Goal: Task Accomplishment & Management: Manage account settings

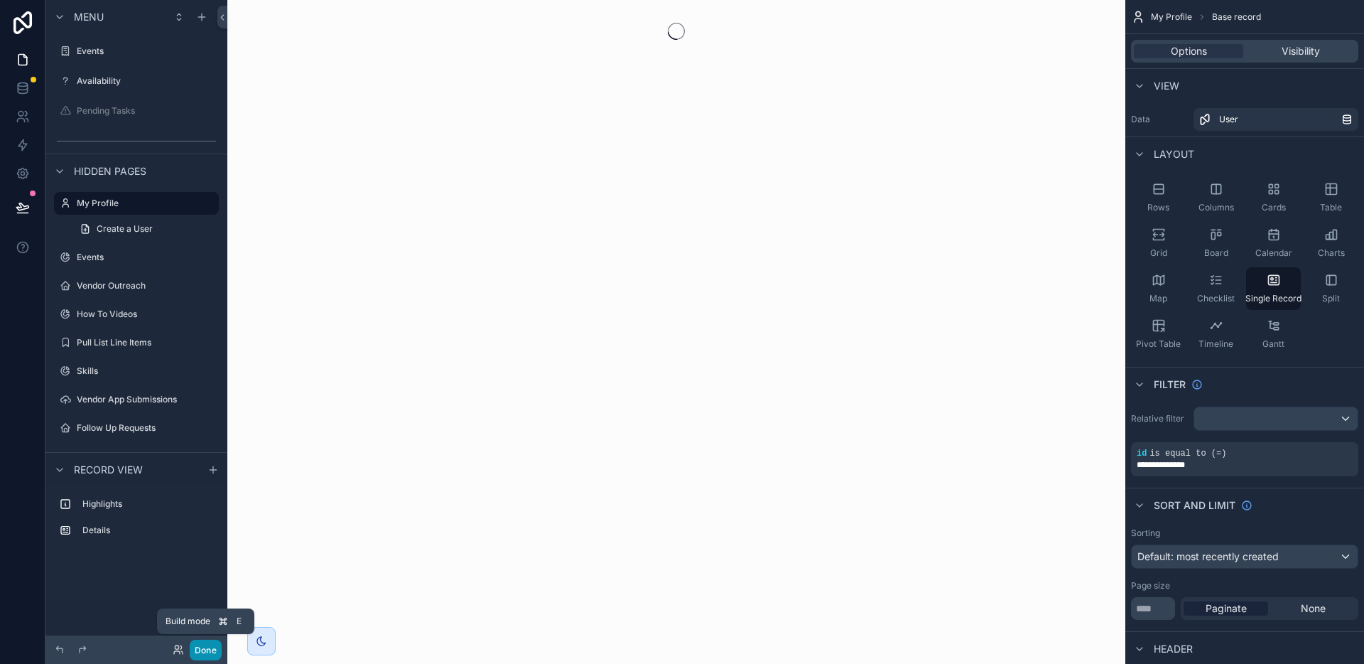
click at [203, 652] on button "Done" at bounding box center [206, 649] width 32 height 21
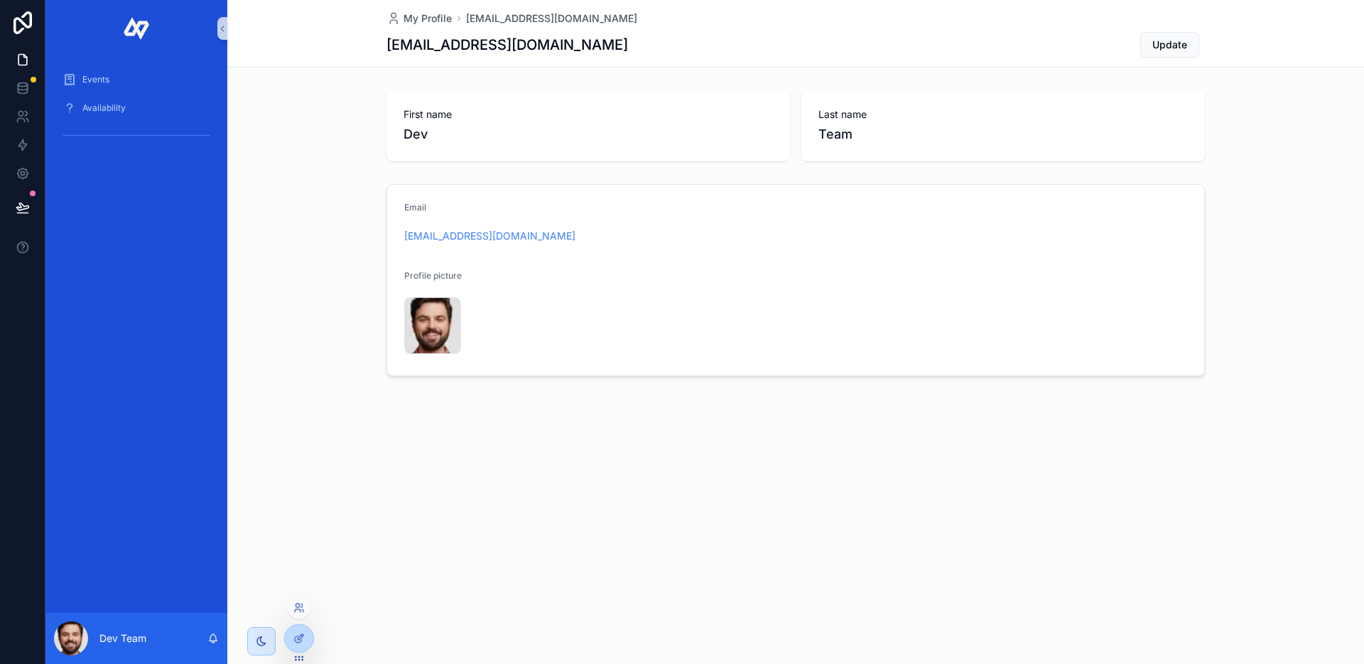
click at [303, 613] on div at bounding box center [299, 607] width 23 height 23
click at [296, 608] on icon at bounding box center [298, 607] width 11 height 11
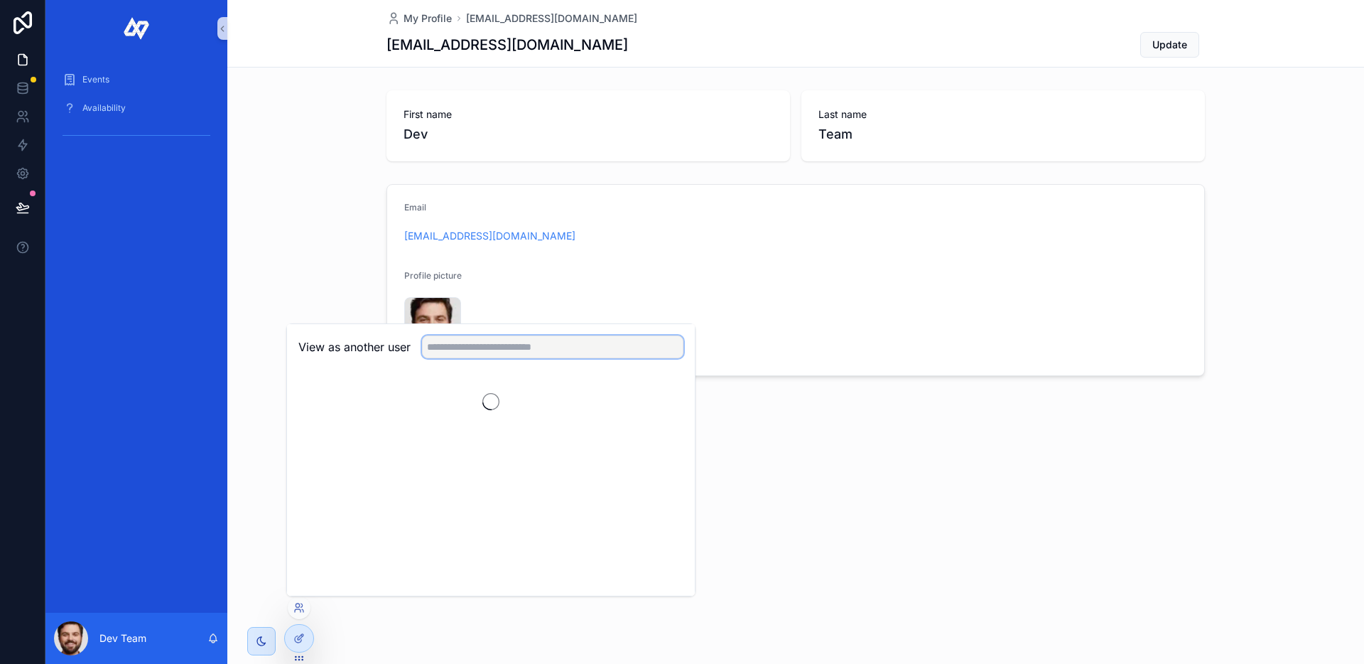
click at [492, 345] on input "text" at bounding box center [552, 346] width 261 height 23
paste input "**********"
type input "**********"
click at [654, 394] on button "Select" at bounding box center [665, 399] width 37 height 21
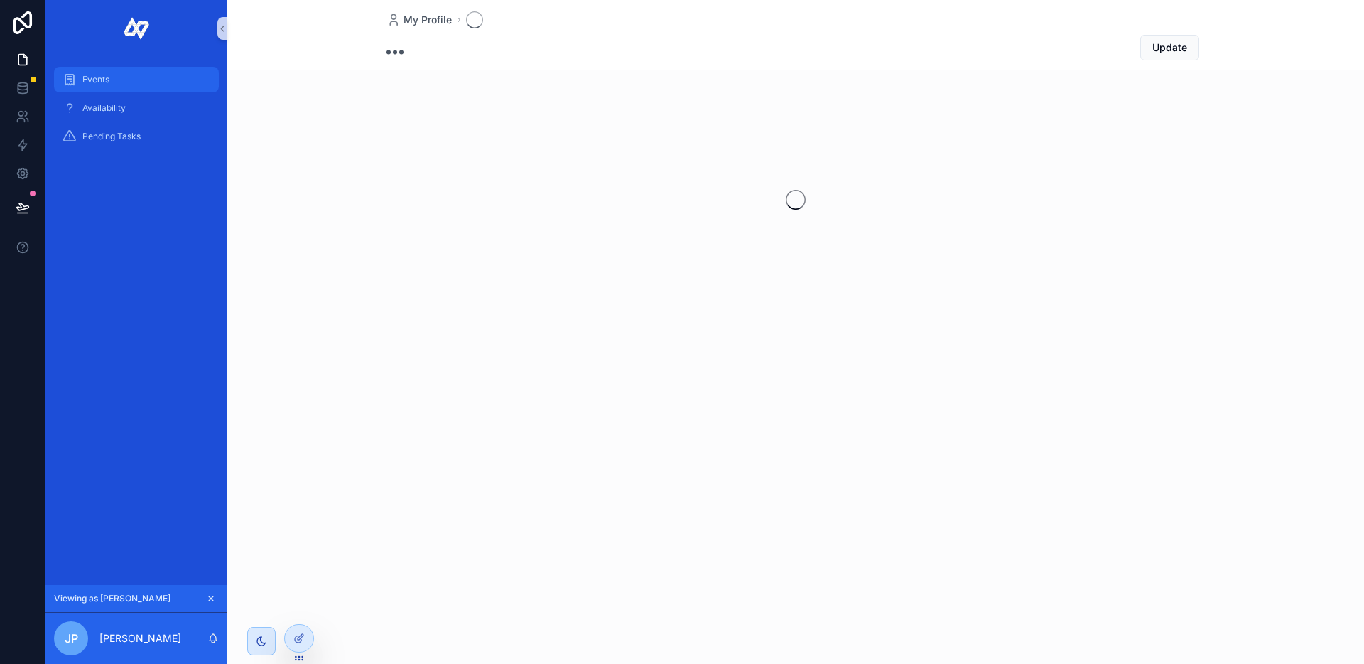
click at [139, 87] on div "Events" at bounding box center [137, 79] width 148 height 23
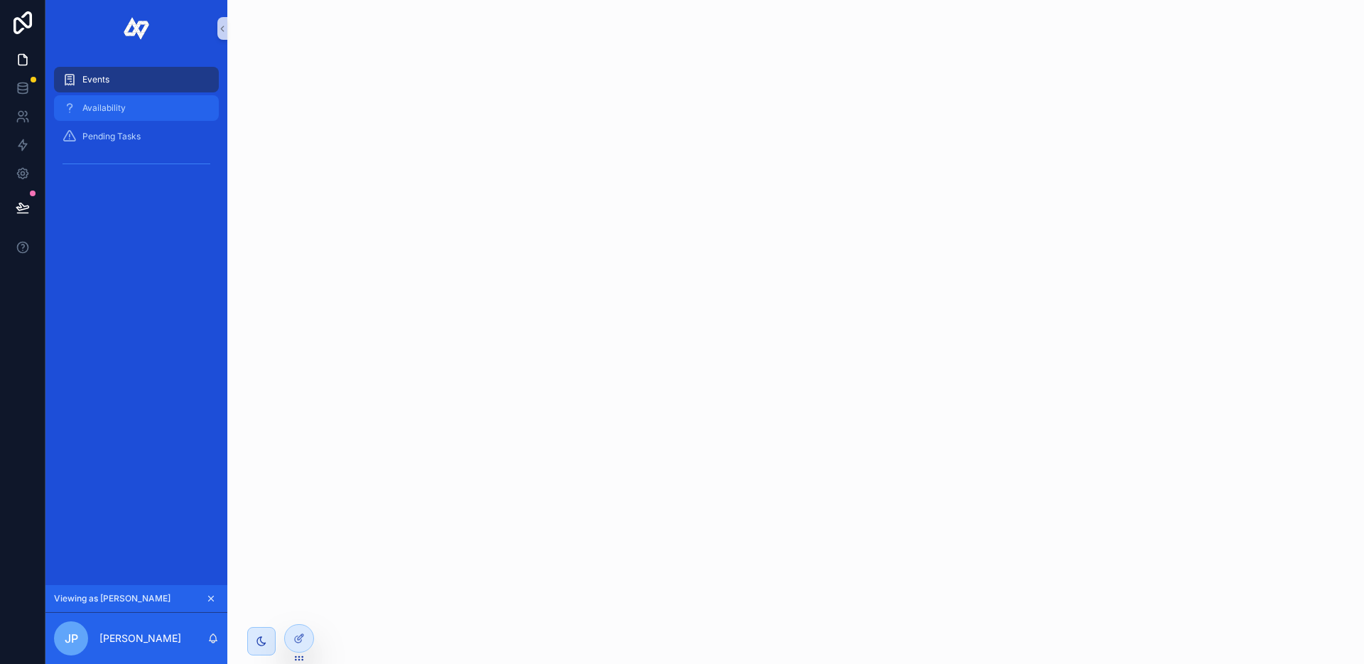
click at [138, 102] on div "Availability" at bounding box center [137, 108] width 148 height 23
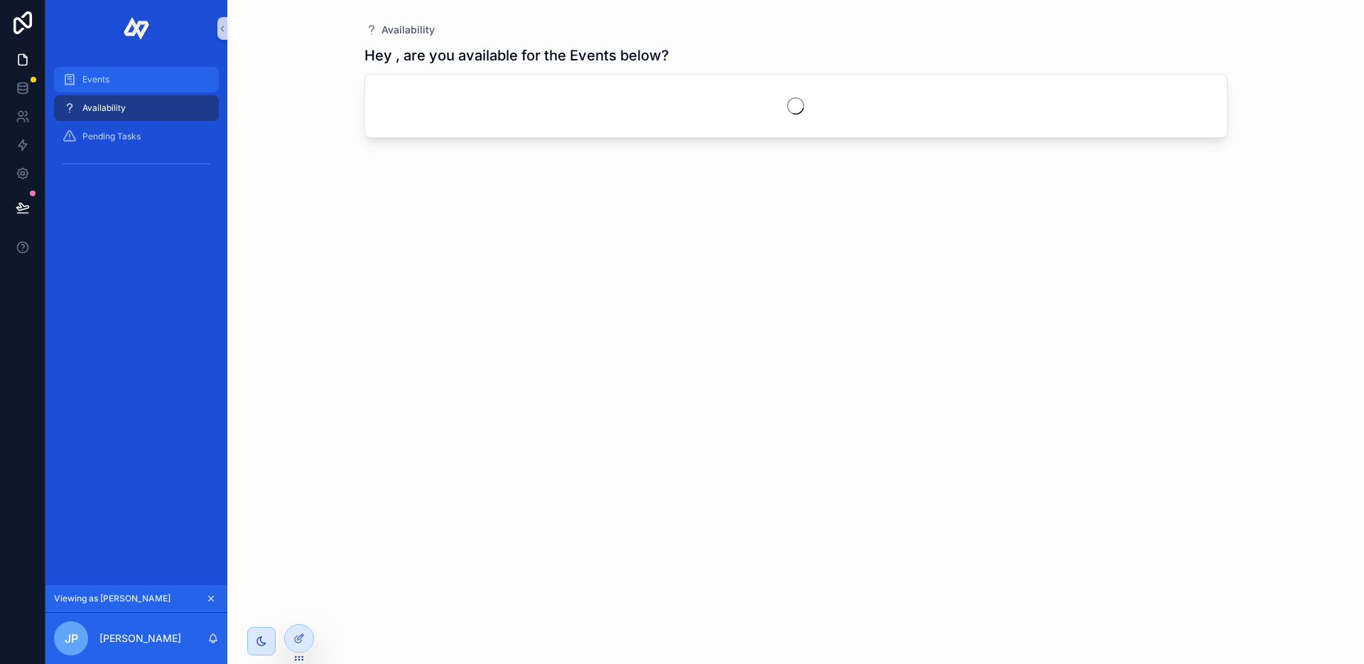
click at [137, 87] on div "Events" at bounding box center [137, 79] width 148 height 23
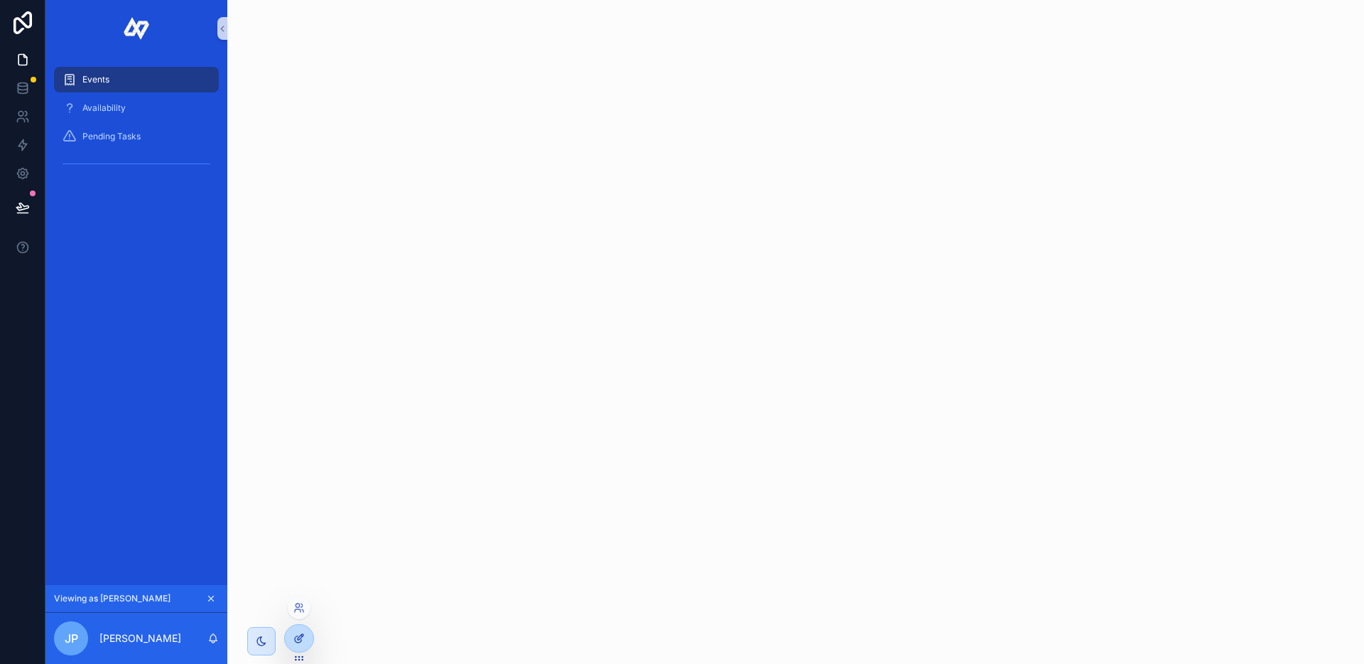
click at [302, 629] on div at bounding box center [299, 638] width 28 height 27
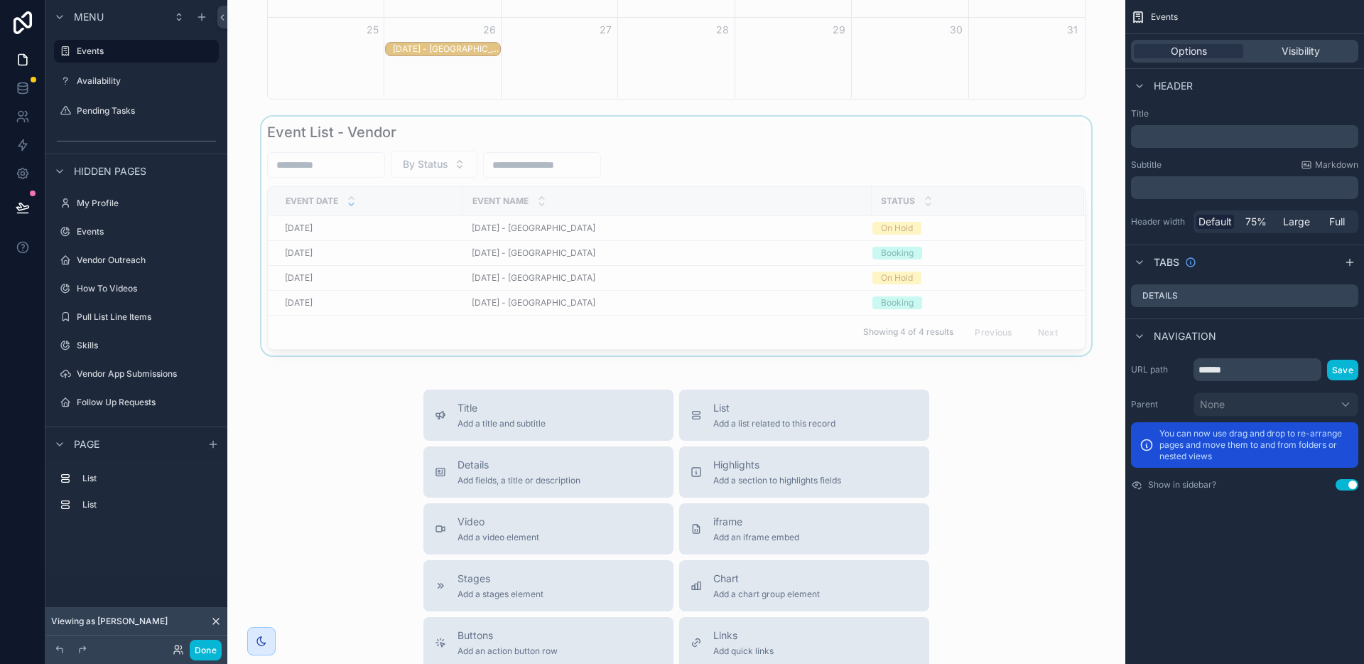
scroll to position [315, 0]
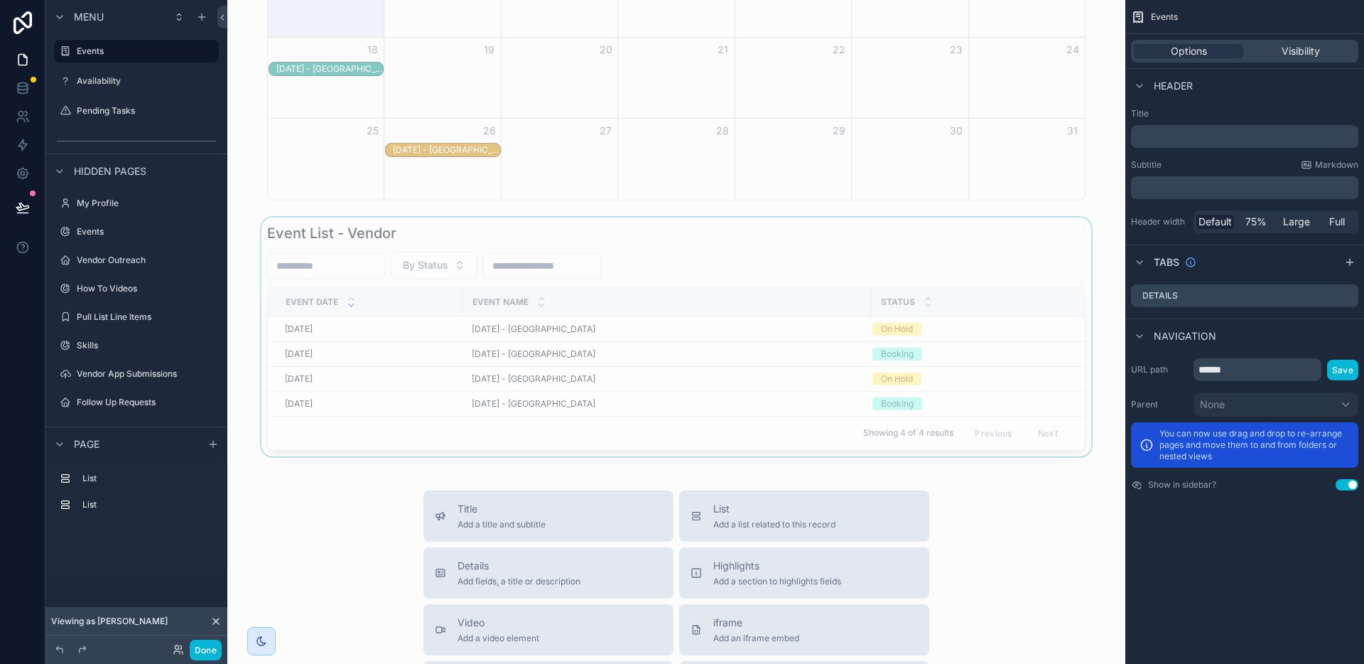
click at [563, 234] on div "scrollable content" at bounding box center [676, 336] width 875 height 239
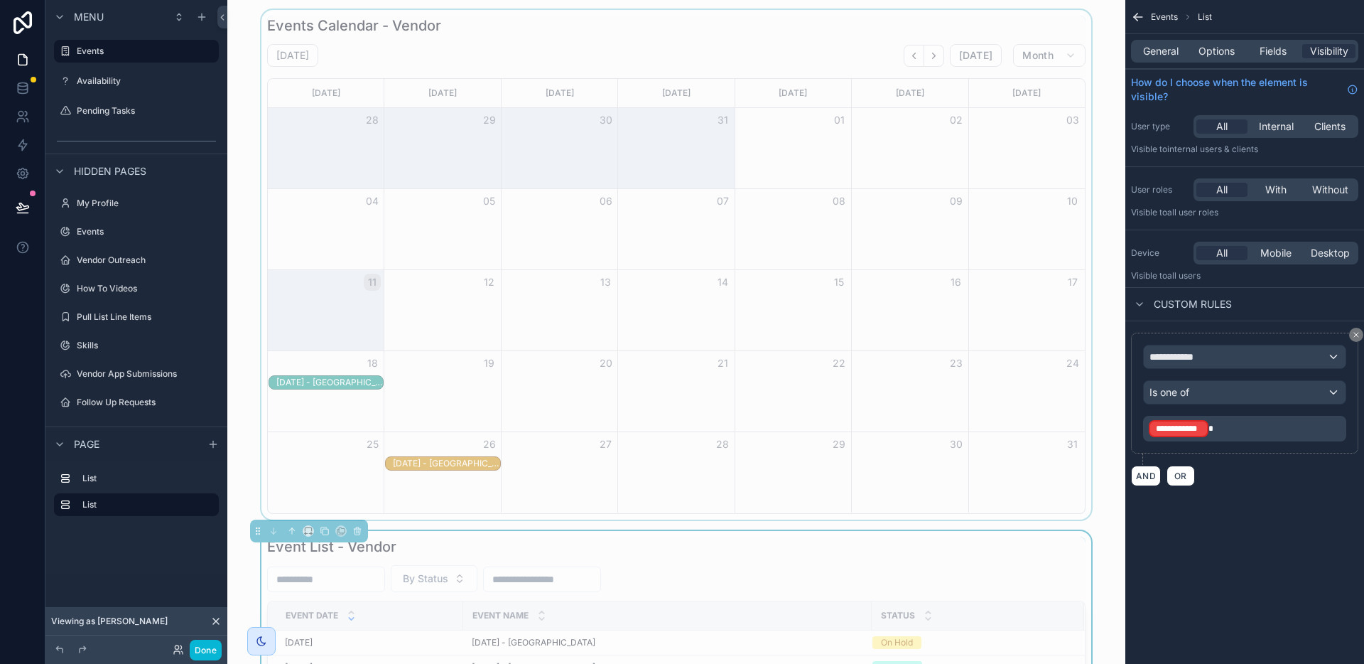
scroll to position [0, 0]
click at [649, 63] on div "scrollable content" at bounding box center [676, 265] width 875 height 509
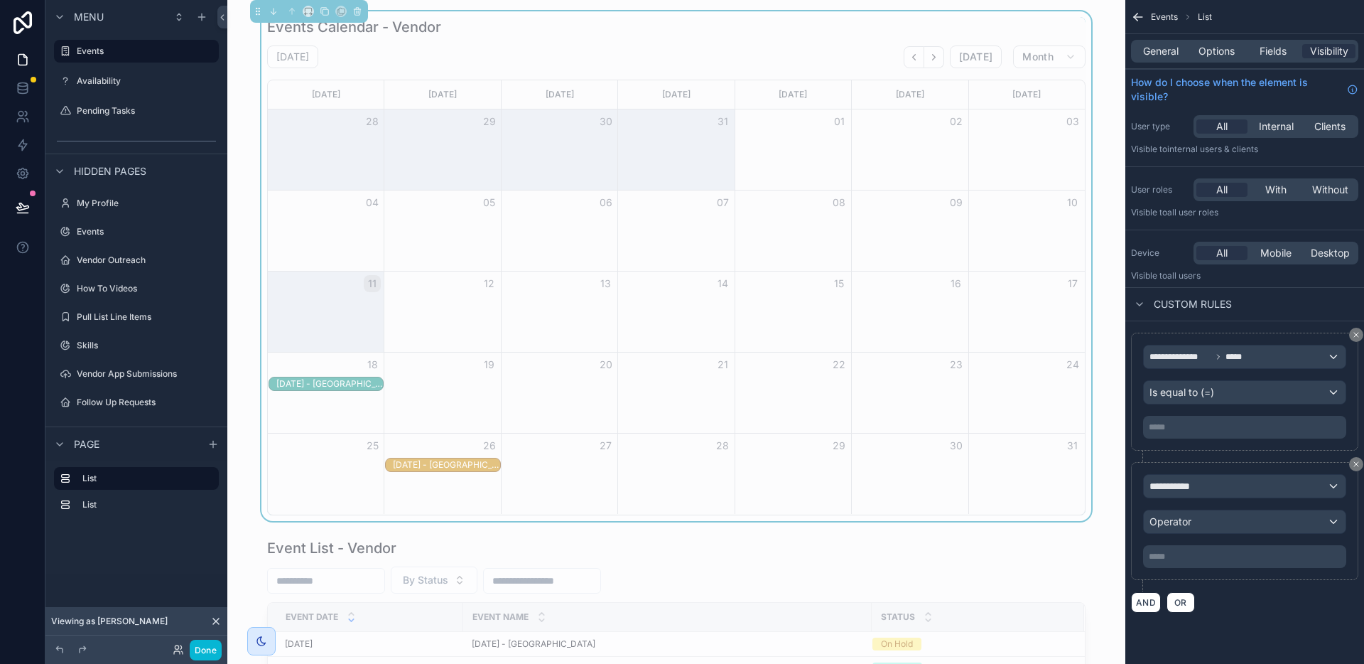
click at [779, 52] on div "[DATE] [DATE] Month" at bounding box center [676, 56] width 819 height 23
click at [1211, 494] on div "**********" at bounding box center [1245, 486] width 202 height 23
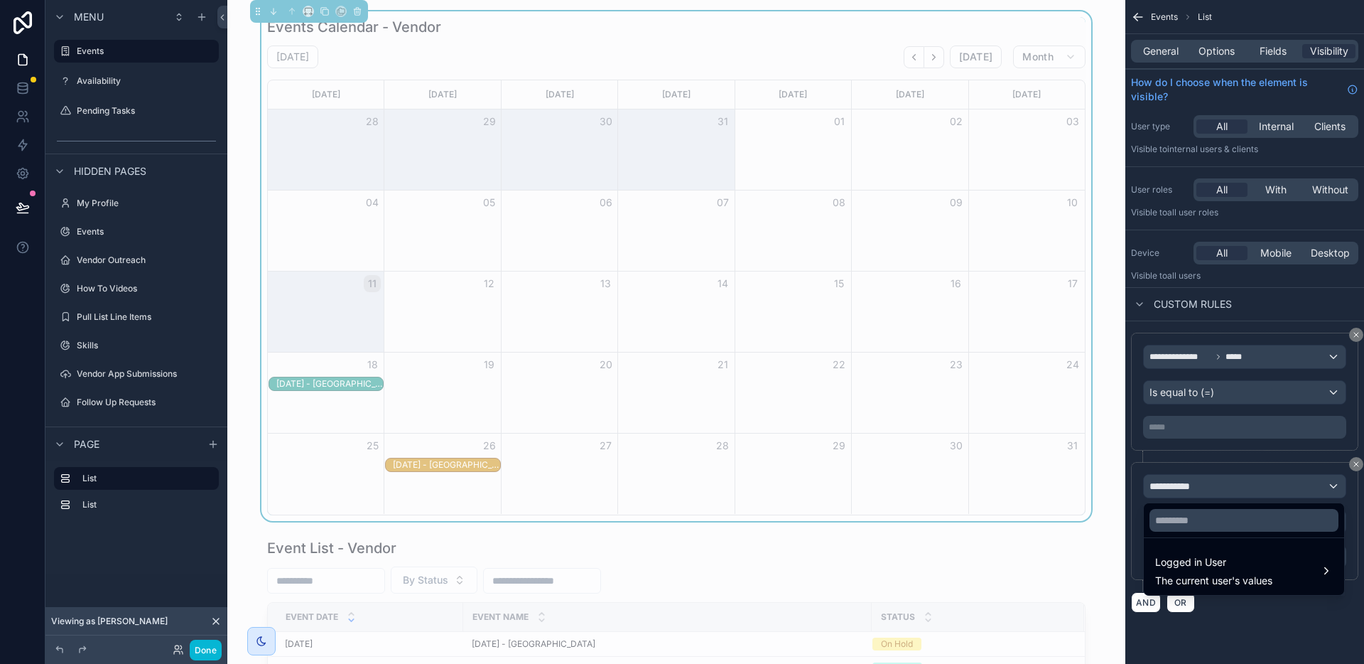
click at [907, 34] on div "Events Calendar - Vendor" at bounding box center [676, 27] width 819 height 20
click at [1170, 52] on div "scrollable content" at bounding box center [682, 332] width 1364 height 664
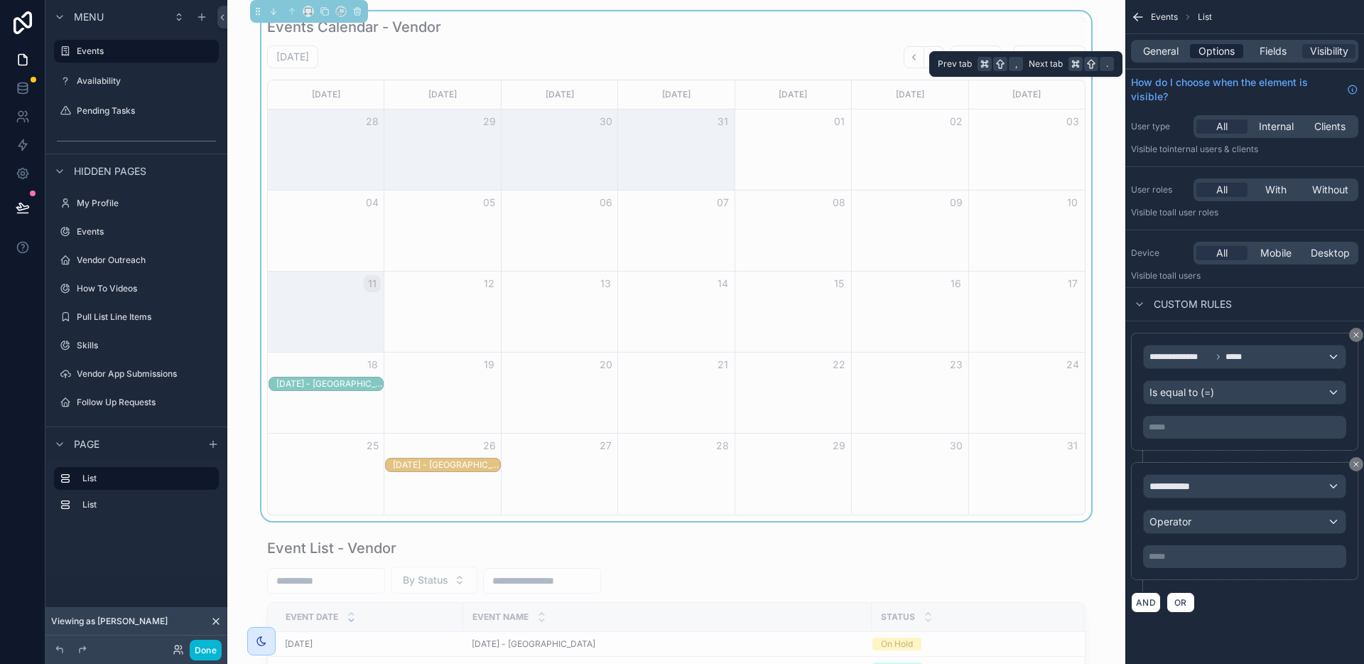
click at [1222, 45] on span "Options" at bounding box center [1217, 51] width 36 height 14
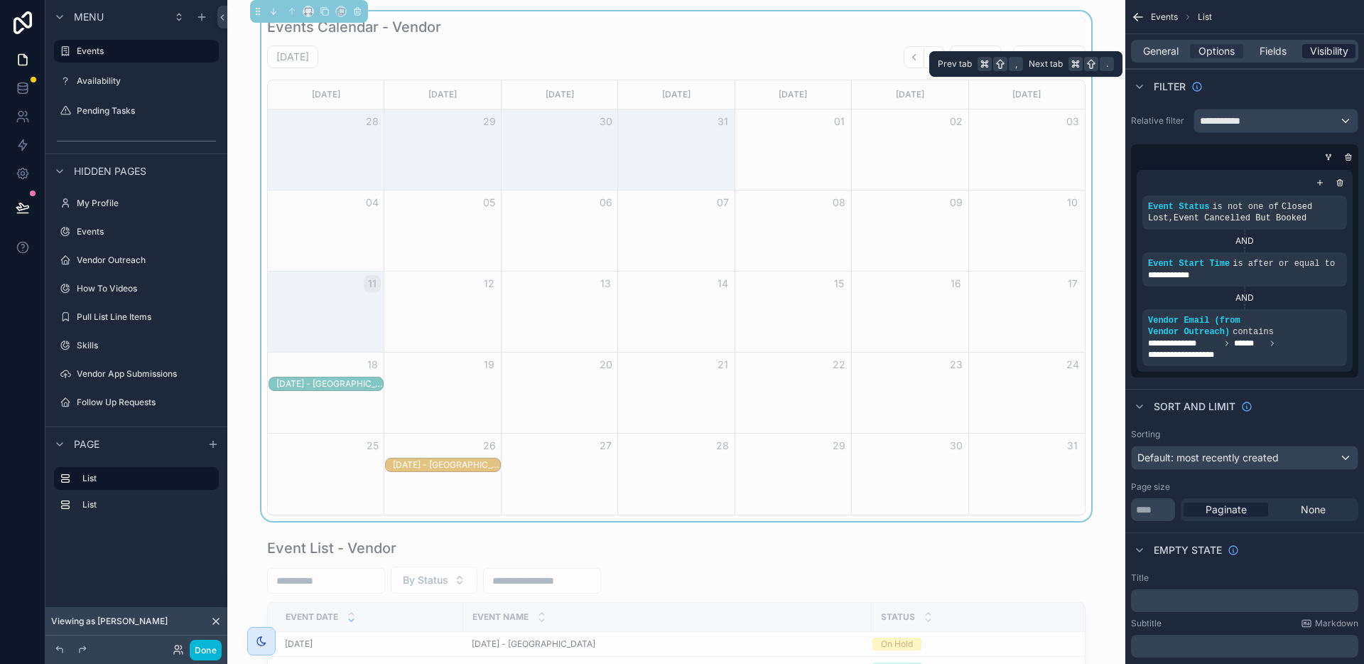
click at [1319, 47] on span "Visibility" at bounding box center [1329, 51] width 38 height 14
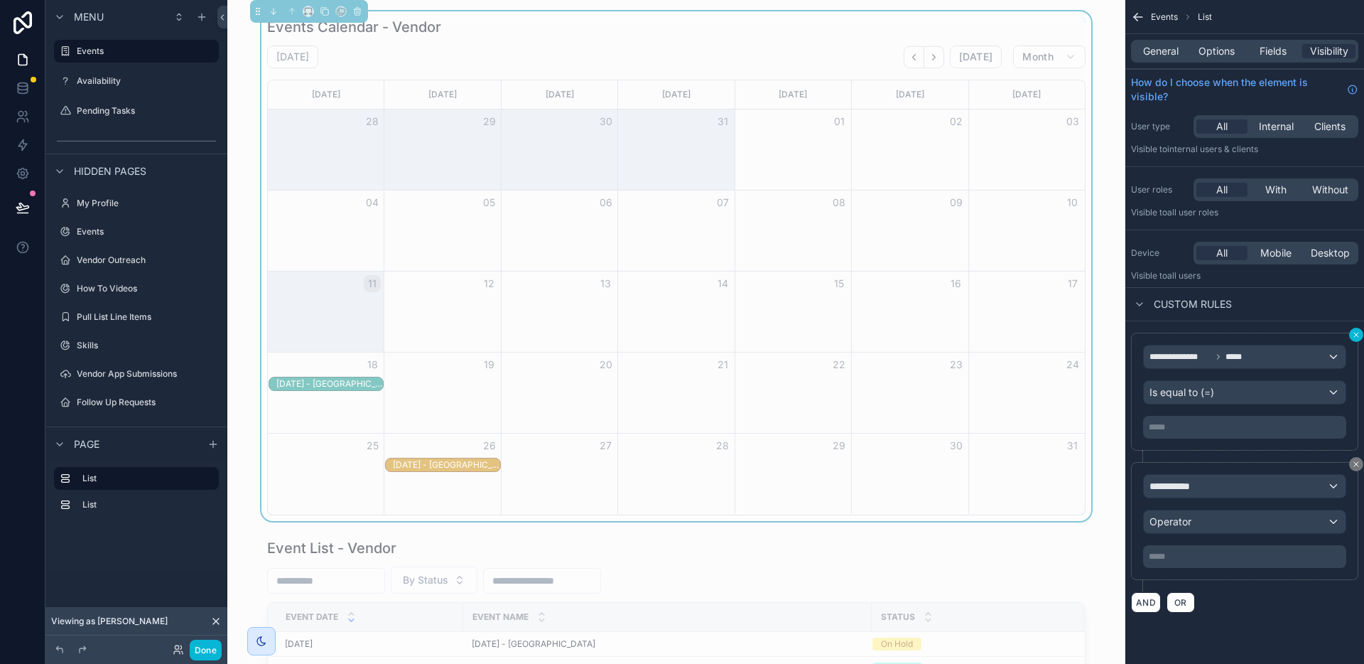
click at [1357, 334] on icon "scrollable content" at bounding box center [1356, 334] width 9 height 9
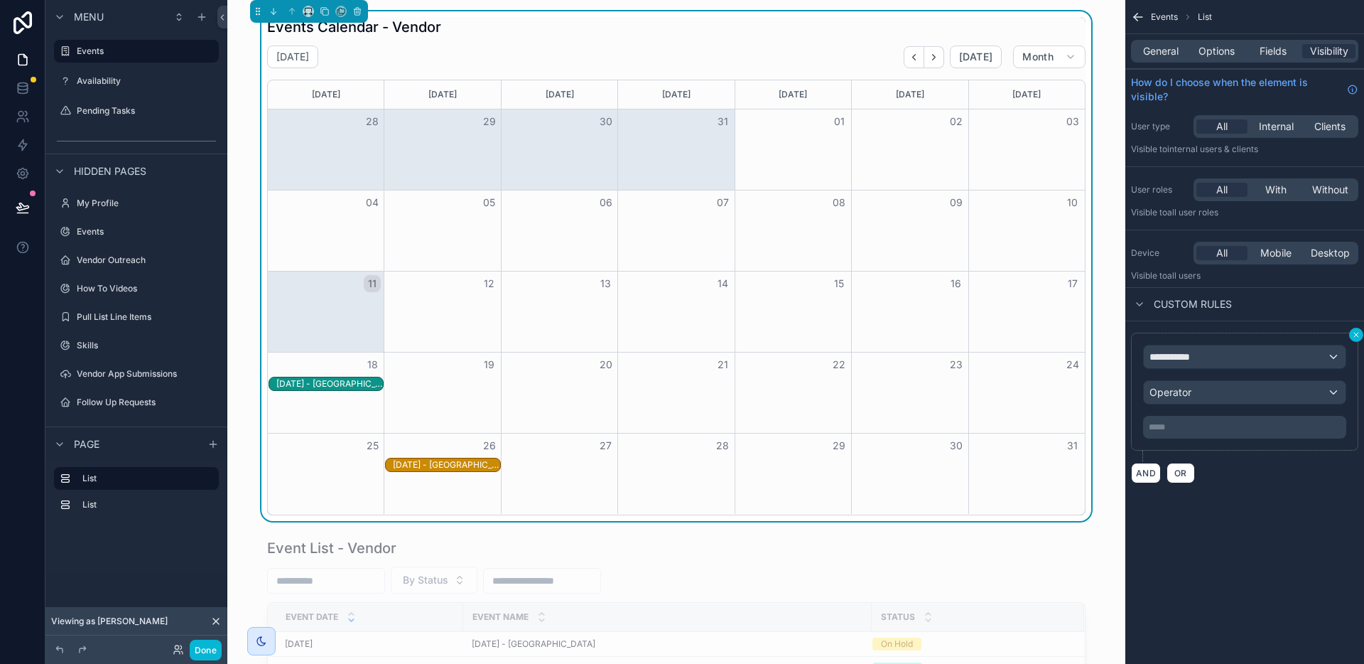
click at [1357, 333] on icon "scrollable content" at bounding box center [1356, 334] width 9 height 9
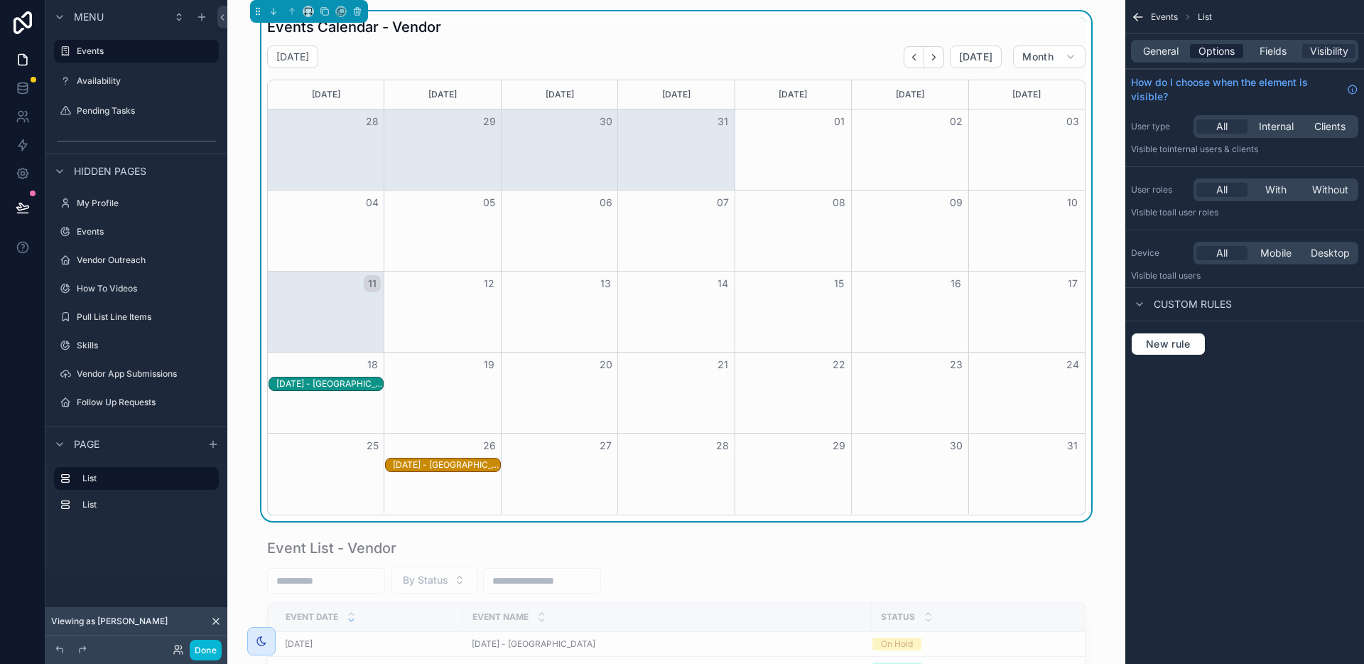
click at [1225, 51] on span "Options" at bounding box center [1217, 51] width 36 height 14
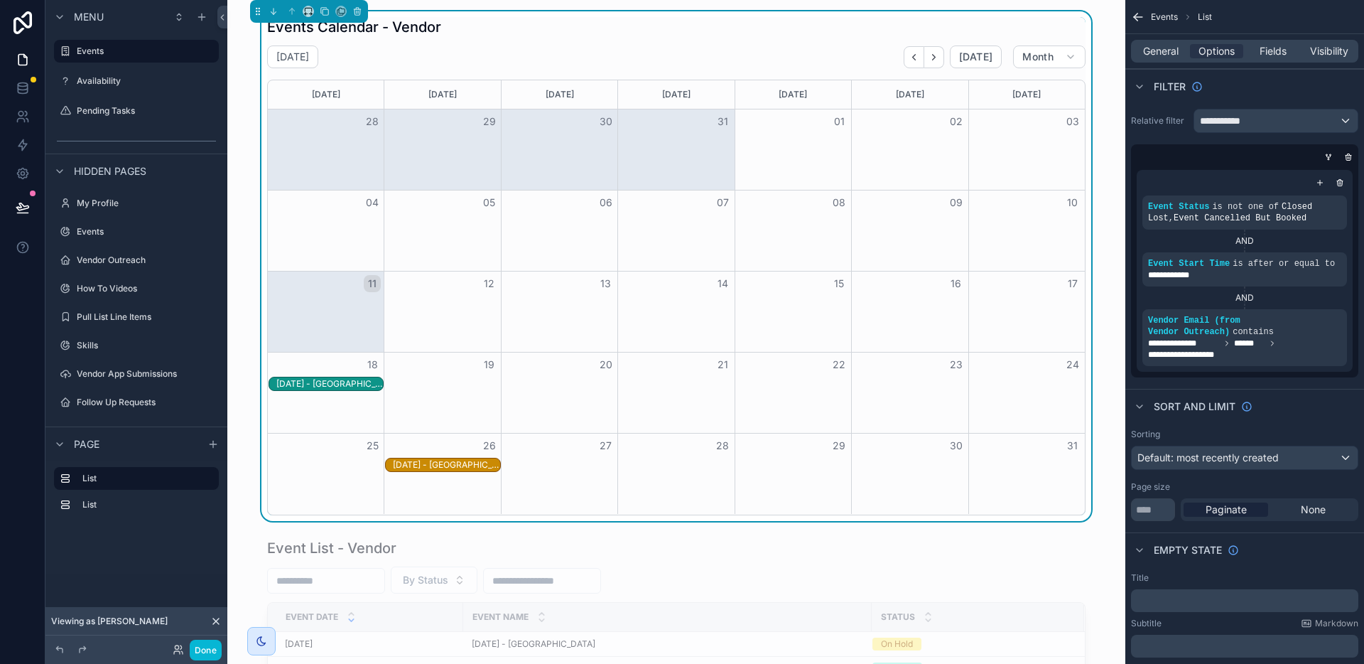
scroll to position [18, 0]
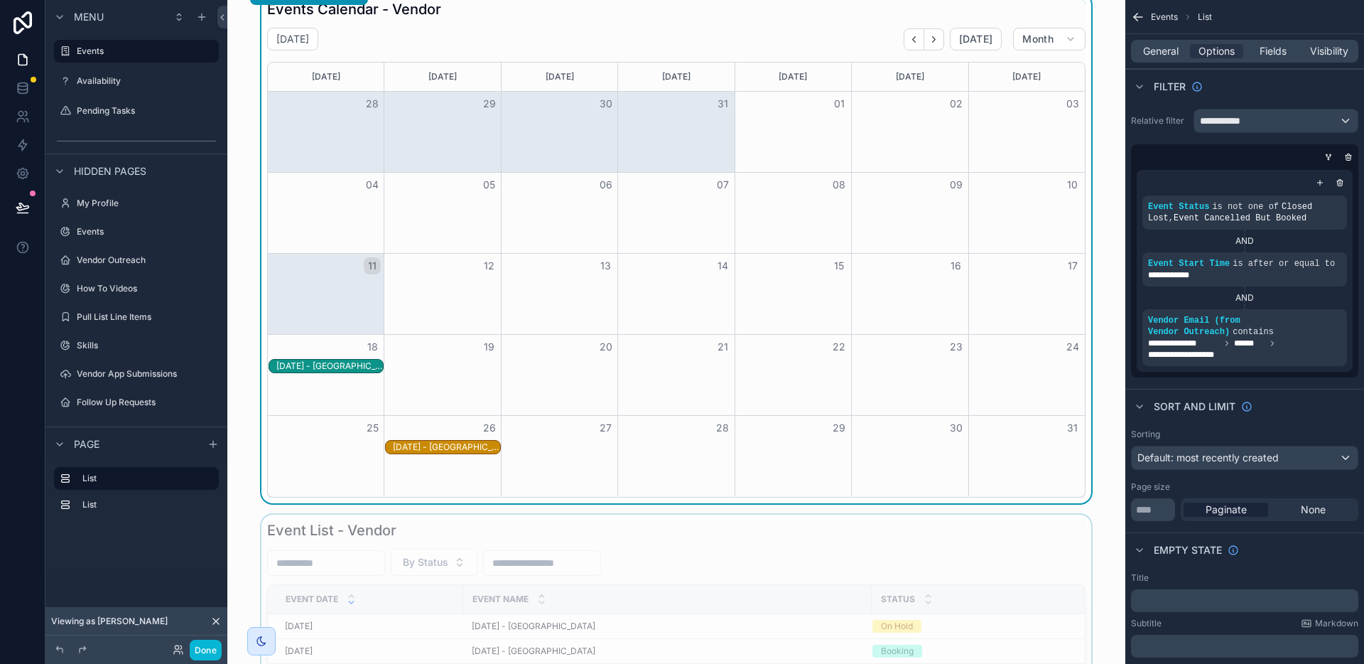
click at [681, 532] on div "scrollable content" at bounding box center [676, 633] width 875 height 239
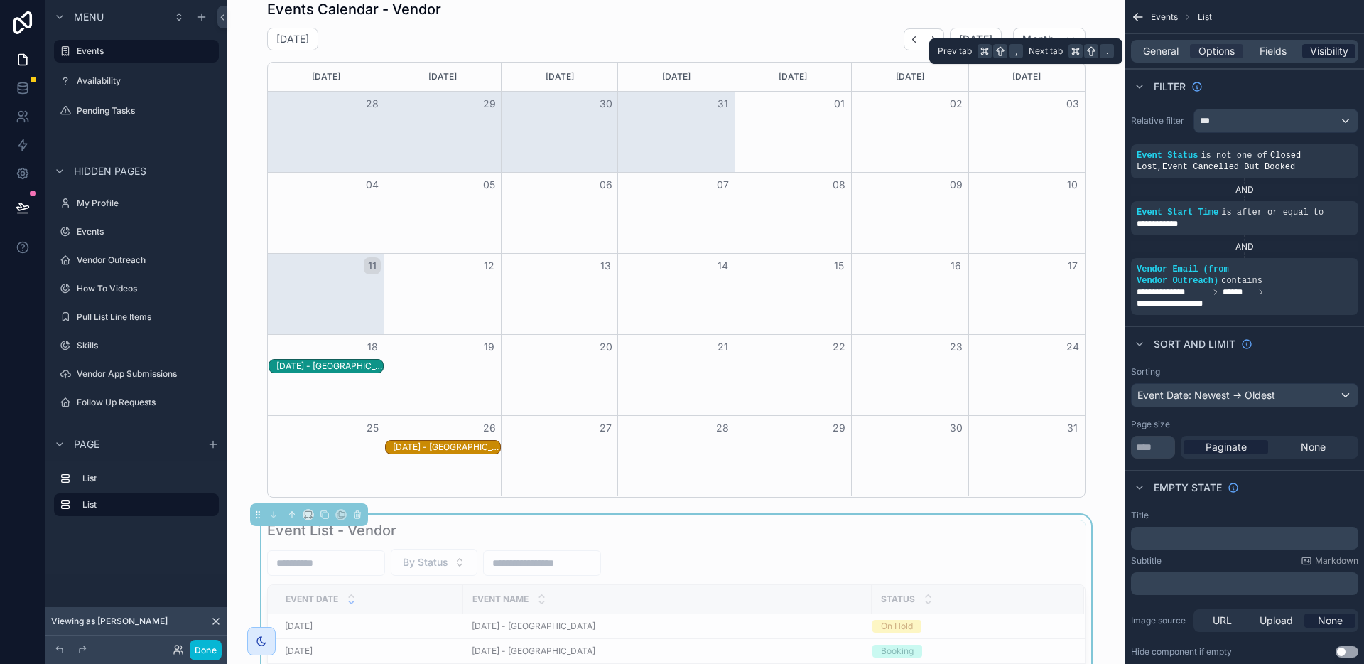
click at [1330, 46] on span "Visibility" at bounding box center [1329, 51] width 38 height 14
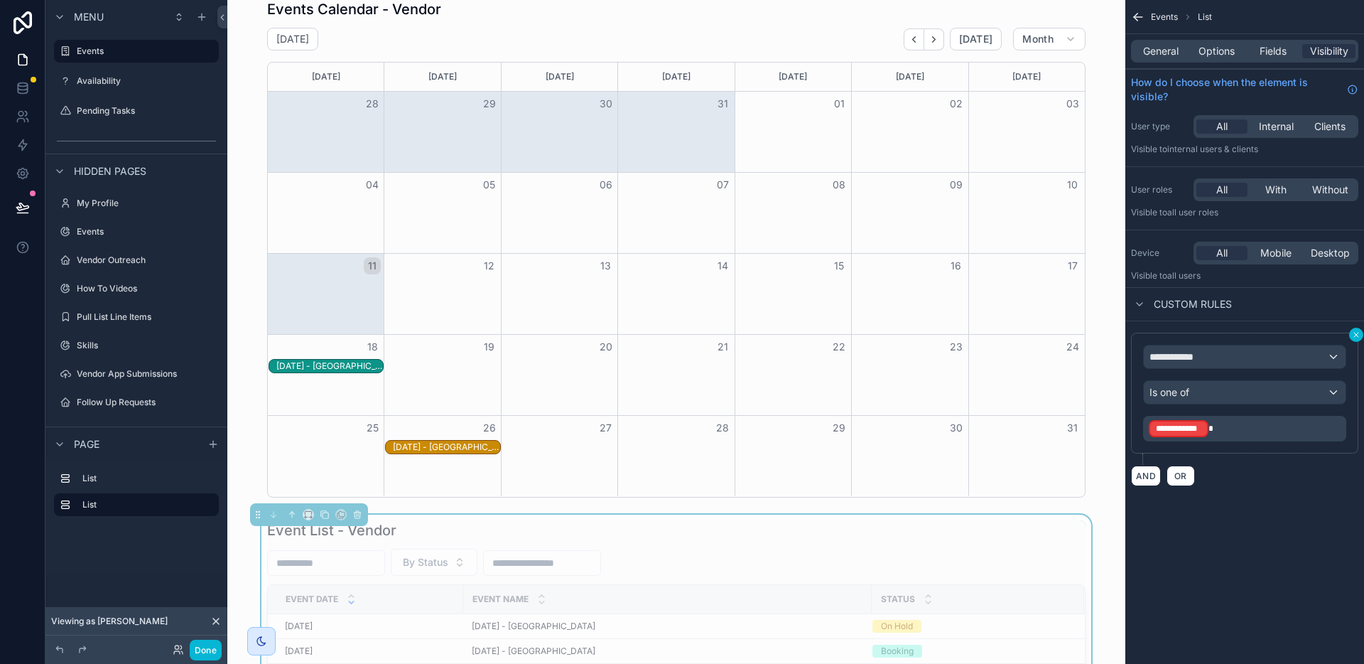
click at [1357, 335] on icon "scrollable content" at bounding box center [1356, 334] width 9 height 9
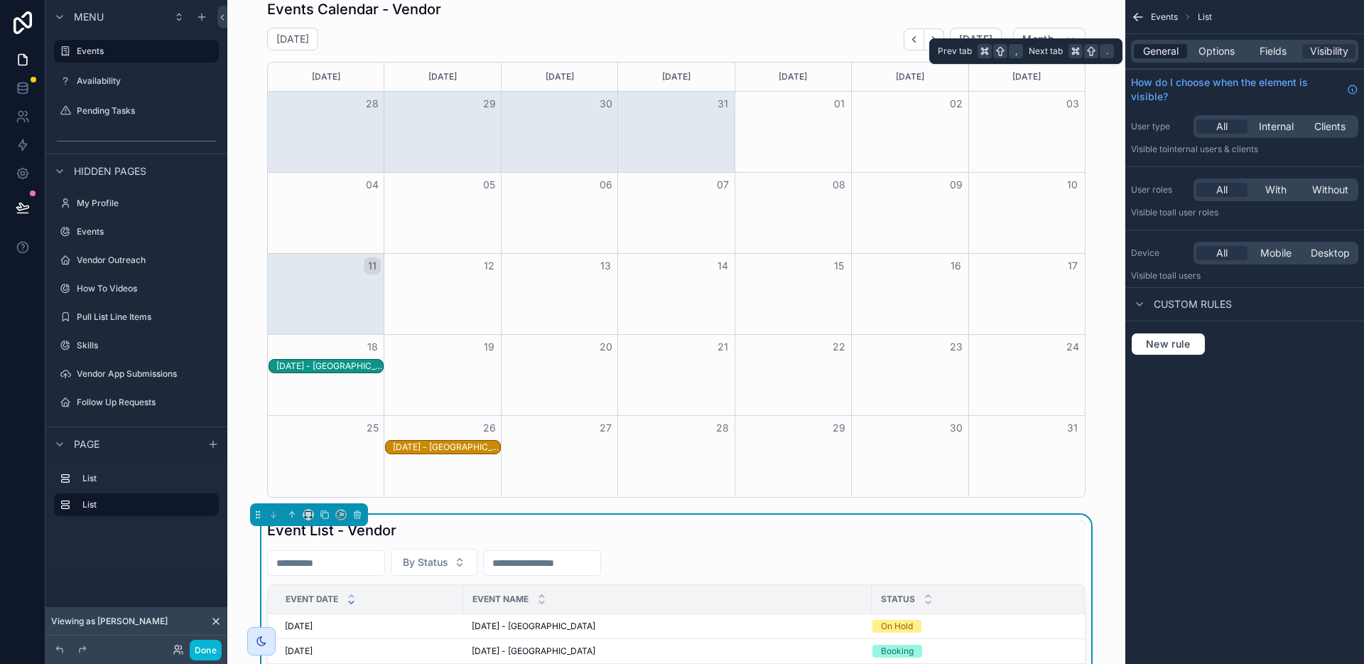
click at [1169, 47] on span "General" at bounding box center [1161, 51] width 36 height 14
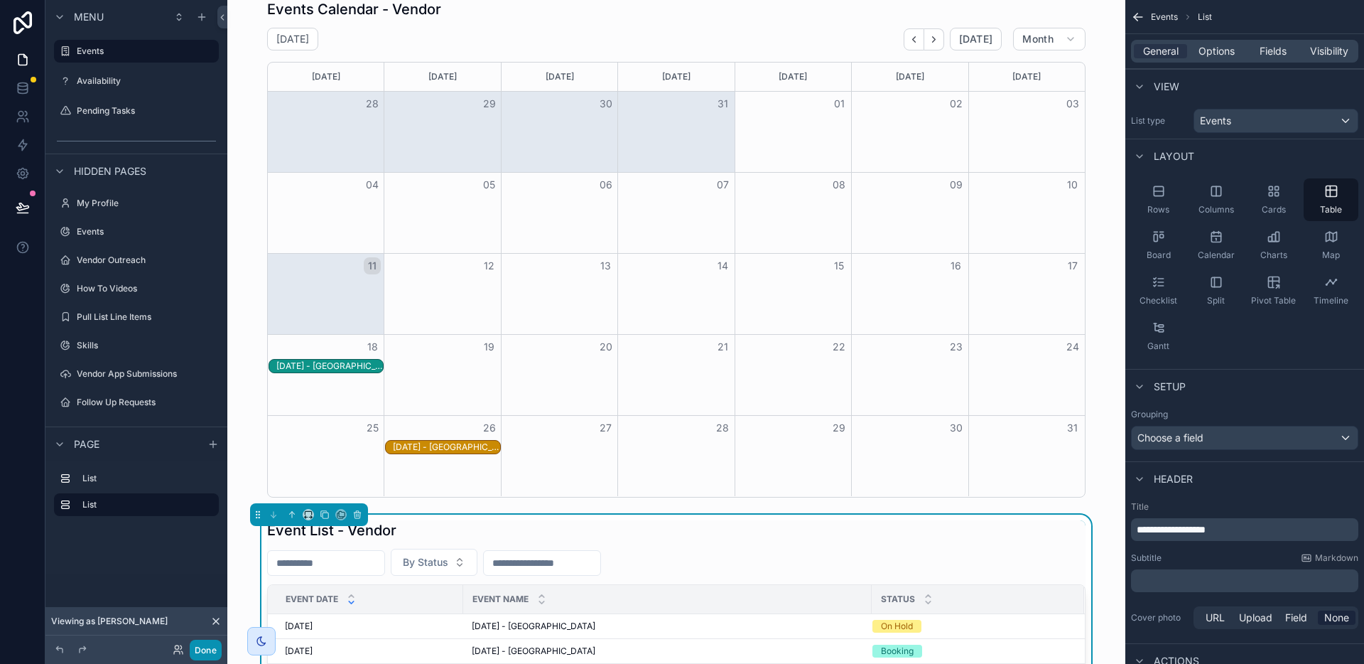
click at [210, 654] on button "Done" at bounding box center [206, 649] width 32 height 21
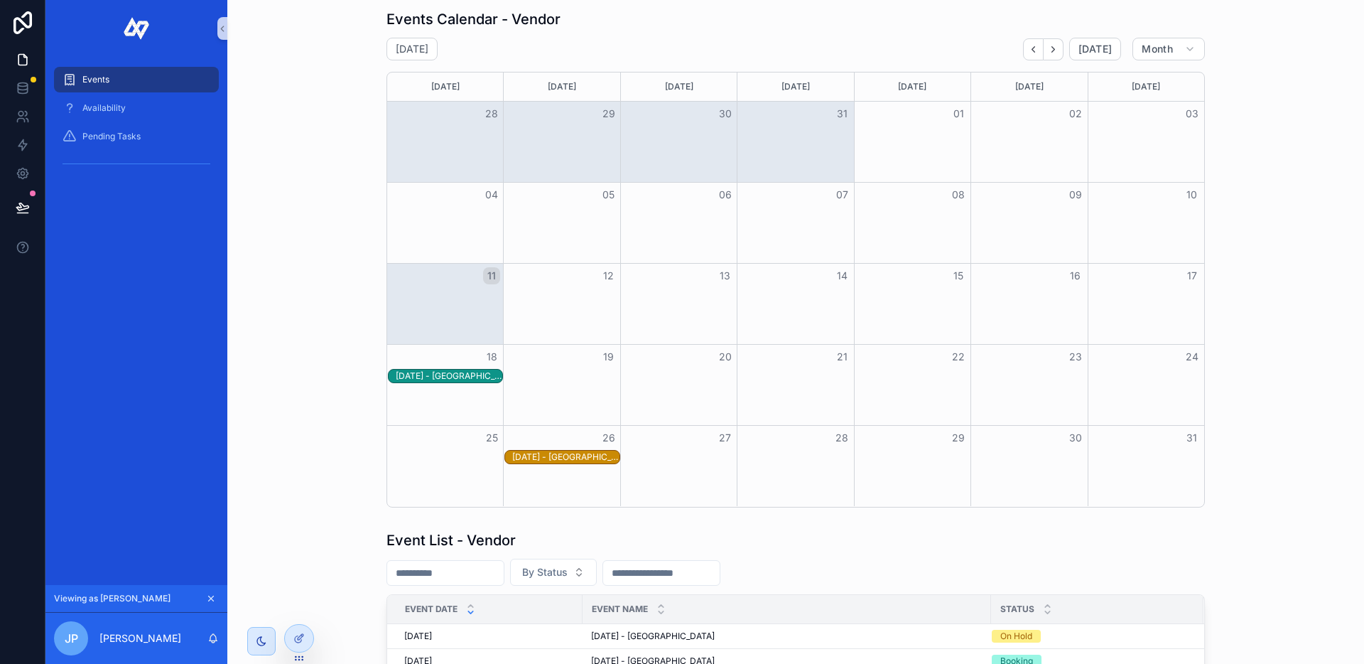
scroll to position [0, 0]
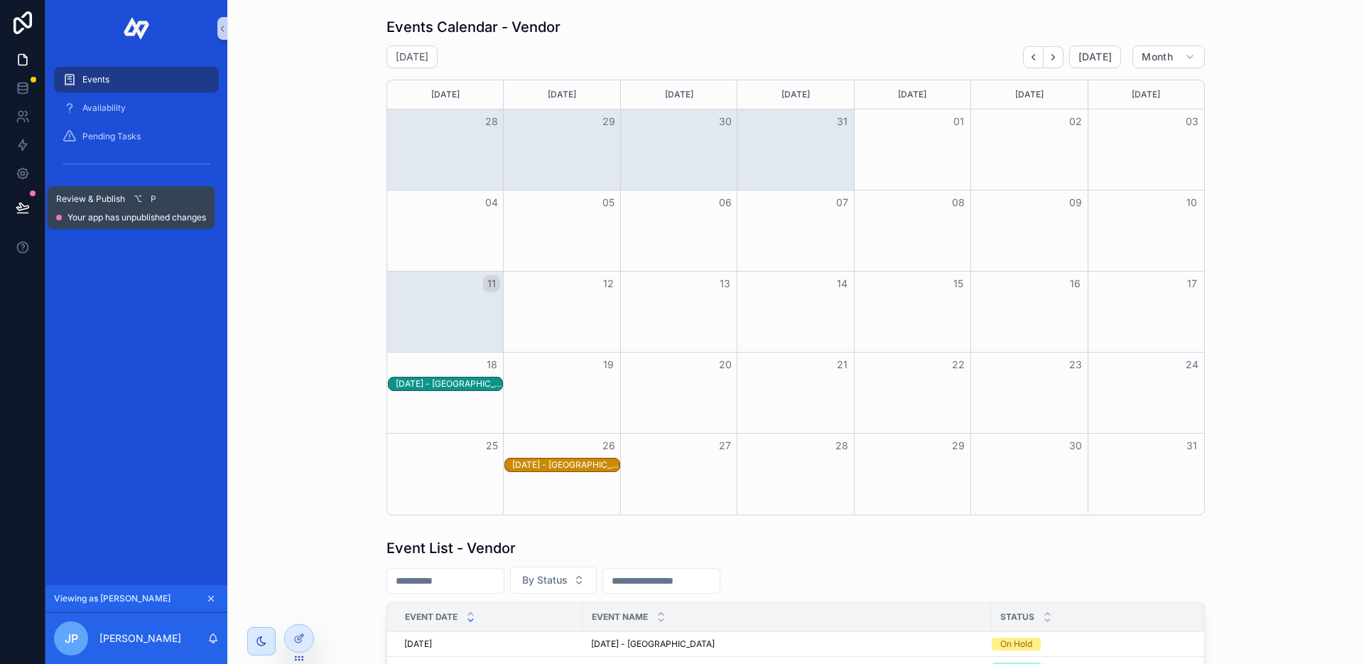
click at [16, 205] on icon at bounding box center [23, 207] width 14 height 14
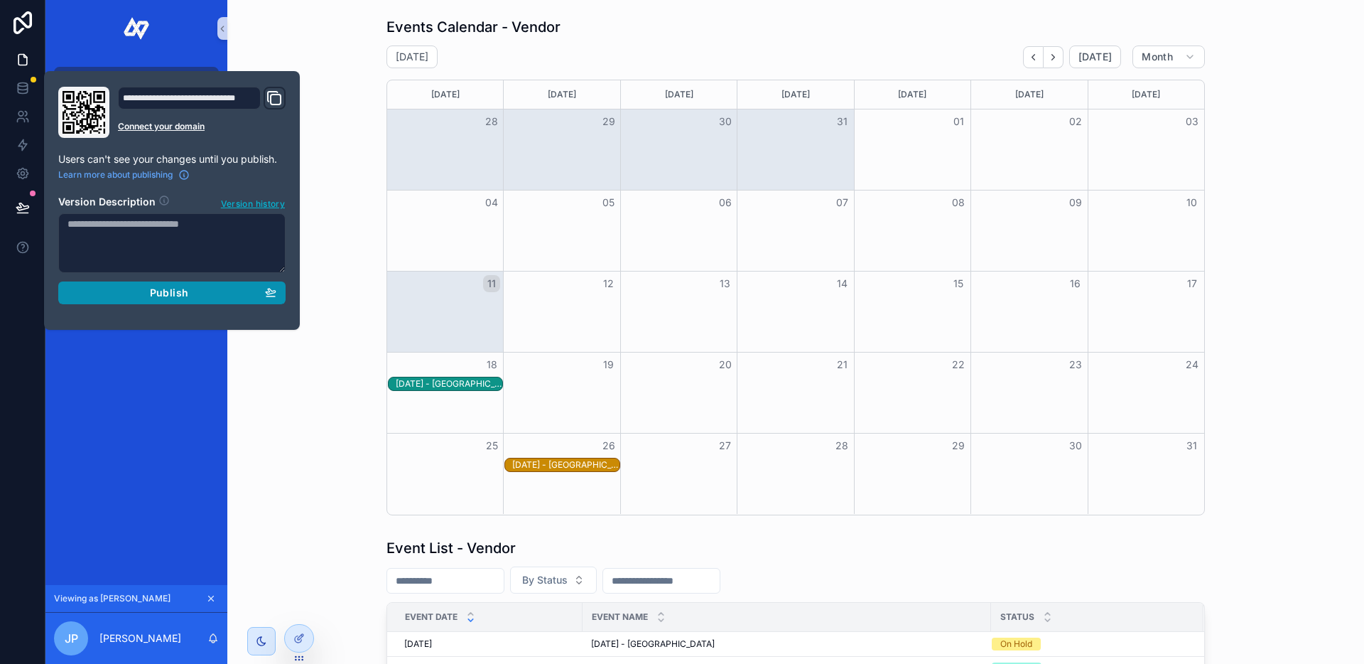
click at [154, 288] on span "Publish" at bounding box center [169, 292] width 38 height 13
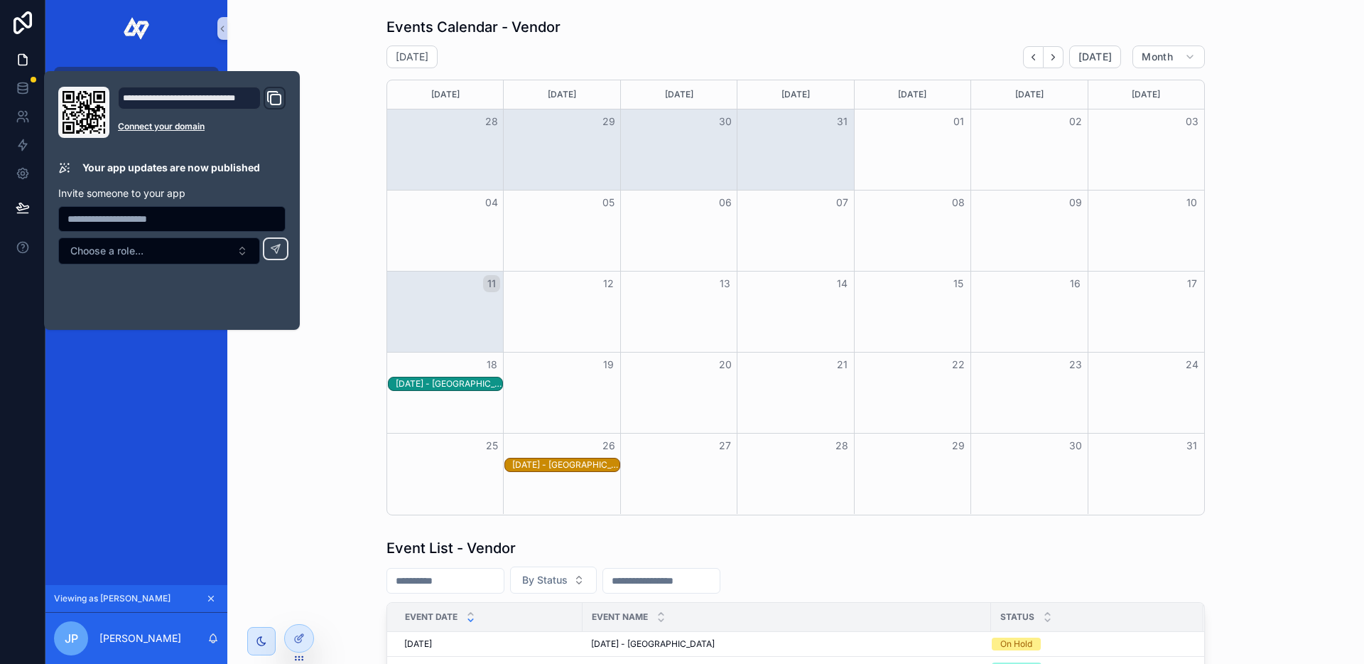
click at [816, 35] on div "Events Calendar - Vendor" at bounding box center [796, 27] width 819 height 20
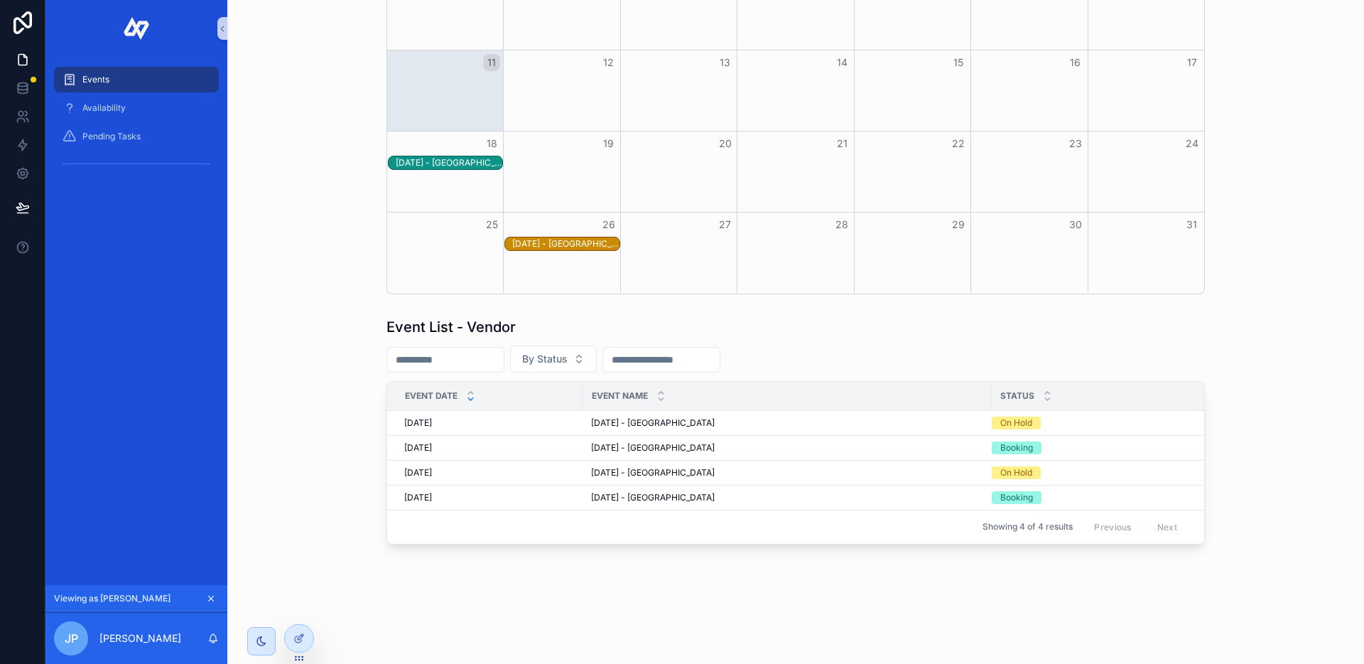
scroll to position [67, 0]
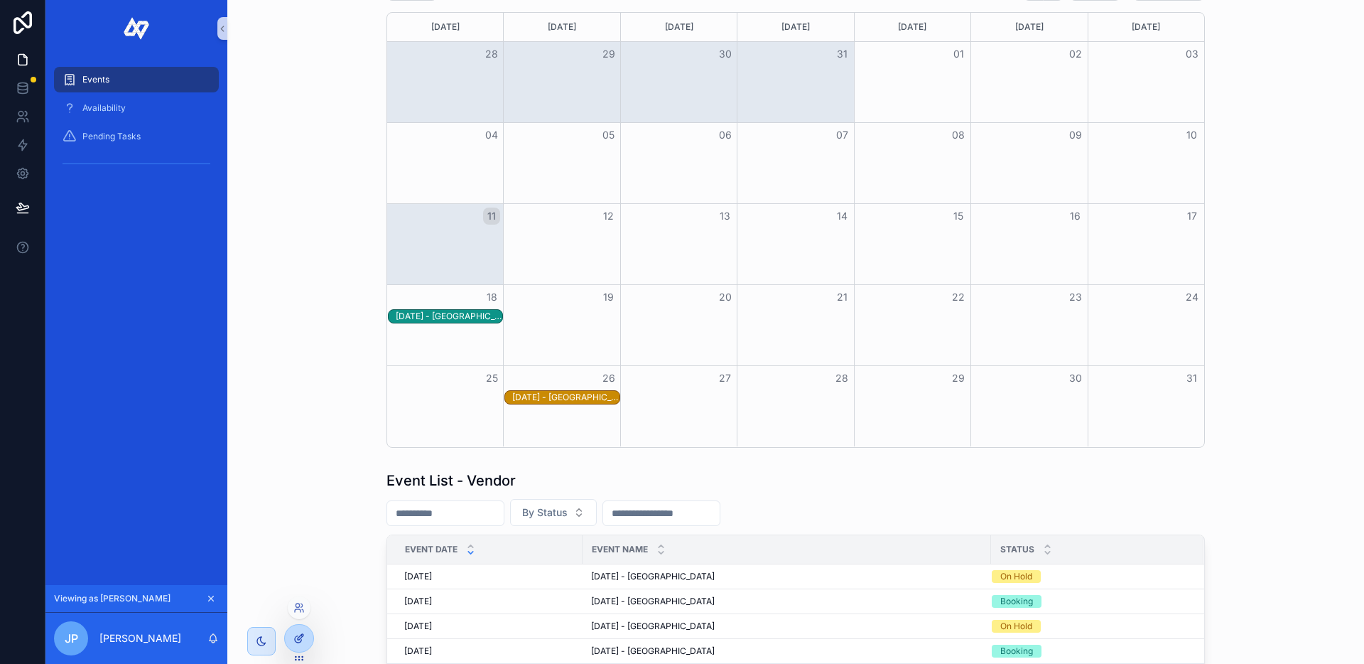
click at [303, 634] on icon at bounding box center [298, 637] width 11 height 11
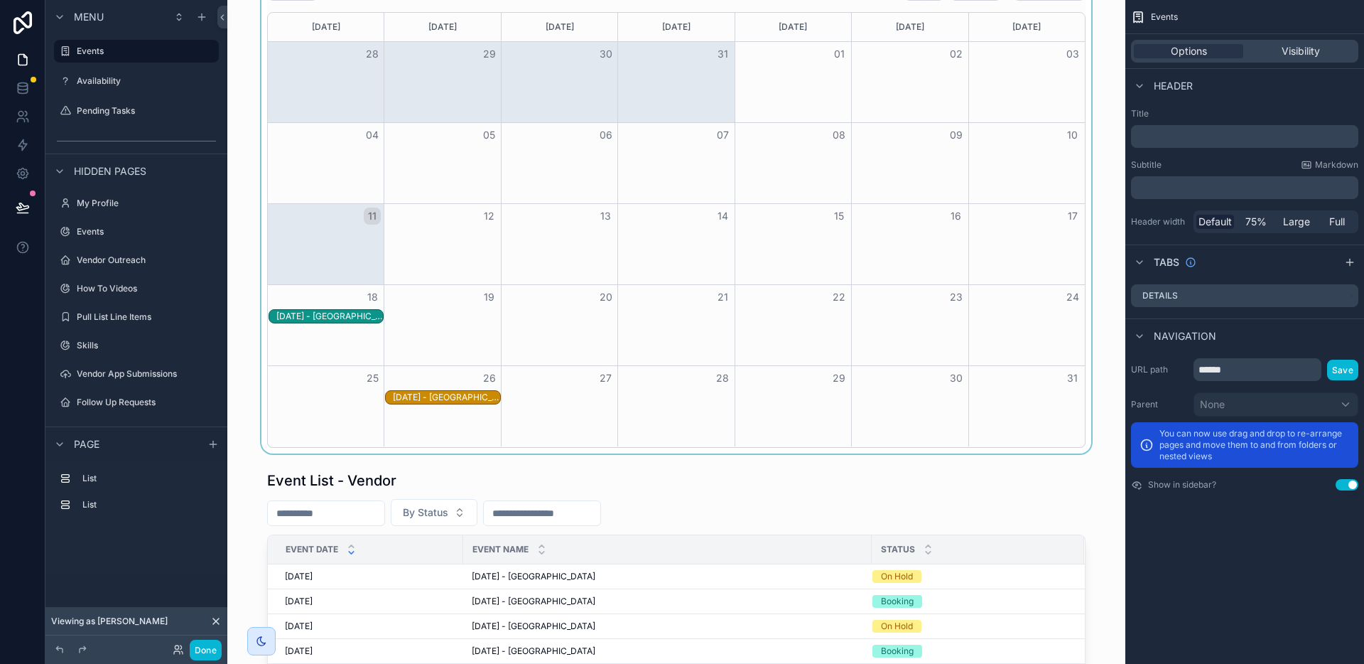
click at [971, 261] on div "scrollable content" at bounding box center [676, 198] width 875 height 509
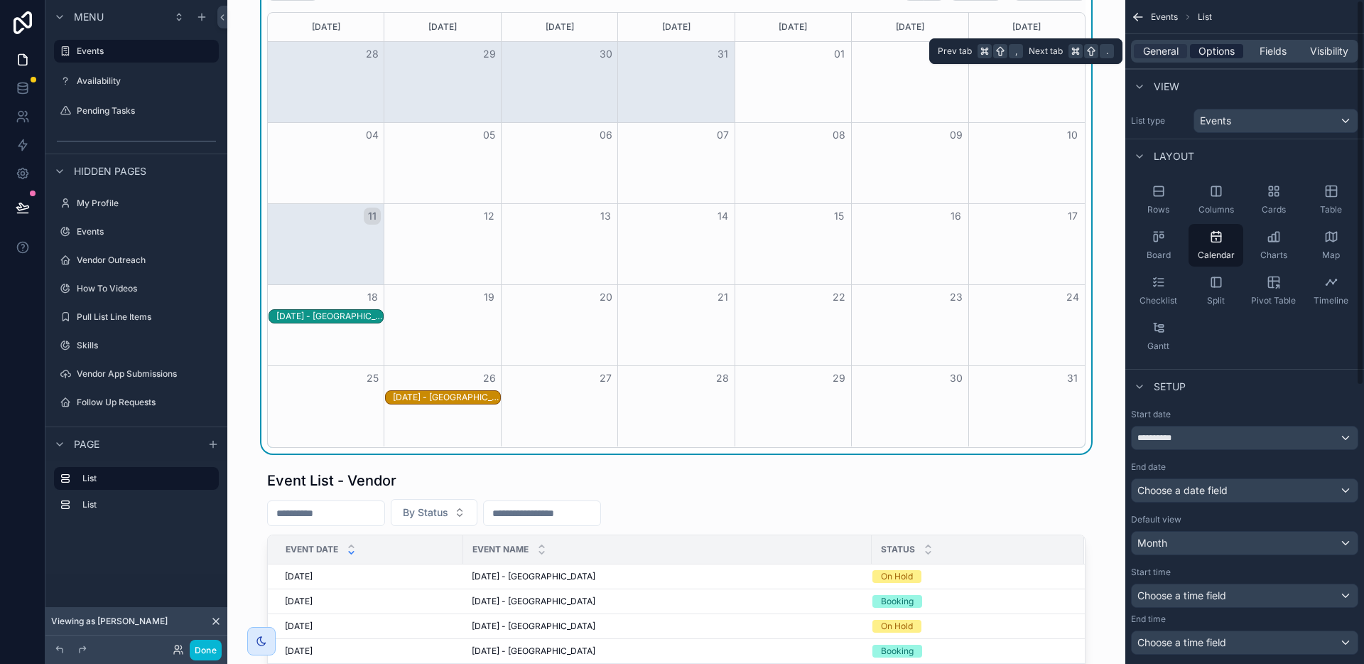
click at [1204, 48] on span "Options" at bounding box center [1217, 51] width 36 height 14
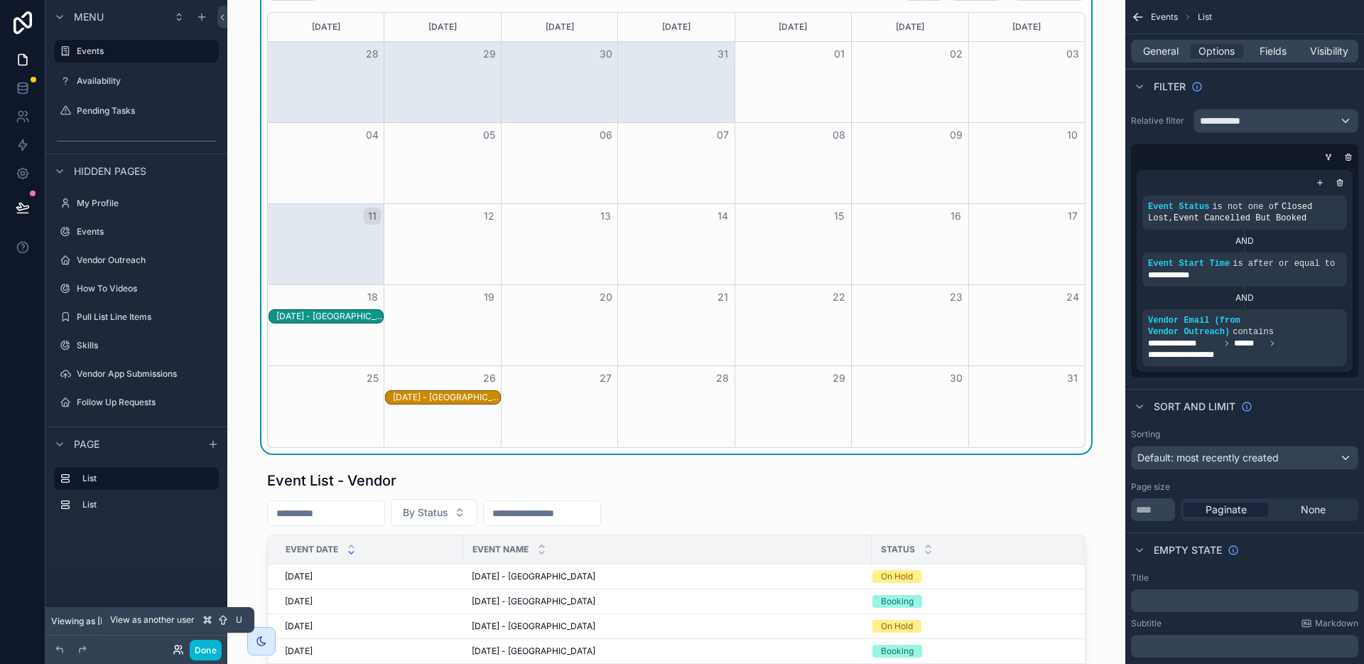
click at [174, 653] on icon at bounding box center [178, 649] width 11 height 11
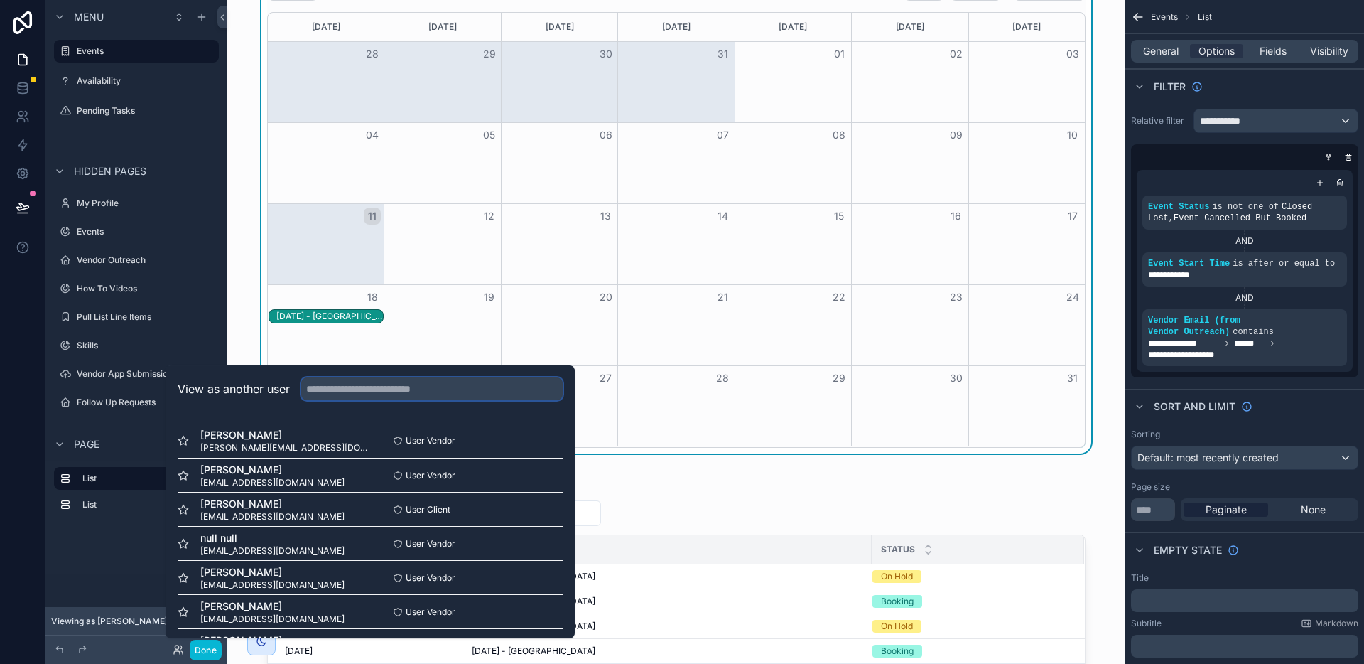
click at [325, 389] on input "text" at bounding box center [431, 388] width 261 height 23
paste input "**********"
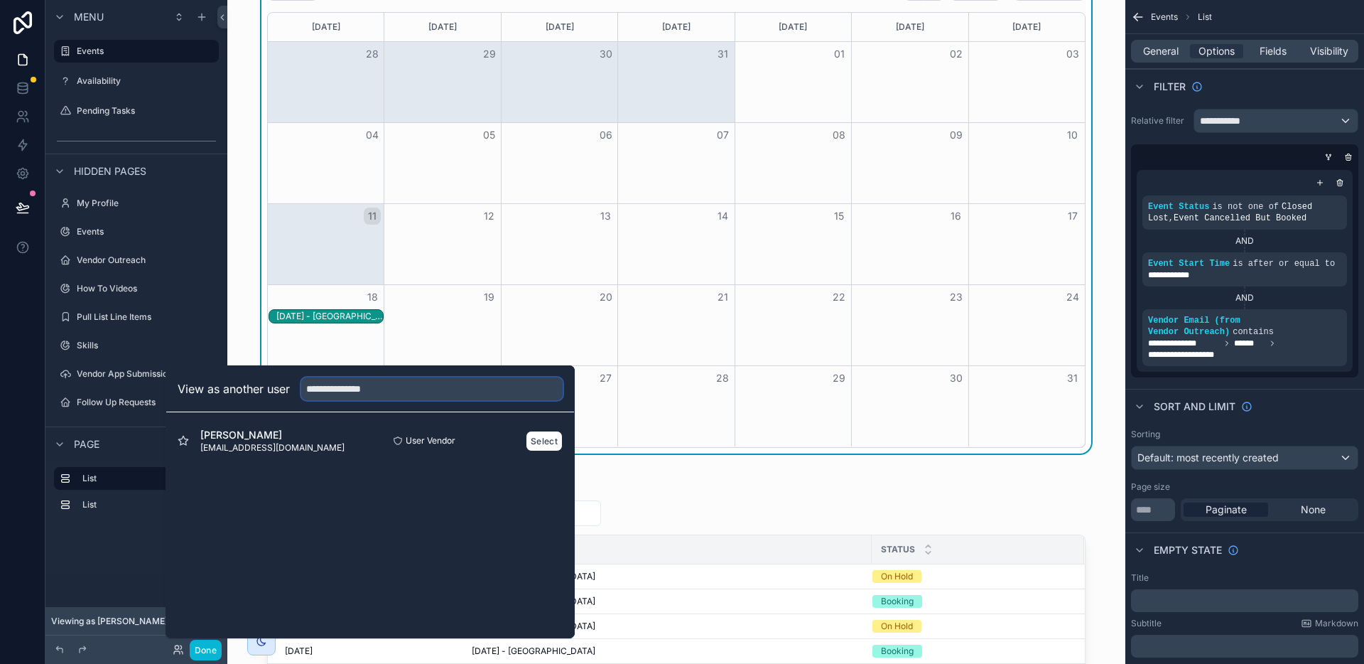
type input "**********"
drag, startPoint x: 200, startPoint y: 452, endPoint x: 291, endPoint y: 453, distance: 90.2
click at [291, 453] on div "[PERSON_NAME] [EMAIL_ADDRESS][DOMAIN_NAME] User Vendor Select" at bounding box center [370, 440] width 385 height 34
copy span "[EMAIL_ADDRESS][DOMAIN_NAME]"
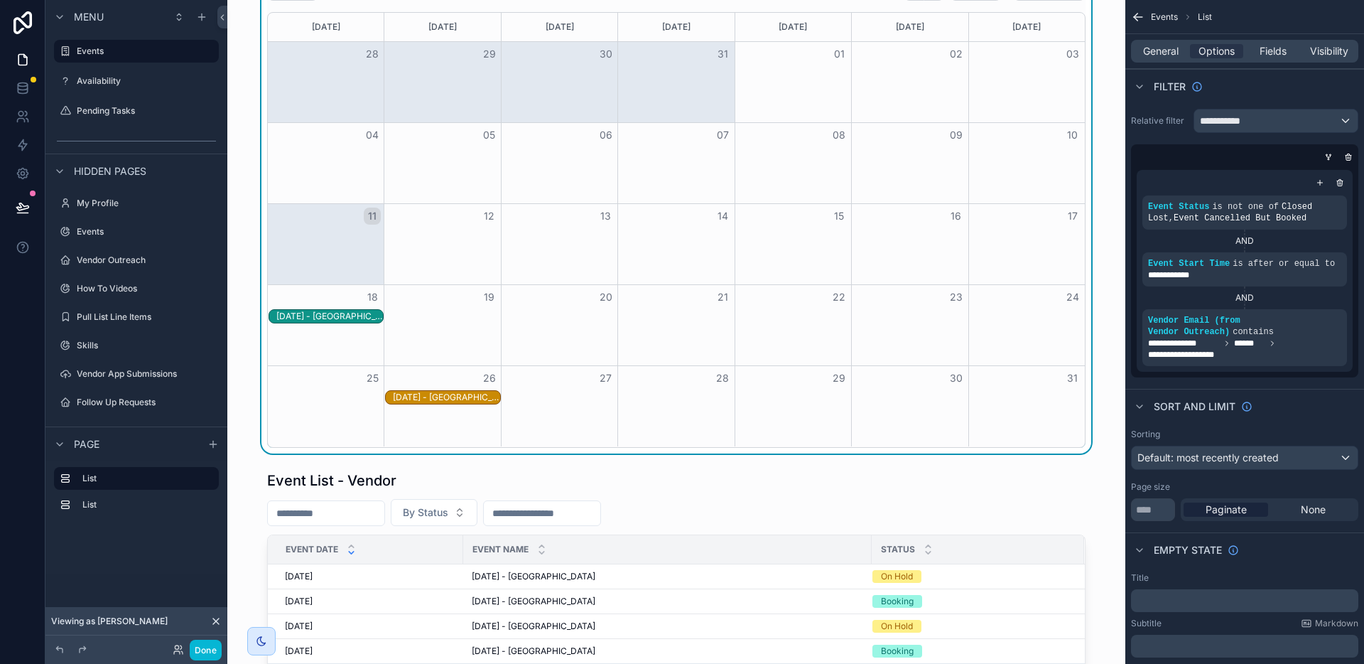
drag, startPoint x: 742, startPoint y: 475, endPoint x: 735, endPoint y: 467, distance: 11.1
click at [742, 475] on div "scrollable content" at bounding box center [676, 584] width 875 height 239
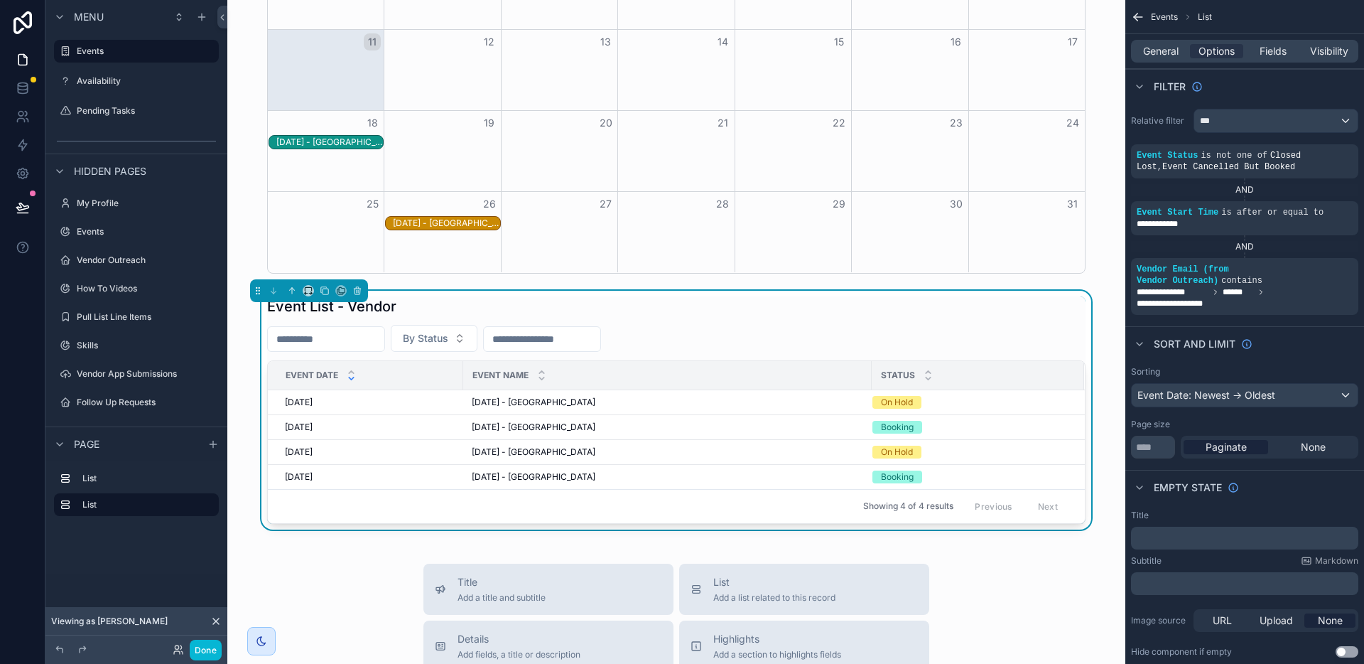
scroll to position [260, 0]
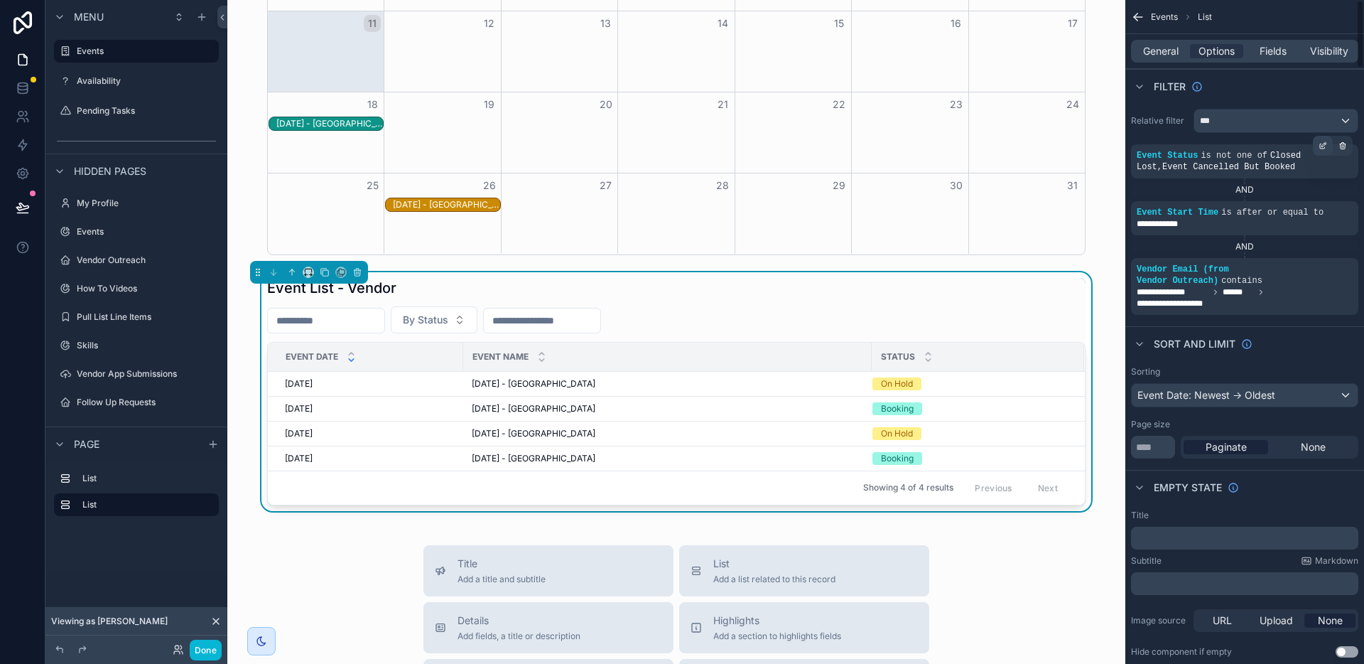
click at [1320, 147] on icon "scrollable content" at bounding box center [1323, 145] width 9 height 9
click at [1324, 204] on icon "scrollable content" at bounding box center [1322, 203] width 5 height 5
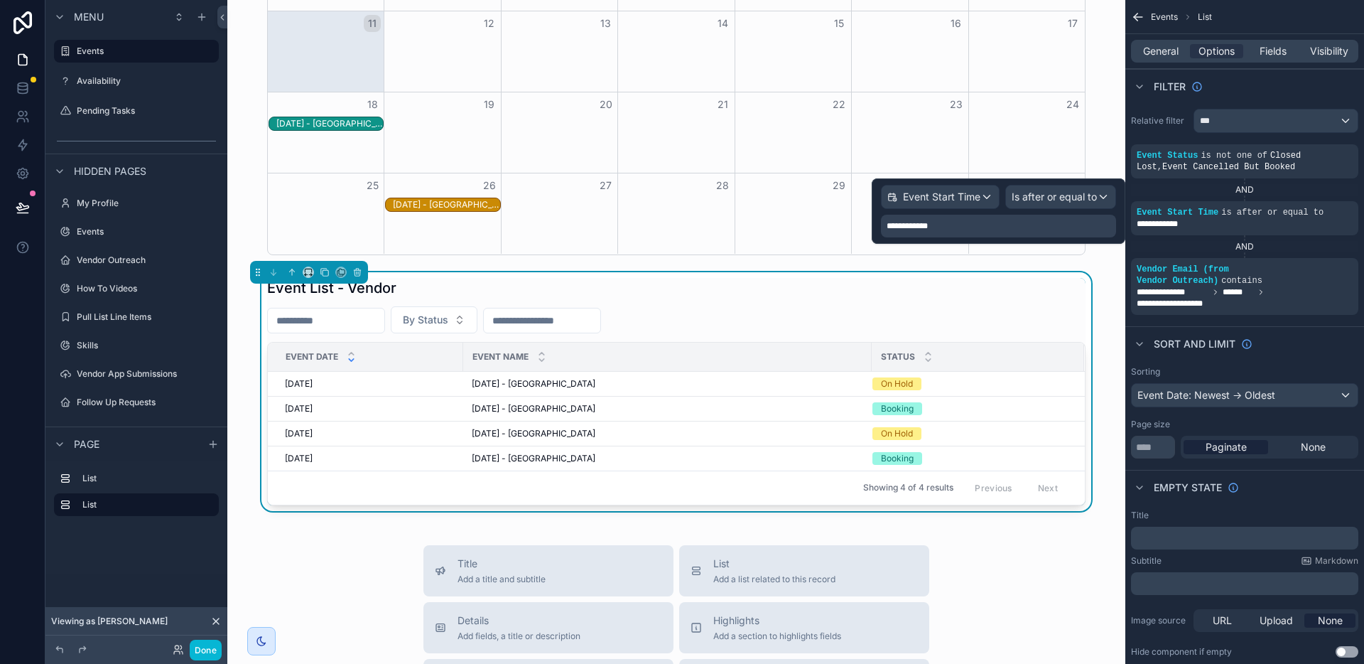
click at [966, 223] on div "**********" at bounding box center [998, 226] width 235 height 23
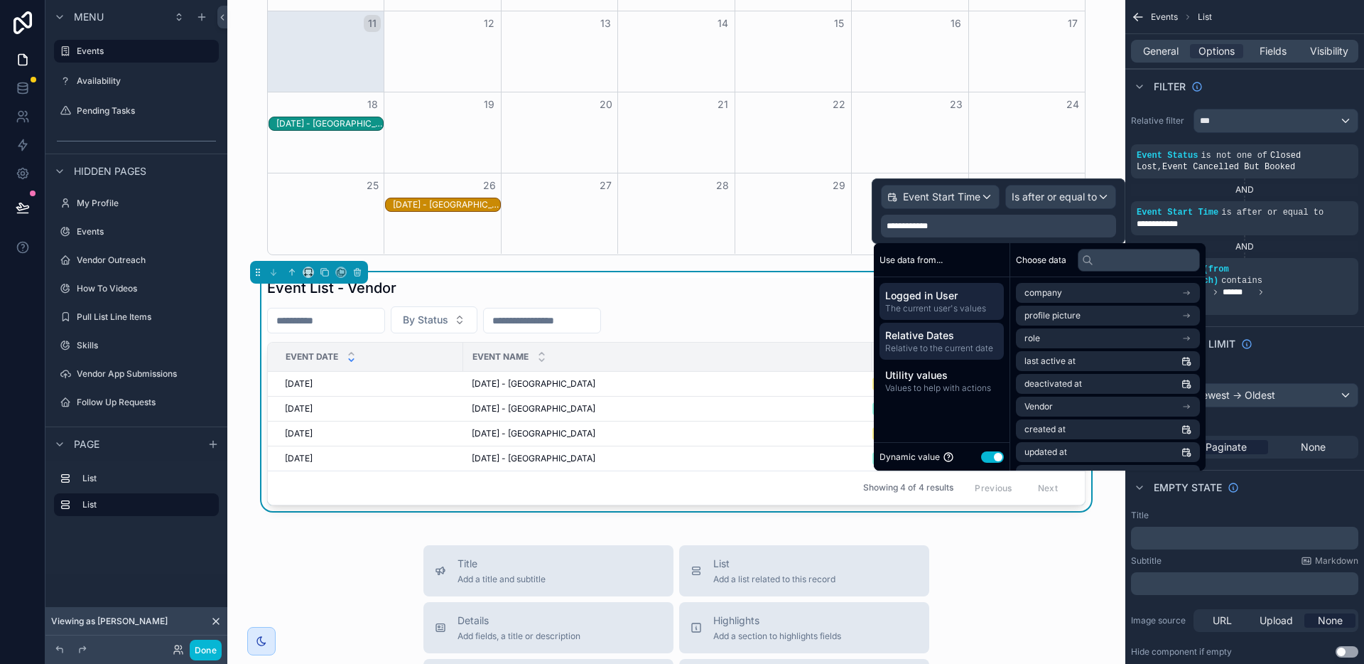
click at [949, 342] on span "Relative to the current date" at bounding box center [941, 347] width 113 height 11
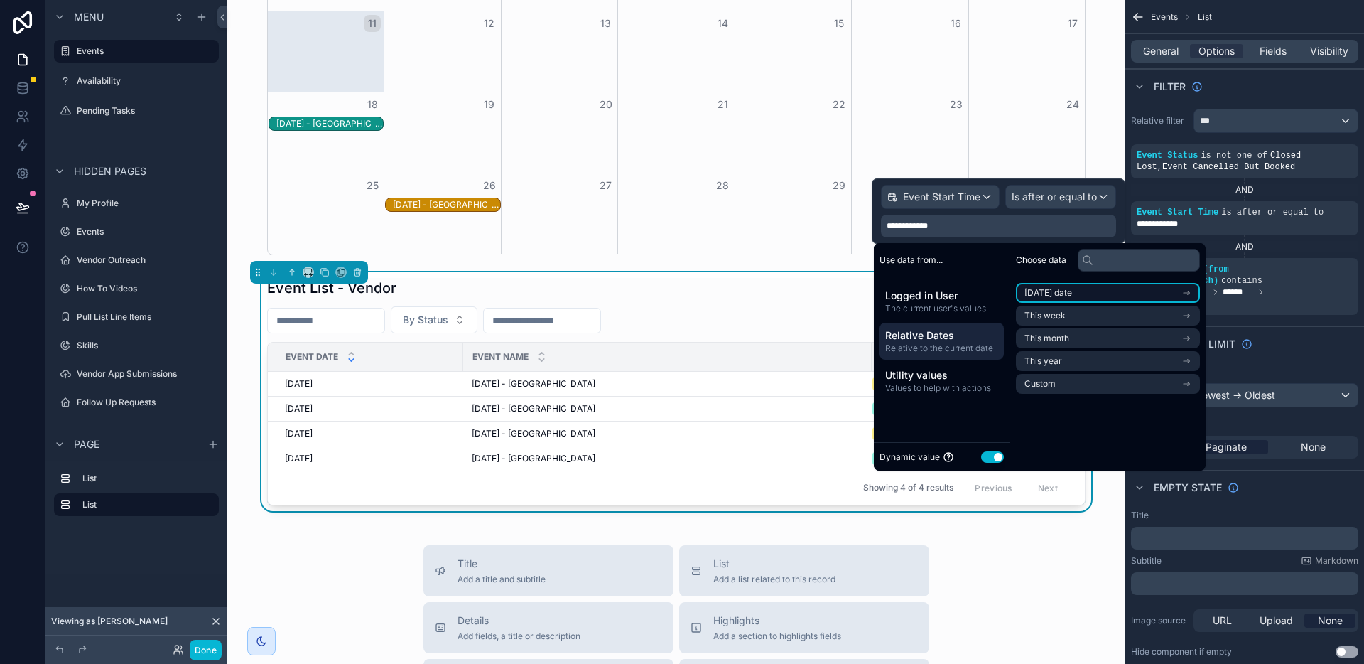
click at [1072, 291] on span "[DATE] date" at bounding box center [1049, 292] width 48 height 11
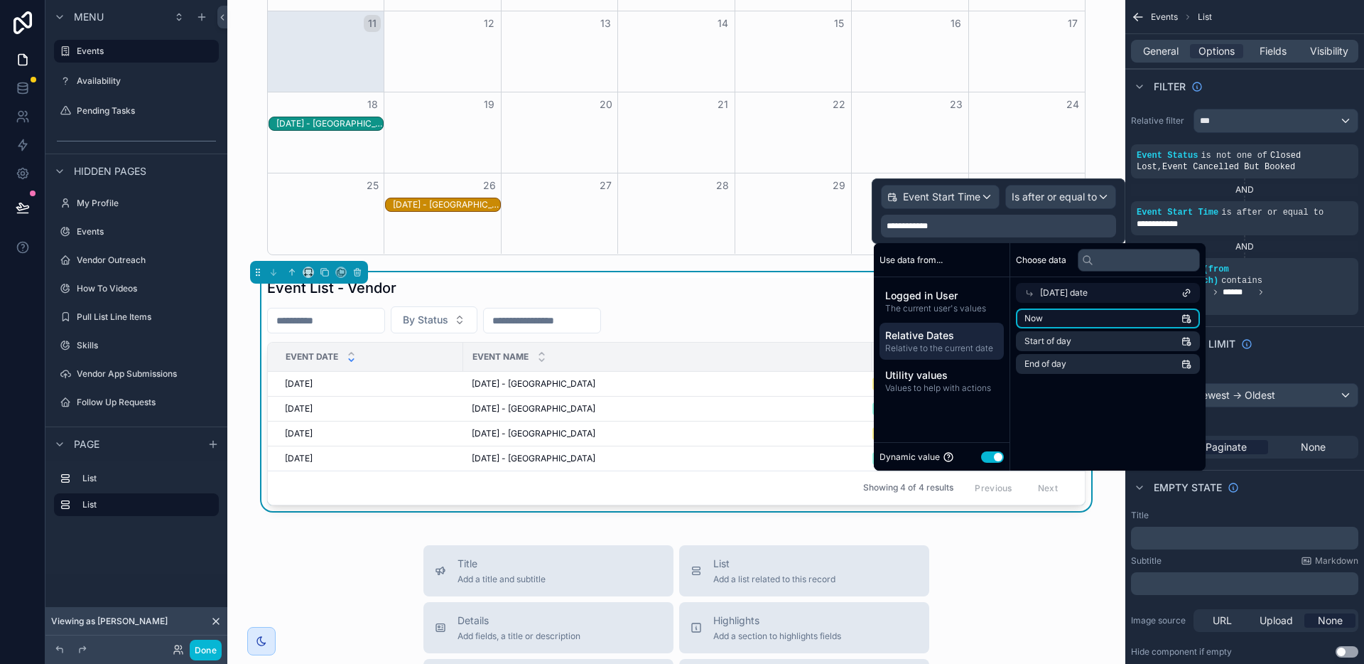
click at [1066, 315] on li "Now" at bounding box center [1108, 318] width 184 height 20
click at [955, 347] on span "Relative to the current date" at bounding box center [941, 347] width 113 height 11
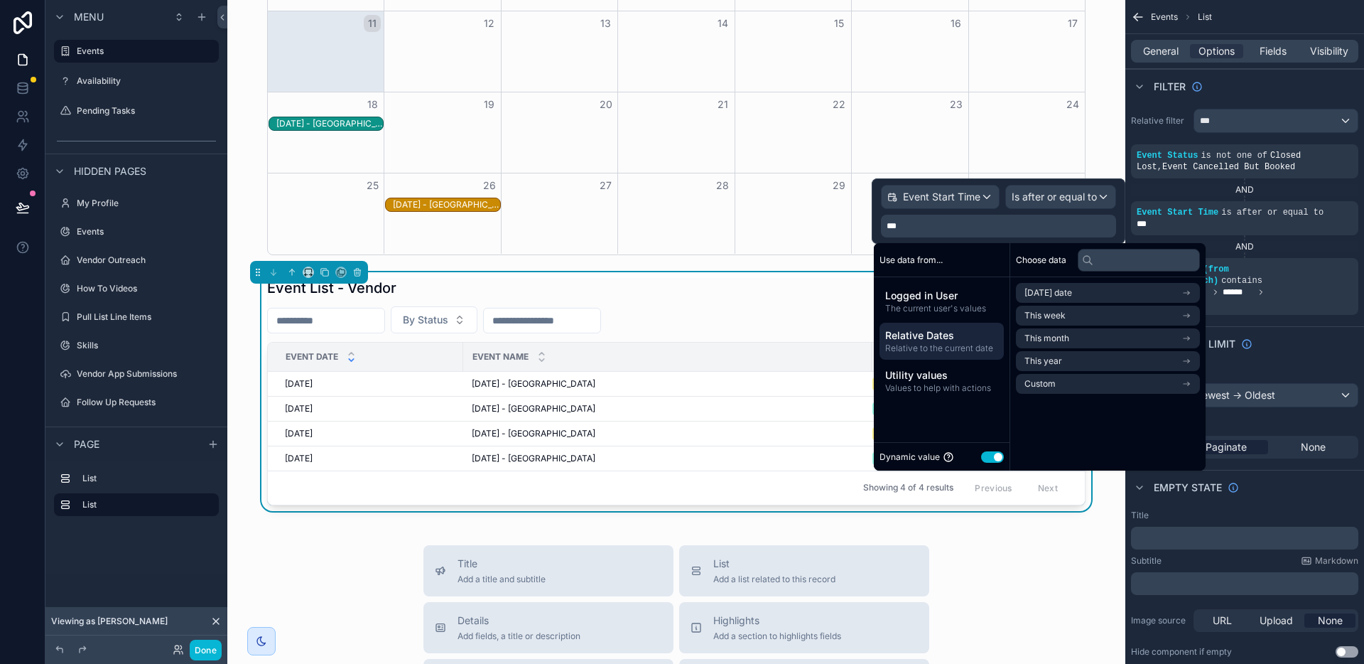
click at [966, 332] on span "Relative Dates" at bounding box center [941, 335] width 113 height 14
click at [1316, 206] on div "scrollable content" at bounding box center [1323, 203] width 20 height 20
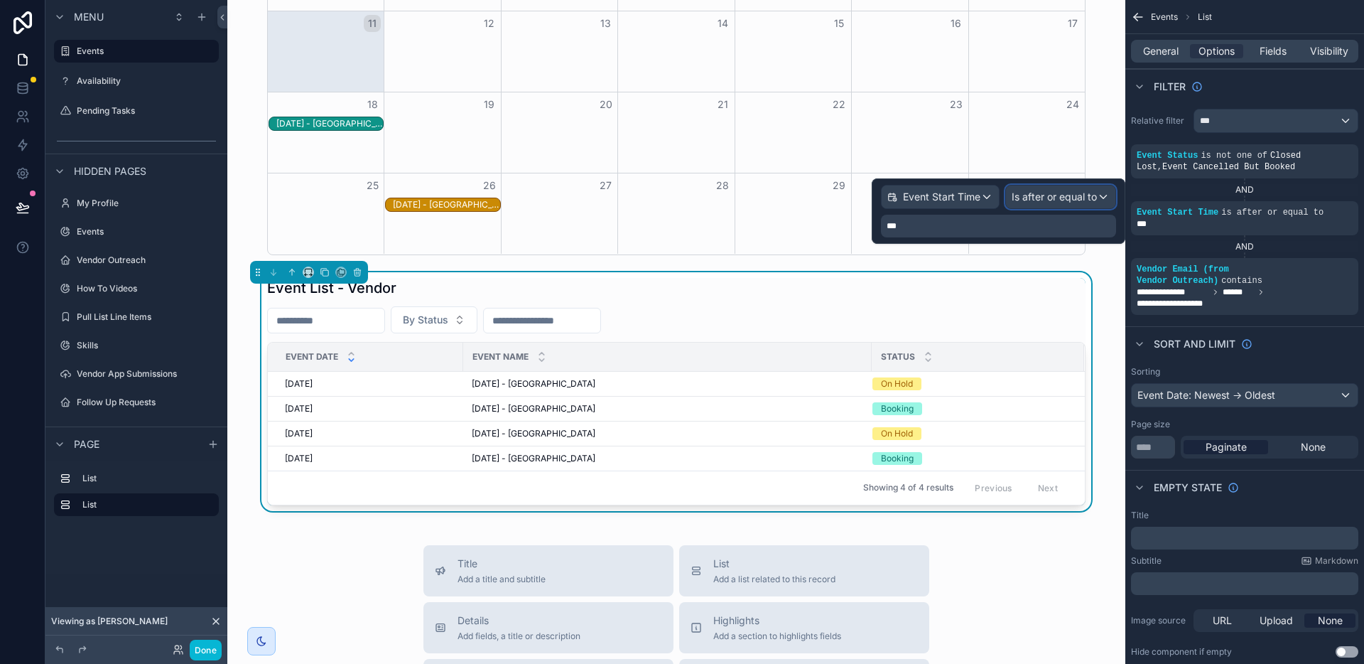
click at [1082, 198] on span "Is after or equal to" at bounding box center [1054, 197] width 85 height 14
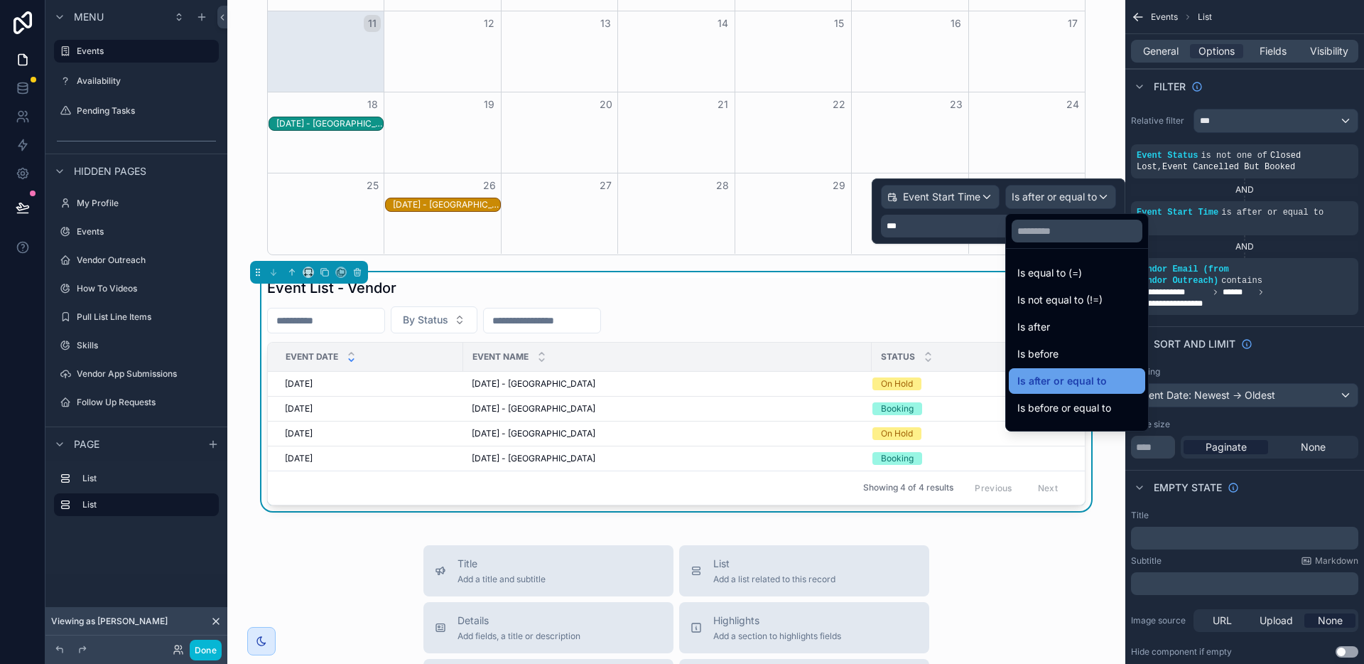
click at [1073, 375] on span "Is after or equal to" at bounding box center [1062, 380] width 90 height 17
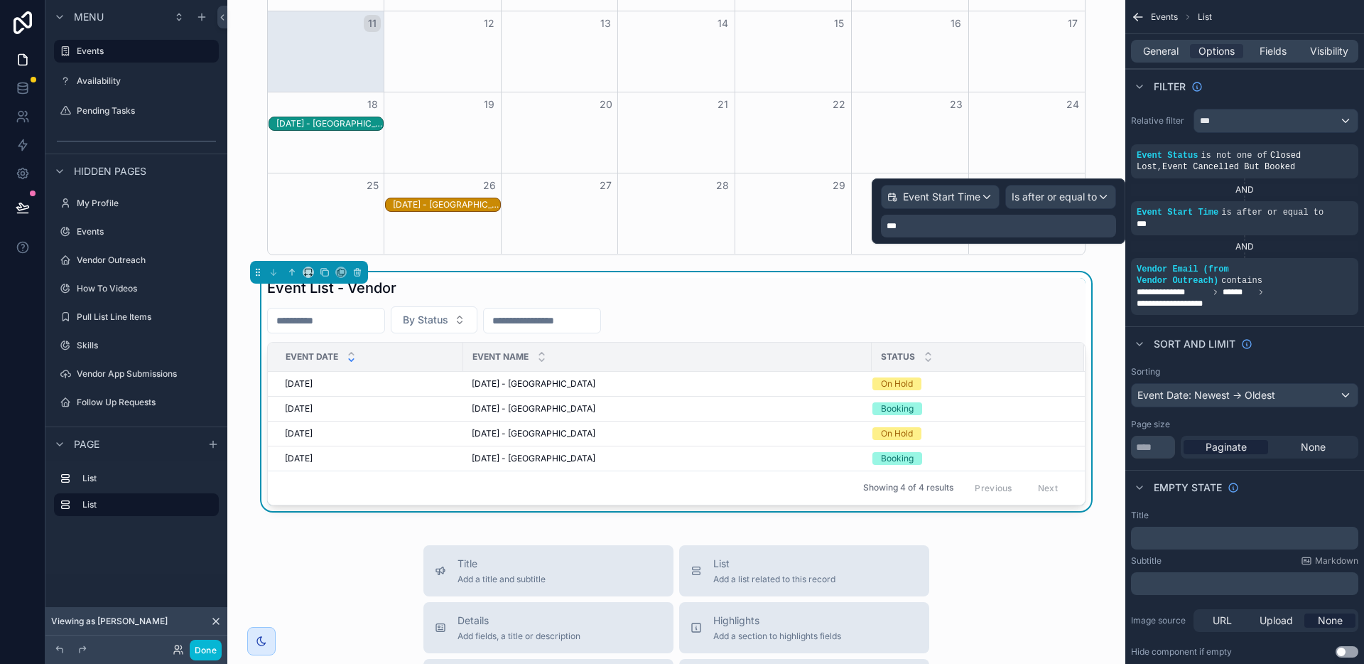
click at [993, 220] on div "***" at bounding box center [998, 226] width 235 height 23
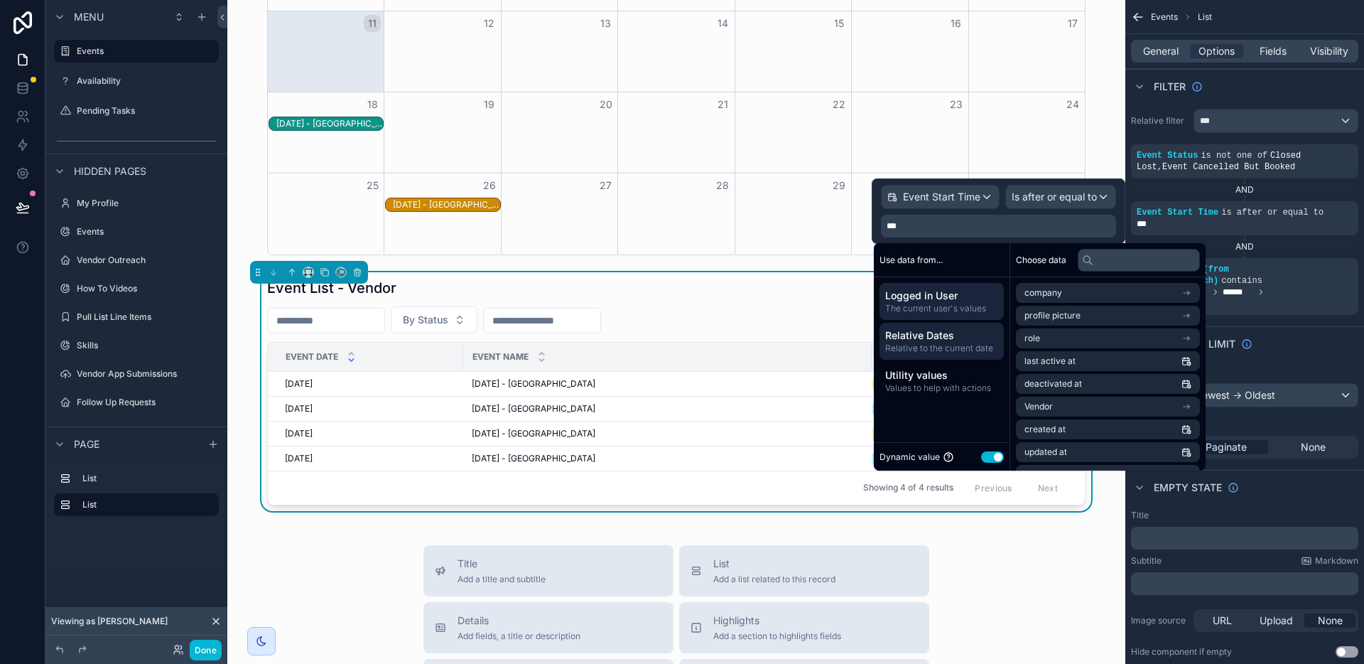
click at [971, 346] on span "Relative to the current date" at bounding box center [941, 347] width 113 height 11
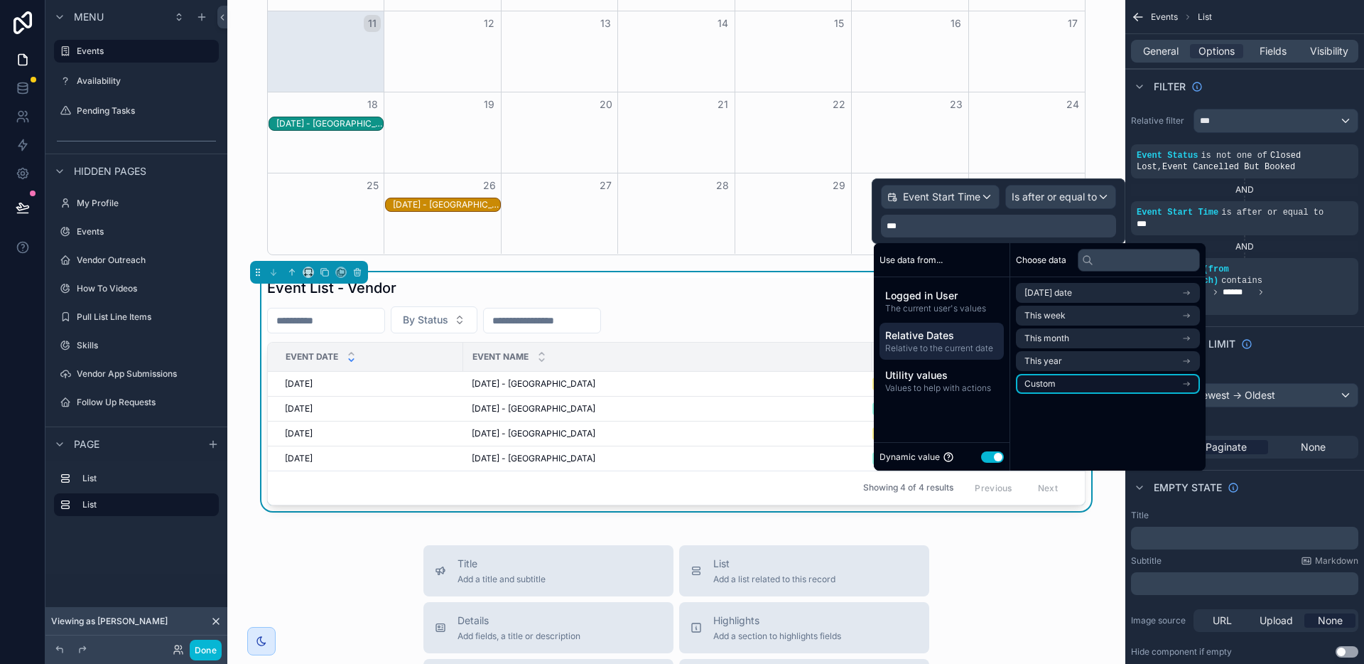
click at [1056, 387] on li "Custom" at bounding box center [1108, 384] width 184 height 20
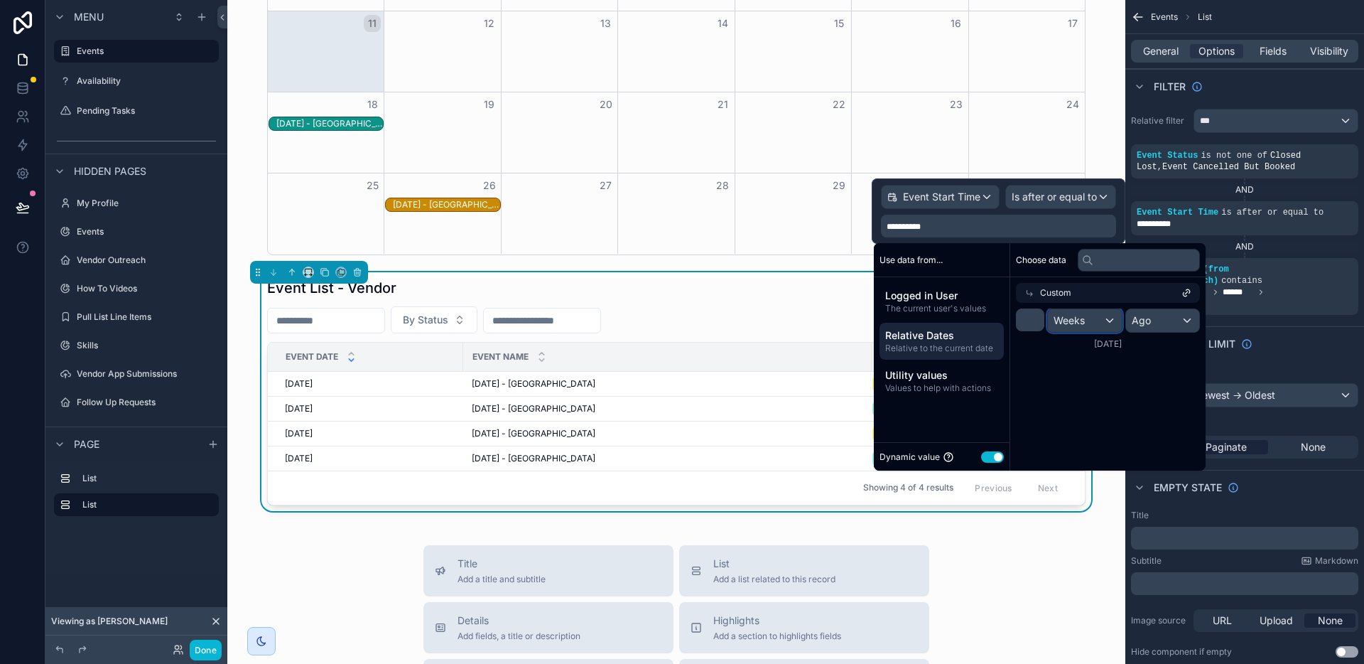
click at [1086, 321] on div "Weeks" at bounding box center [1085, 320] width 74 height 23
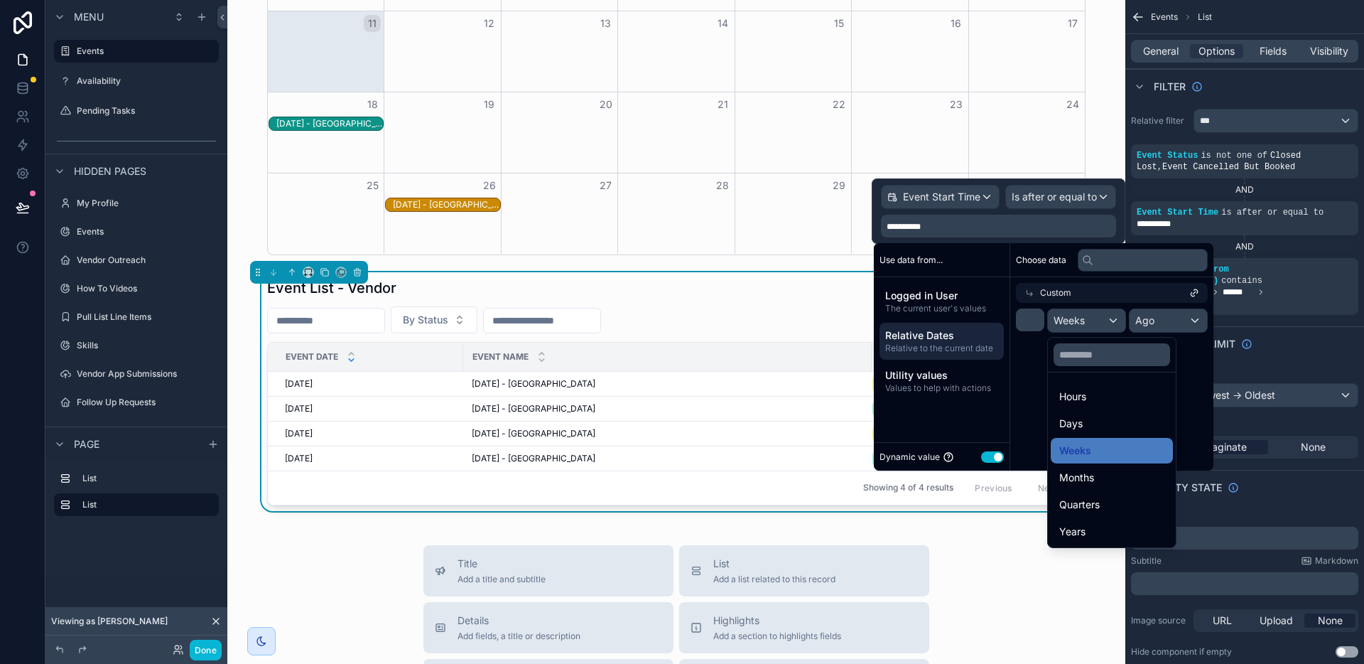
click at [1099, 422] on div "Days" at bounding box center [1111, 423] width 105 height 17
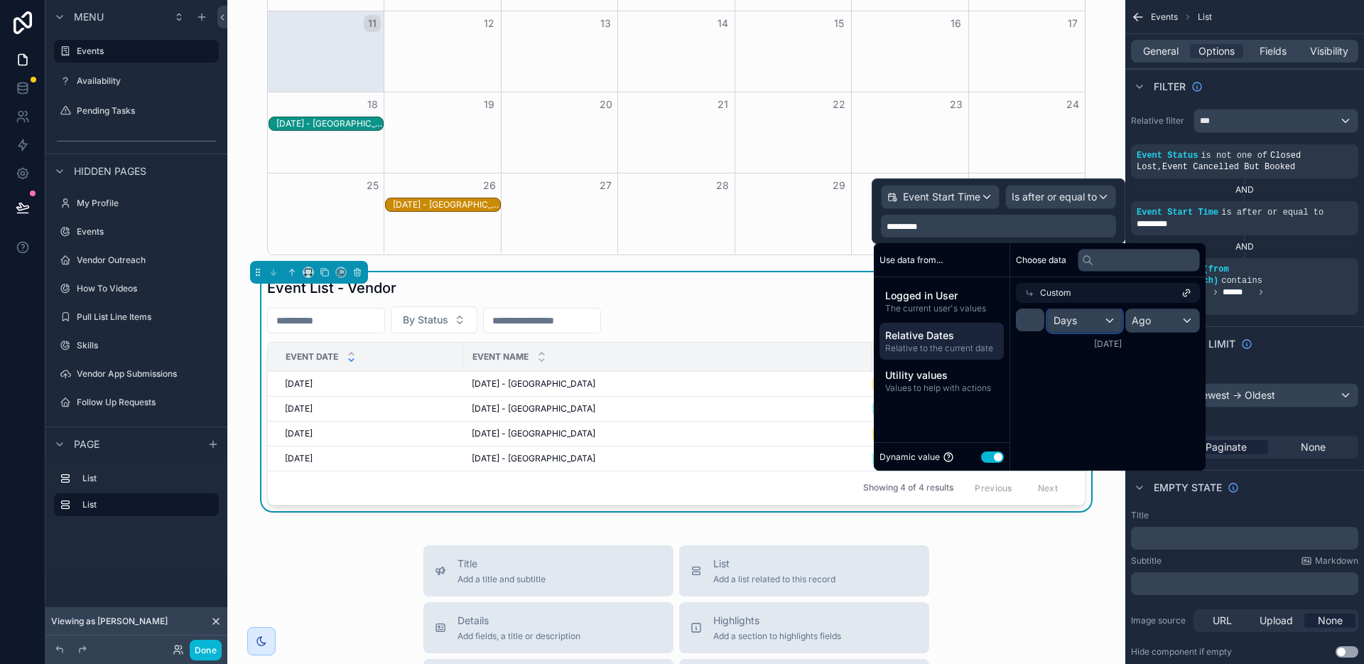
click at [1091, 325] on div "Days" at bounding box center [1085, 320] width 74 height 23
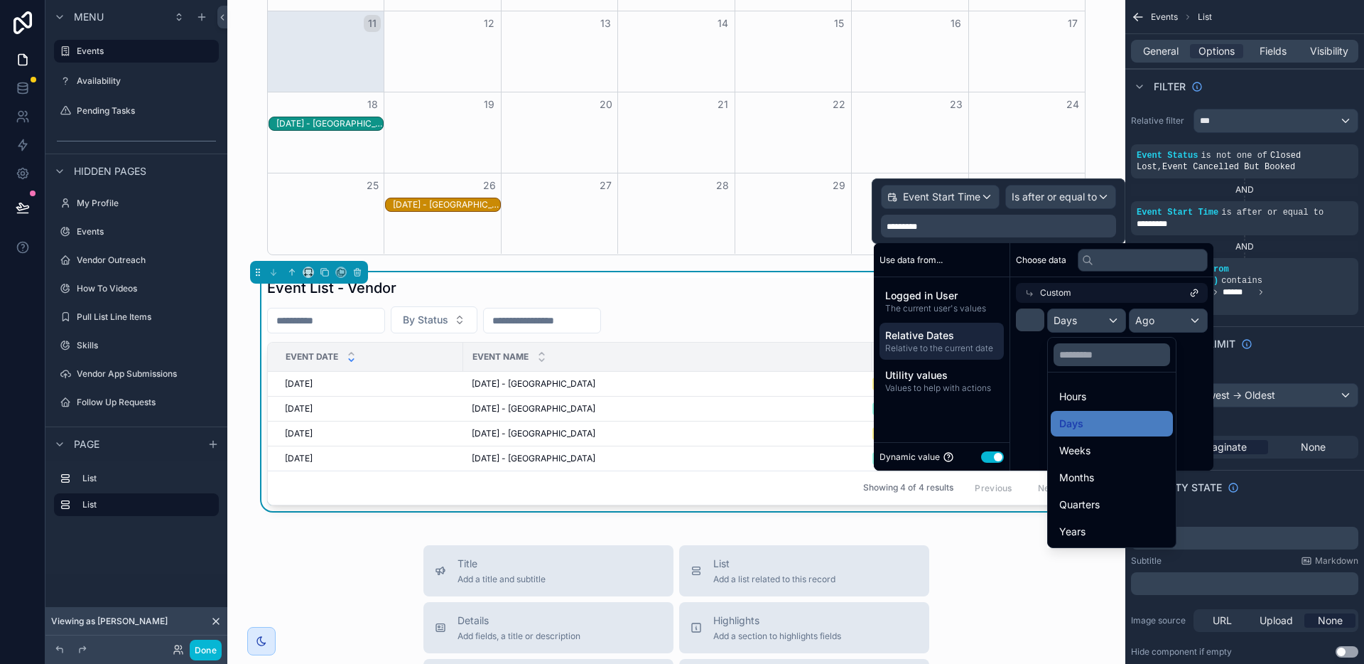
click at [1170, 320] on div "scrollable content" at bounding box center [1044, 356] width 340 height 227
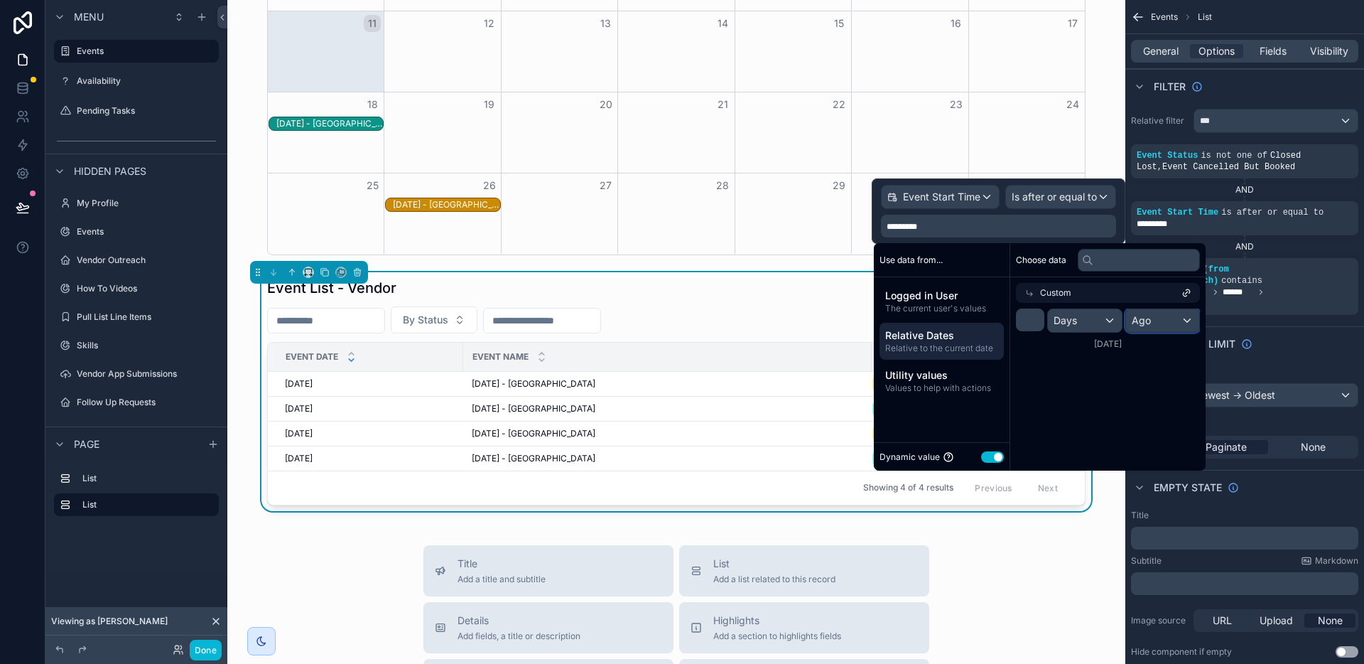
click at [1168, 322] on div "Ago" at bounding box center [1163, 320] width 74 height 23
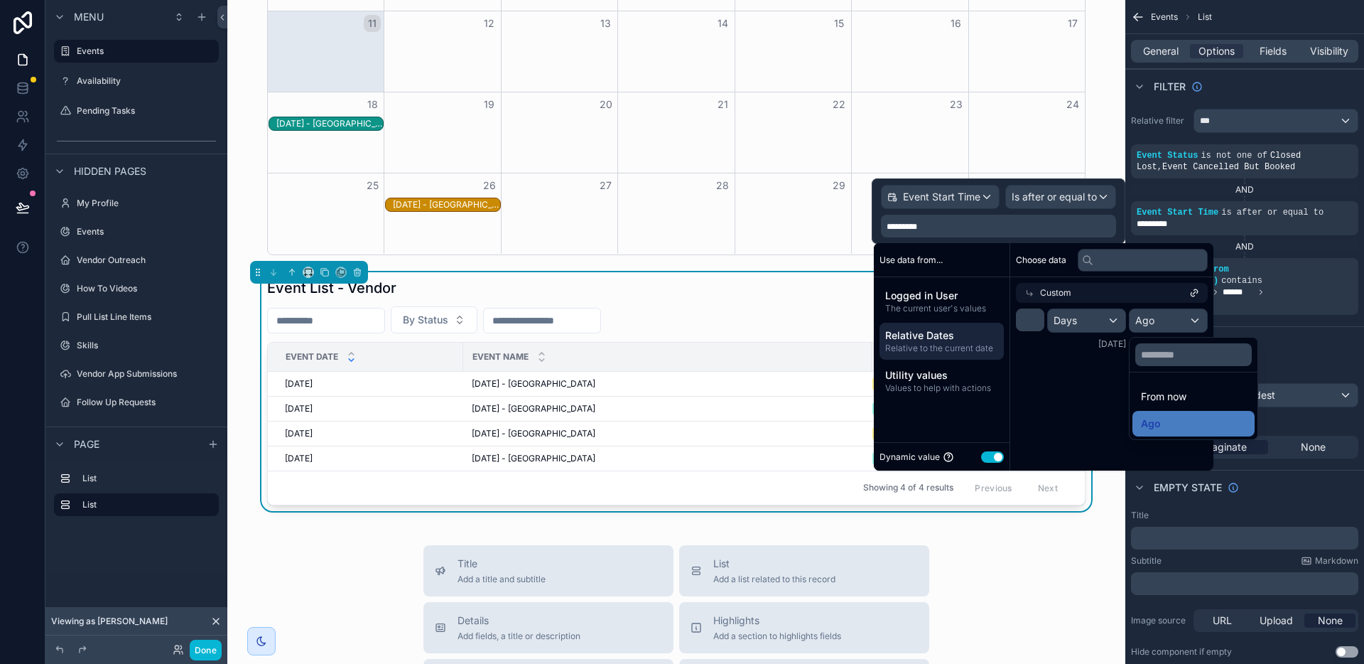
drag, startPoint x: 1165, startPoint y: 394, endPoint x: 1150, endPoint y: 350, distance: 45.8
click at [1165, 394] on span "From now" at bounding box center [1163, 396] width 45 height 17
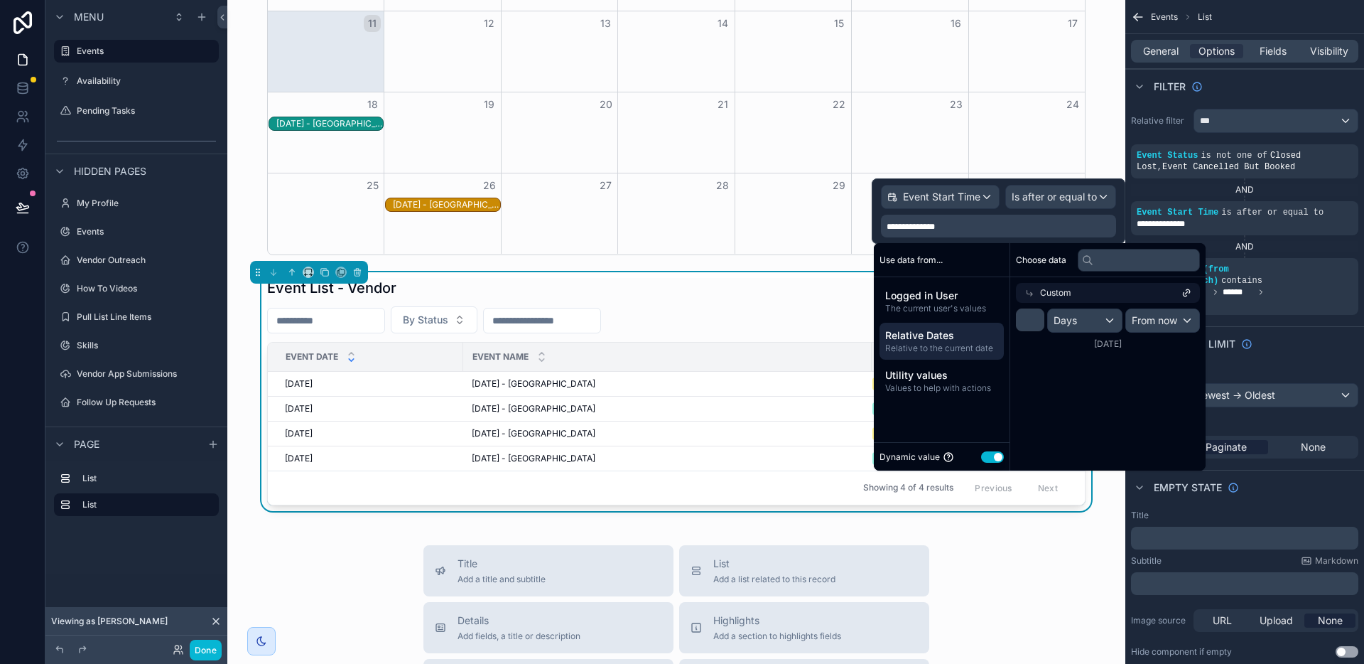
click at [895, 329] on span "Relative Dates" at bounding box center [941, 335] width 113 height 14
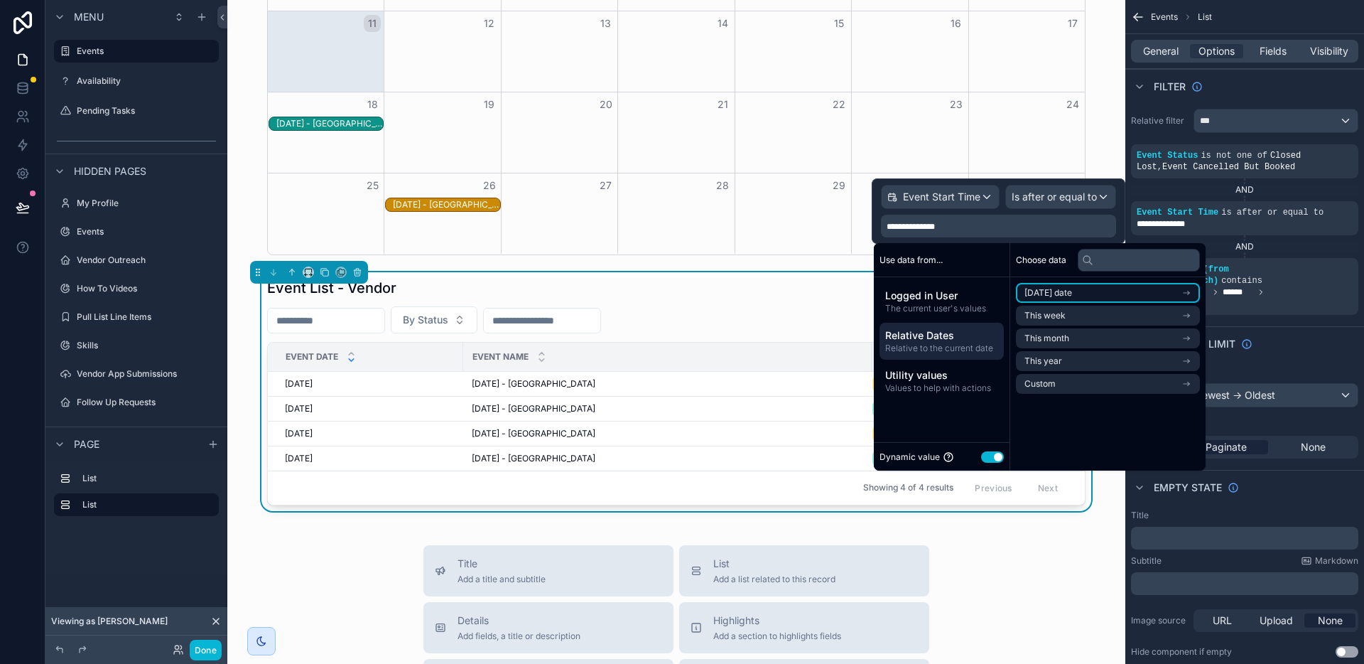
click at [1059, 297] on span "[DATE] date" at bounding box center [1049, 292] width 48 height 11
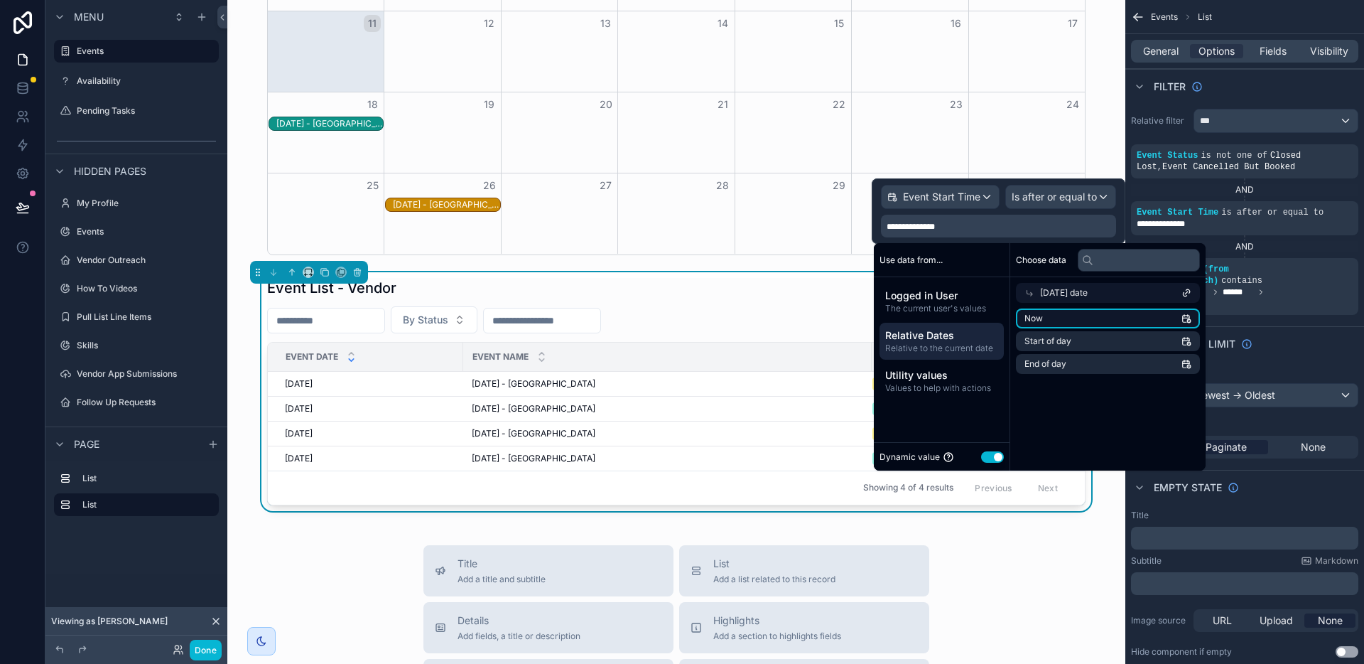
click at [1057, 315] on li "Now" at bounding box center [1108, 318] width 184 height 20
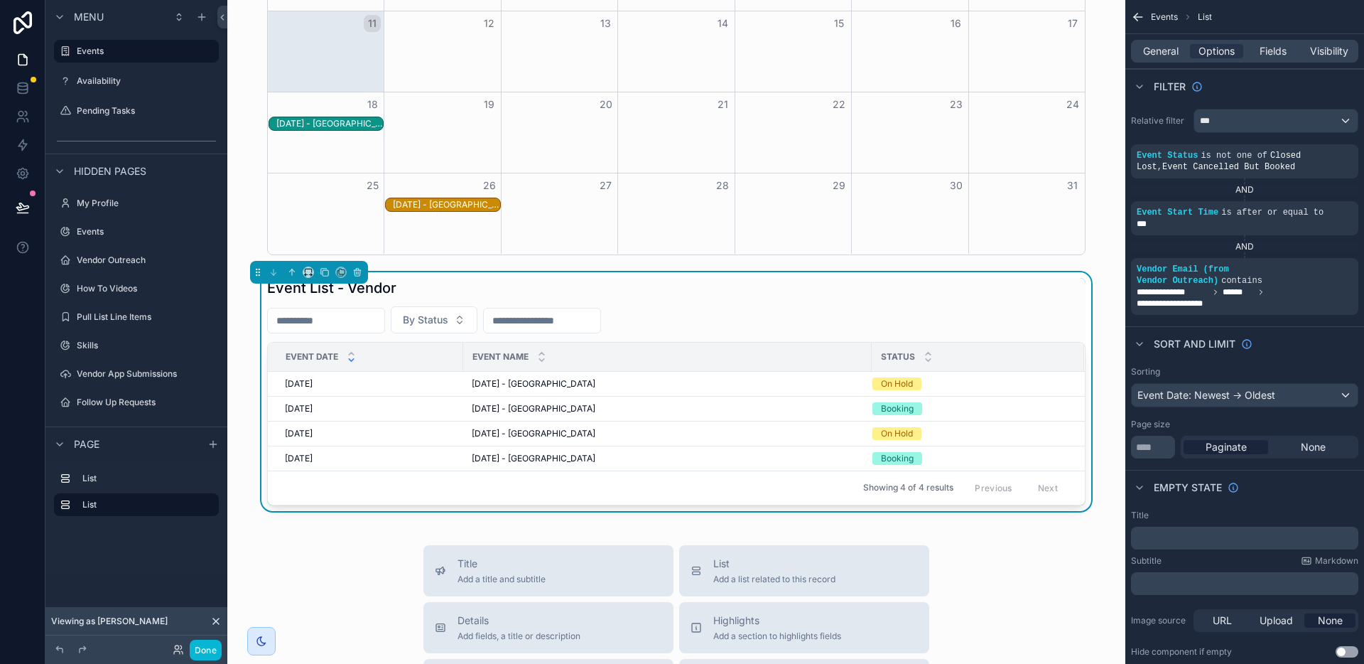
click at [707, 296] on div "Event List - Vendor" at bounding box center [676, 288] width 819 height 20
click at [1344, 145] on icon "scrollable content" at bounding box center [1343, 145] width 9 height 9
click at [1319, 202] on icon "scrollable content" at bounding box center [1323, 202] width 9 height 9
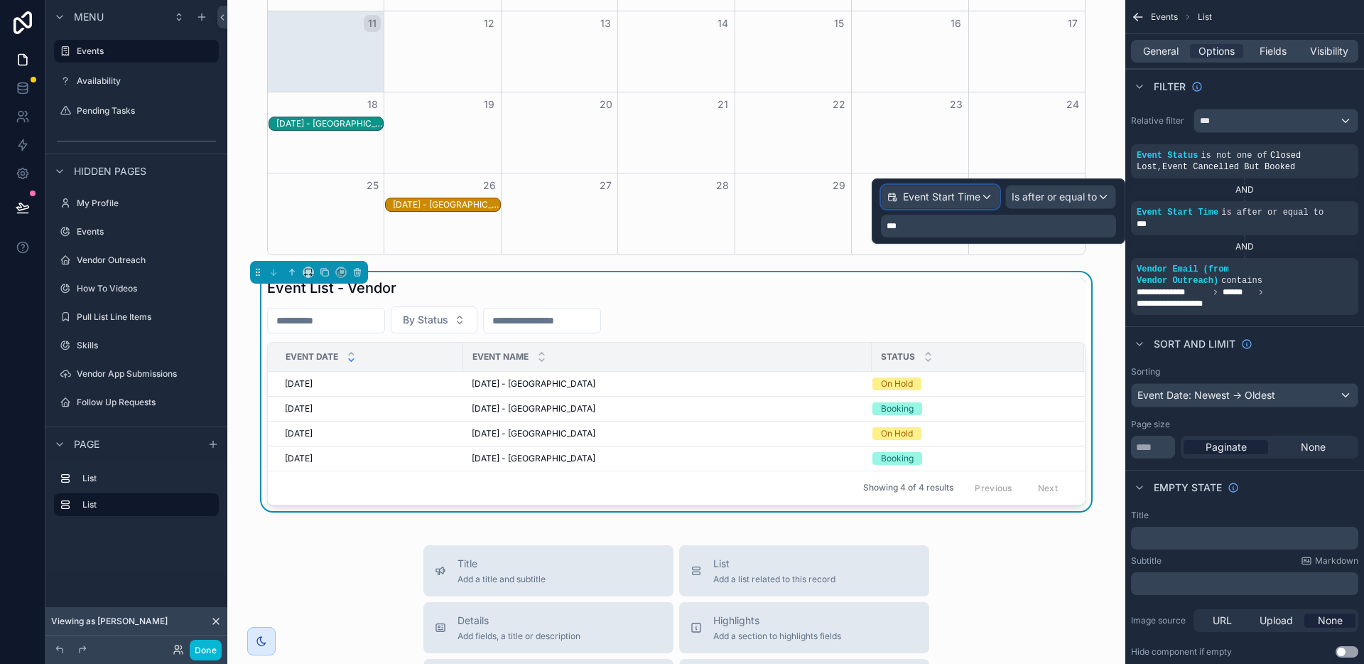
click at [941, 195] on span "Event Start Time" at bounding box center [941, 197] width 77 height 14
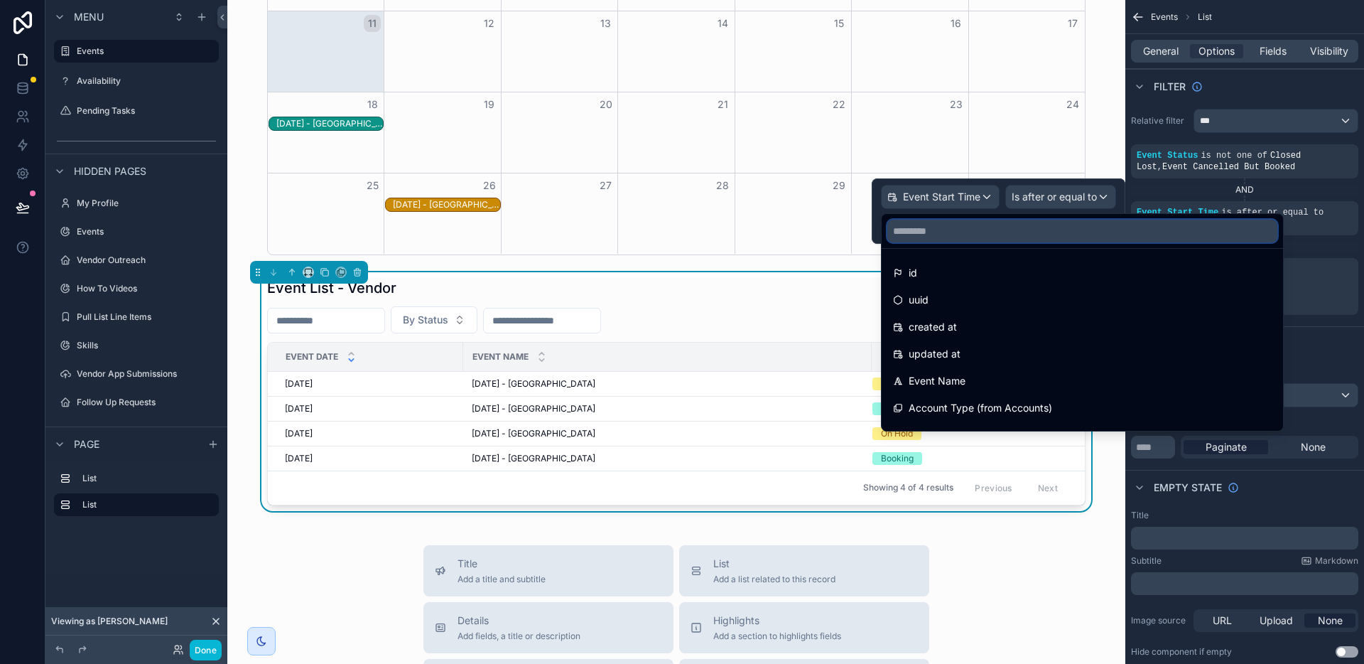
click at [939, 231] on input "text" at bounding box center [1082, 231] width 390 height 23
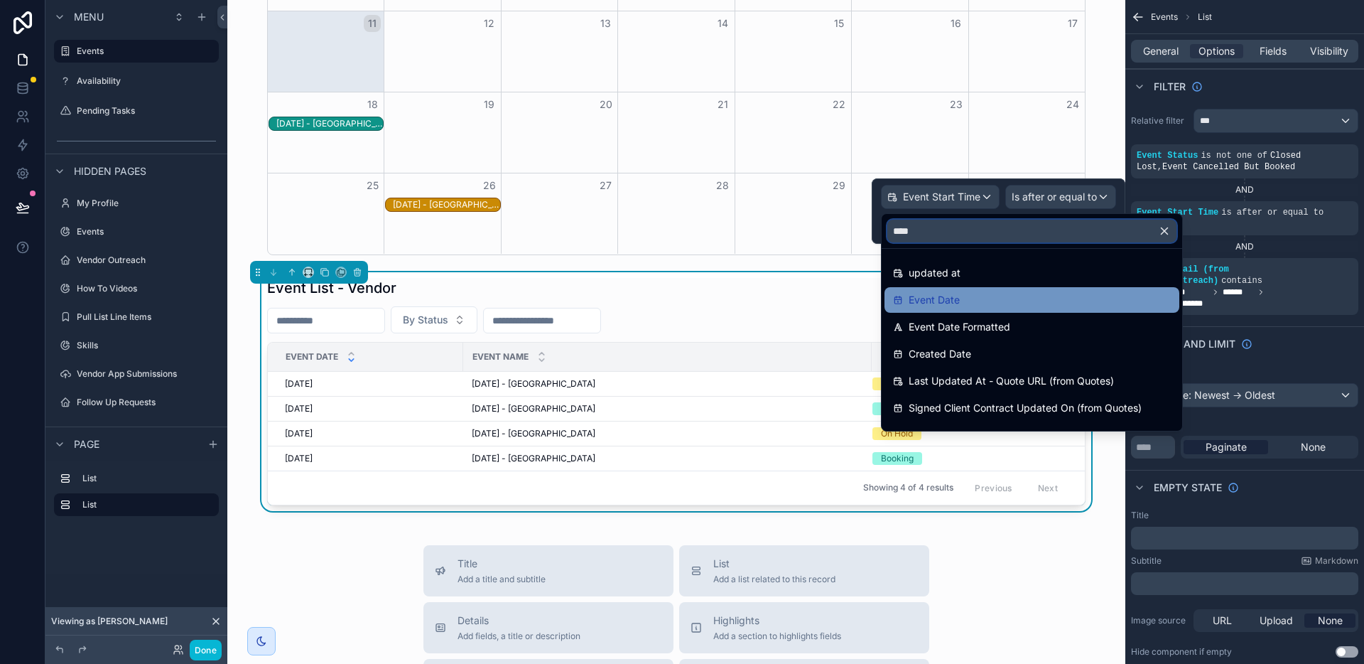
type input "****"
click at [928, 304] on span "Event Date" at bounding box center [934, 299] width 51 height 17
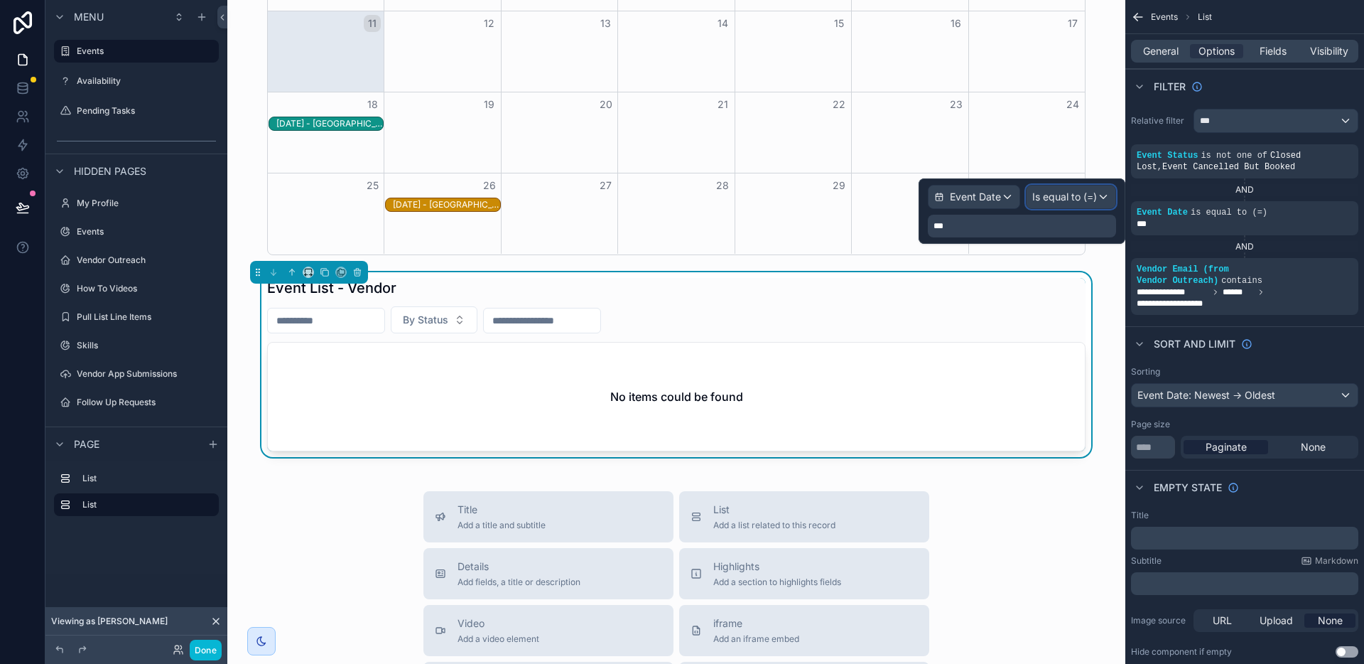
click at [1098, 198] on div "Is equal to (=)" at bounding box center [1071, 196] width 89 height 23
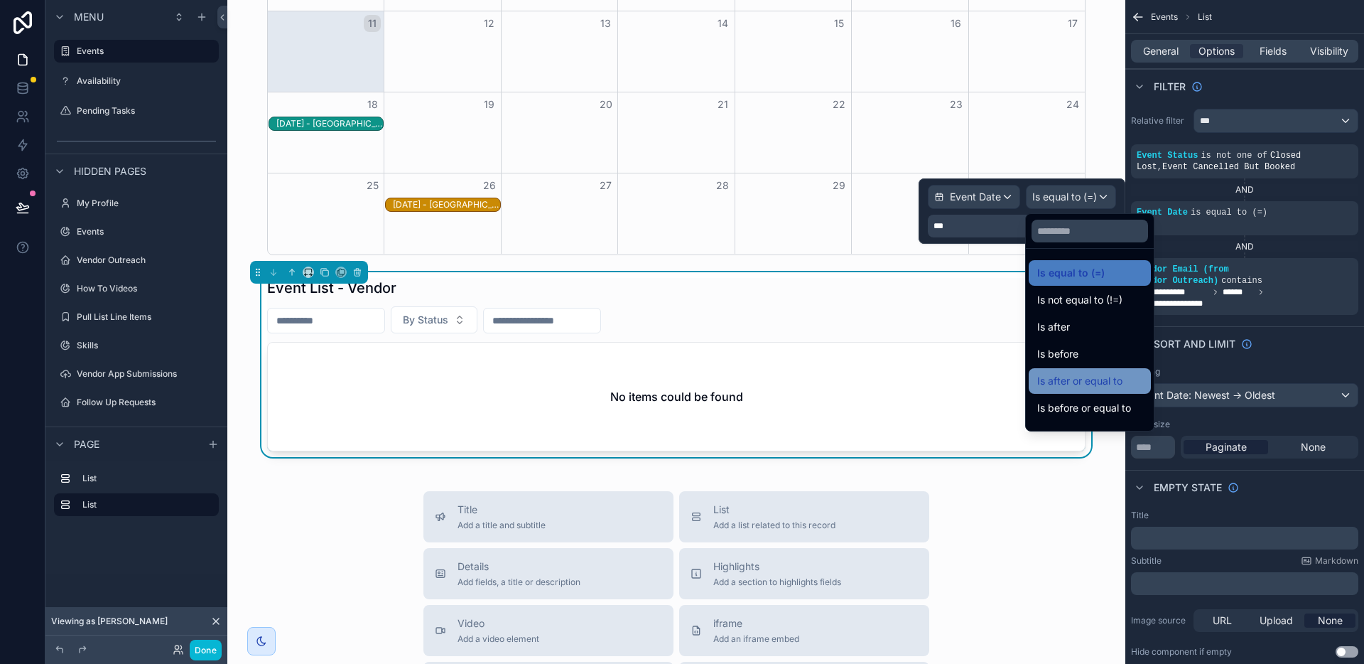
click at [1106, 372] on span "Is after or equal to" at bounding box center [1079, 380] width 85 height 17
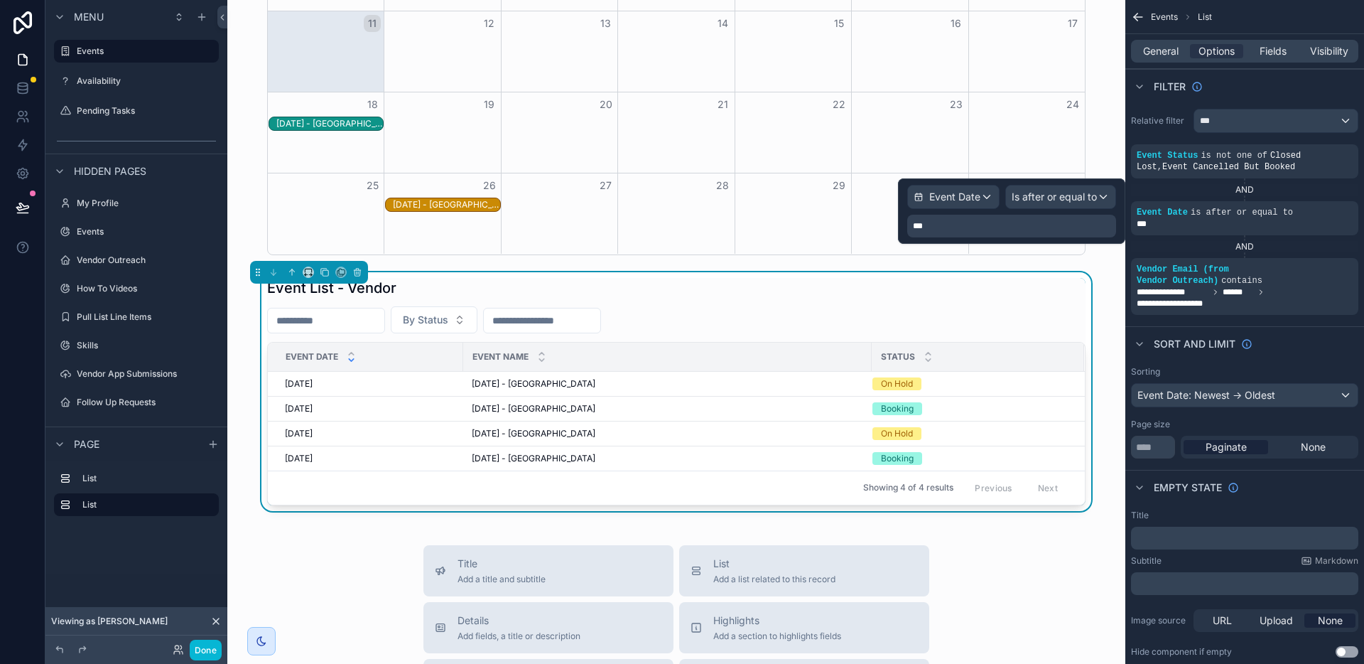
click at [986, 227] on div "***" at bounding box center [1011, 226] width 209 height 23
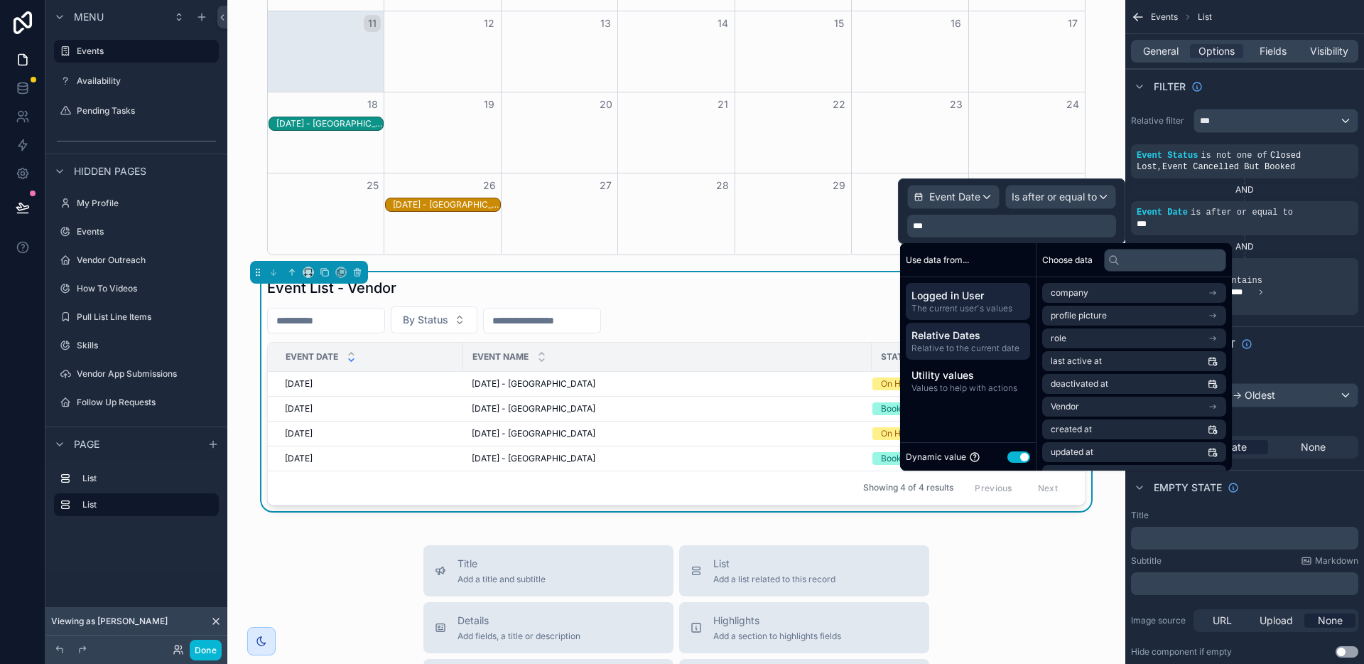
click at [931, 339] on span "Relative Dates" at bounding box center [968, 335] width 113 height 14
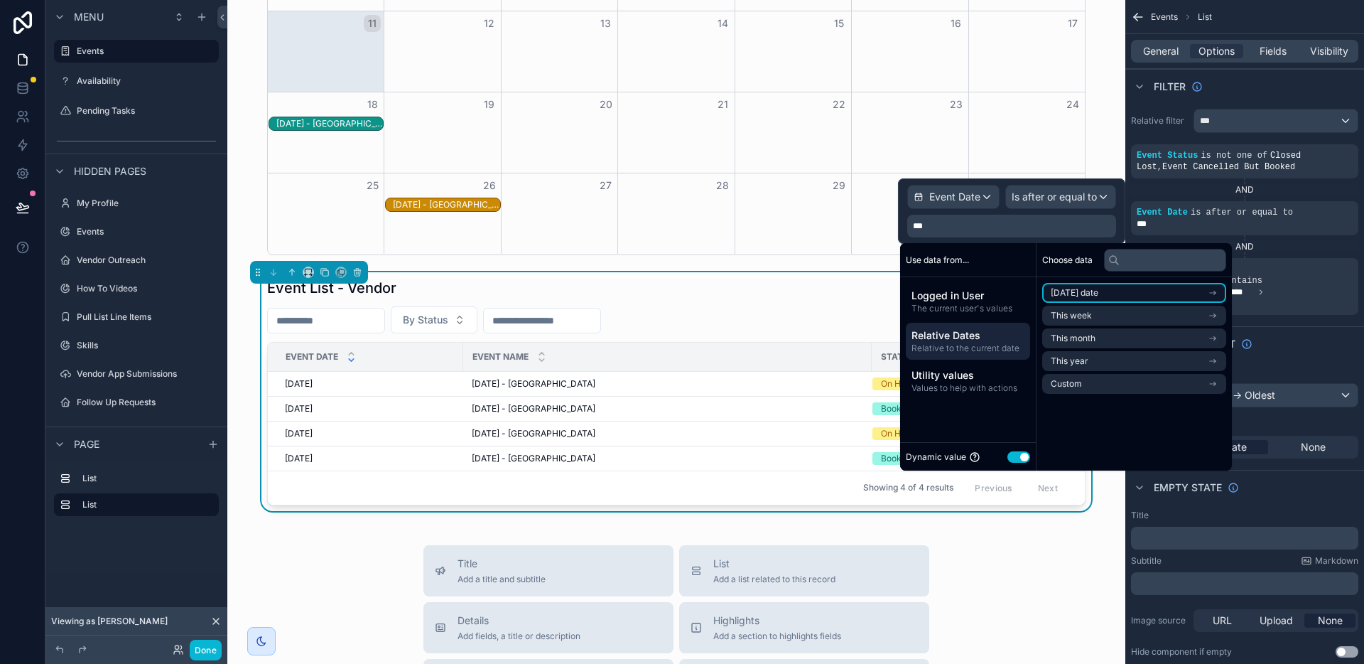
click at [1086, 298] on li "[DATE] date" at bounding box center [1134, 293] width 184 height 20
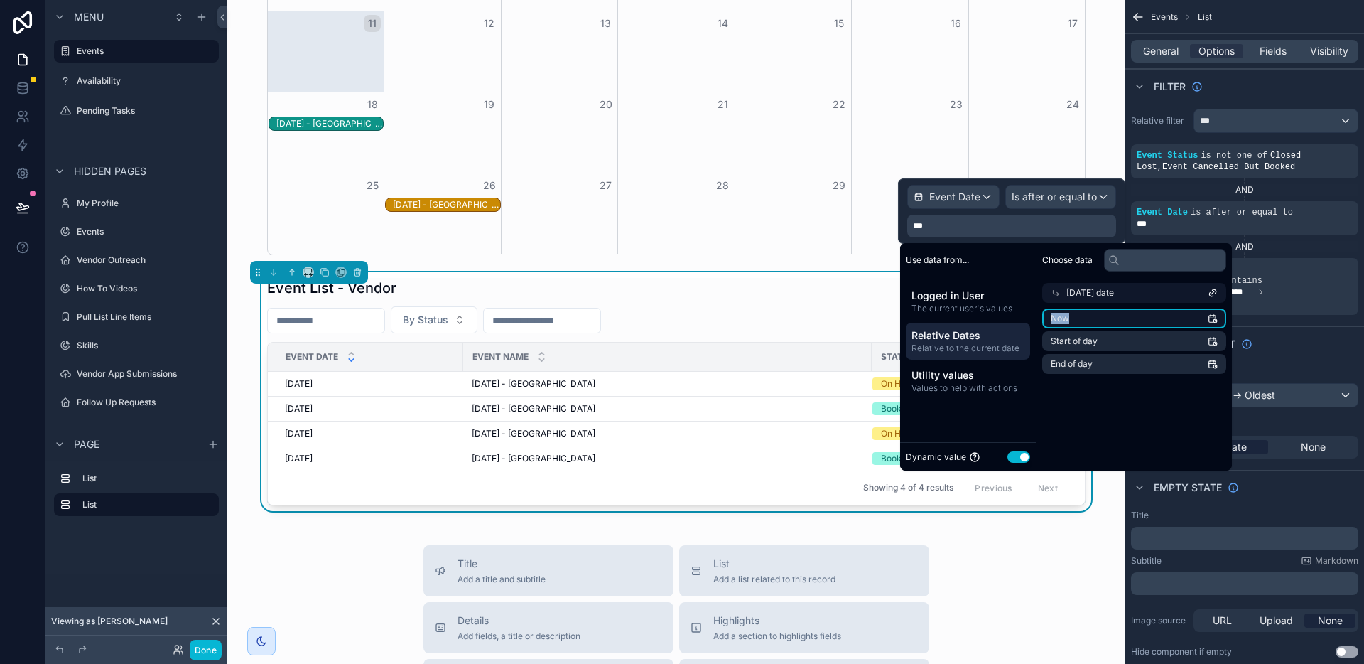
click at [1089, 313] on li "Now" at bounding box center [1134, 318] width 184 height 20
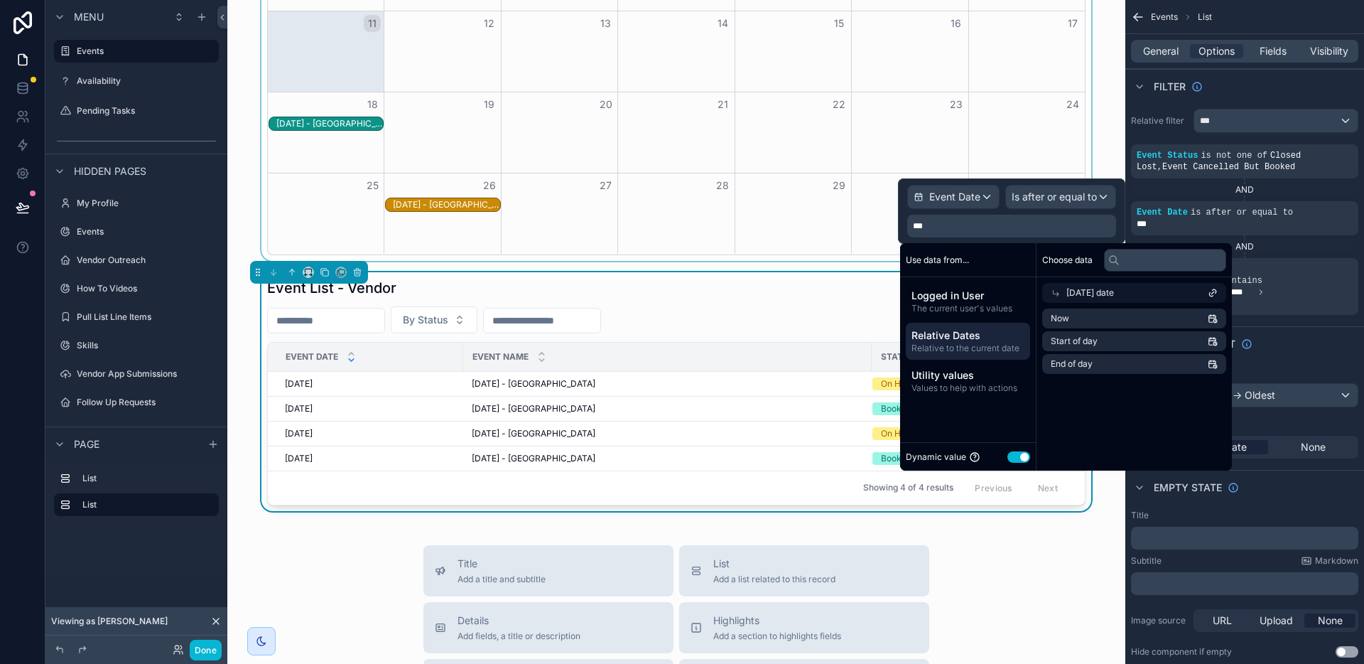
click at [790, 254] on div "scrollable content" at bounding box center [676, 5] width 875 height 509
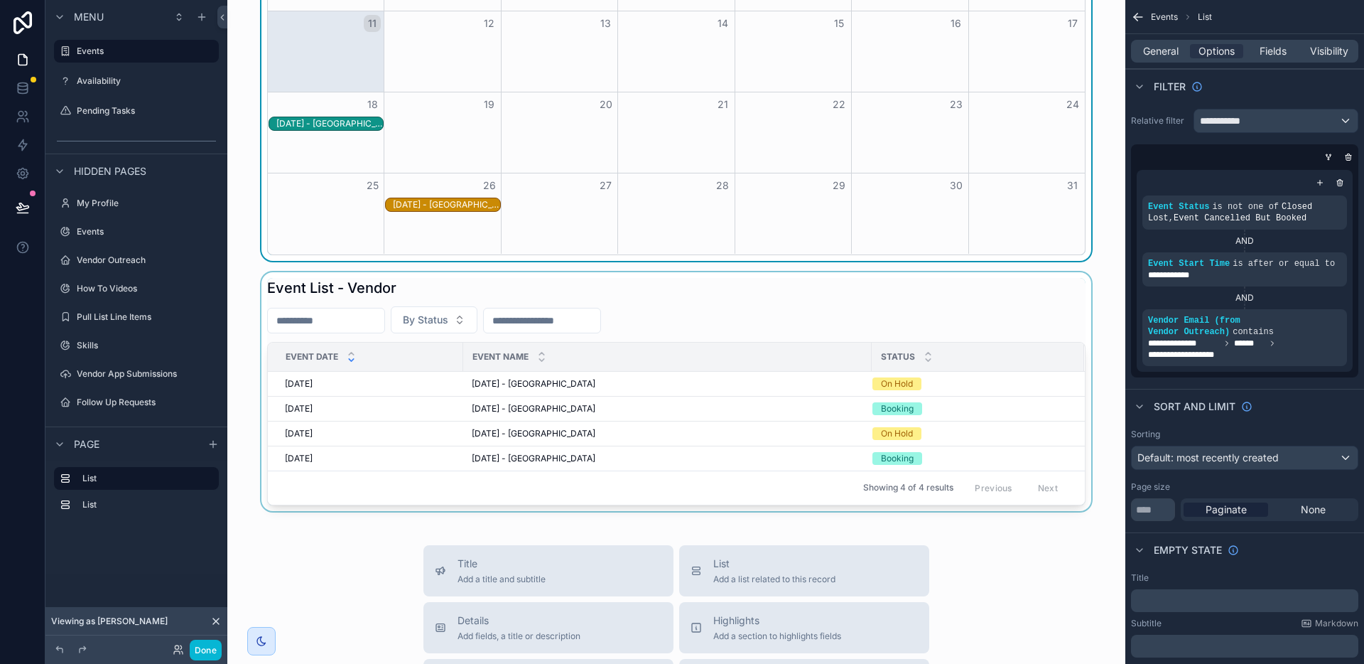
click at [734, 307] on div "scrollable content" at bounding box center [676, 391] width 875 height 239
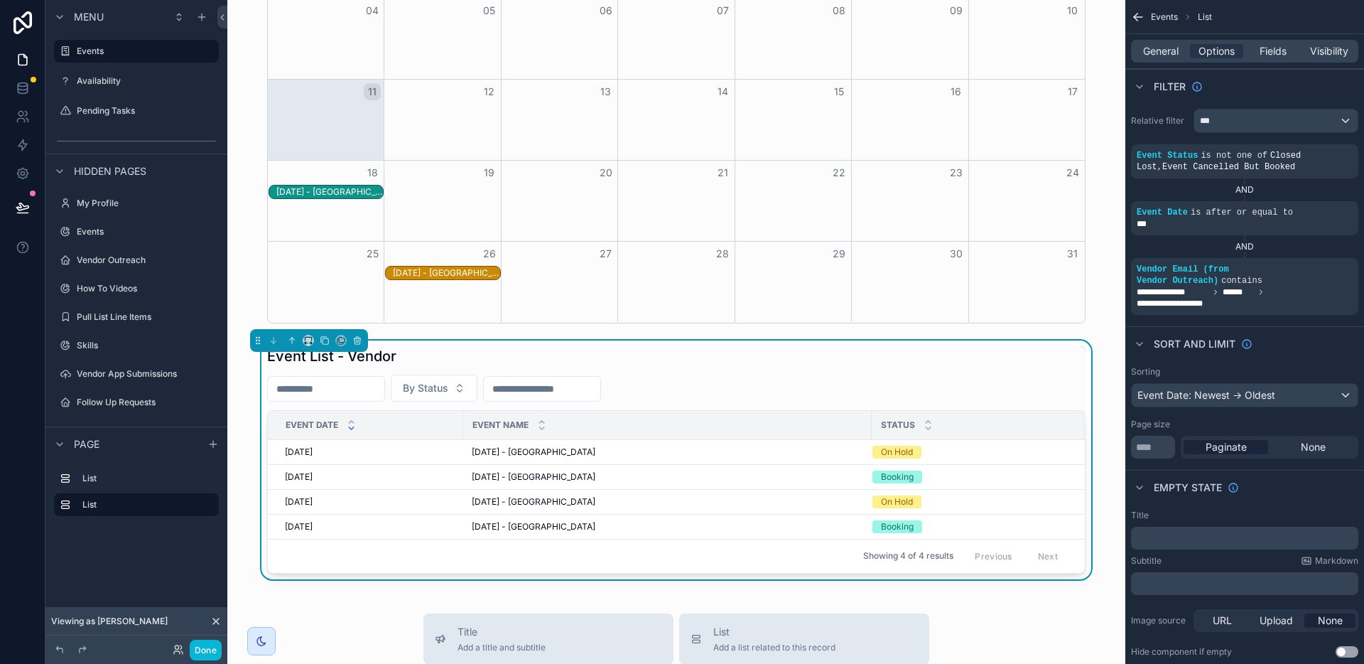
scroll to position [262, 0]
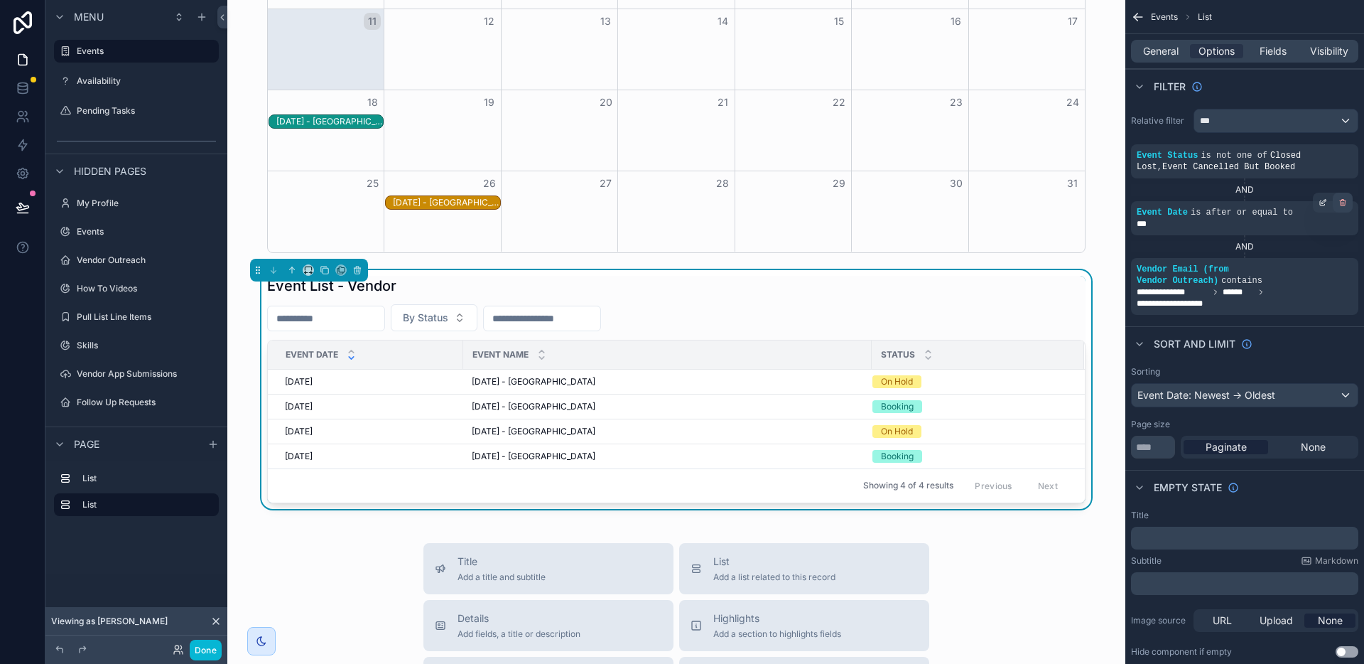
click at [1337, 205] on div "scrollable content" at bounding box center [1343, 203] width 20 height 20
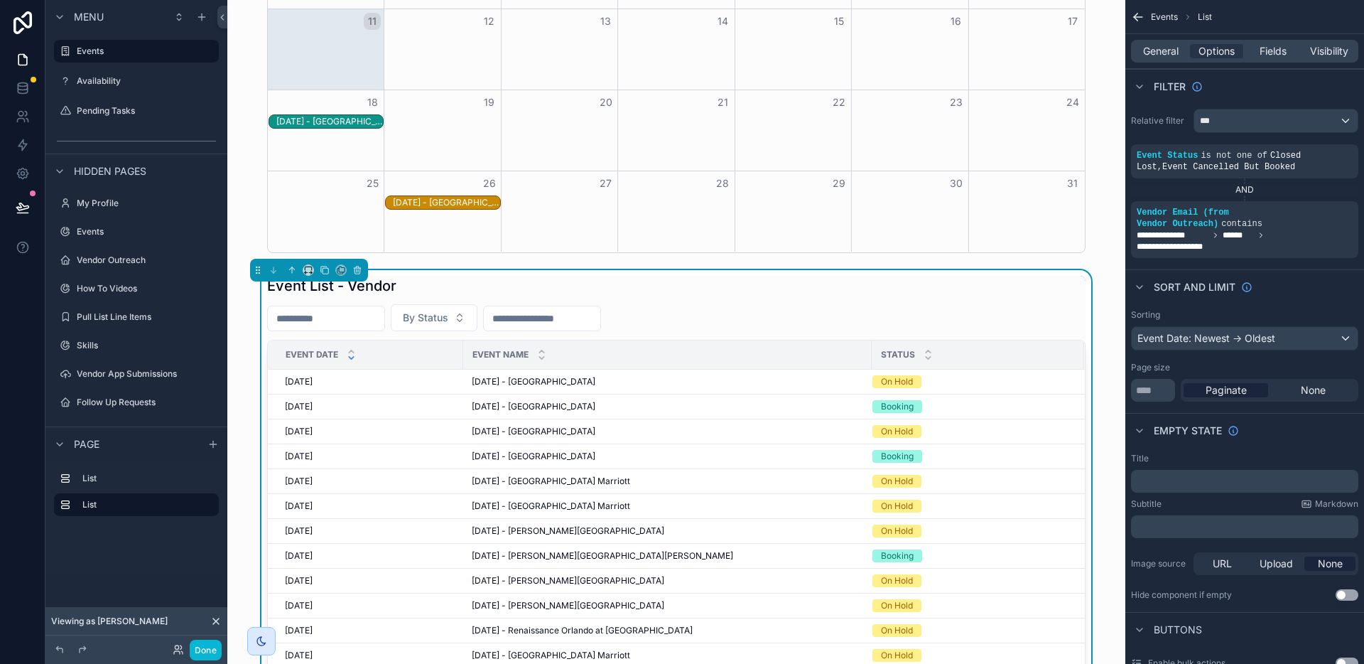
click at [359, 332] on div "Event List - Vendor By Status Event Date Event Name Status [DATE] [DATE] [DATE]…" at bounding box center [676, 557] width 819 height 563
click at [358, 327] on input "scrollable content" at bounding box center [326, 318] width 117 height 20
paste input "**********"
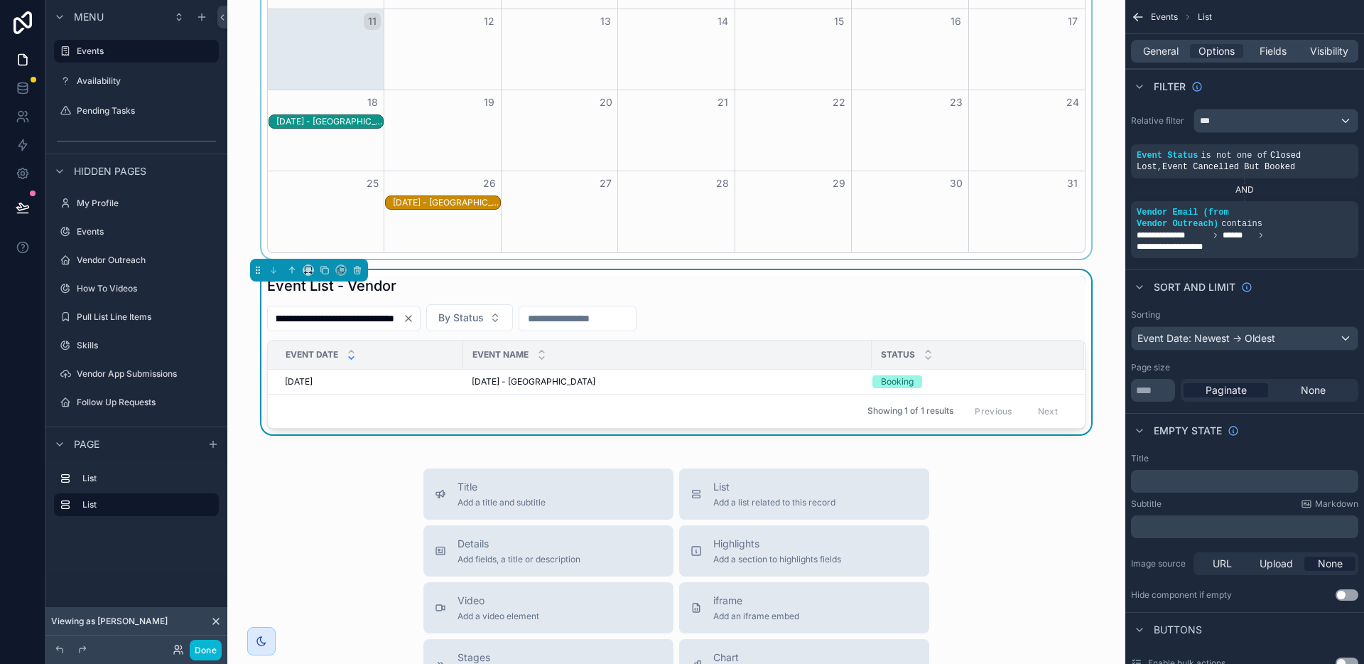
type input "**********"
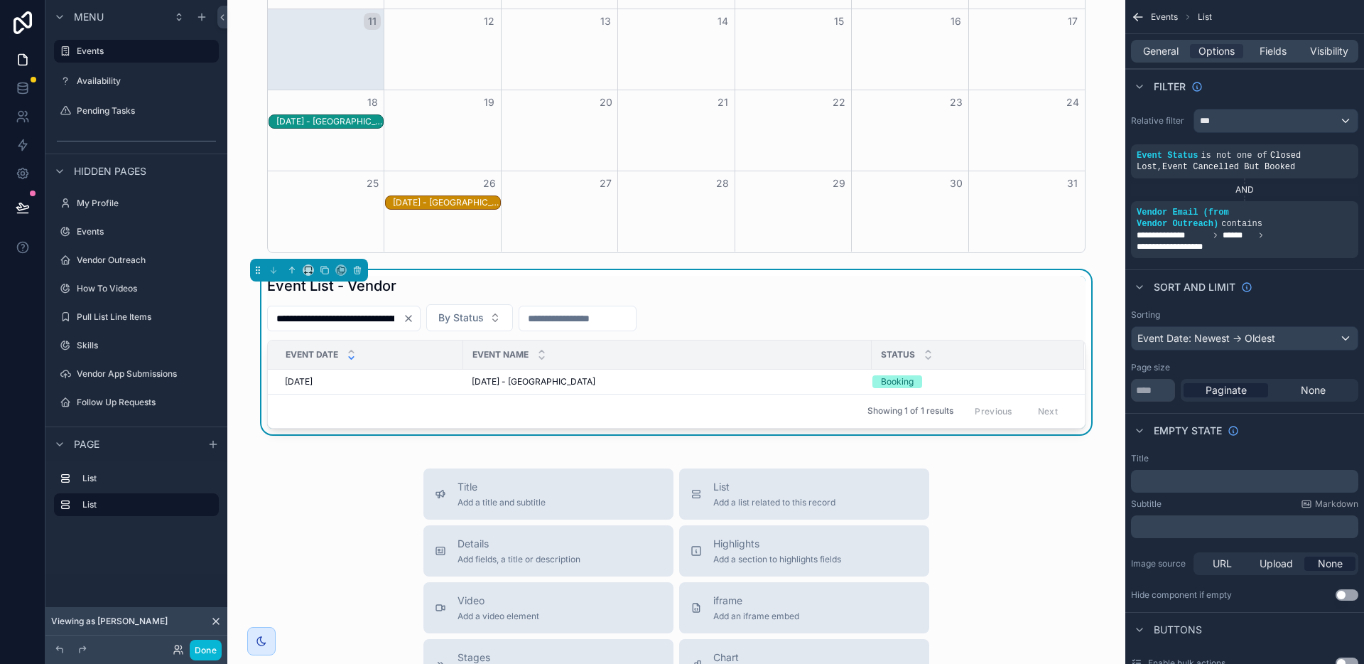
click at [406, 317] on icon "Clear" at bounding box center [409, 318] width 6 height 6
click at [355, 323] on input "scrollable content" at bounding box center [335, 318] width 135 height 20
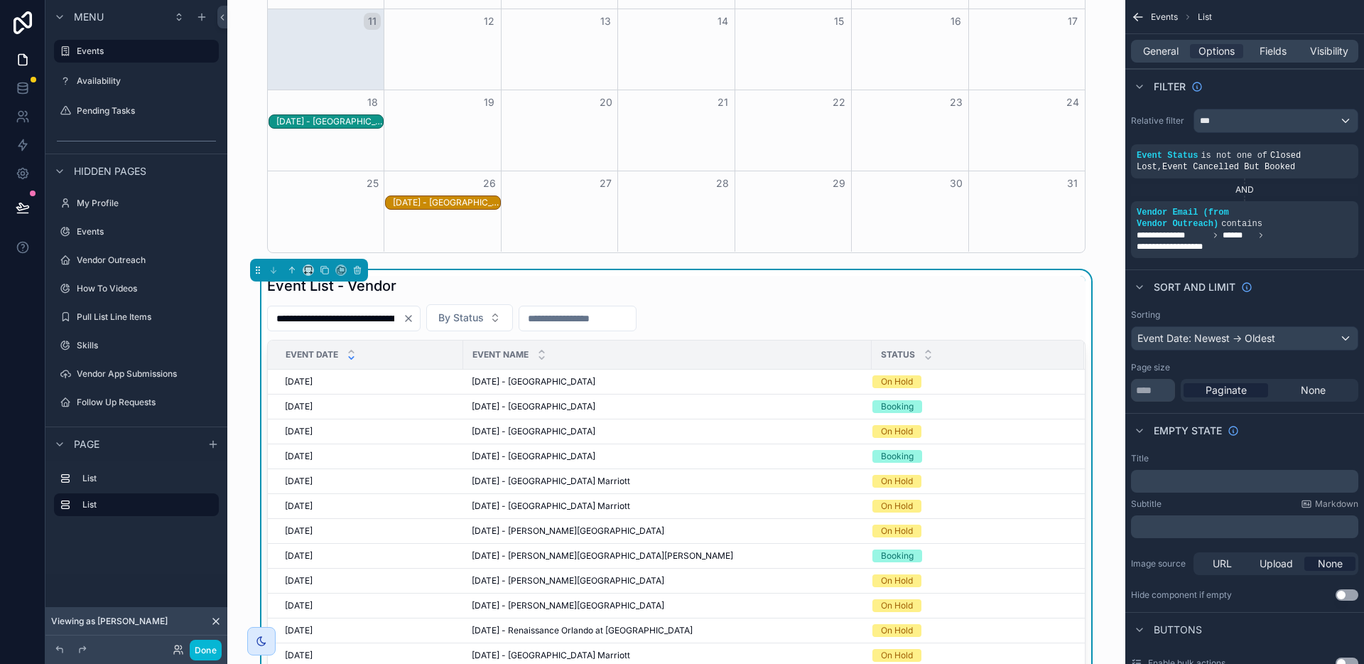
scroll to position [0, 371]
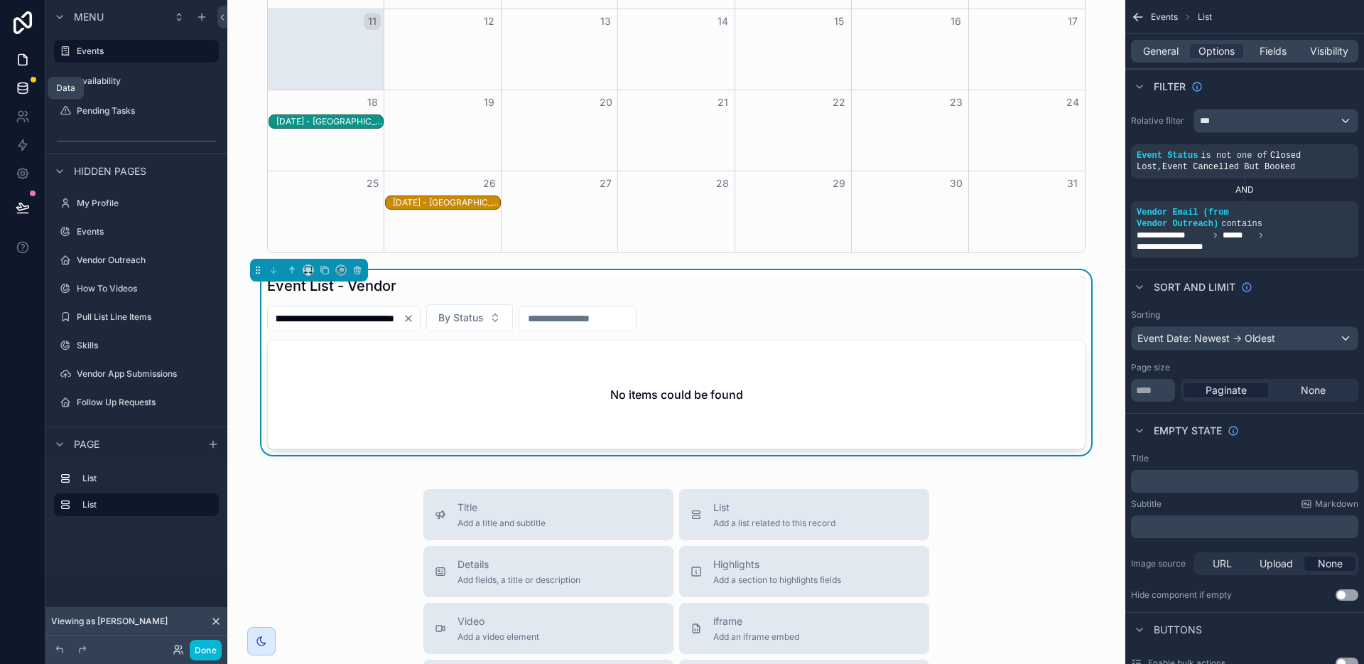
type input "**********"
click at [28, 84] on icon at bounding box center [23, 88] width 14 height 14
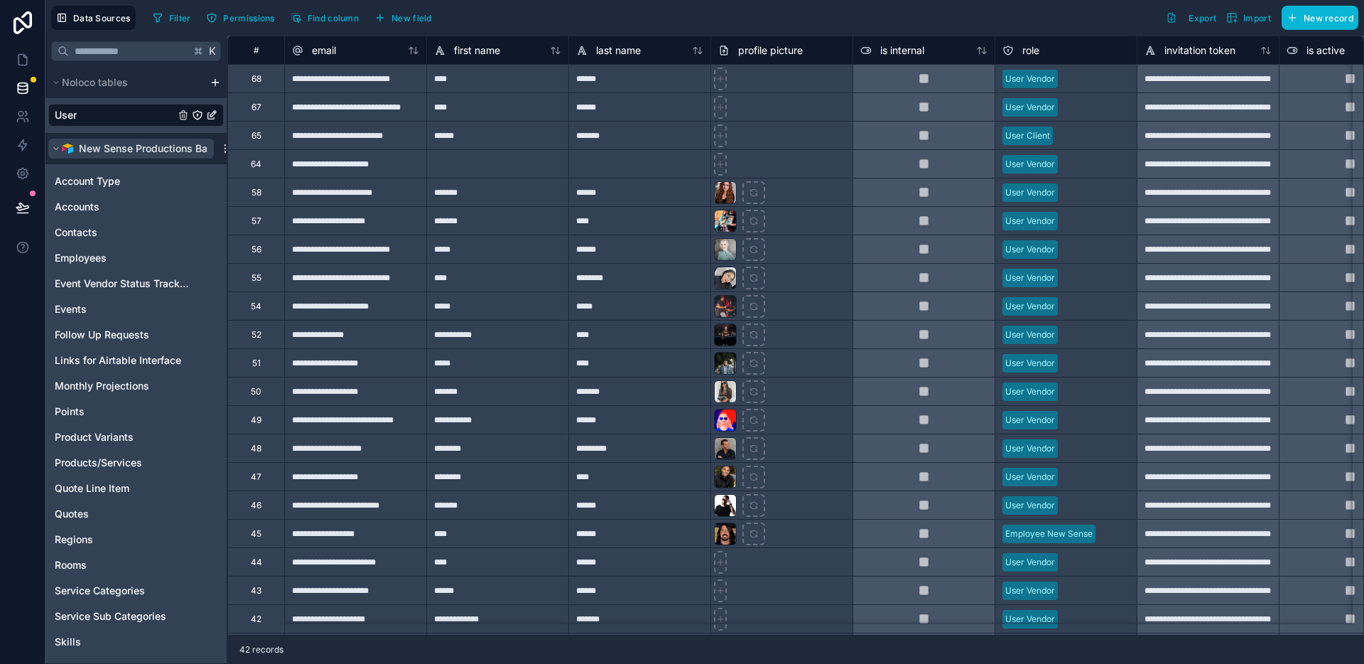
click at [54, 150] on icon "scrollable content" at bounding box center [56, 148] width 9 height 9
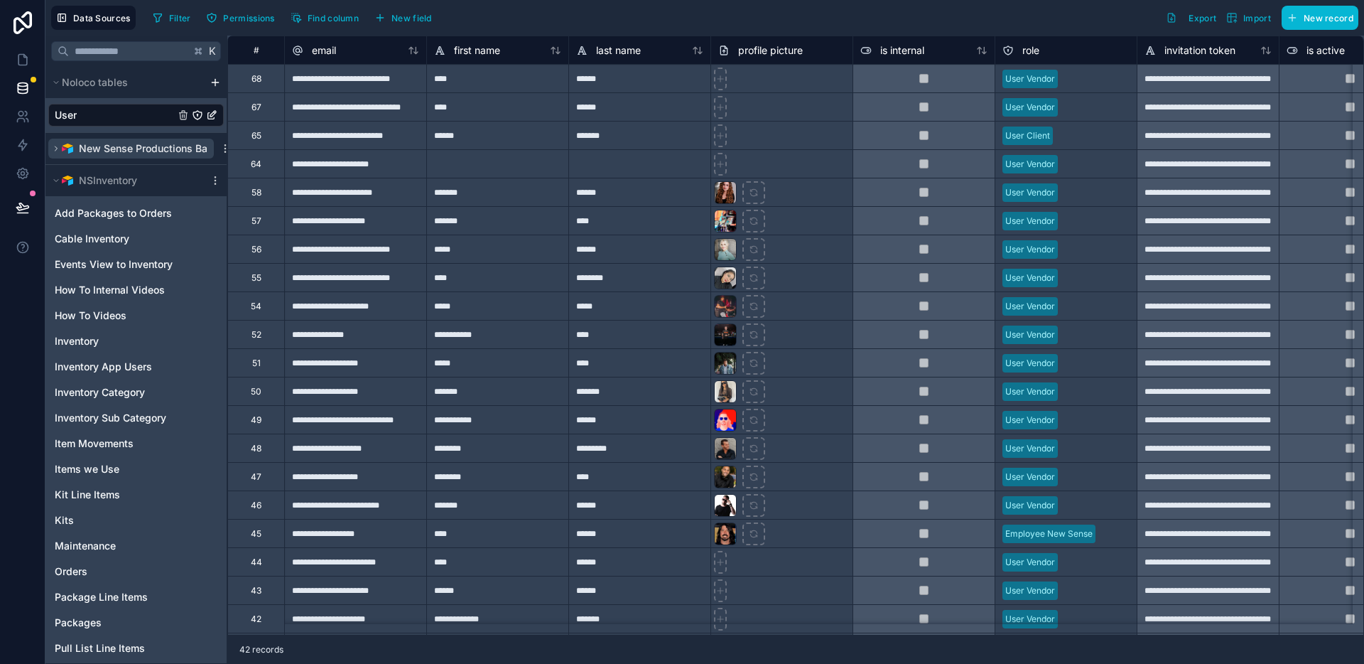
click at [53, 151] on icon "scrollable content" at bounding box center [56, 148] width 9 height 9
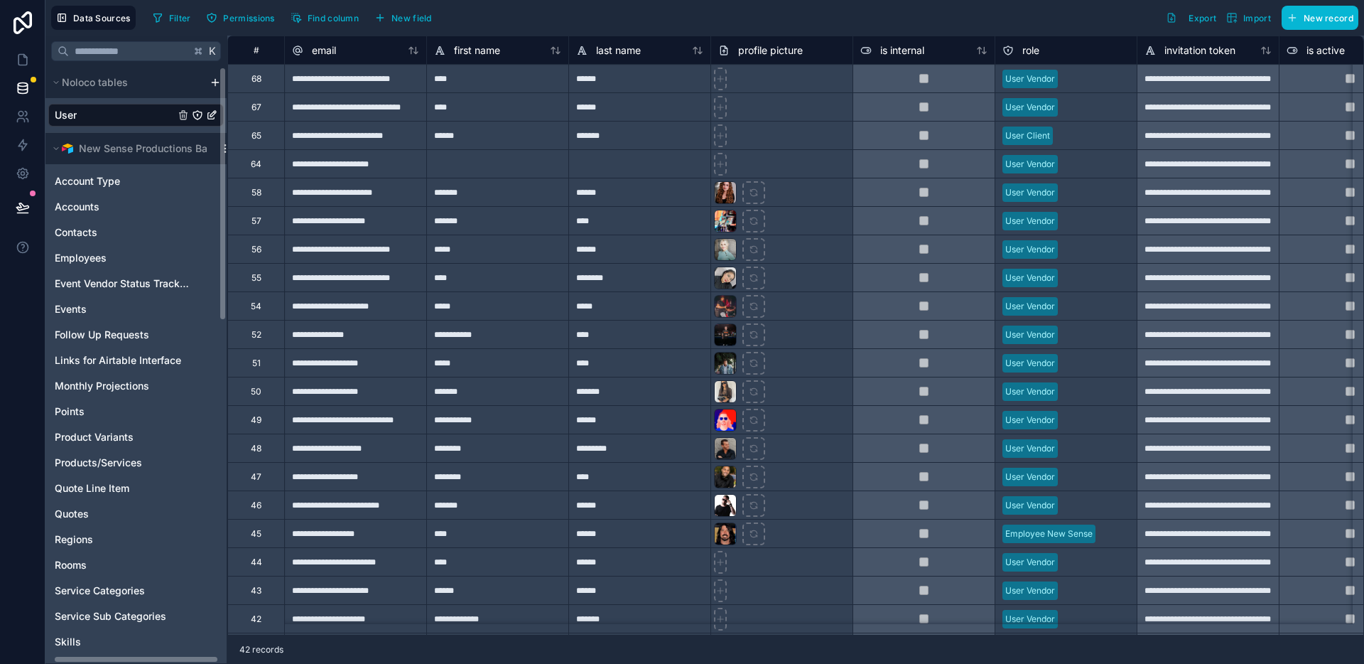
scroll to position [0, 17]
click at [216, 148] on icon "scrollable content" at bounding box center [217, 148] width 11 height 11
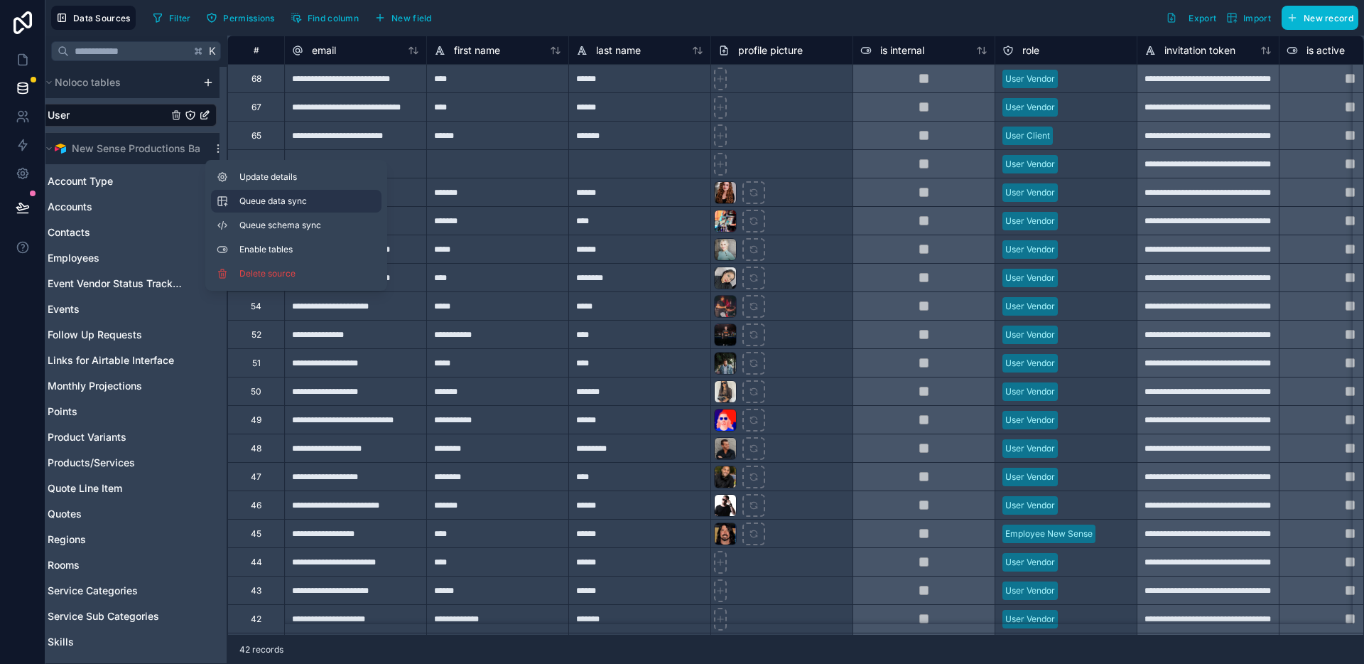
click at [280, 202] on span "Queue data sync" at bounding box center [290, 200] width 102 height 11
click at [22, 60] on icon at bounding box center [23, 60] width 14 height 14
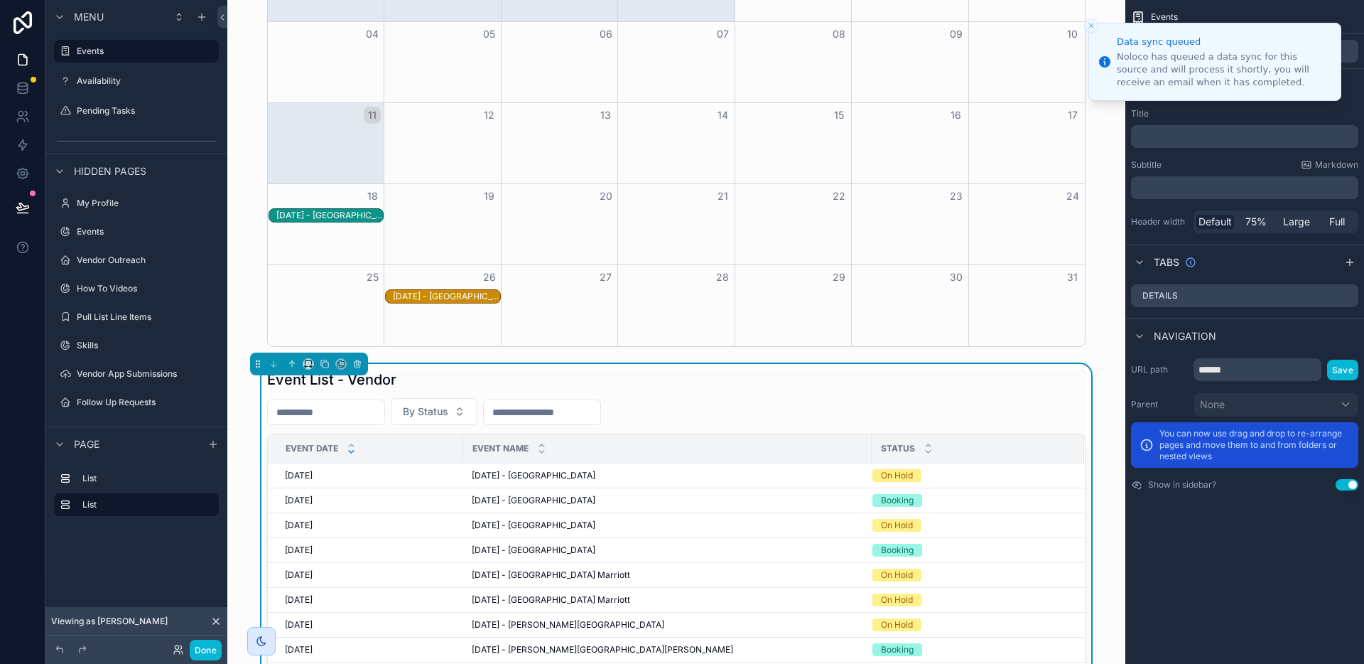
scroll to position [185, 0]
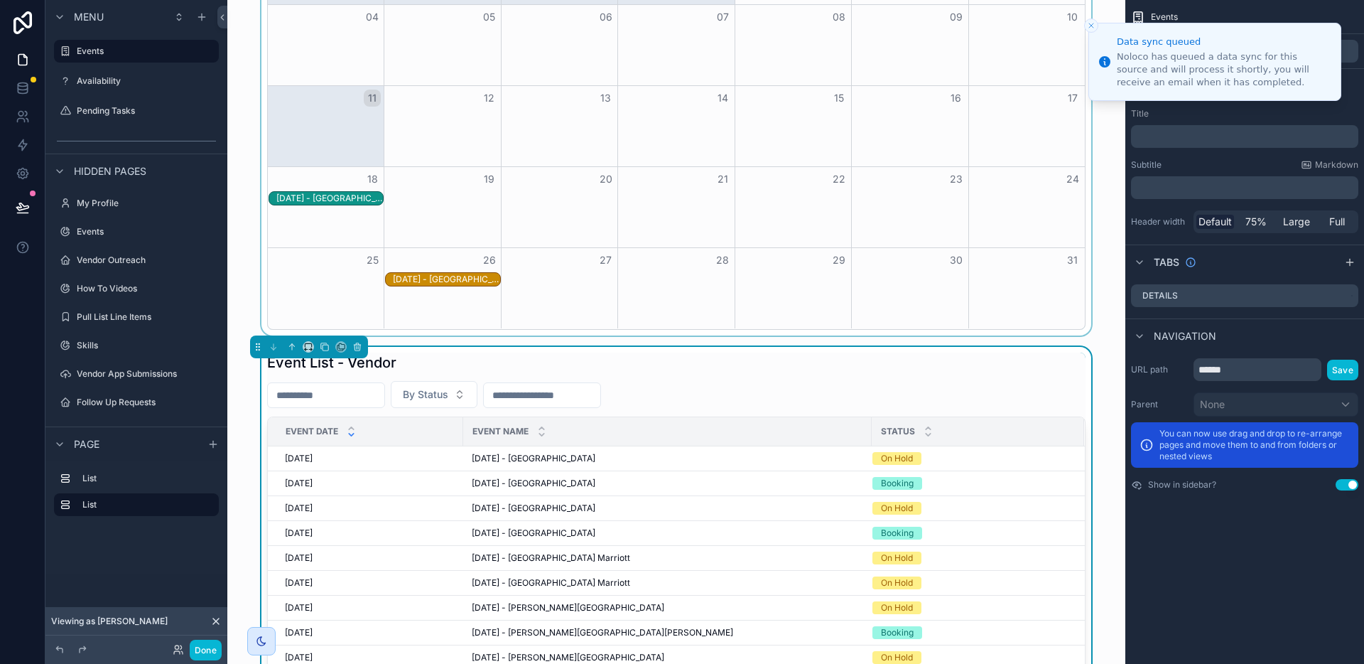
drag, startPoint x: 800, startPoint y: 392, endPoint x: 919, endPoint y: 331, distance: 133.5
click at [802, 392] on div "By Status" at bounding box center [676, 394] width 819 height 27
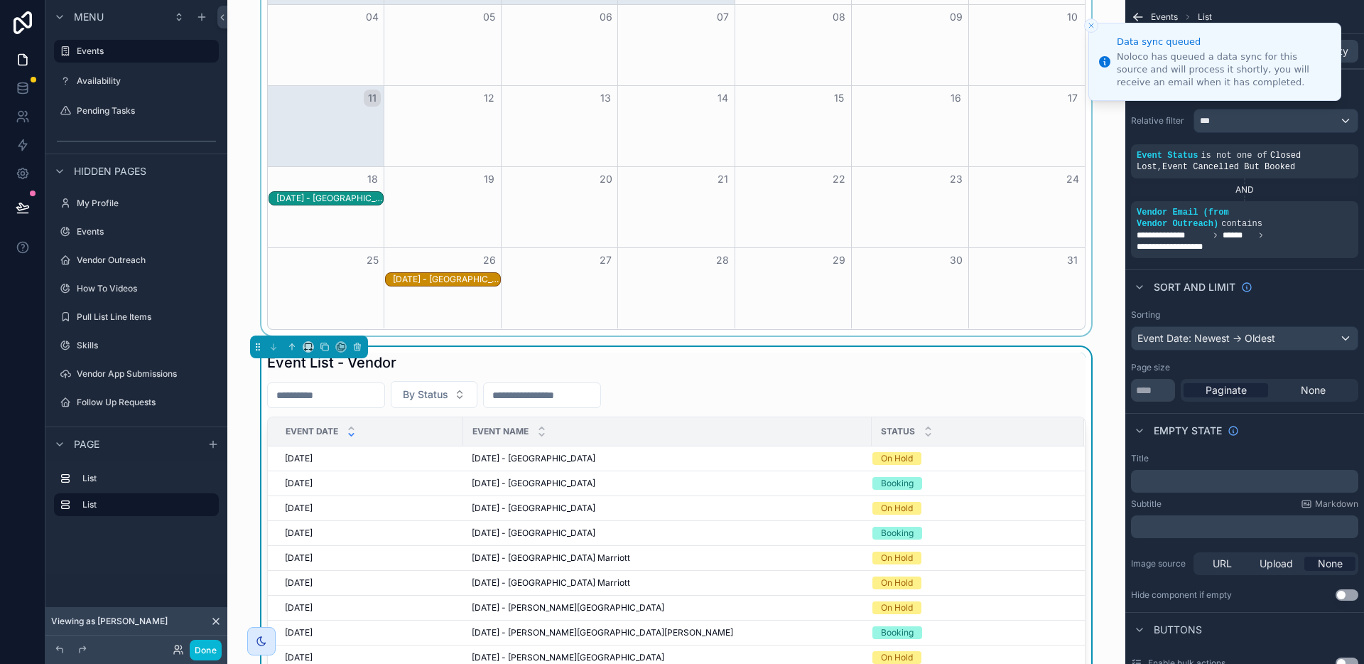
click at [1051, 323] on div "scrollable content" at bounding box center [676, 80] width 875 height 509
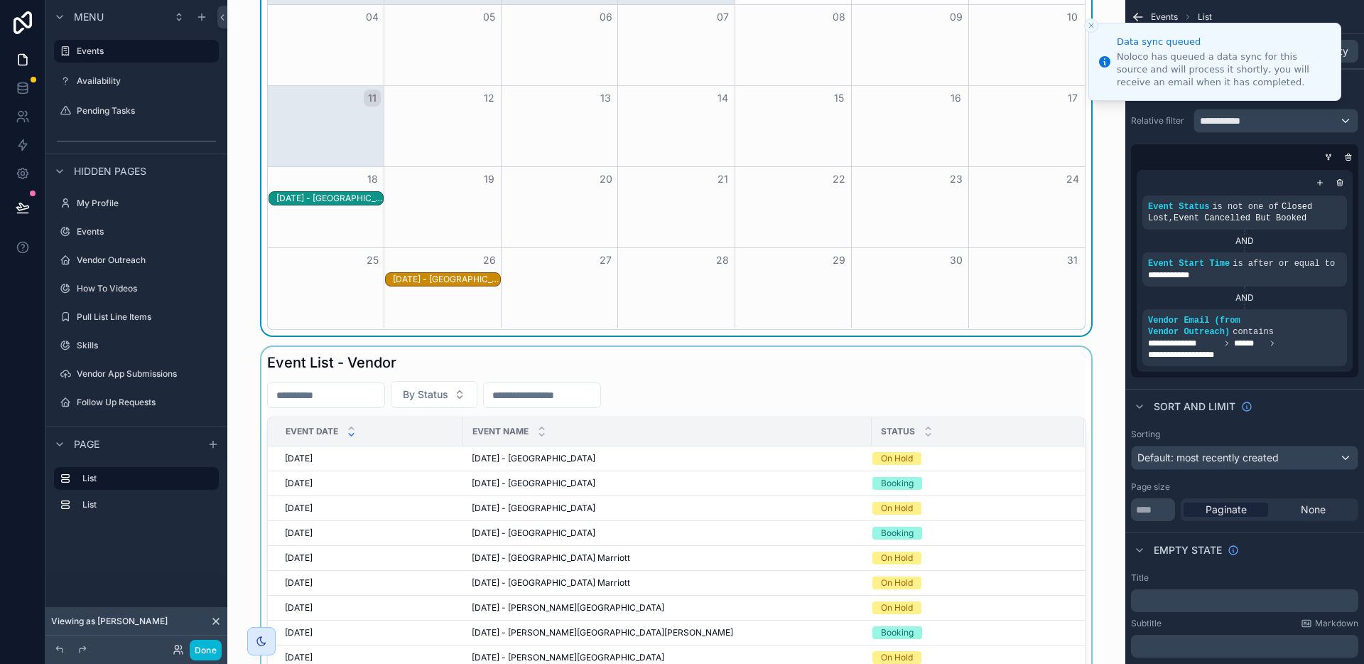
click at [1046, 369] on div "scrollable content" at bounding box center [676, 634] width 875 height 575
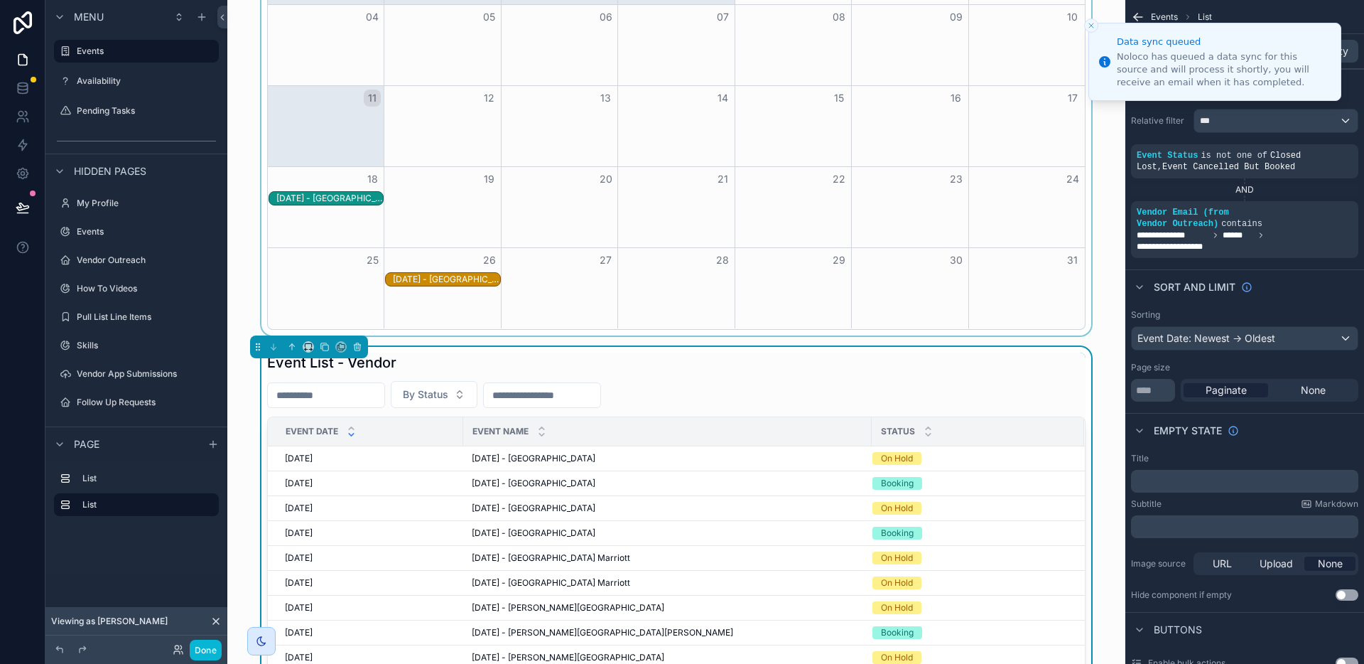
click at [1089, 22] on icon "Close toast" at bounding box center [1091, 25] width 9 height 9
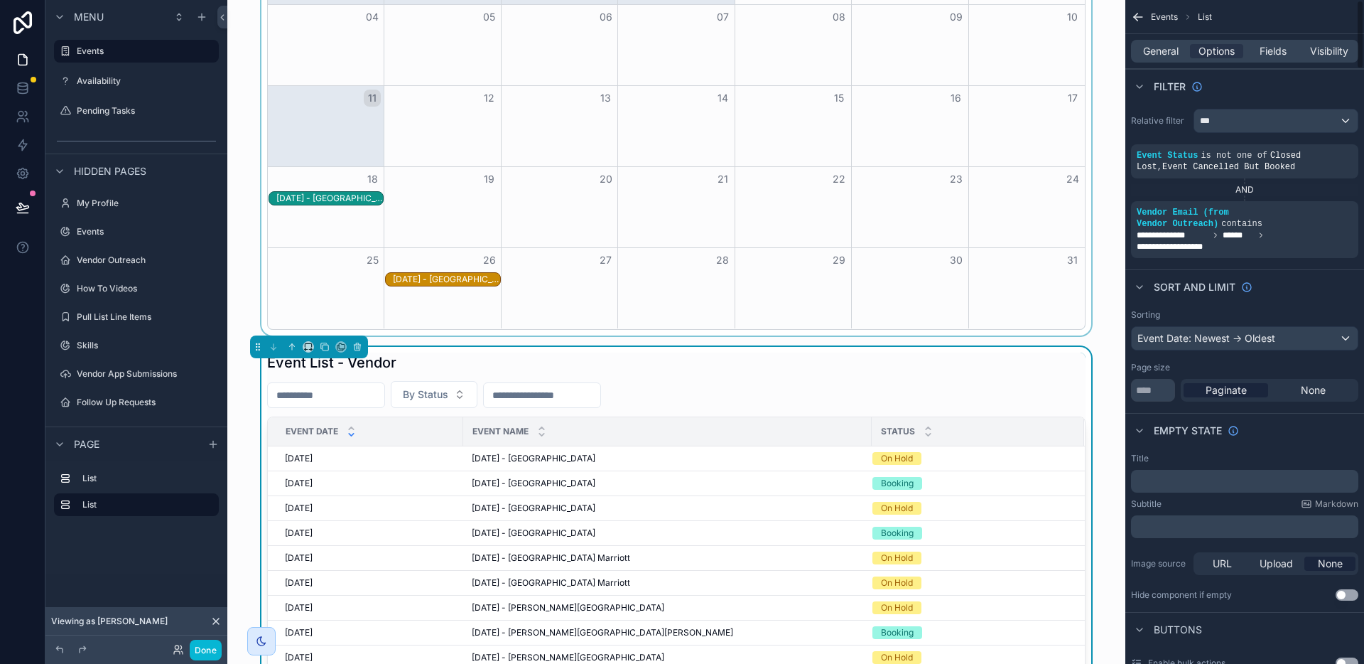
click at [977, 389] on div "By Status" at bounding box center [676, 394] width 819 height 27
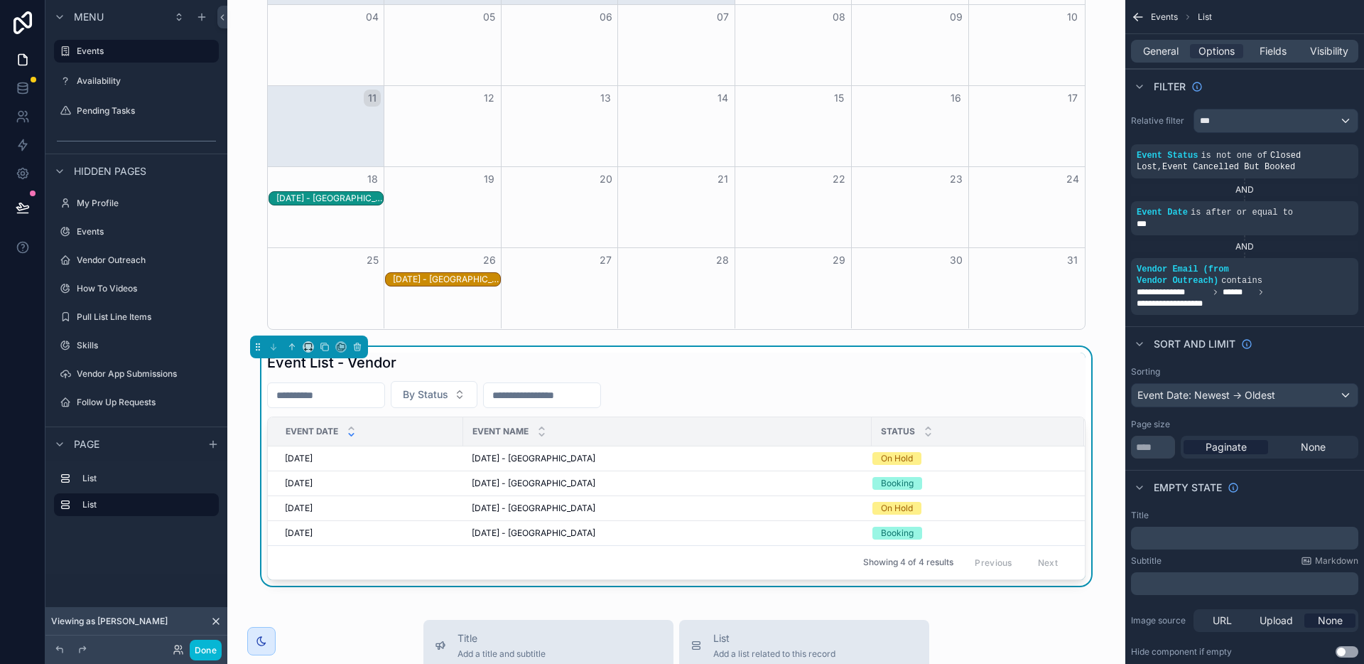
click at [875, 364] on div "Event List - Vendor" at bounding box center [676, 362] width 819 height 20
click at [1342, 259] on icon "scrollable content" at bounding box center [1343, 259] width 9 height 9
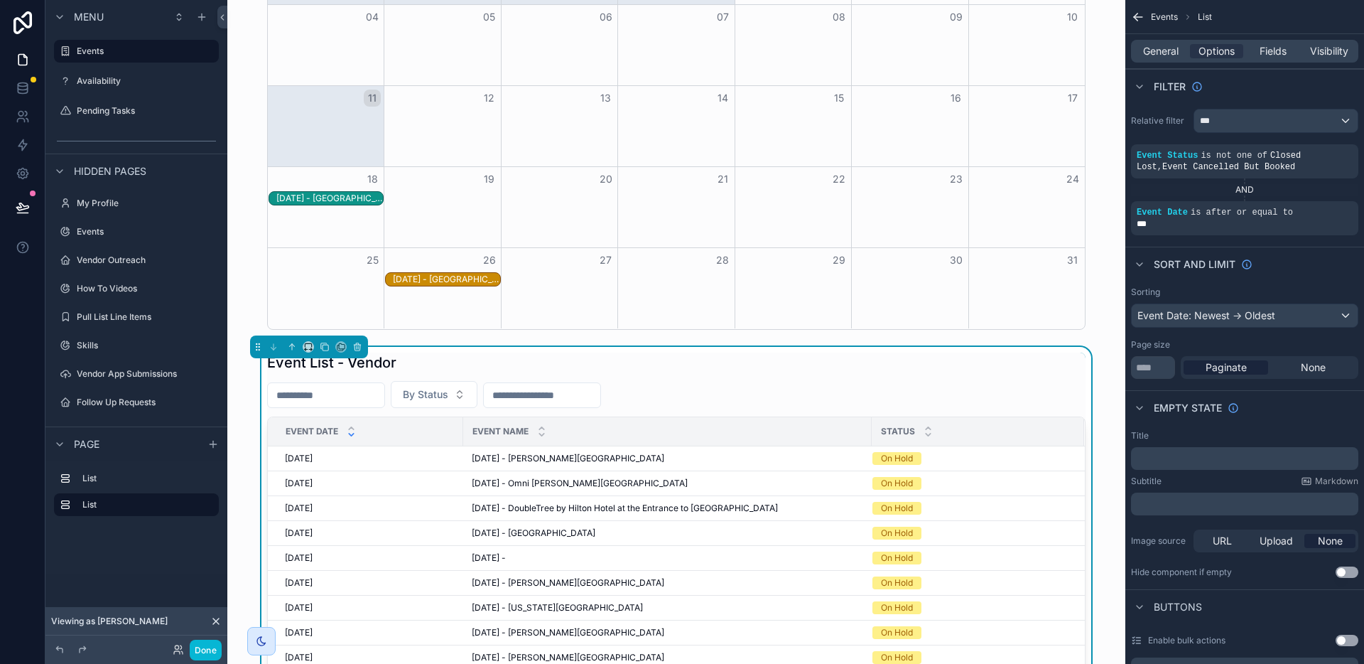
click at [373, 391] on input "scrollable content" at bounding box center [326, 395] width 117 height 20
paste input "**********"
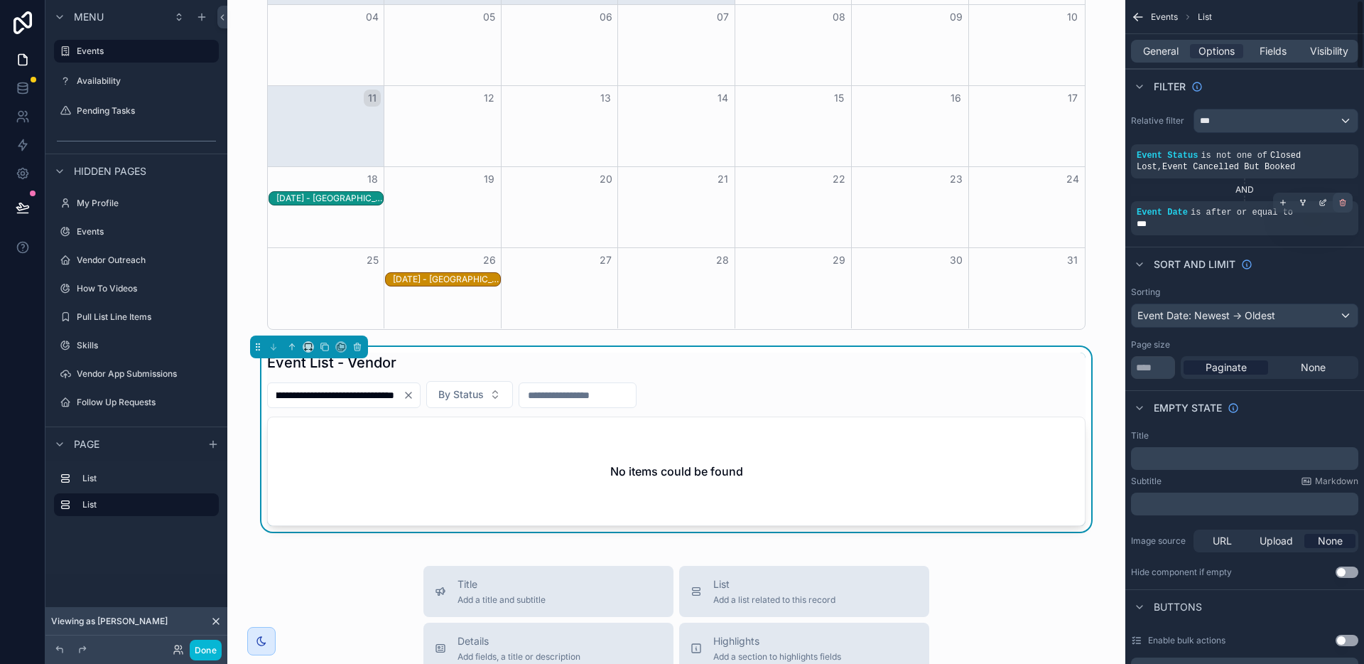
type input "**********"
click at [1346, 204] on icon "scrollable content" at bounding box center [1343, 202] width 9 height 9
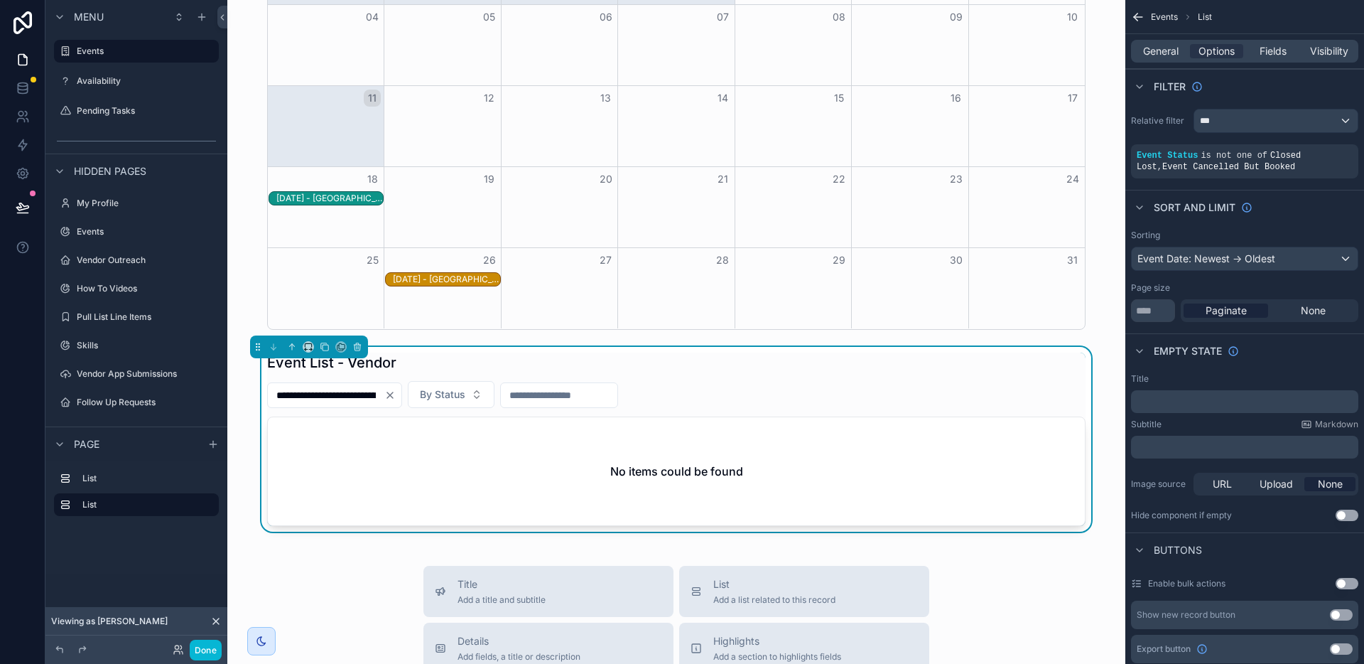
click at [396, 398] on icon "Clear" at bounding box center [389, 394] width 11 height 11
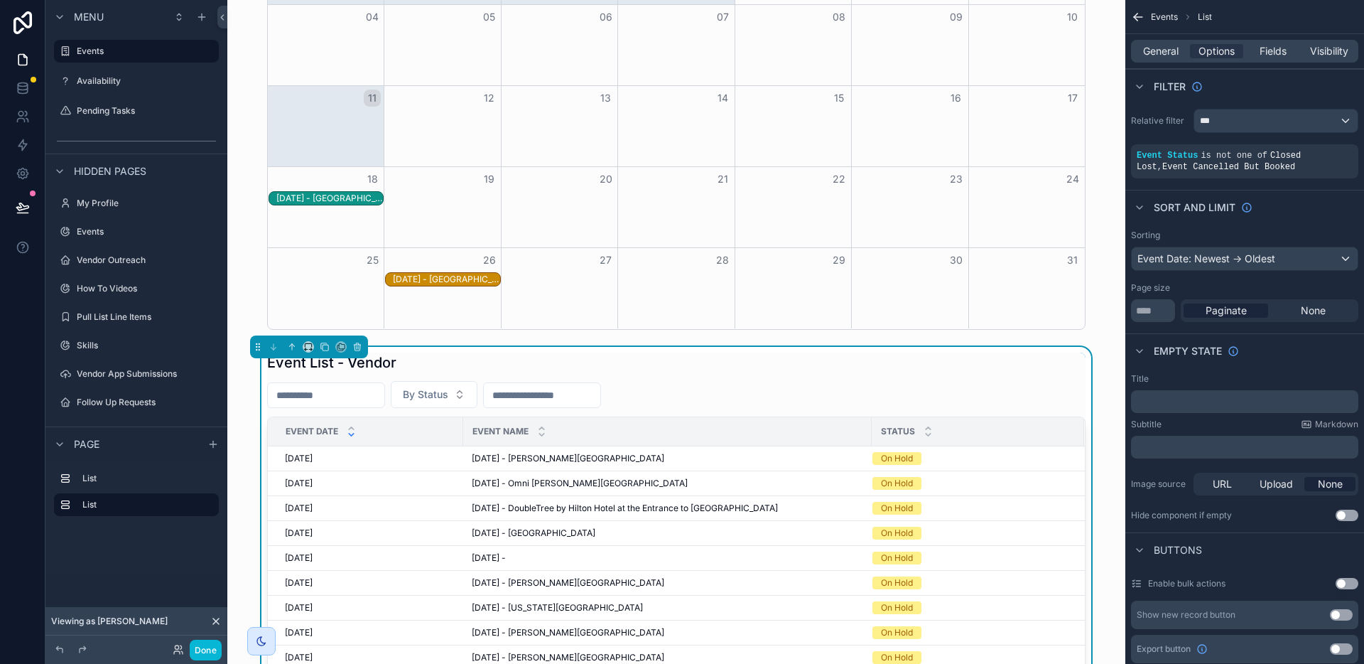
click at [376, 394] on input "scrollable content" at bounding box center [326, 395] width 117 height 20
paste input "**********"
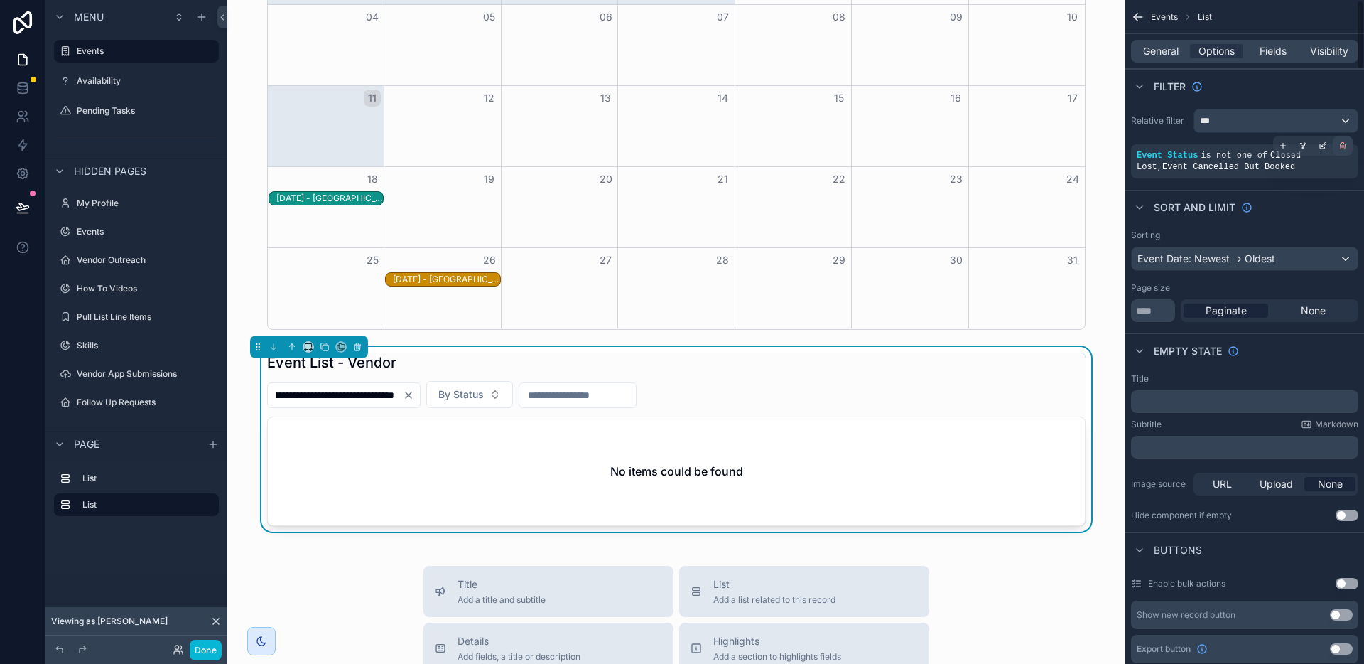
type input "**********"
click at [1346, 145] on icon "scrollable content" at bounding box center [1343, 145] width 9 height 9
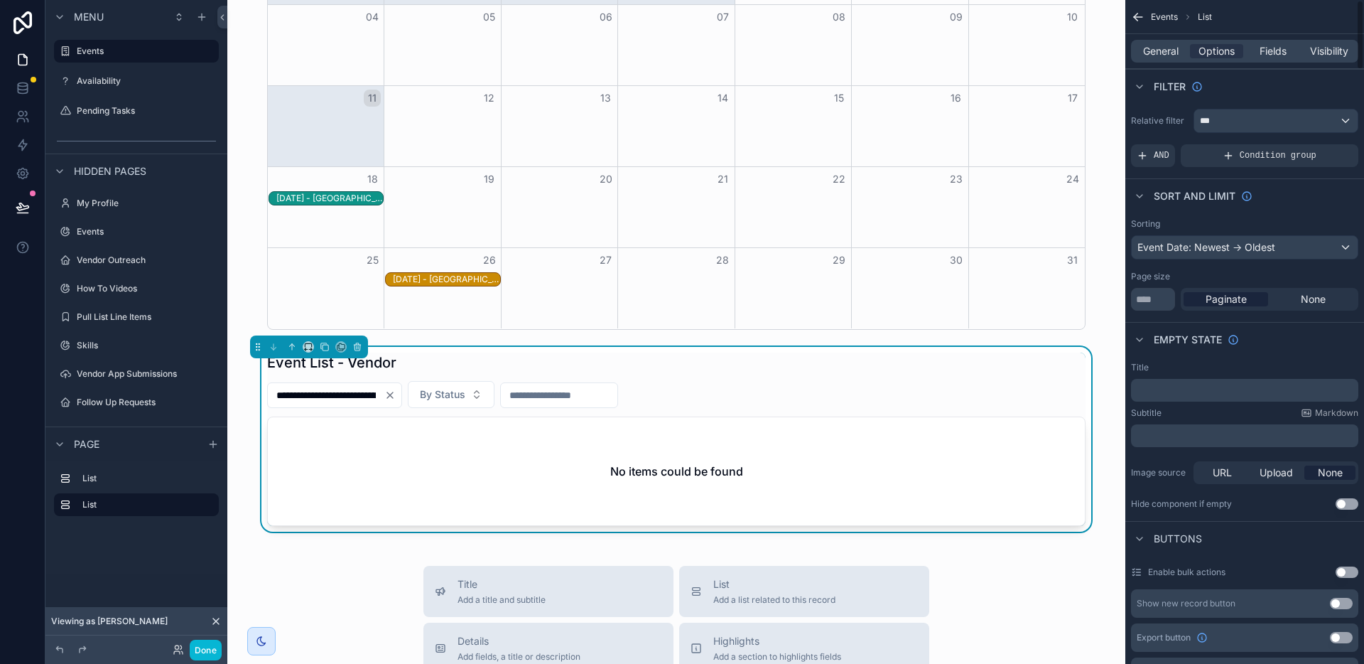
click at [819, 381] on div "**********" at bounding box center [676, 394] width 819 height 27
click at [396, 391] on icon "Clear" at bounding box center [389, 394] width 11 height 11
click at [742, 392] on div "By Status" at bounding box center [676, 394] width 819 height 27
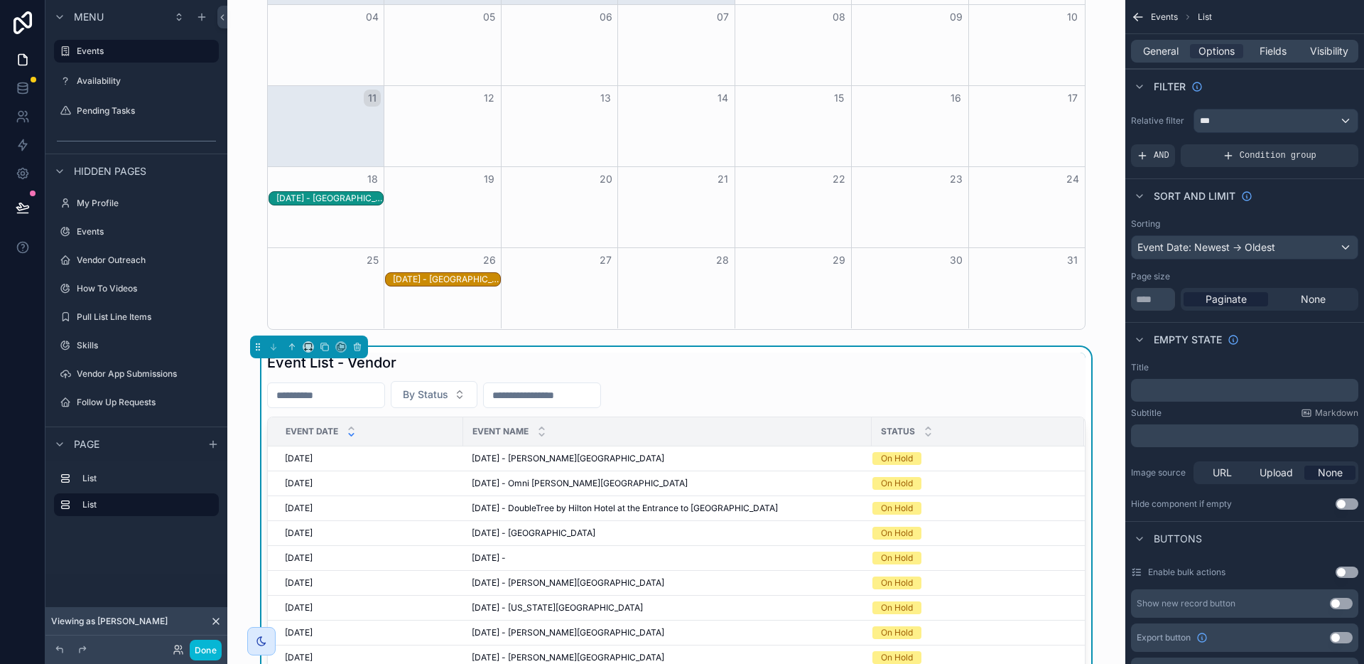
click at [372, 391] on input "scrollable content" at bounding box center [326, 395] width 117 height 20
paste input "**********"
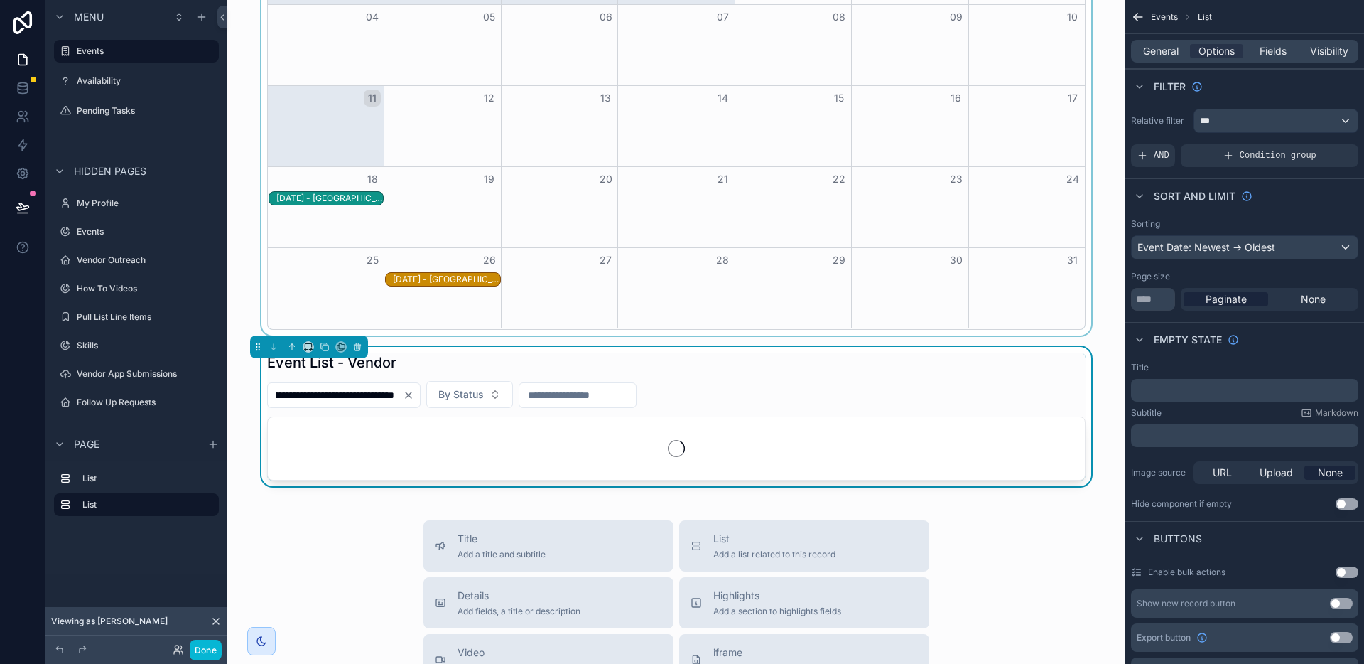
scroll to position [0, 266]
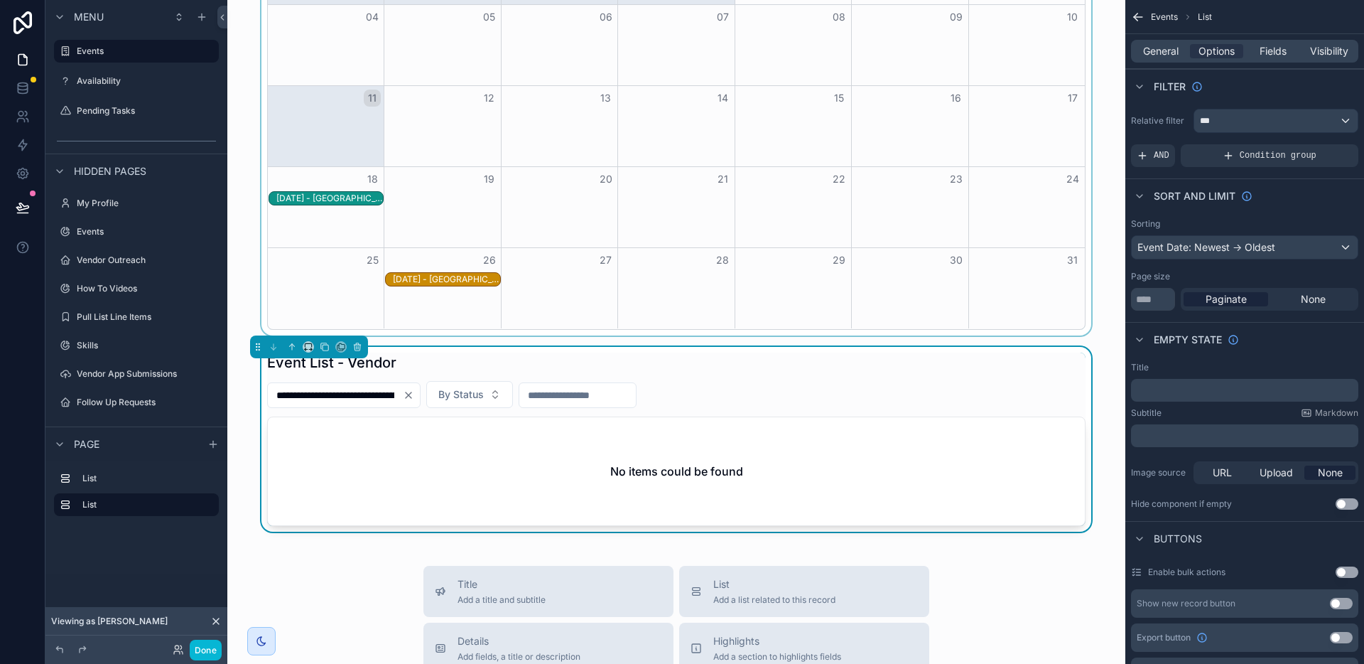
type input "**********"
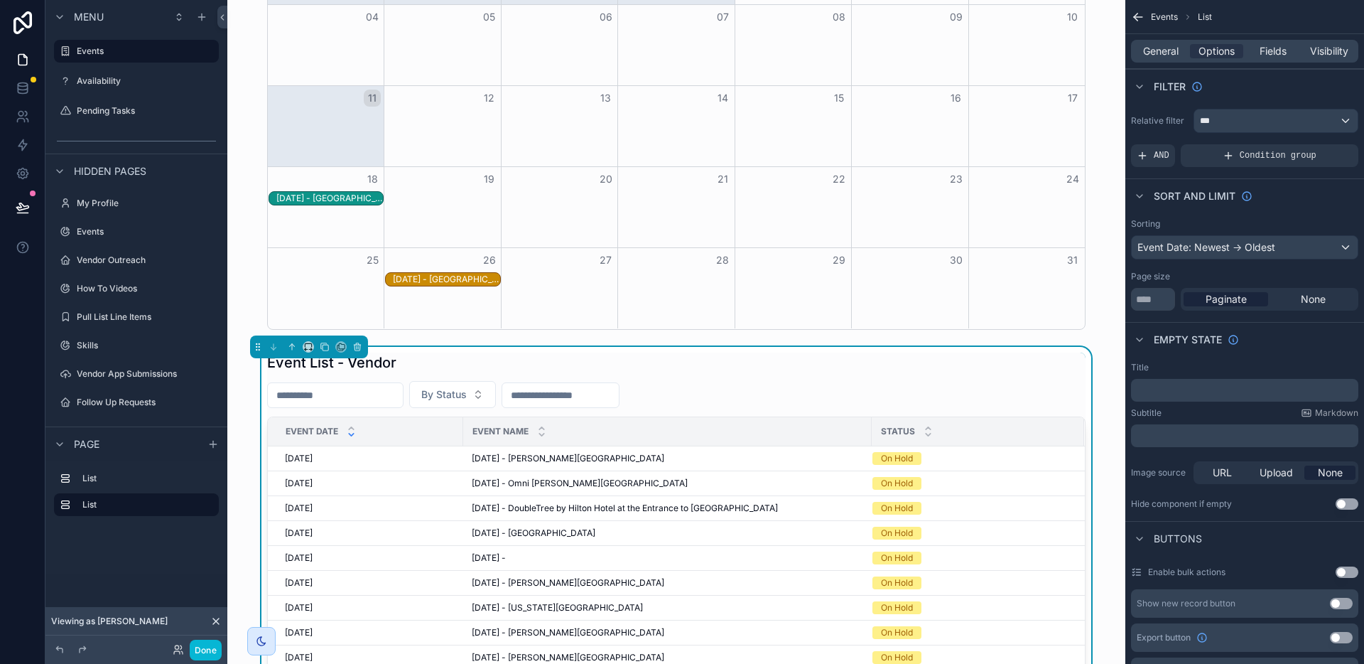
click at [580, 391] on input "scrollable content" at bounding box center [560, 395] width 117 height 20
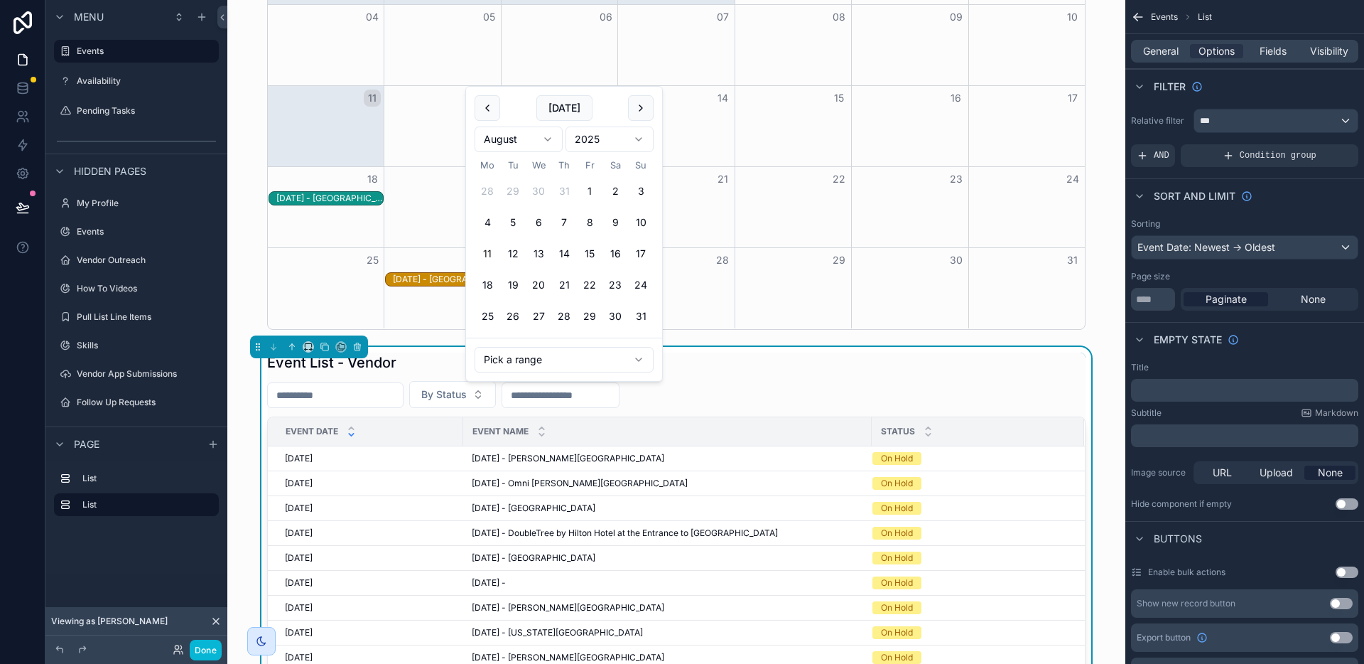
click at [491, 251] on button "11" at bounding box center [488, 254] width 26 height 26
type input "**********"
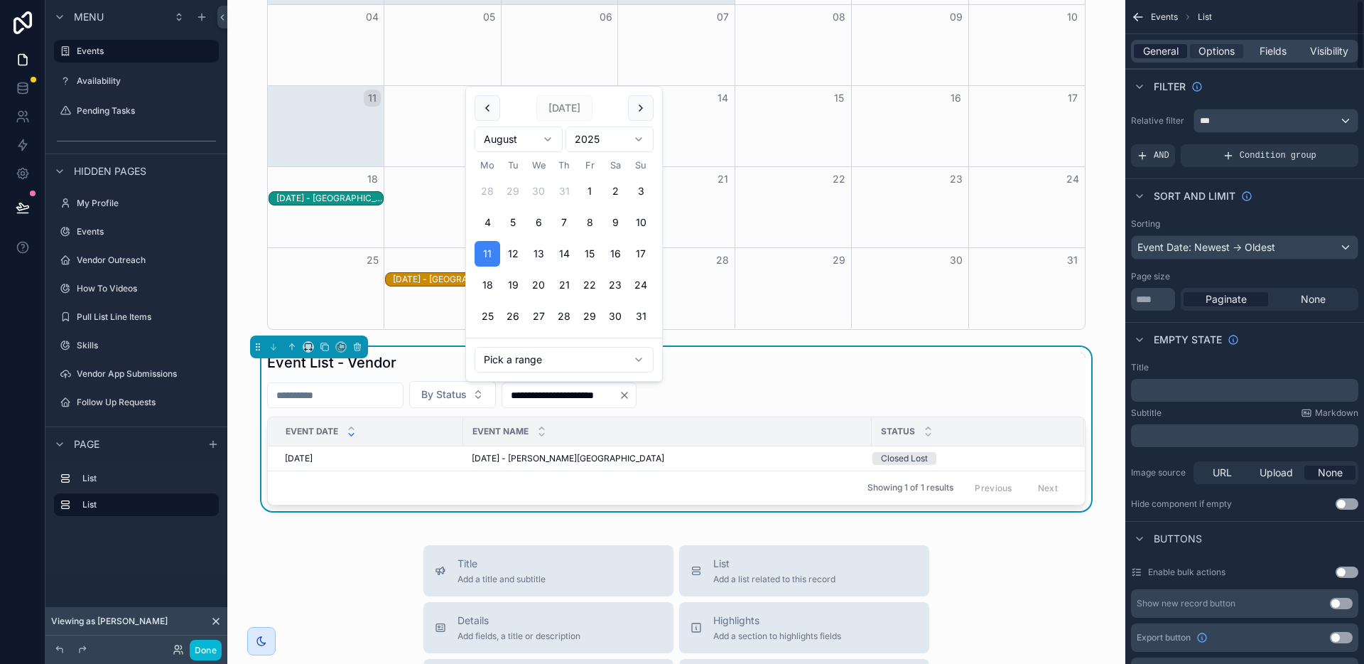
click at [1163, 55] on span "General" at bounding box center [1161, 51] width 36 height 14
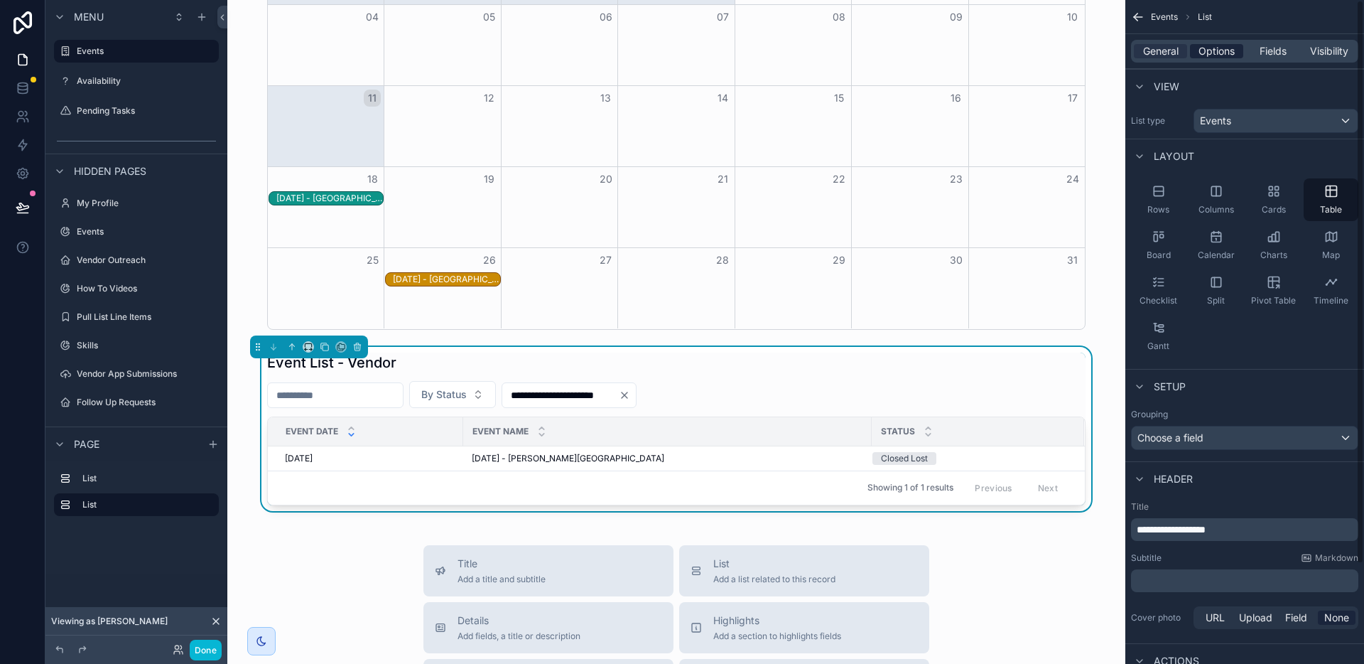
click at [1231, 55] on span "Options" at bounding box center [1217, 51] width 36 height 14
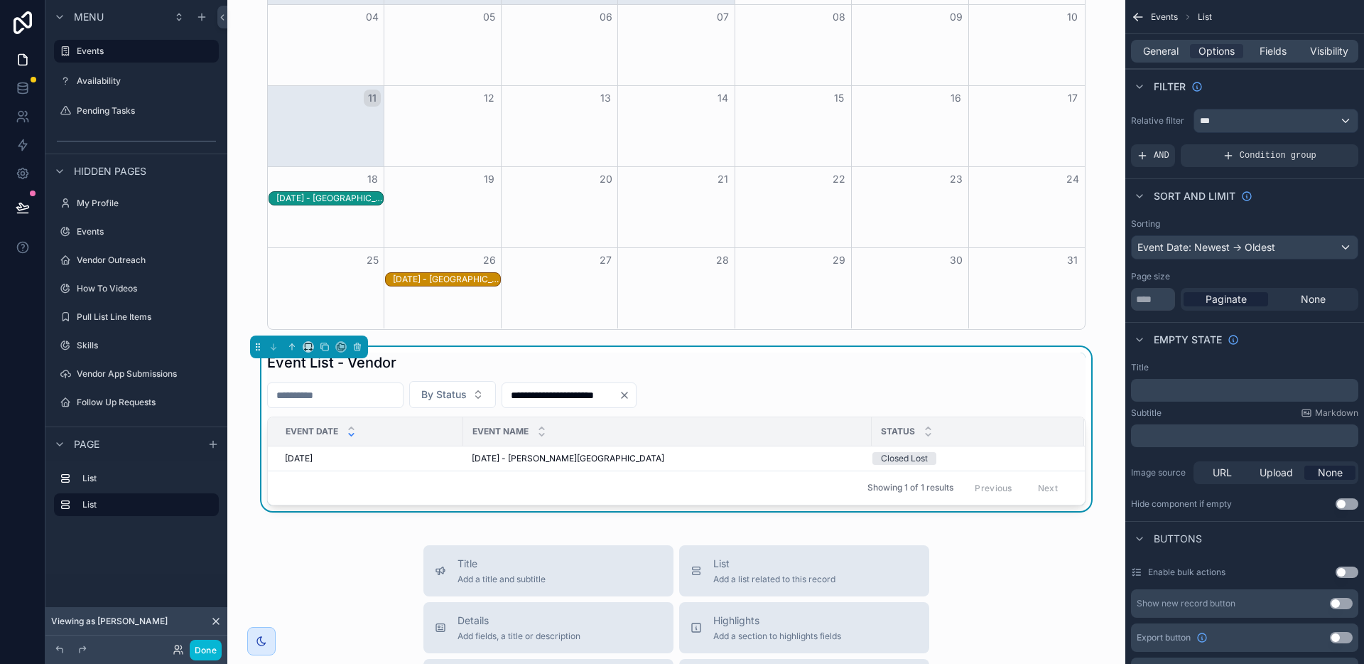
click at [907, 392] on div "**********" at bounding box center [676, 394] width 819 height 27
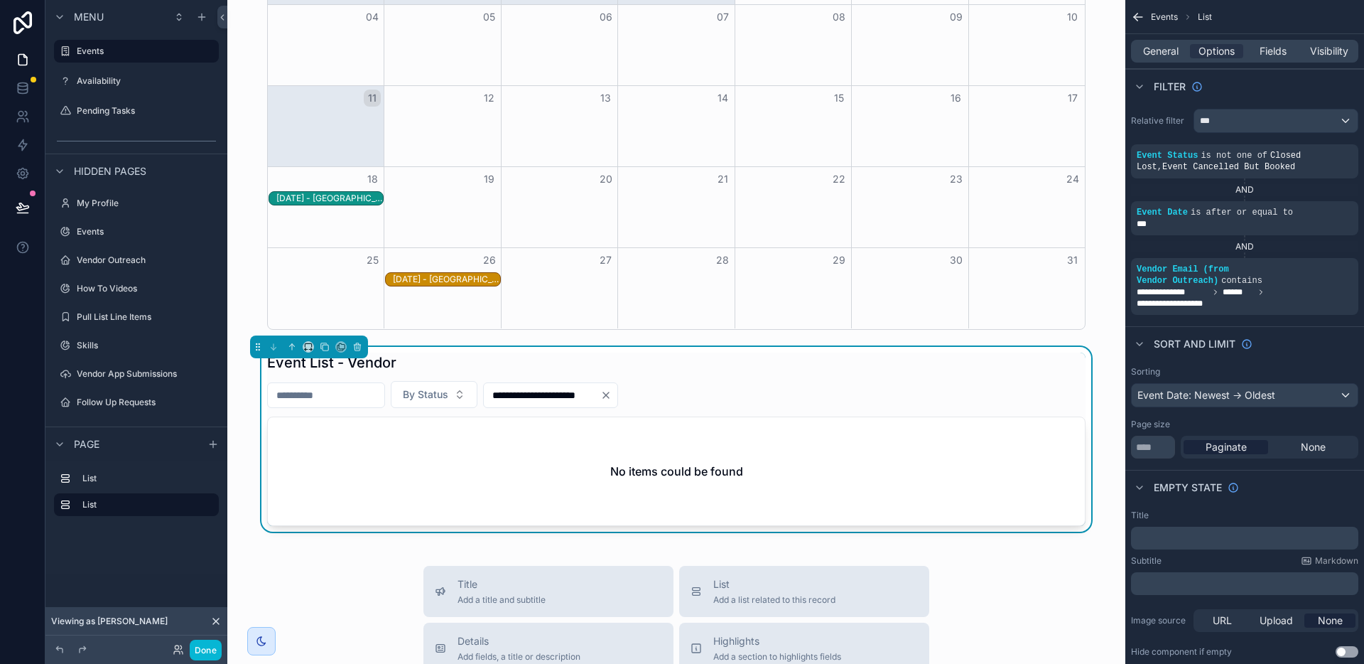
click at [609, 393] on icon "Clear" at bounding box center [606, 395] width 6 height 6
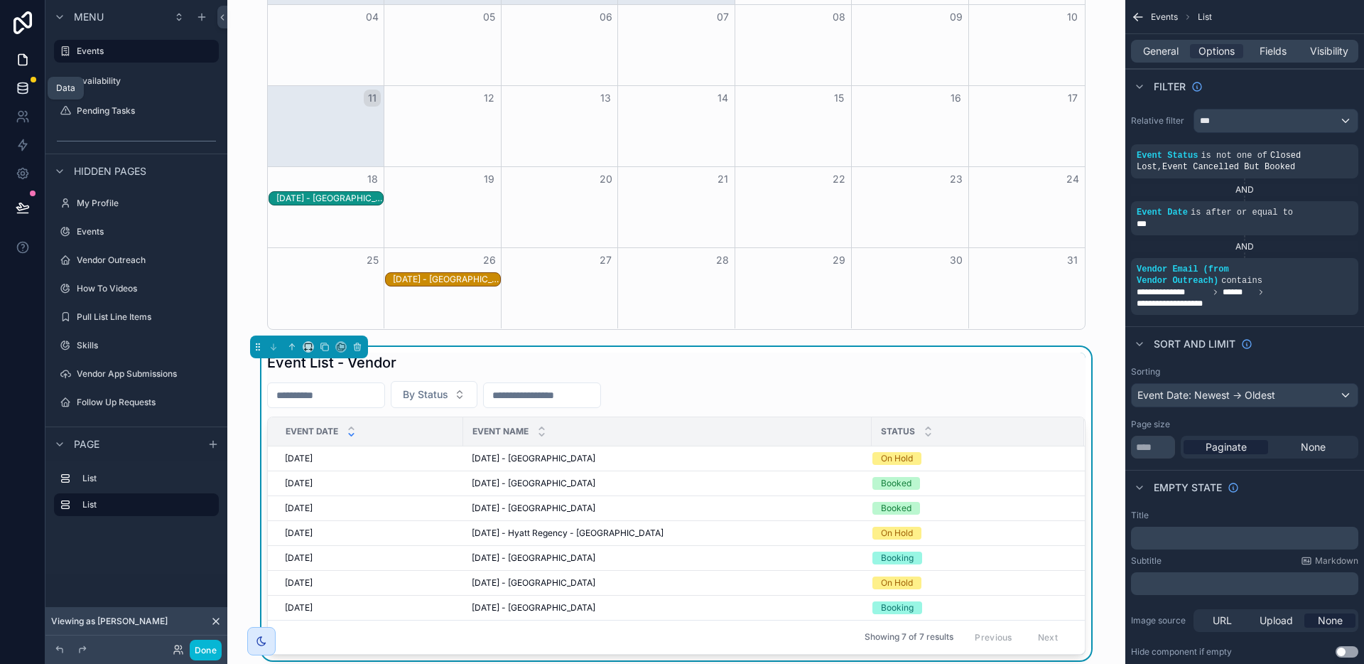
click at [34, 84] on link at bounding box center [22, 88] width 45 height 28
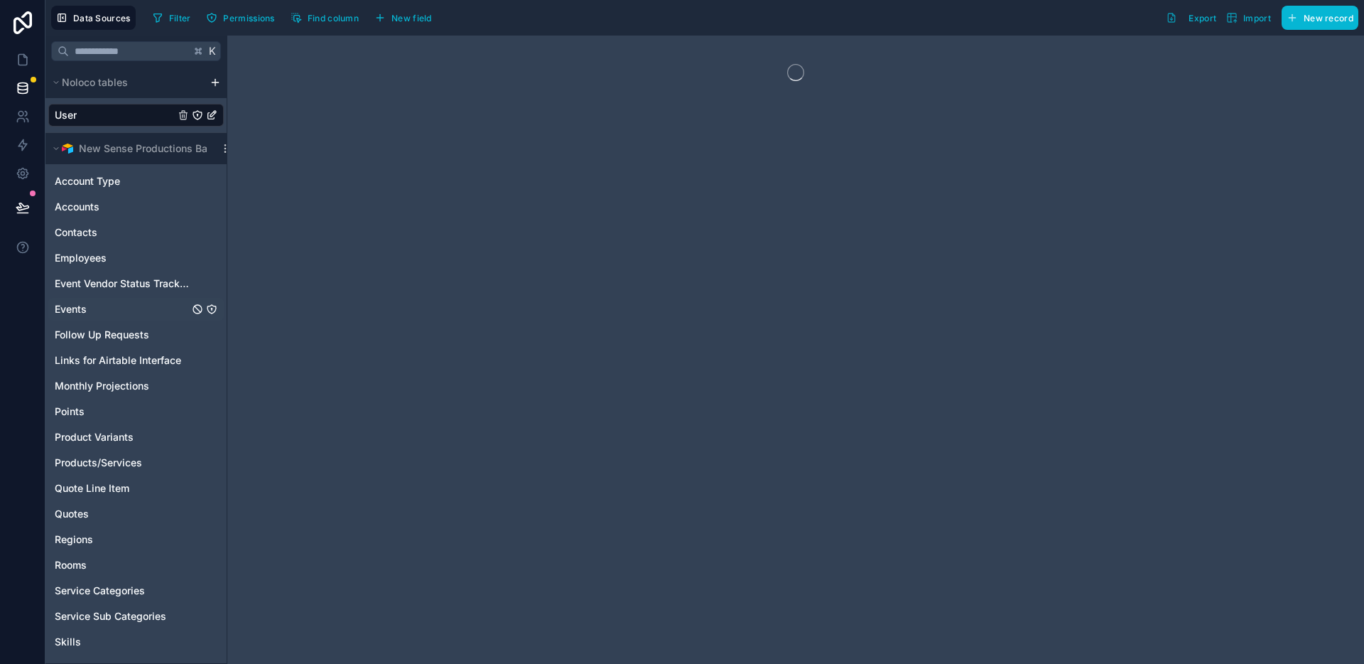
click at [131, 308] on div "Events" at bounding box center [135, 309] width 175 height 23
click at [207, 306] on icon "Events" at bounding box center [211, 309] width 9 height 9
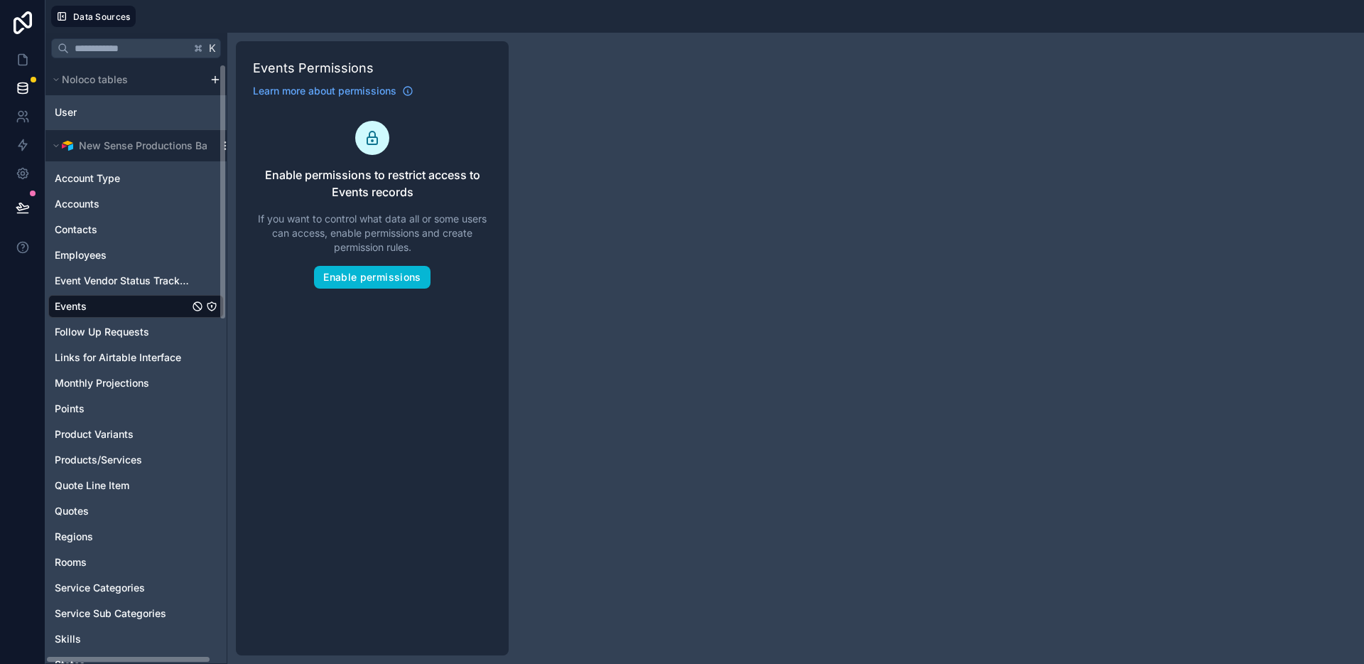
click at [103, 302] on div "Events" at bounding box center [135, 306] width 175 height 23
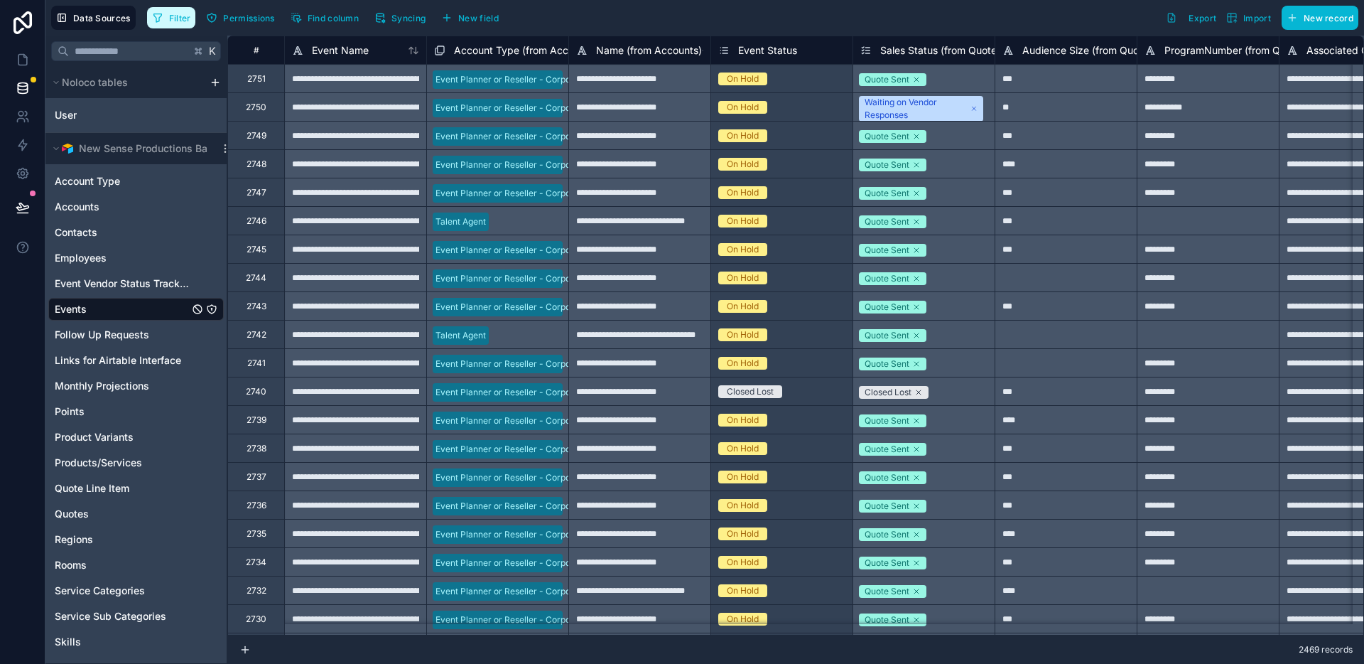
click at [173, 19] on span "Filter" at bounding box center [180, 18] width 22 height 11
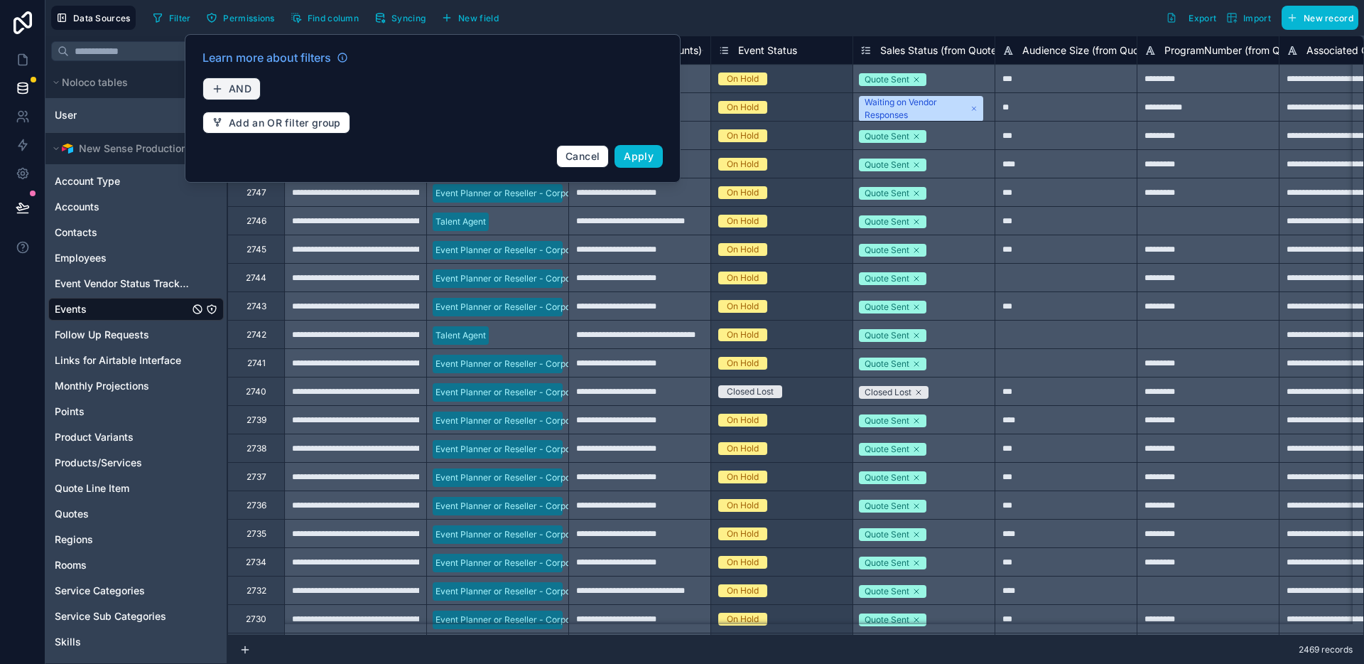
click at [252, 92] on button "AND" at bounding box center [231, 88] width 58 height 23
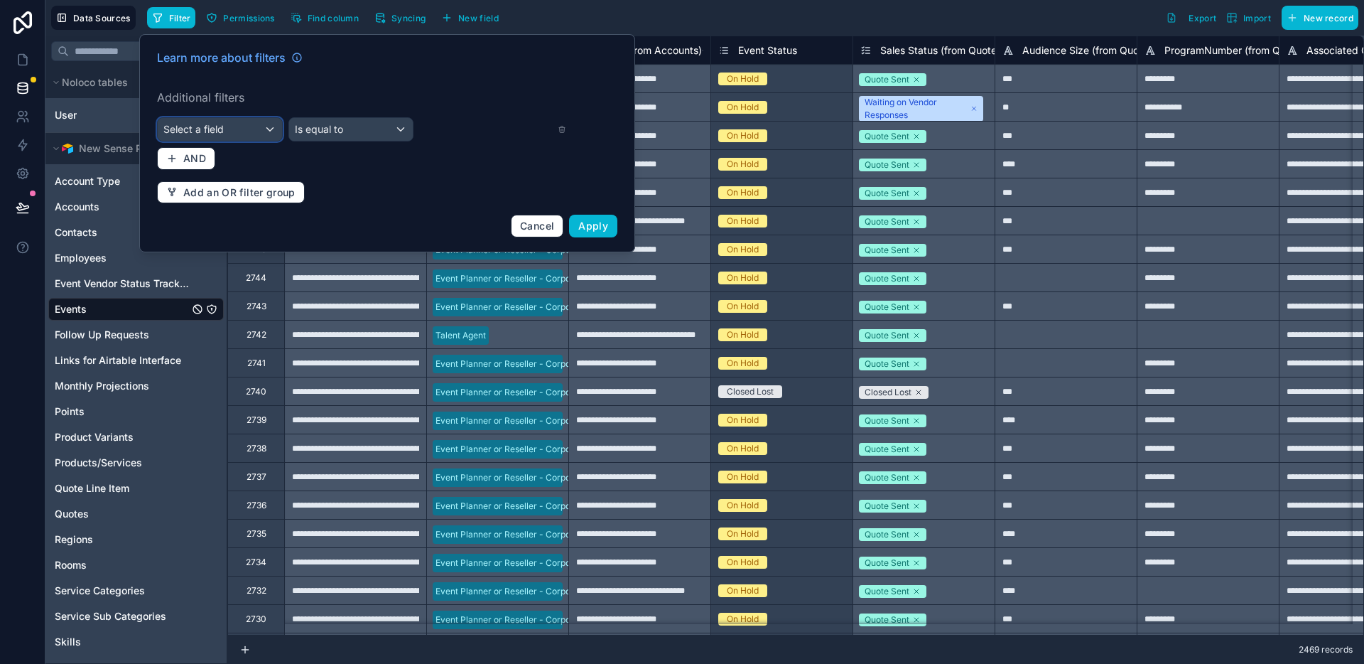
click at [250, 130] on div "Select a field" at bounding box center [220, 129] width 124 height 23
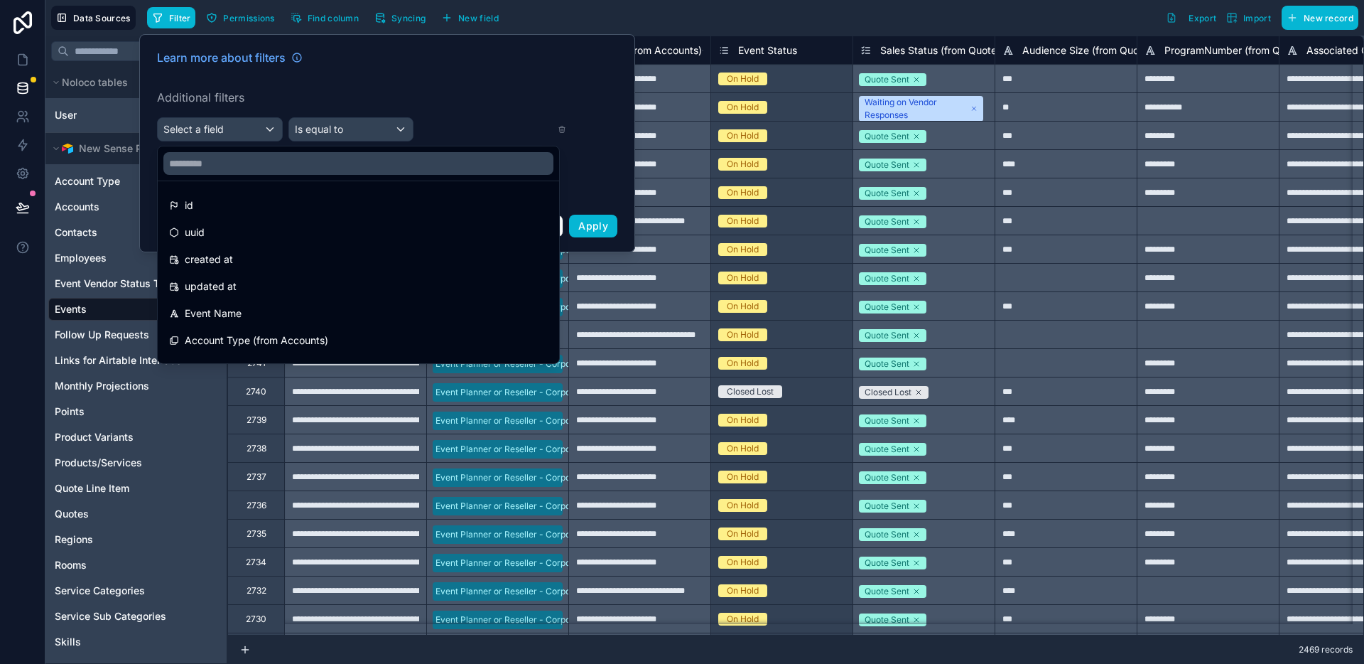
drag, startPoint x: 249, startPoint y: 310, endPoint x: 269, endPoint y: 264, distance: 50.0
click at [249, 310] on div "Event Name" at bounding box center [358, 313] width 379 height 17
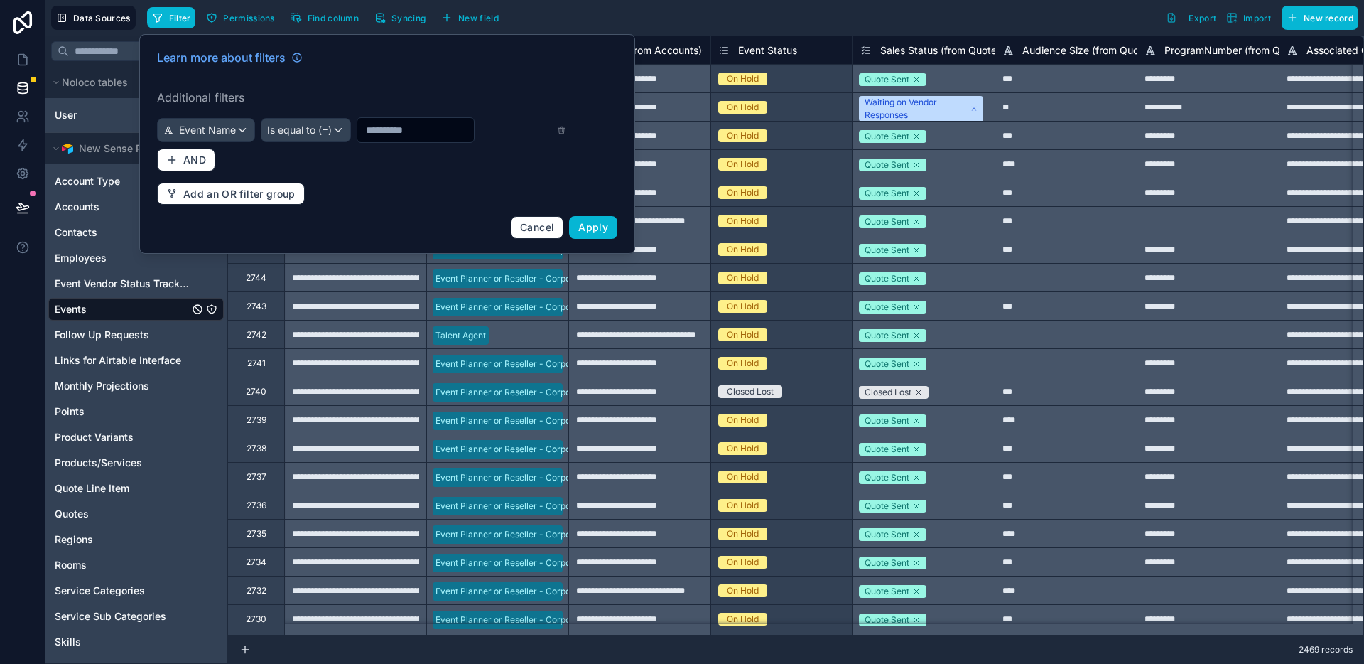
click at [400, 132] on input "text" at bounding box center [415, 130] width 117 height 20
paste input "**********"
type input "**********"
click at [599, 223] on span "Apply" at bounding box center [593, 227] width 30 height 12
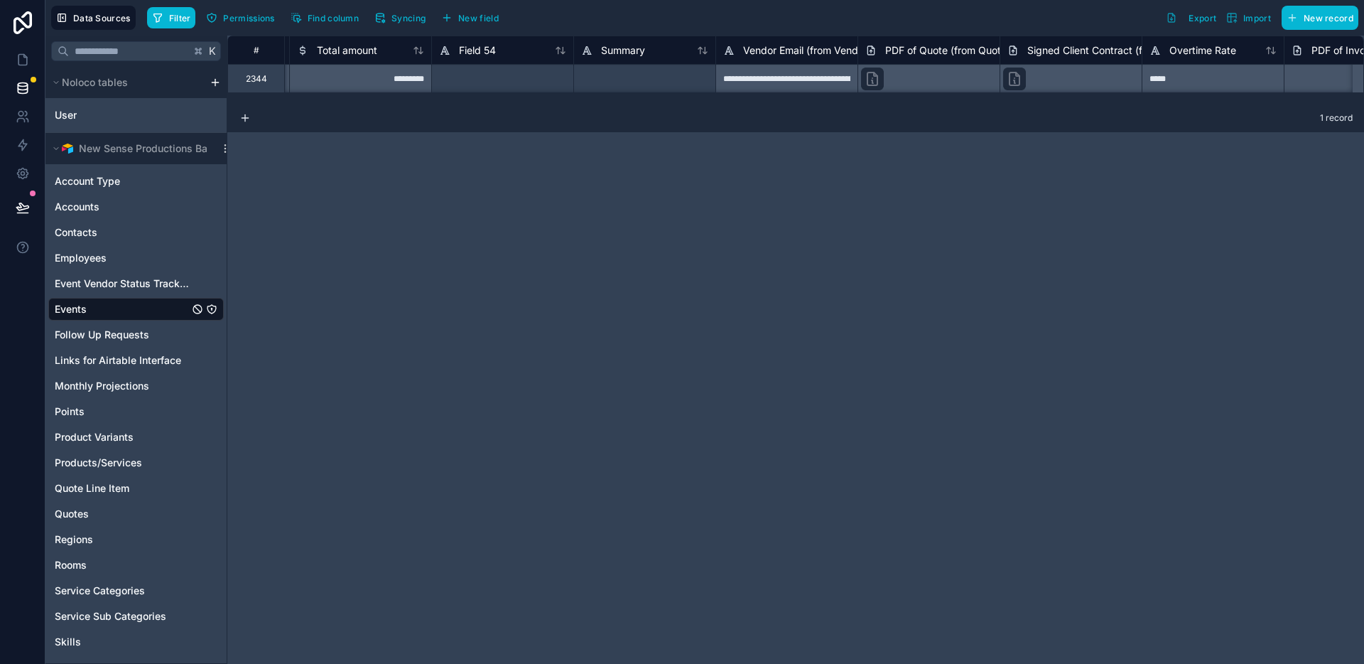
scroll to position [0, 7254]
click at [792, 80] on div "**********" at bounding box center [775, 78] width 142 height 28
click at [792, 79] on div "**********" at bounding box center [775, 78] width 142 height 28
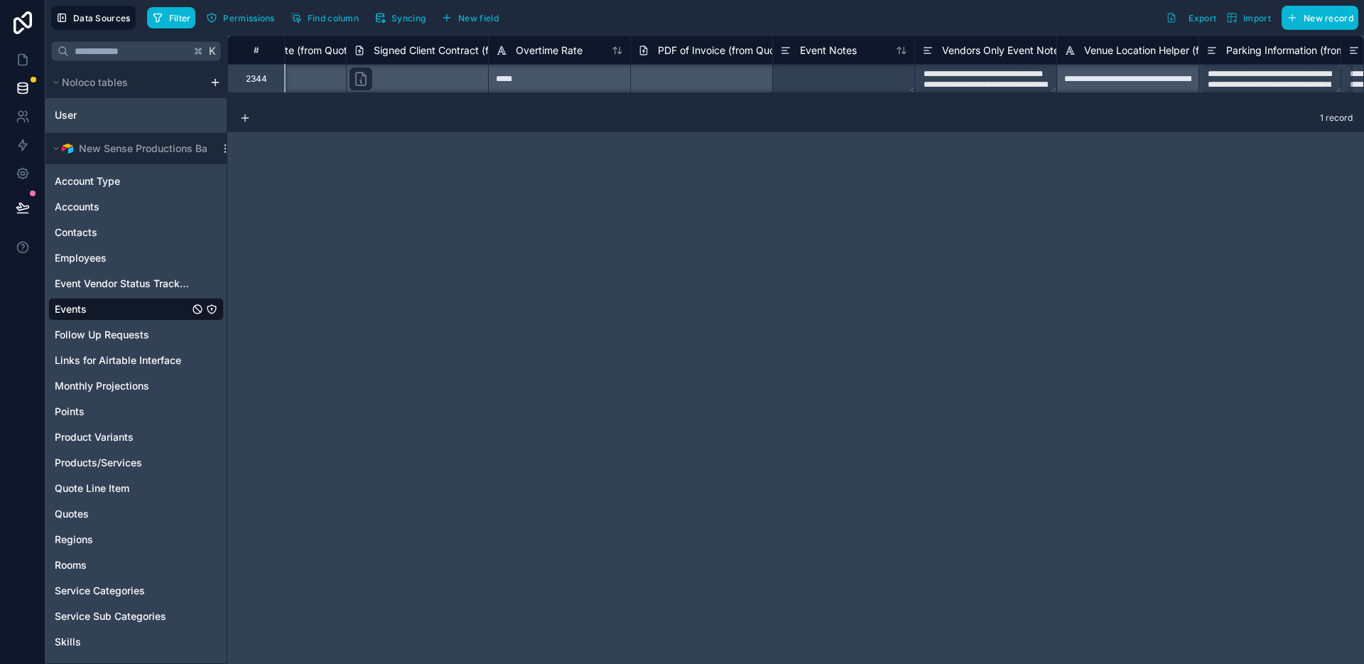
scroll to position [1, 7904]
click at [21, 56] on icon at bounding box center [23, 60] width 14 height 14
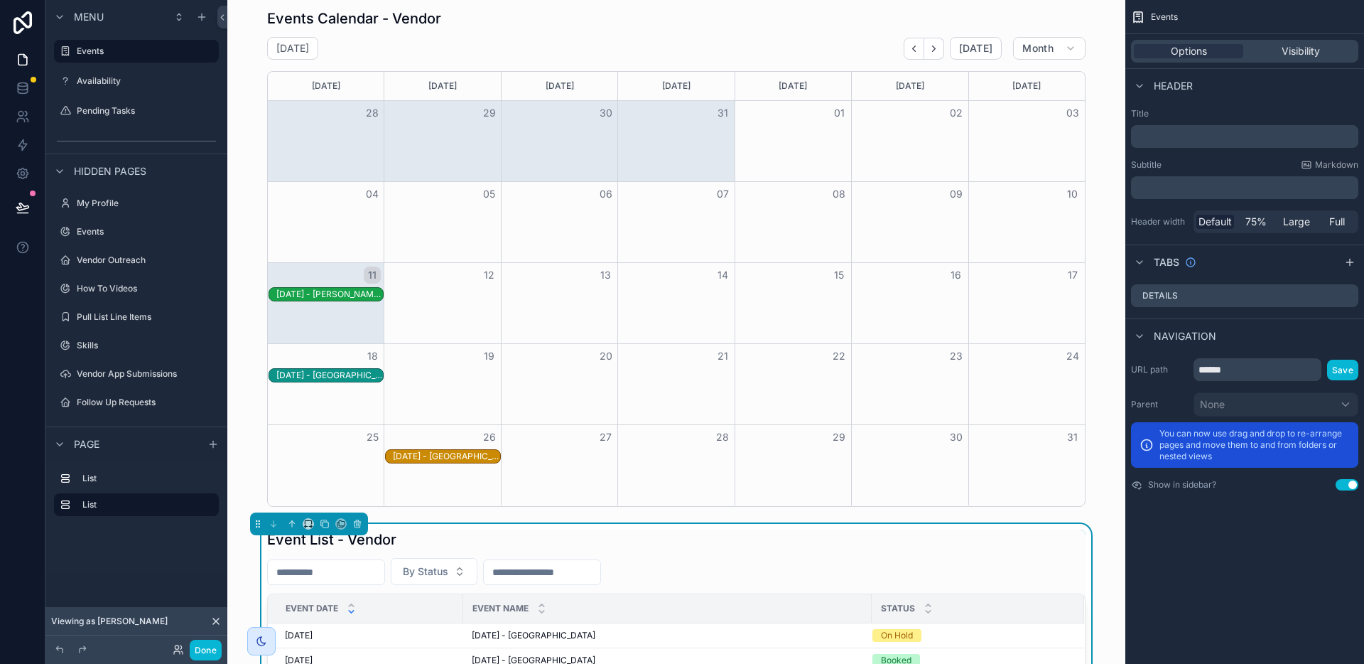
scroll to position [185, 0]
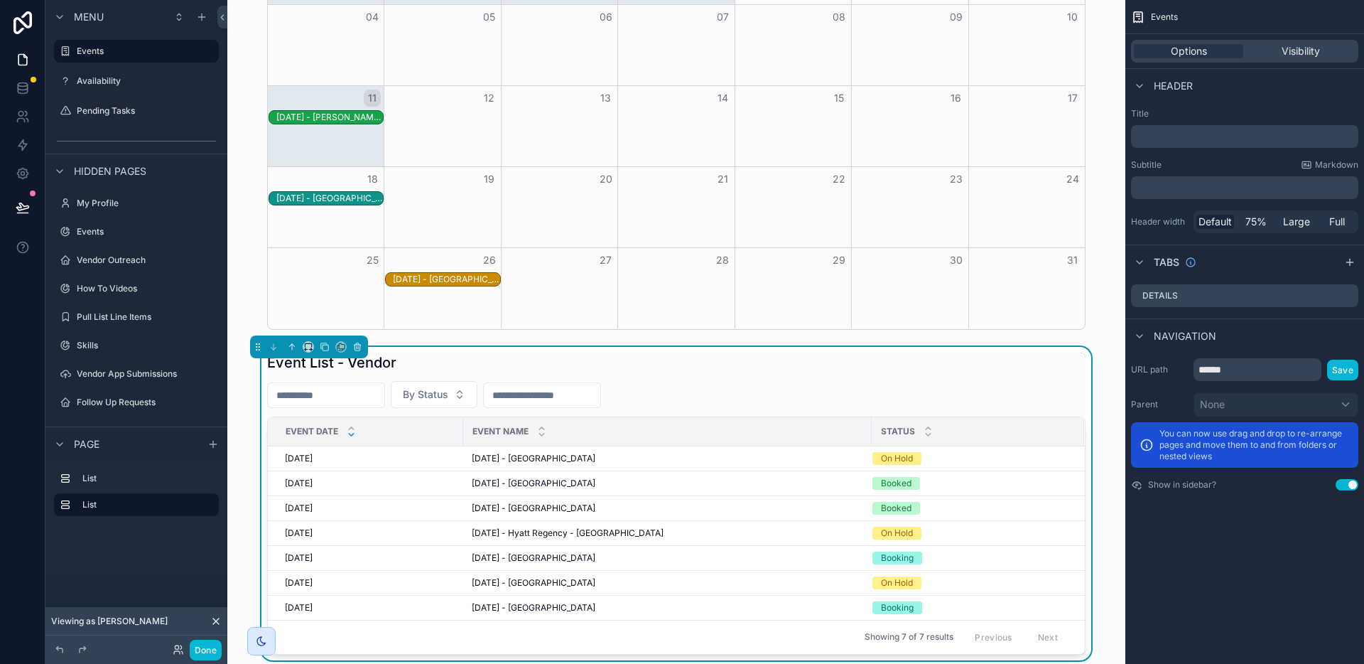
click at [528, 397] on input "scrollable content" at bounding box center [542, 395] width 117 height 20
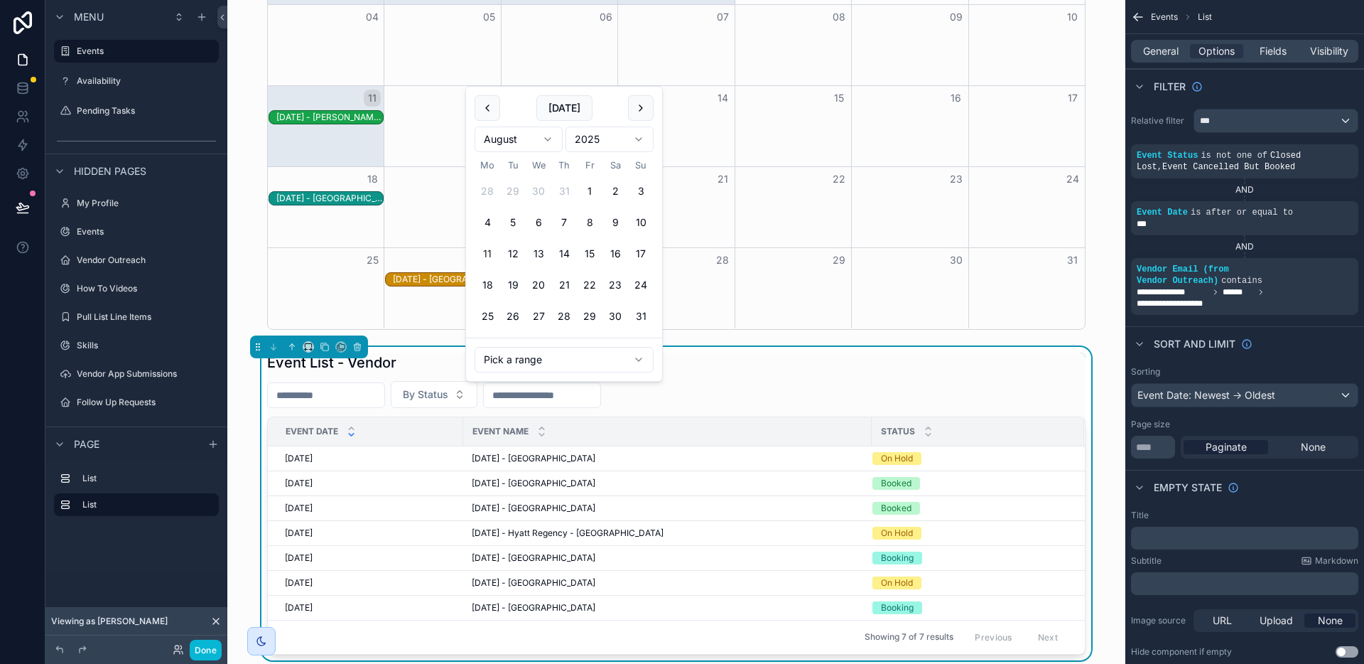
click at [475, 249] on button "11" at bounding box center [488, 254] width 26 height 26
type input "**********"
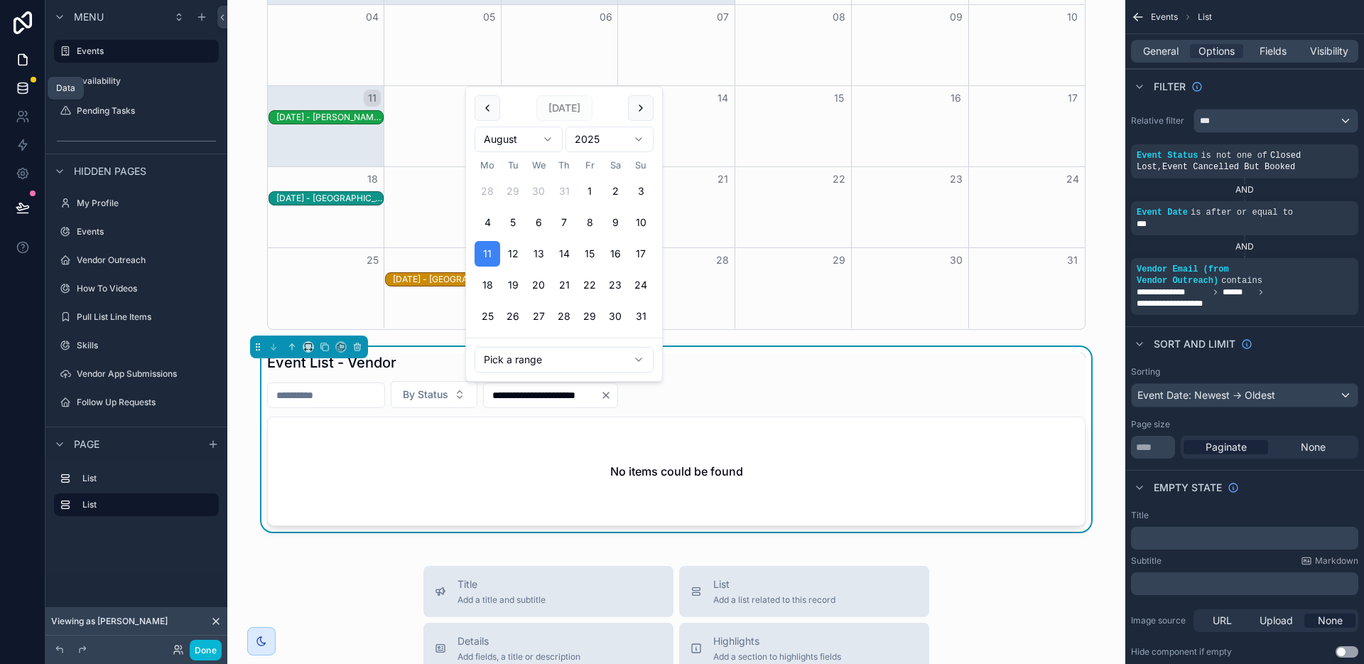
click at [24, 92] on icon at bounding box center [23, 88] width 14 height 14
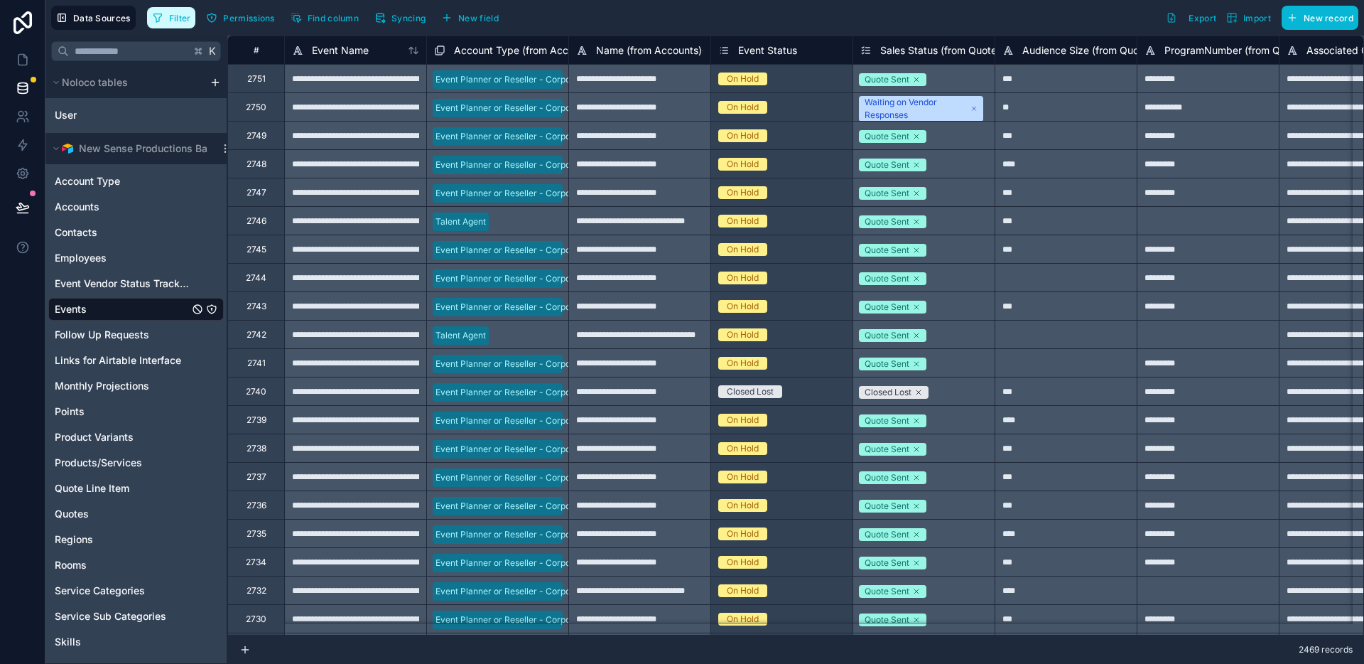
click at [184, 23] on button "Filter" at bounding box center [171, 17] width 49 height 21
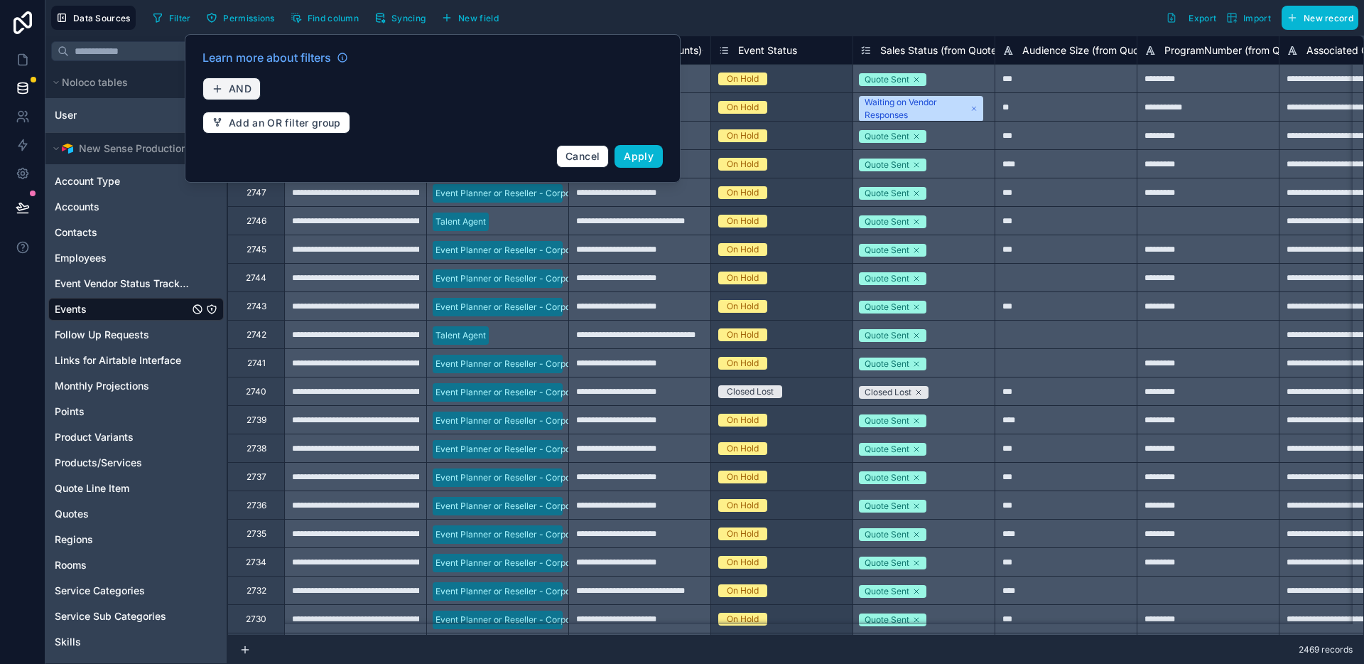
click at [248, 87] on span "AND" at bounding box center [240, 88] width 23 height 13
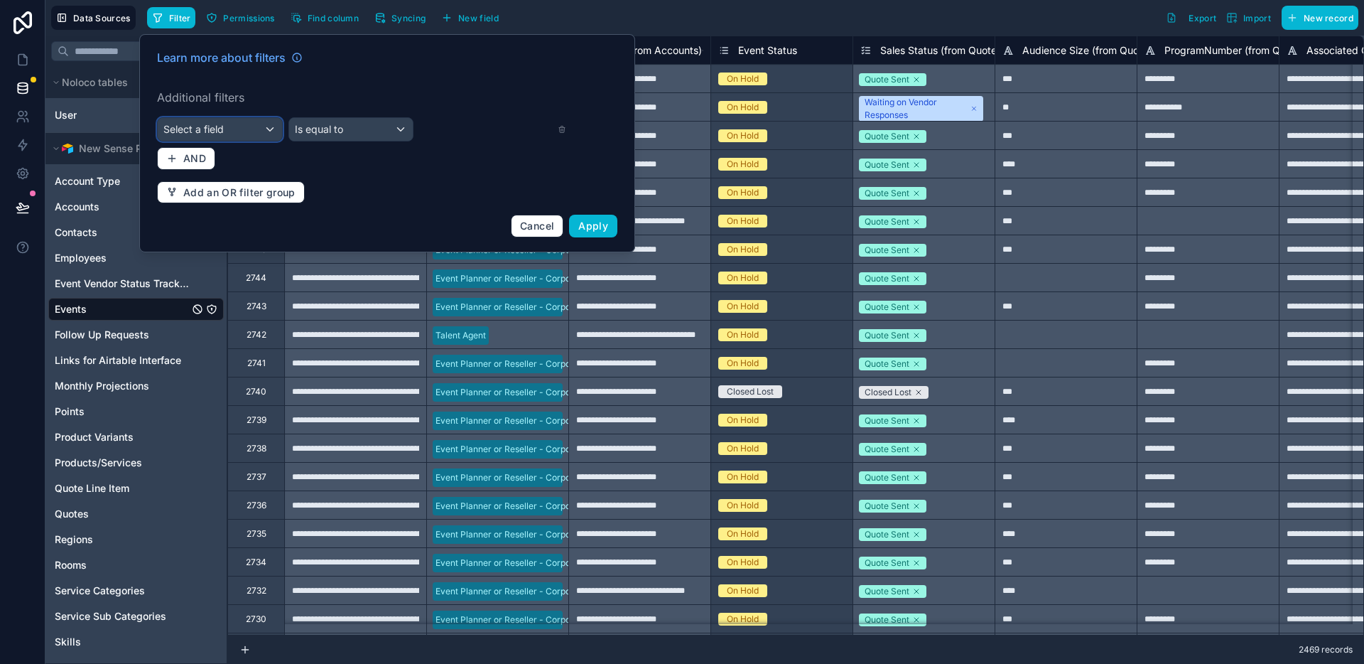
click at [216, 134] on span "Select a field" at bounding box center [193, 129] width 60 height 12
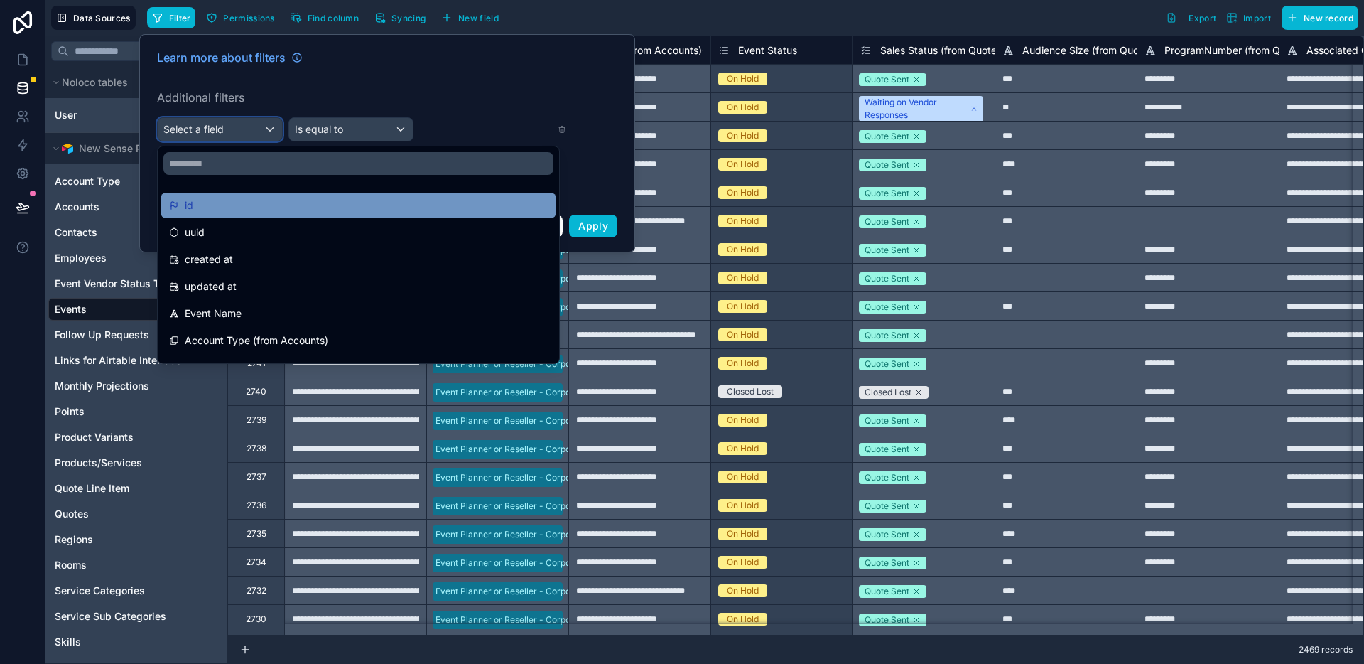
click at [157, 117] on button "Select a field" at bounding box center [220, 129] width 126 height 24
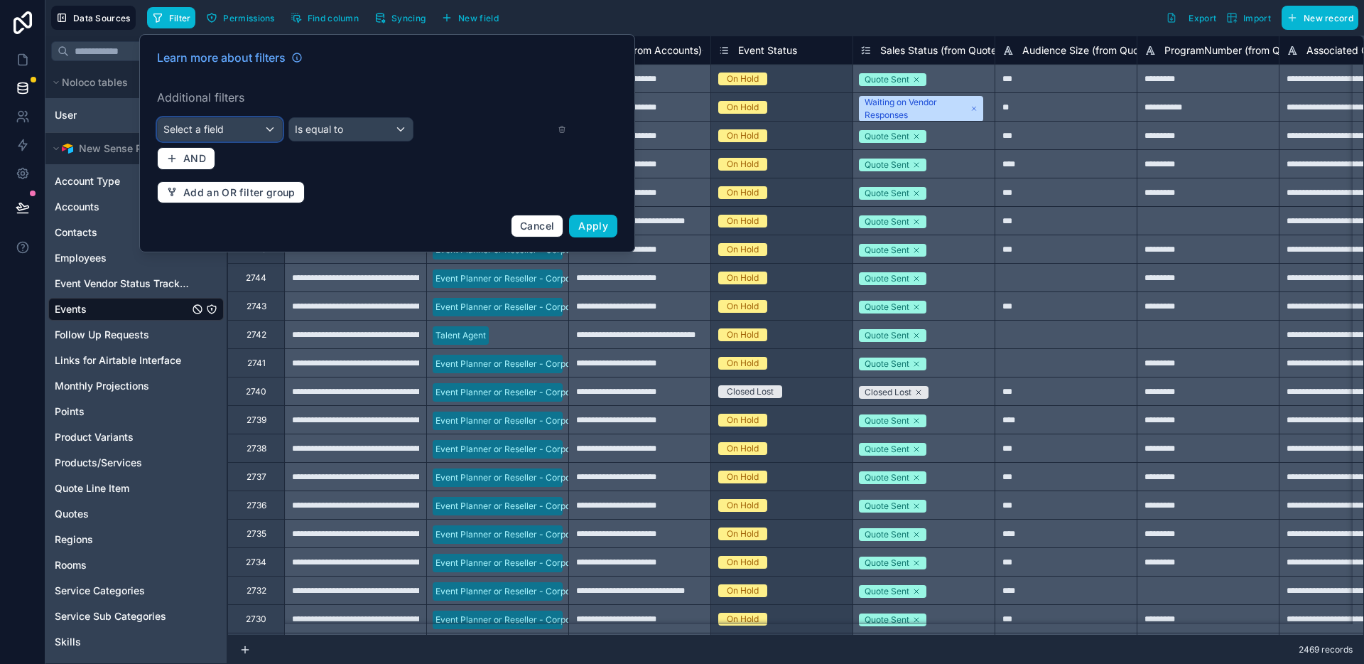
click at [264, 134] on div "Select a field" at bounding box center [220, 129] width 124 height 23
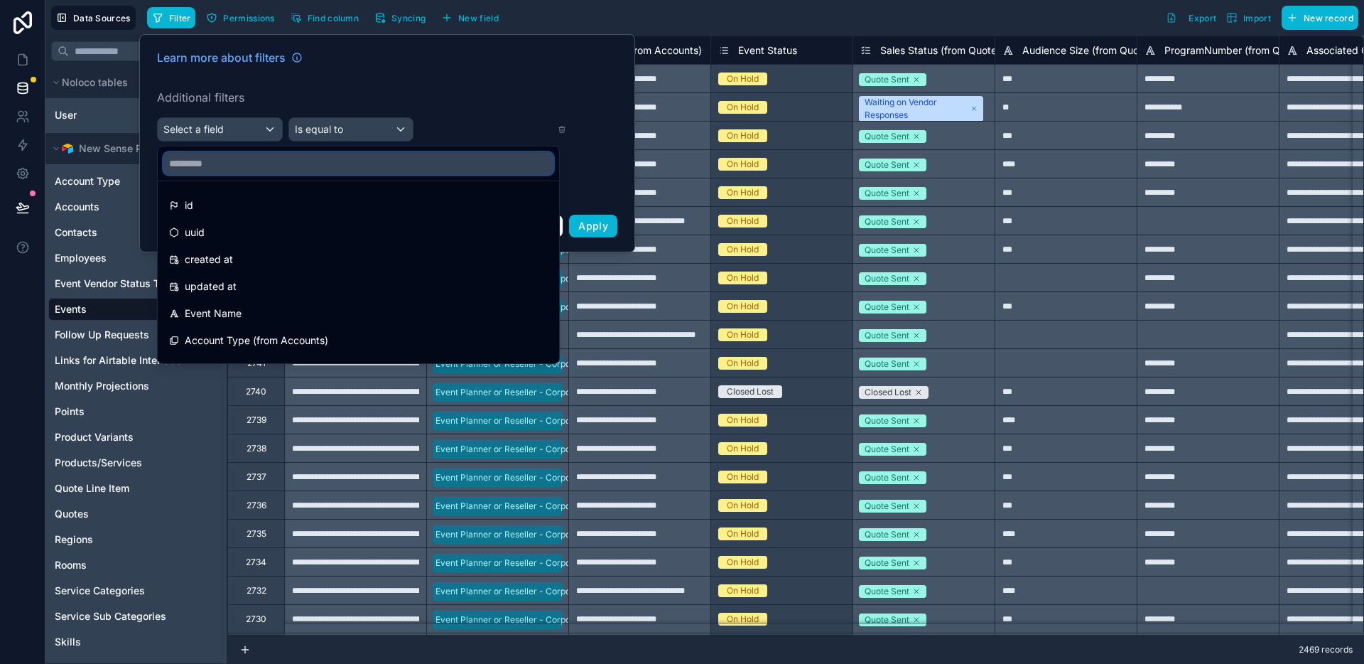
click at [254, 172] on input "text" at bounding box center [358, 163] width 390 height 23
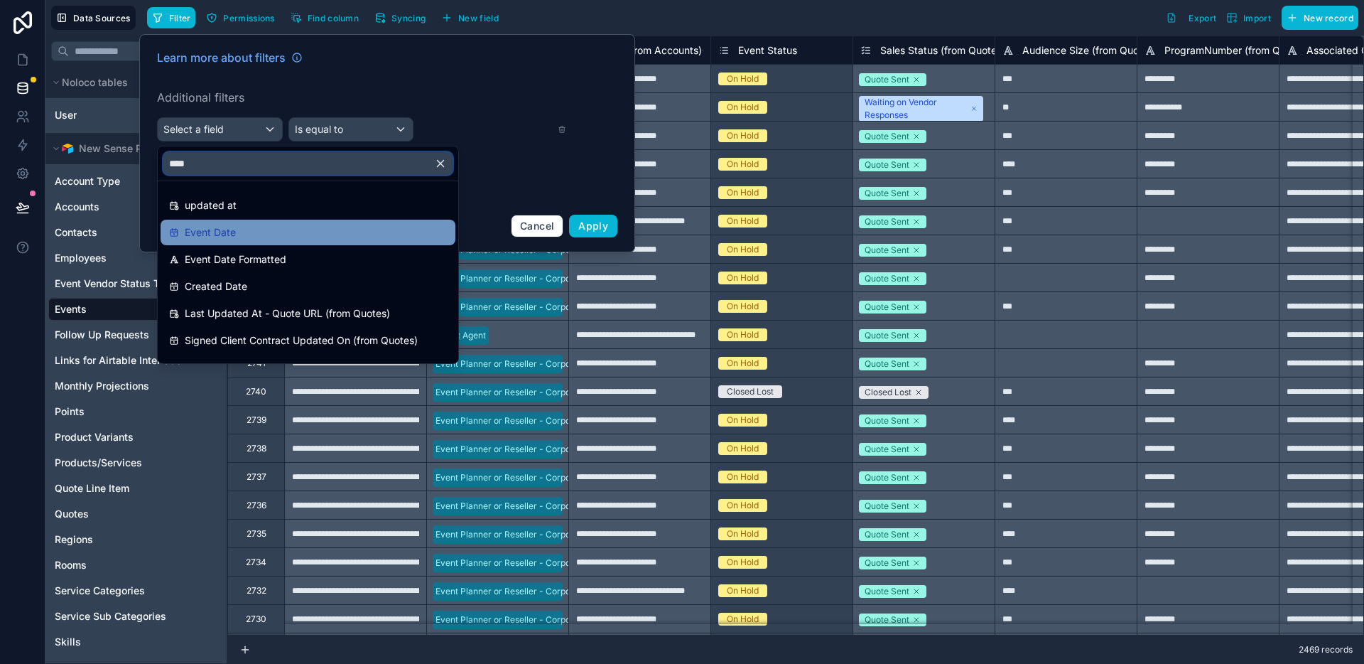
type input "****"
click at [247, 229] on div "Event Date" at bounding box center [308, 232] width 278 height 17
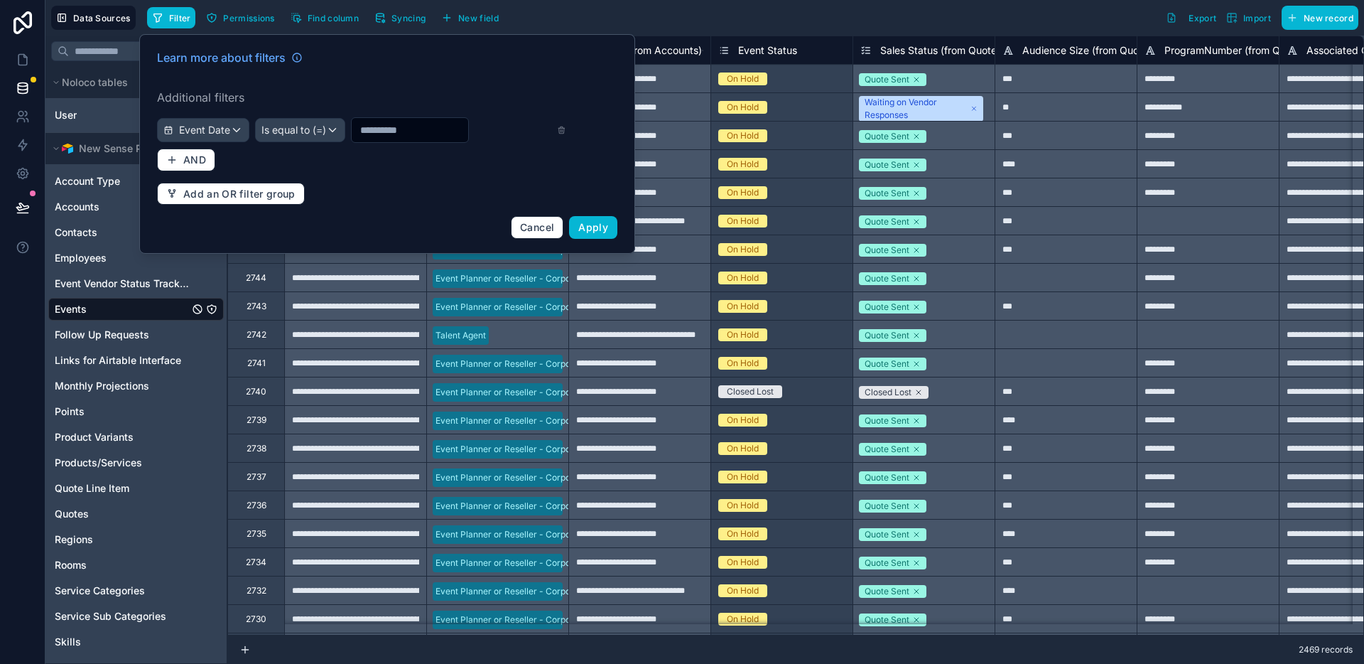
click at [404, 134] on input "text" at bounding box center [410, 130] width 117 height 20
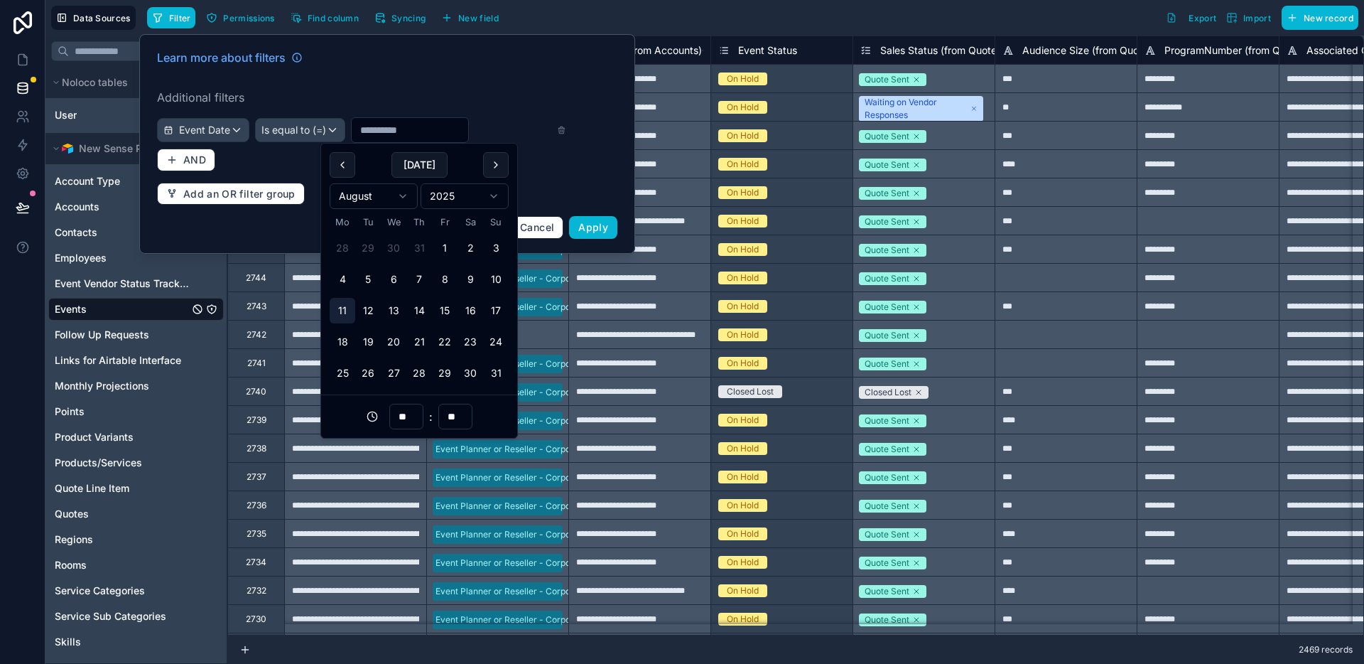
click at [345, 310] on button "11" at bounding box center [343, 311] width 26 height 26
type input "**********"
click at [340, 318] on button "11" at bounding box center [343, 311] width 26 height 26
click at [596, 229] on span "Apply" at bounding box center [593, 227] width 30 height 12
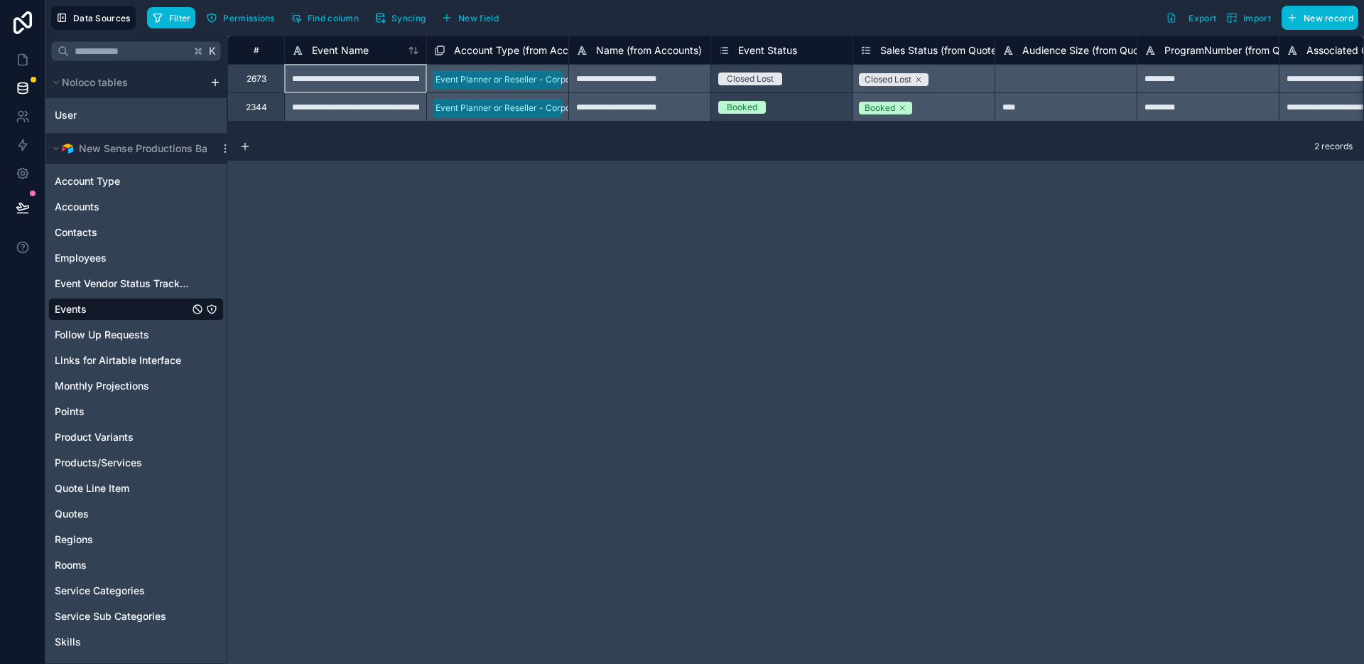
click at [382, 86] on div "**********" at bounding box center [355, 78] width 142 height 28
click at [366, 85] on div "**********" at bounding box center [355, 78] width 142 height 28
click at [309, 114] on div "**********" at bounding box center [355, 106] width 142 height 28
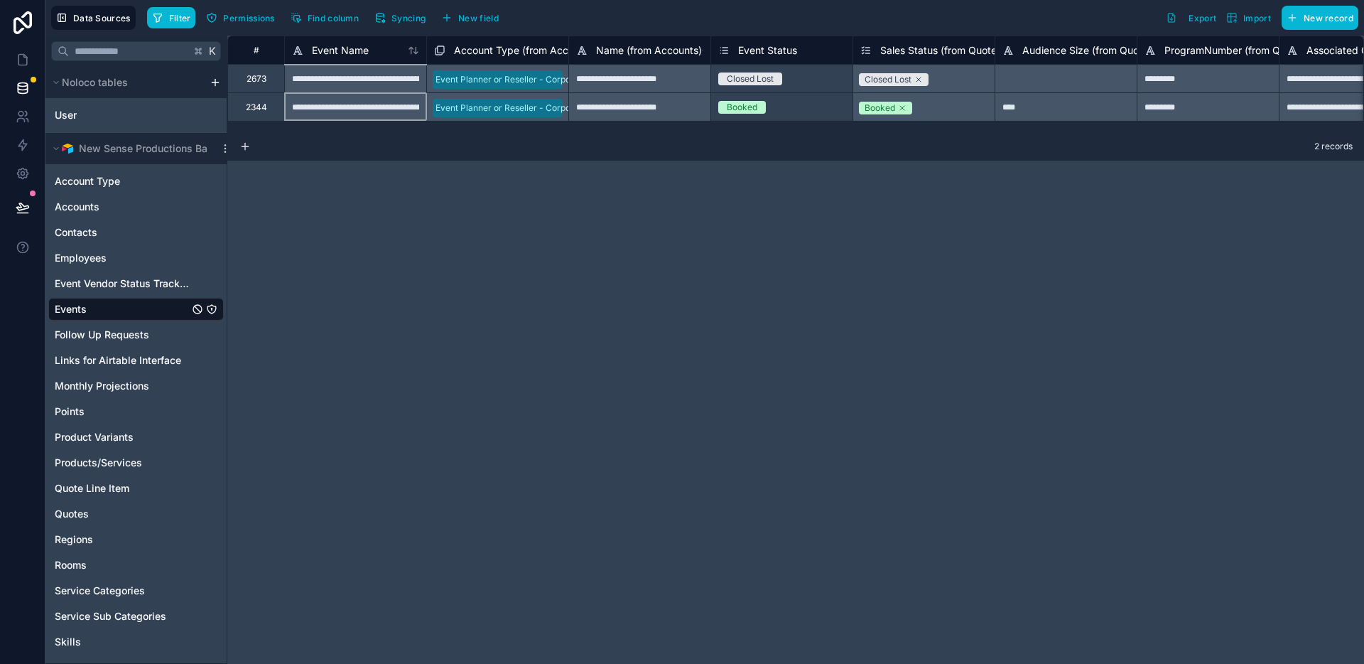
click at [392, 90] on div "**********" at bounding box center [355, 78] width 142 height 28
click at [394, 72] on div "**********" at bounding box center [355, 78] width 142 height 28
click at [304, 80] on div "**********" at bounding box center [355, 78] width 142 height 28
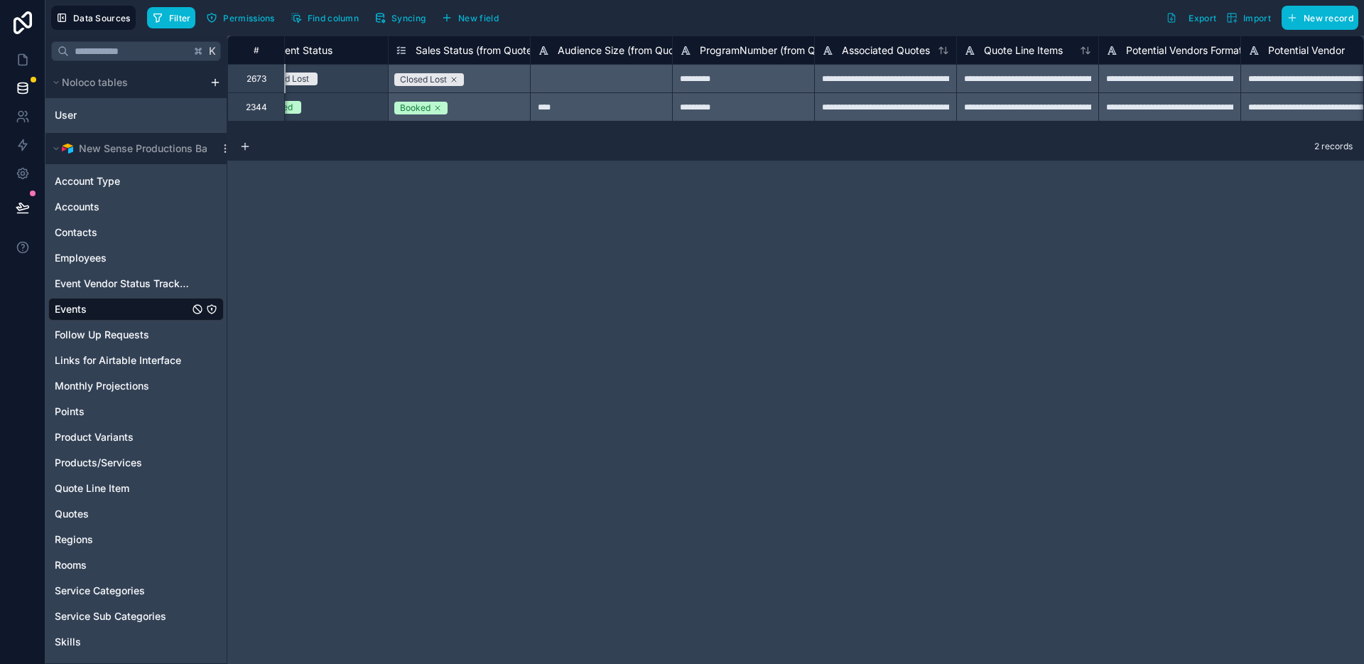
scroll to position [0, 490]
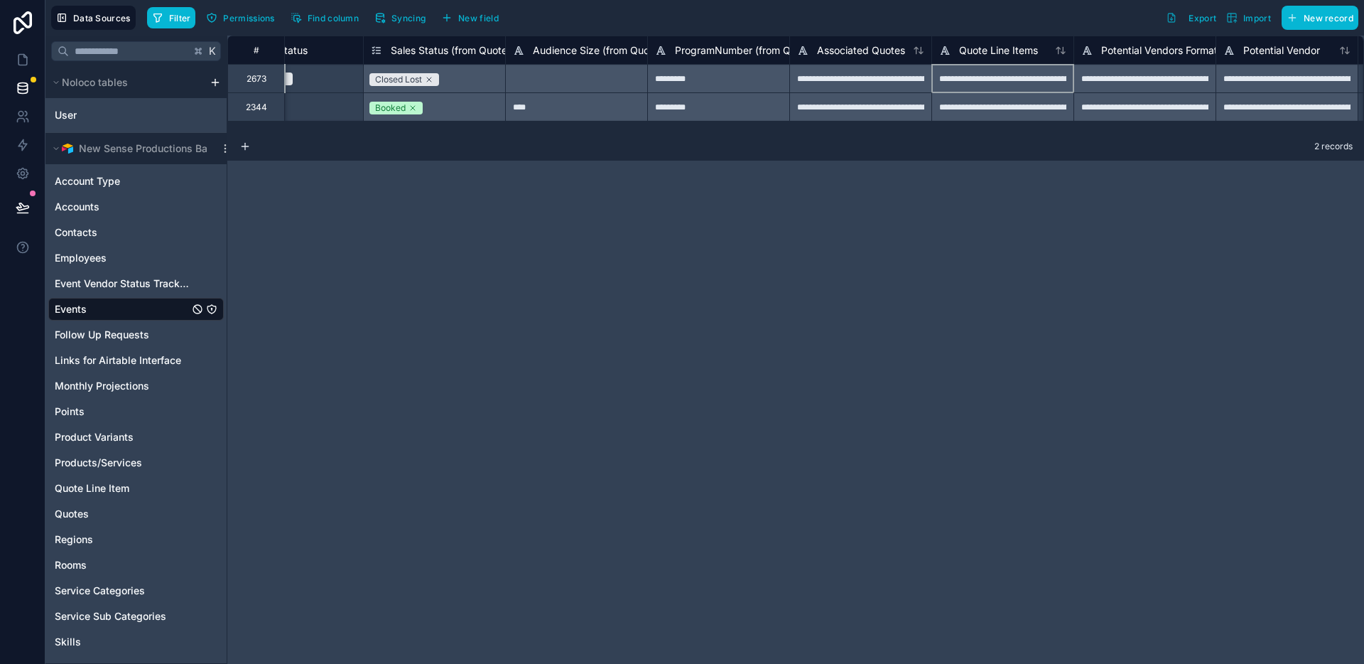
click at [1045, 85] on div "**********" at bounding box center [1002, 78] width 142 height 28
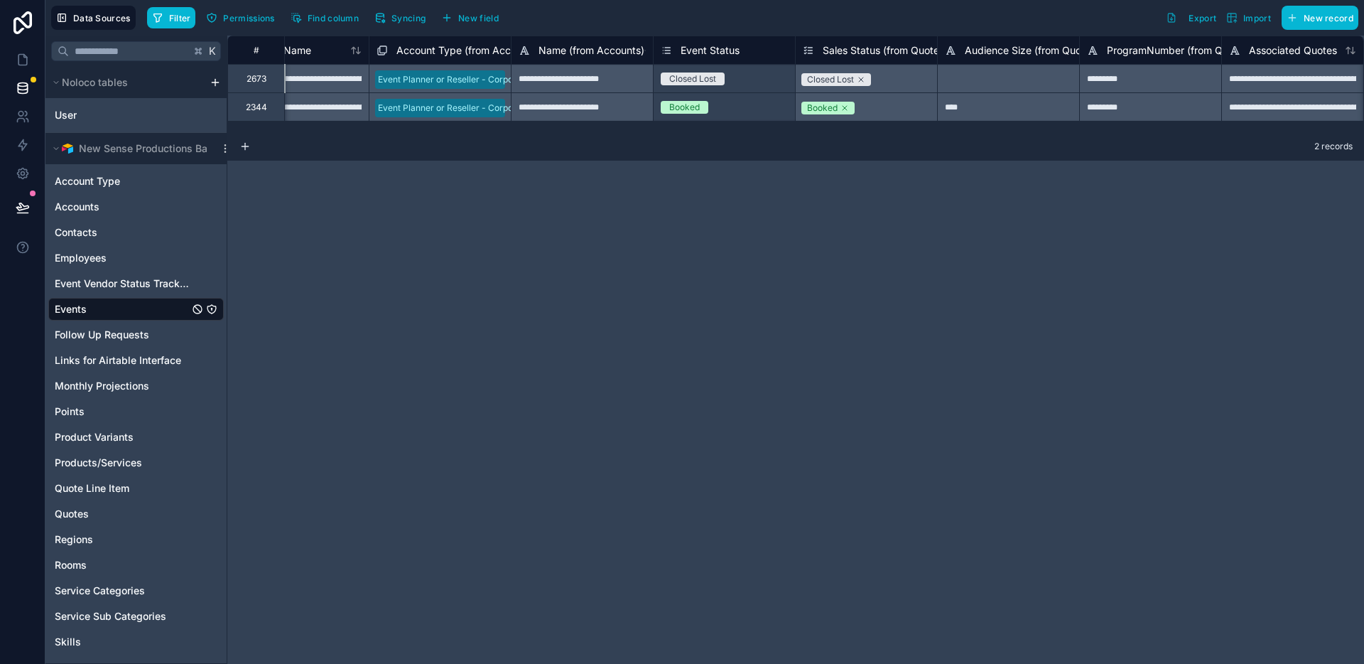
scroll to position [0, 0]
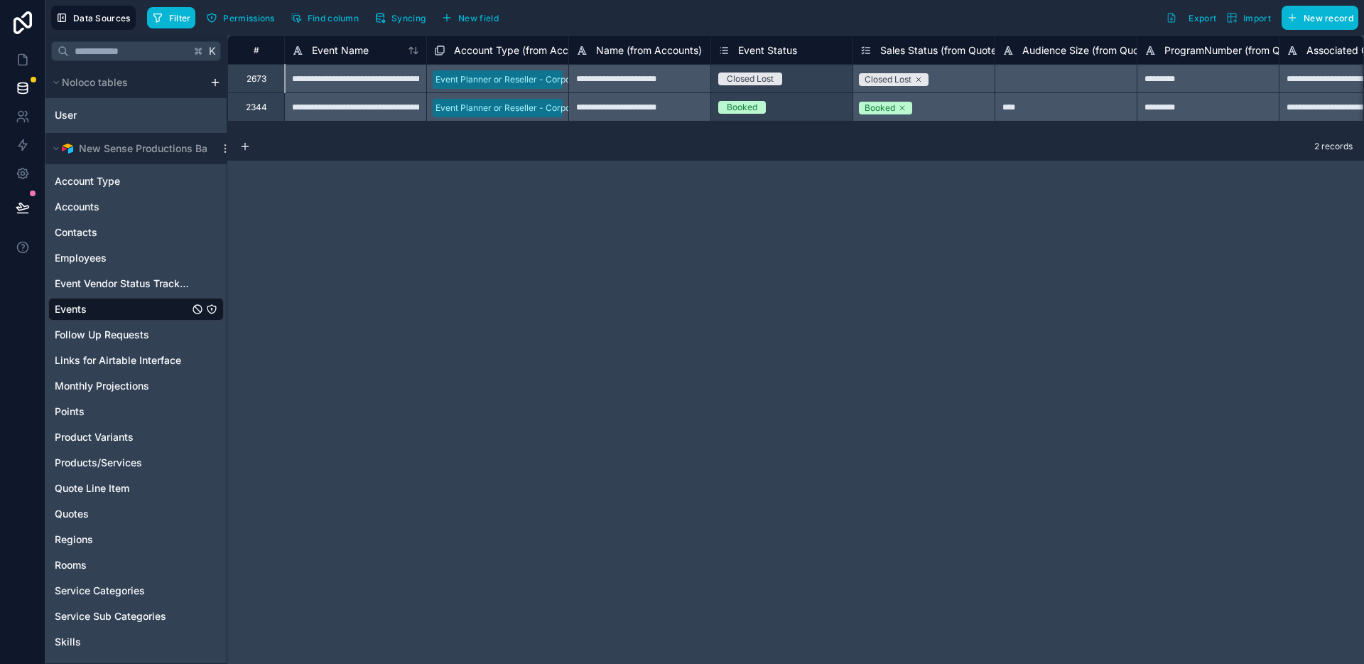
click at [374, 116] on div "**********" at bounding box center [355, 106] width 142 height 28
click at [29, 58] on link at bounding box center [22, 59] width 45 height 28
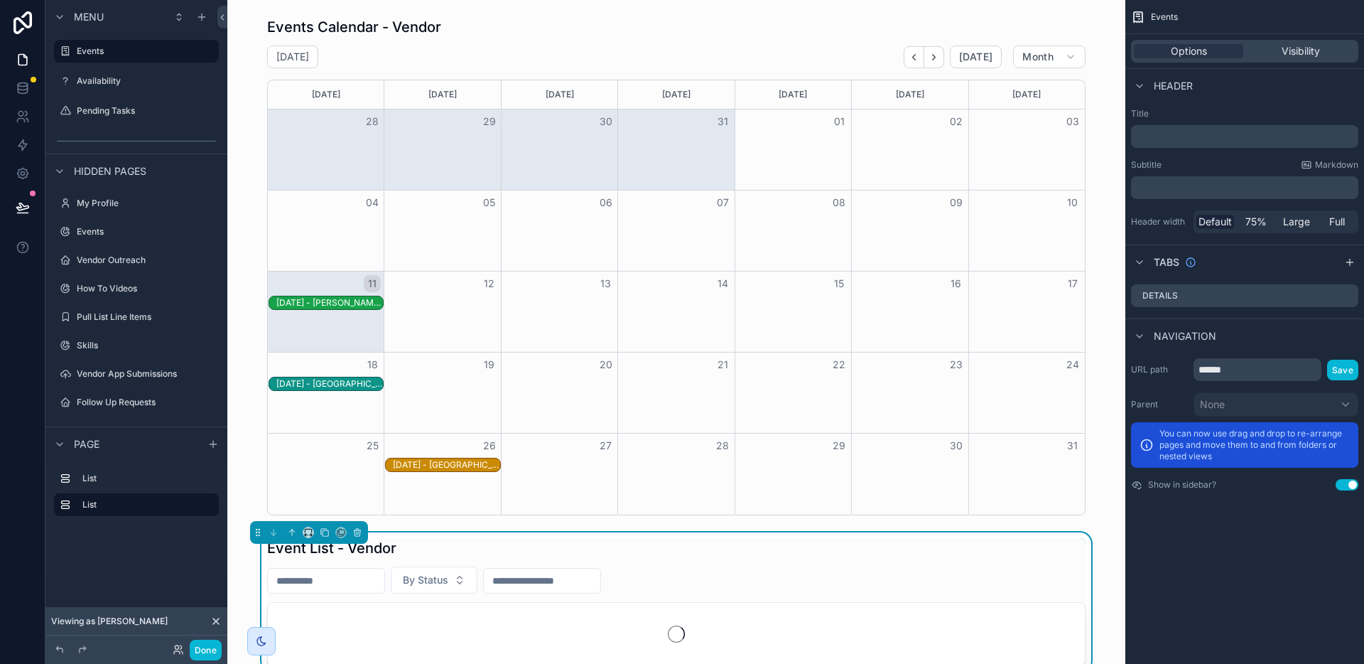
scroll to position [129, 0]
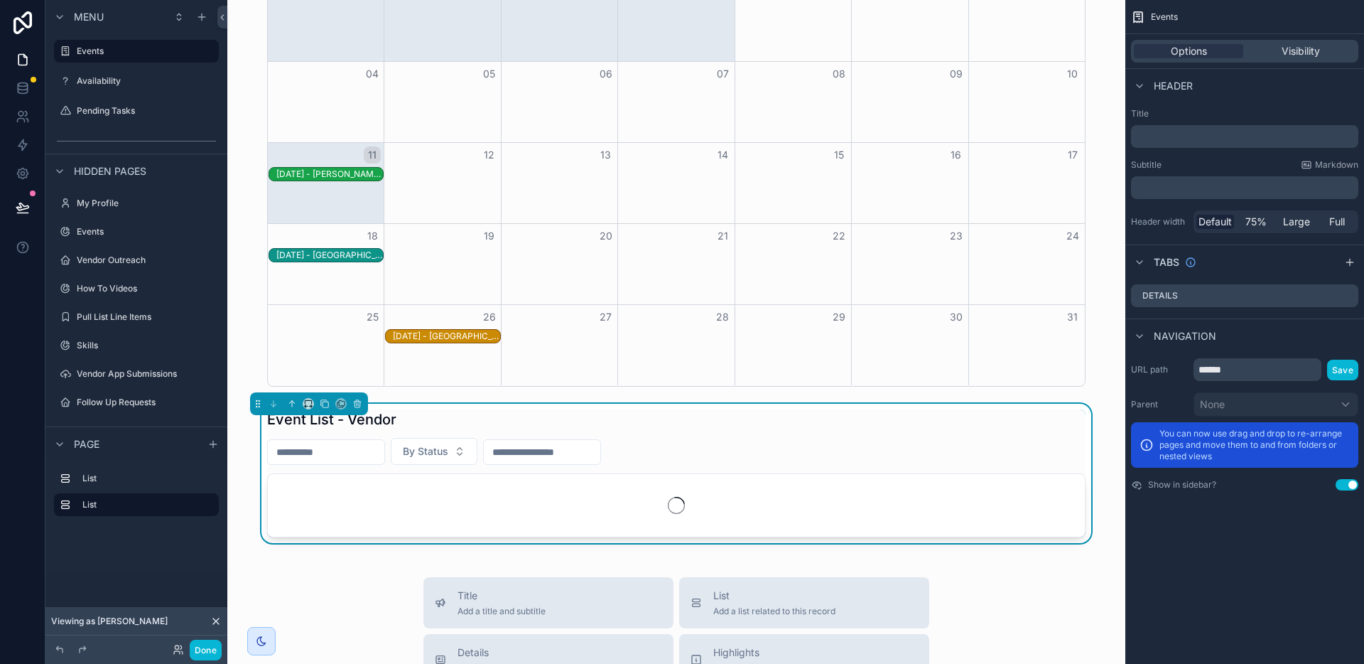
drag, startPoint x: 455, startPoint y: 425, endPoint x: 443, endPoint y: 426, distance: 12.2
click at [455, 425] on div "Event List - Vendor" at bounding box center [676, 419] width 819 height 20
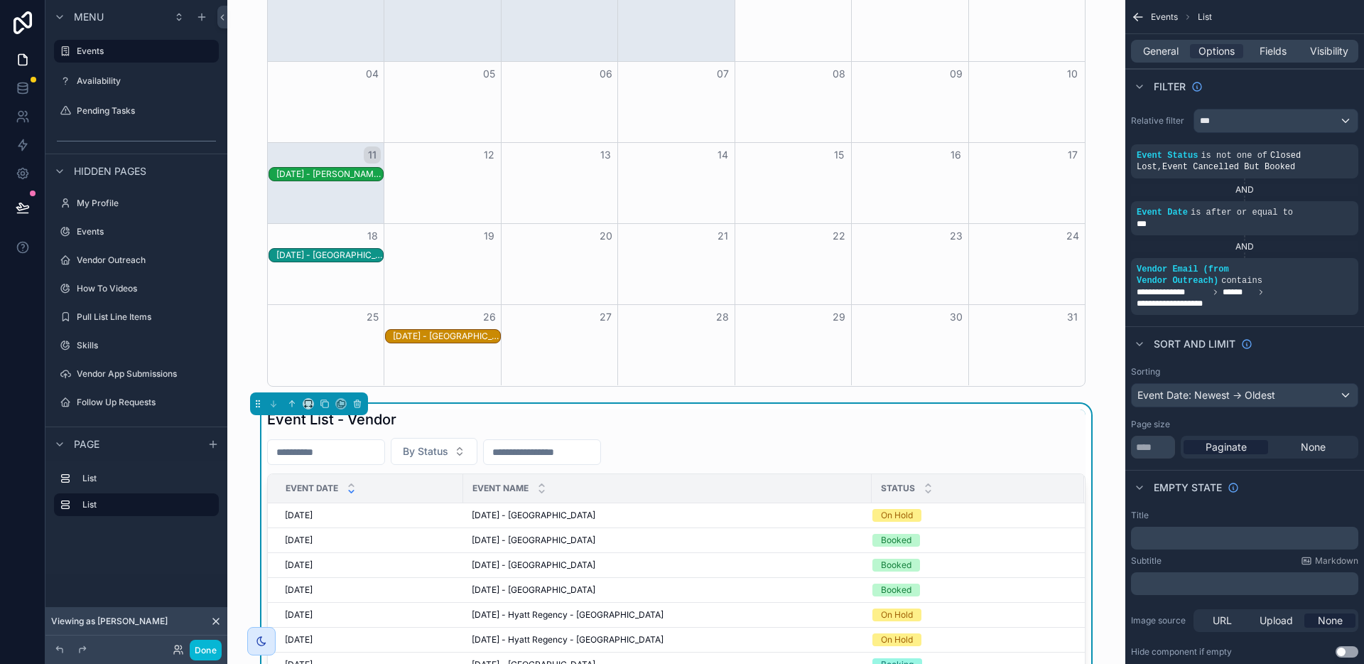
click at [349, 458] on input "scrollable content" at bounding box center [326, 452] width 117 height 20
paste input "**********"
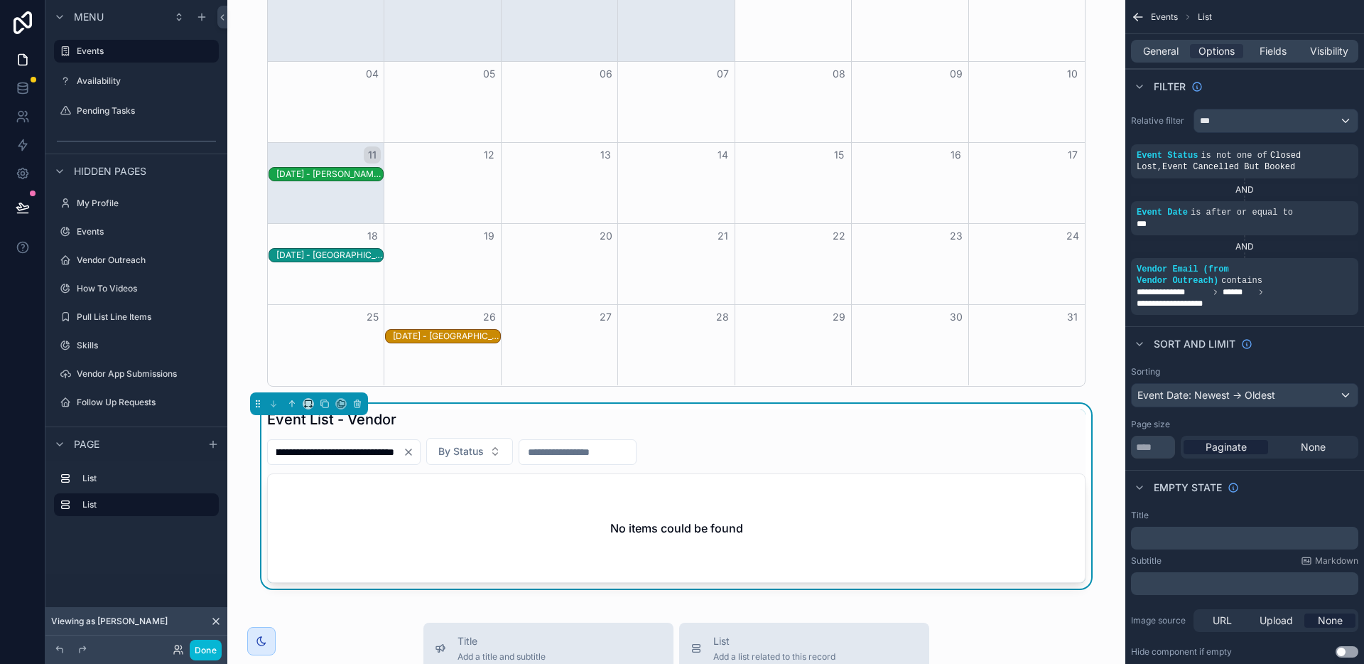
type input "**********"
click at [752, 433] on div "**********" at bounding box center [676, 495] width 819 height 173
click at [1339, 260] on icon "scrollable content" at bounding box center [1343, 259] width 9 height 9
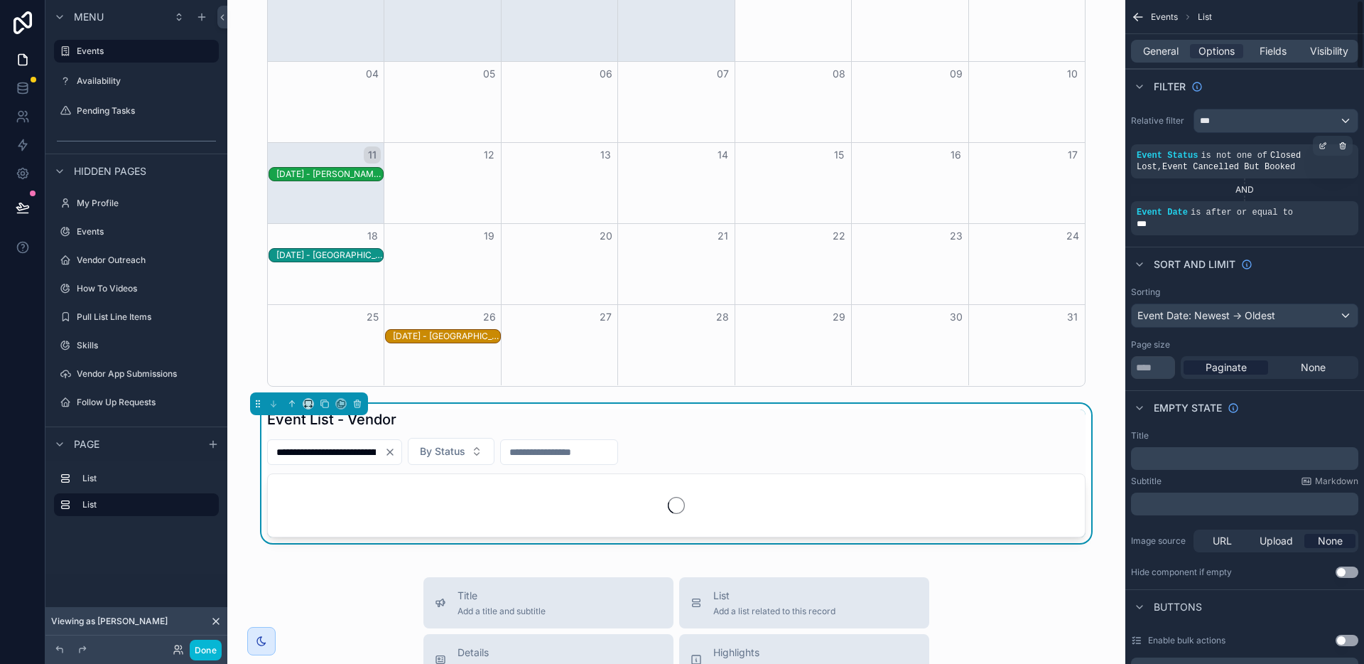
drag, startPoint x: 1347, startPoint y: 203, endPoint x: 1342, endPoint y: 164, distance: 39.4
click at [0, 0] on div "scrollable content" at bounding box center [0, 0] width 0 height 0
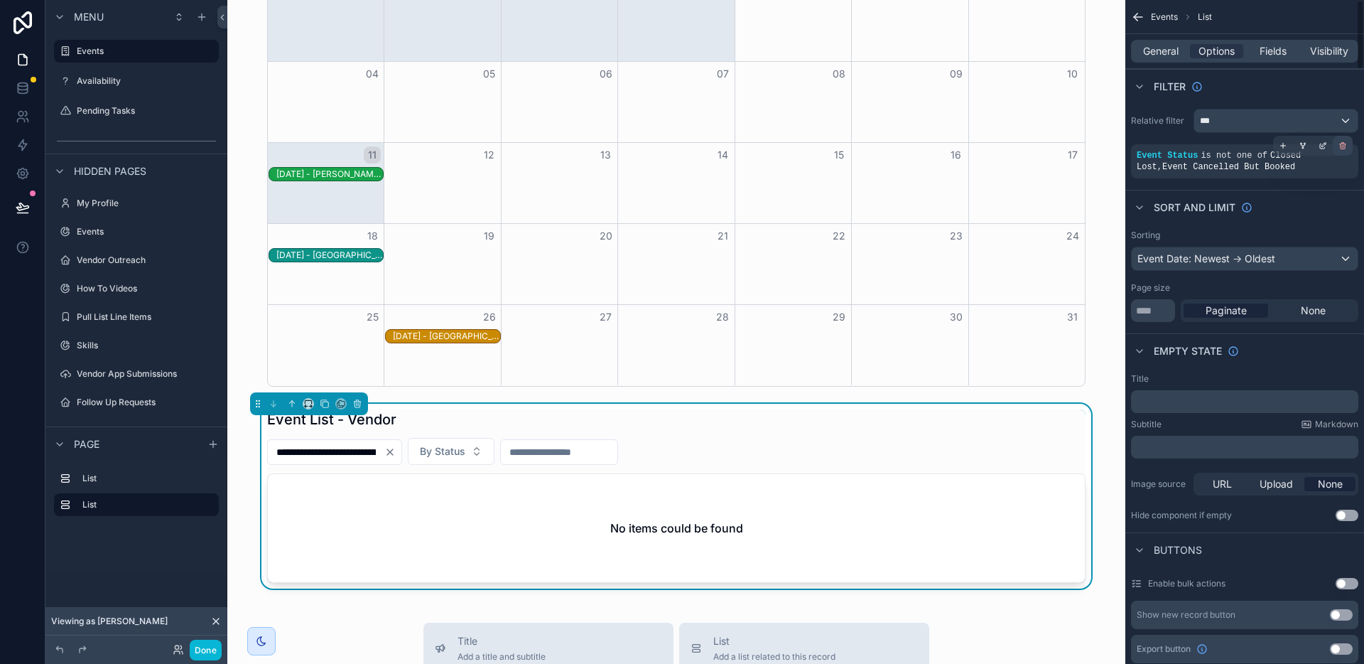
click at [1341, 146] on icon "scrollable content" at bounding box center [1343, 145] width 9 height 9
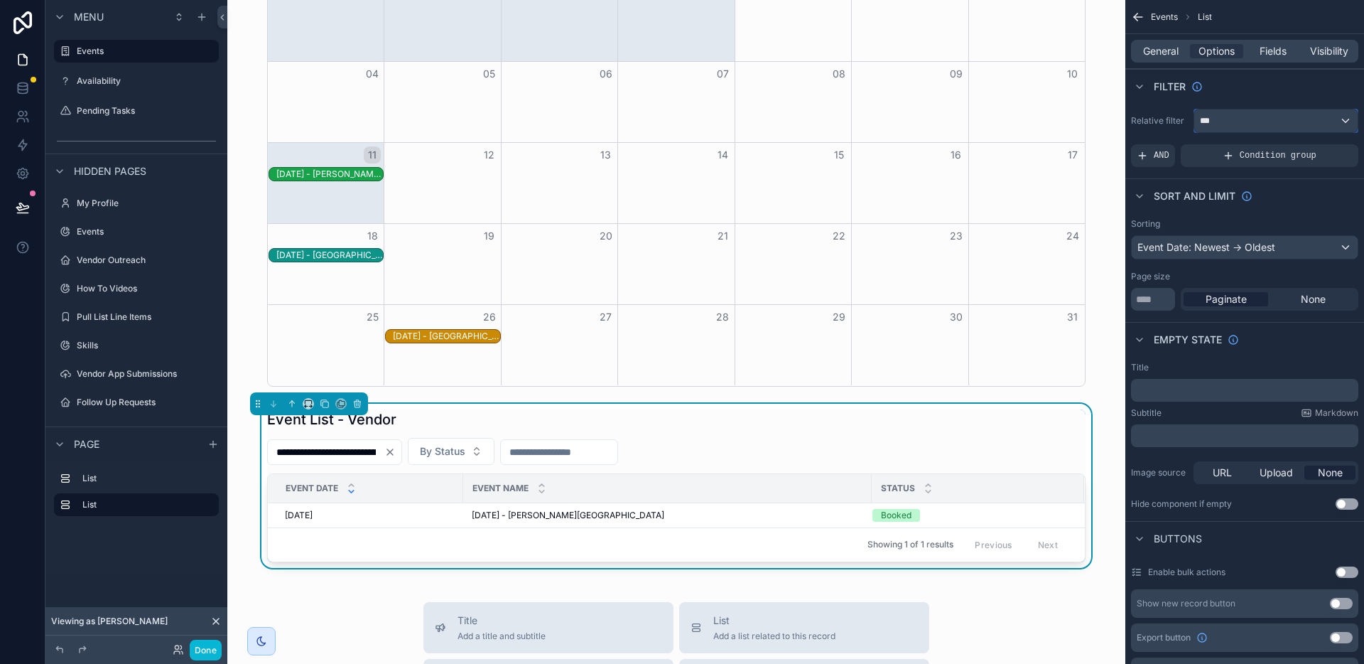
click at [1243, 118] on div "***" at bounding box center [1275, 120] width 163 height 23
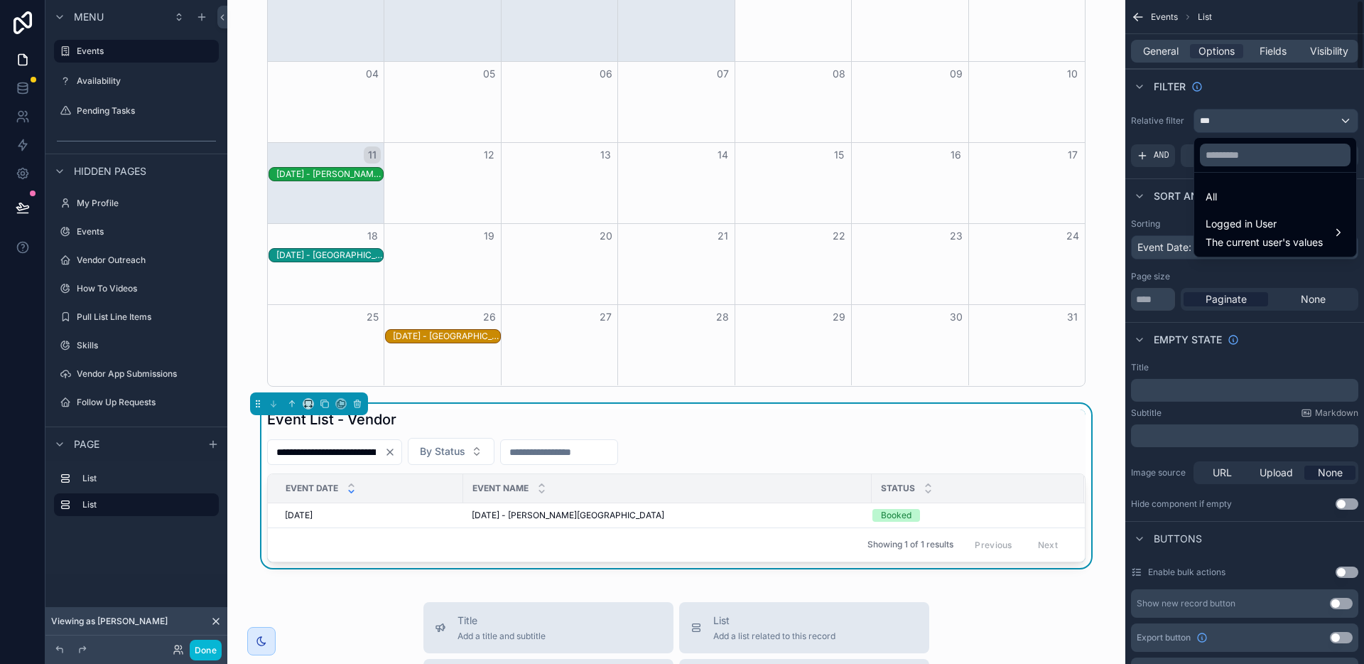
click at [810, 431] on div "**********" at bounding box center [676, 485] width 819 height 153
click at [553, 457] on input "scrollable content" at bounding box center [559, 452] width 117 height 20
click at [509, 305] on button "11" at bounding box center [505, 311] width 26 height 26
type input "**********"
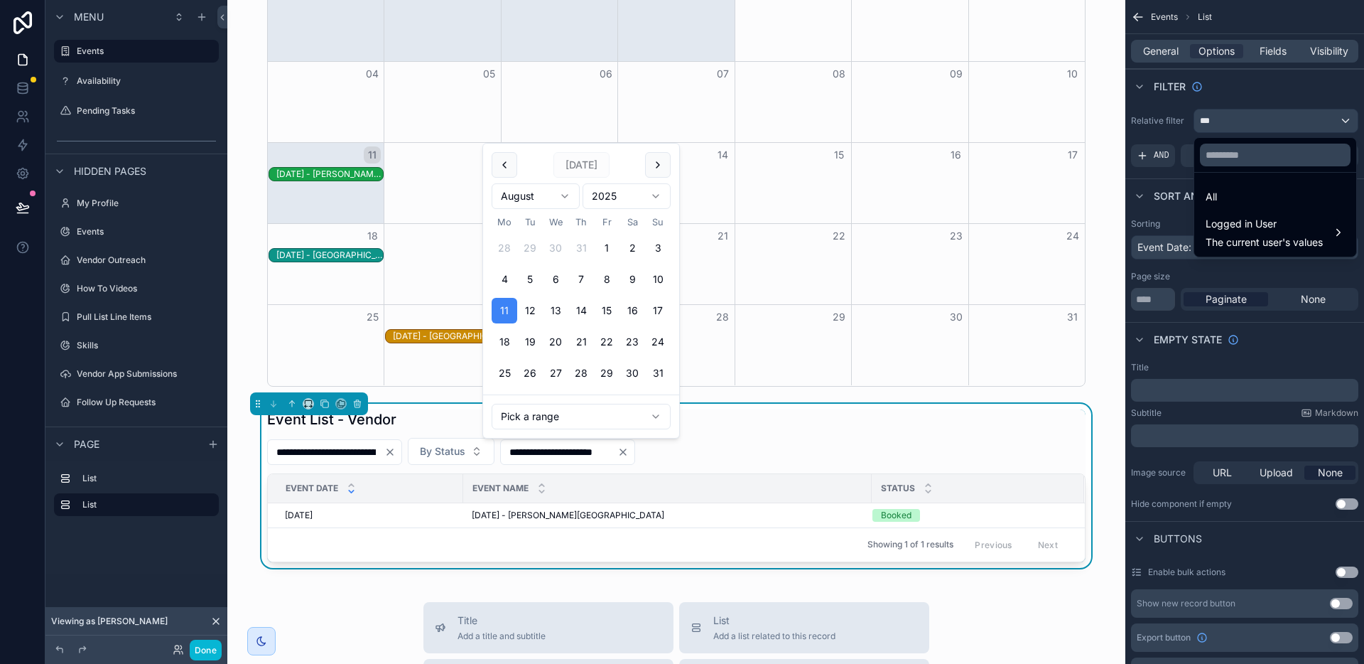
click at [723, 422] on div "Event List - Vendor" at bounding box center [676, 419] width 819 height 20
click at [396, 451] on icon "Clear" at bounding box center [389, 451] width 11 height 11
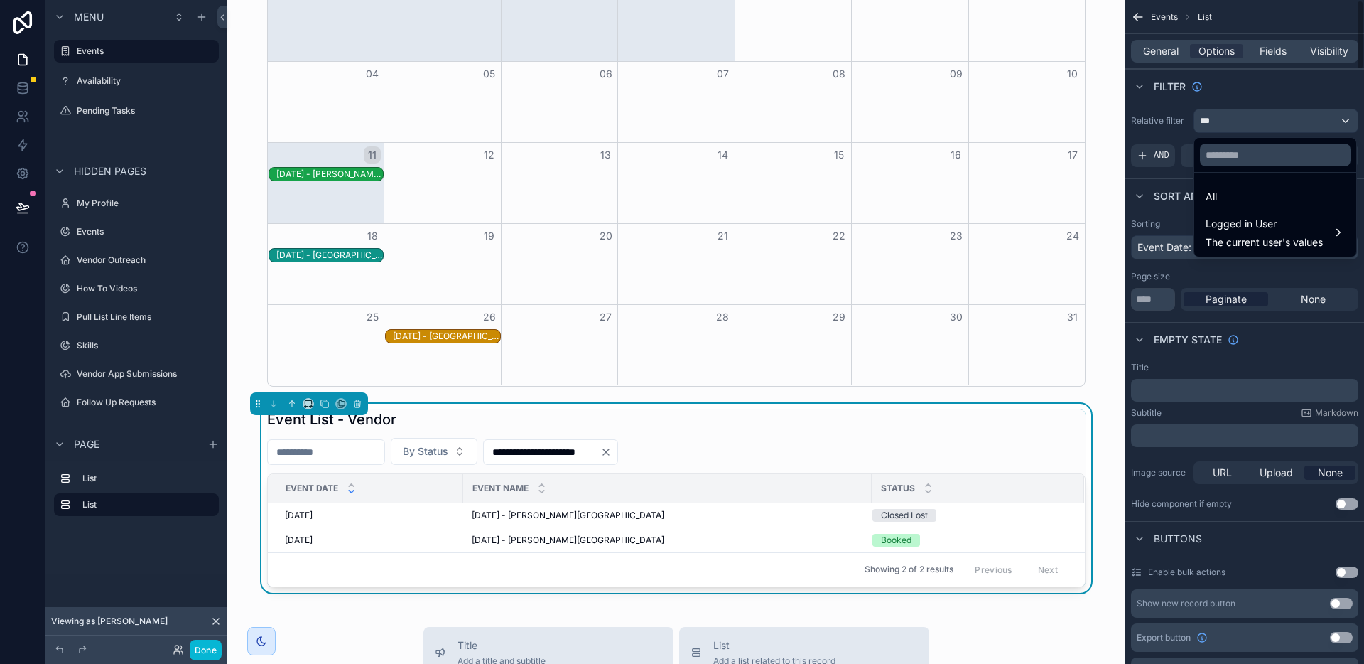
click at [1018, 425] on div "Event List - Vendor" at bounding box center [676, 419] width 819 height 20
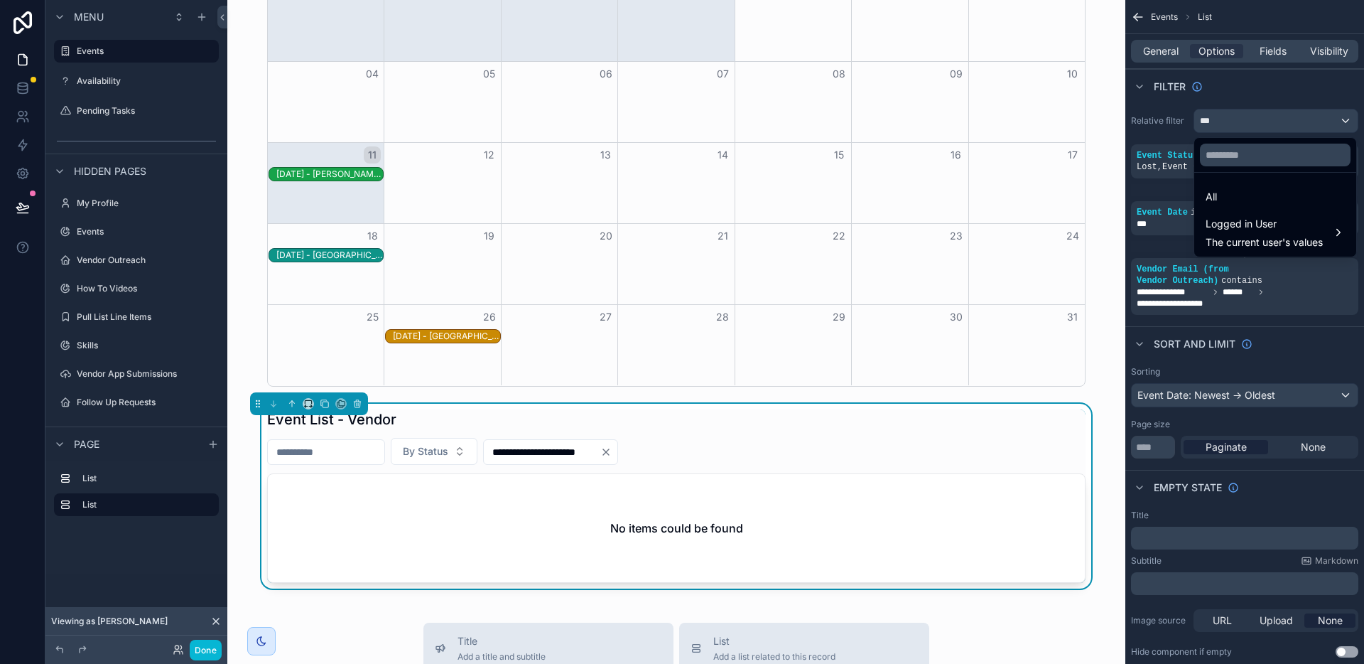
click at [988, 420] on div "Event List - Vendor" at bounding box center [676, 419] width 819 height 20
click at [612, 454] on icon "Clear" at bounding box center [605, 451] width 11 height 11
click at [697, 448] on div "By Status" at bounding box center [676, 451] width 819 height 27
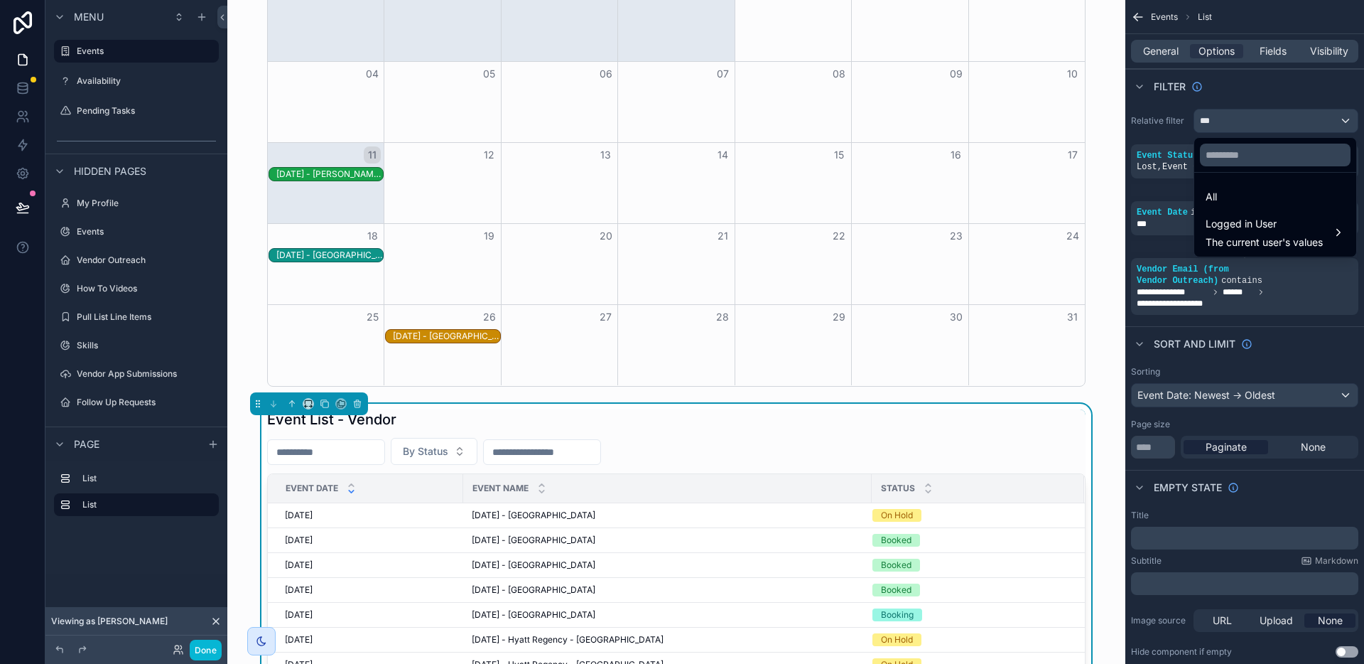
click at [806, 450] on div "By Status" at bounding box center [676, 451] width 819 height 27
click at [375, 444] on input "scrollable content" at bounding box center [326, 452] width 117 height 20
paste input "**********"
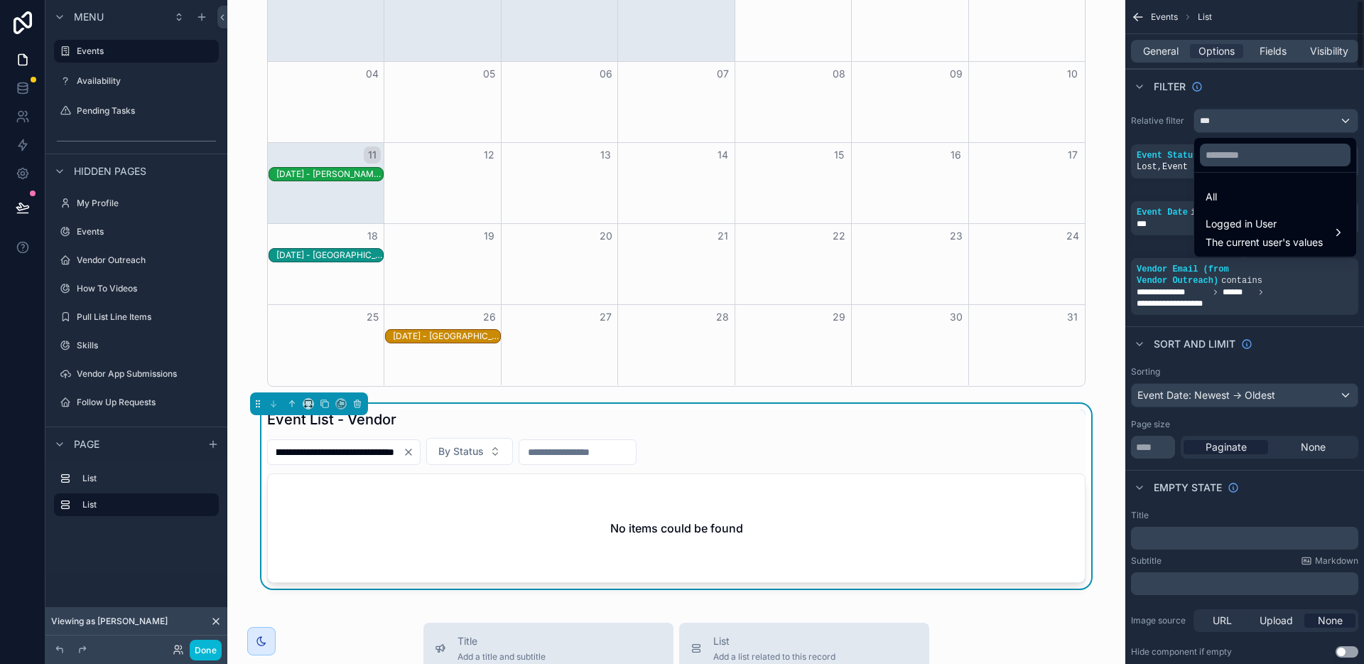
type input "**********"
click at [1288, 49] on div "scrollable content" at bounding box center [682, 332] width 1364 height 664
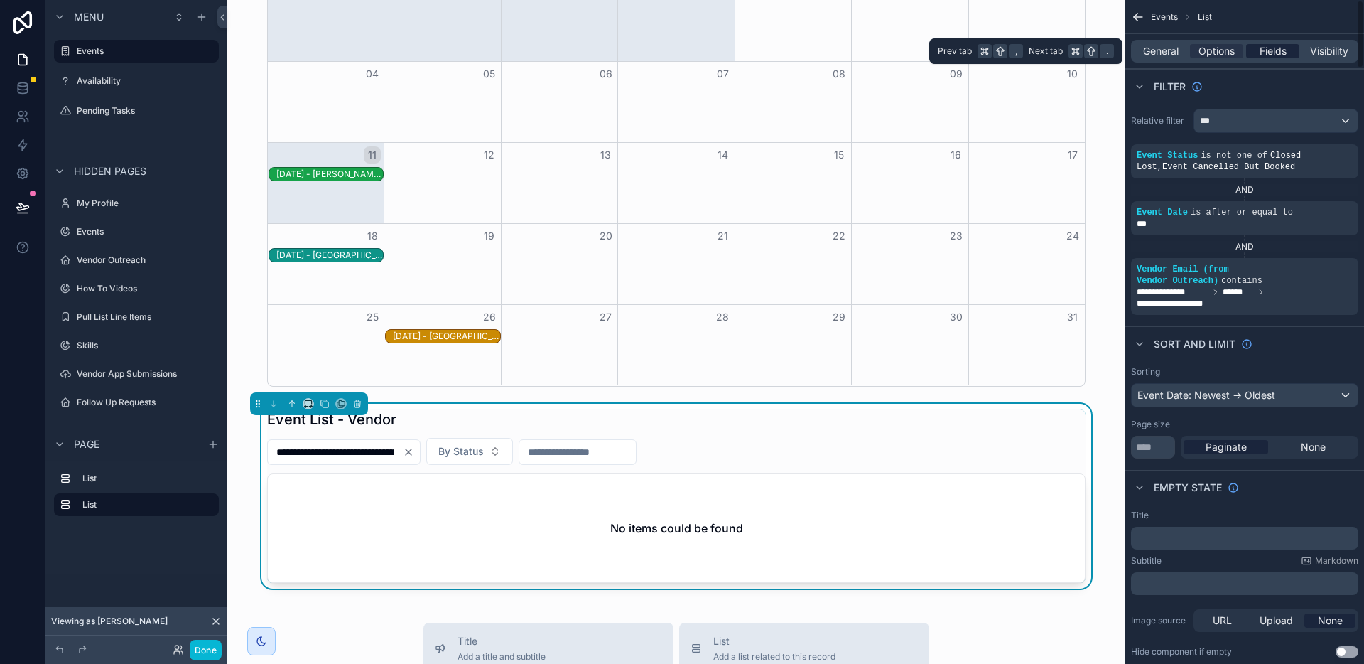
click at [1286, 53] on span "Fields" at bounding box center [1273, 51] width 27 height 14
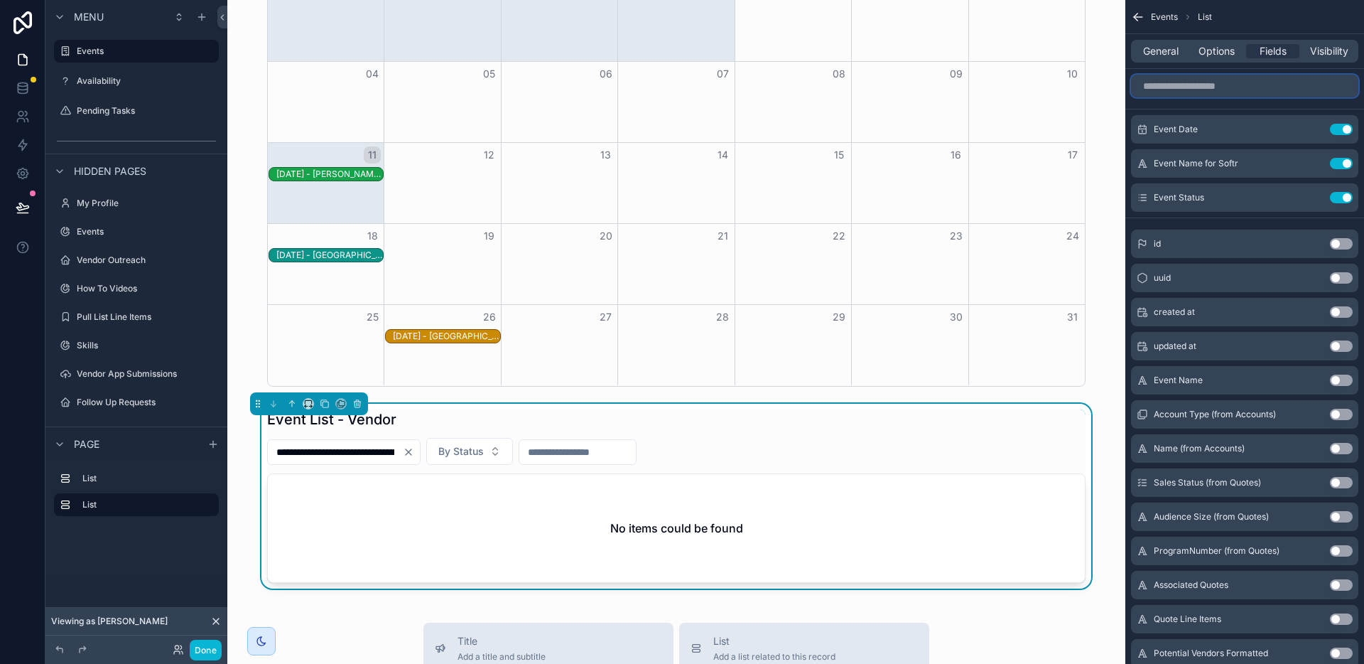
click at [1235, 91] on input "scrollable content" at bounding box center [1244, 86] width 227 height 23
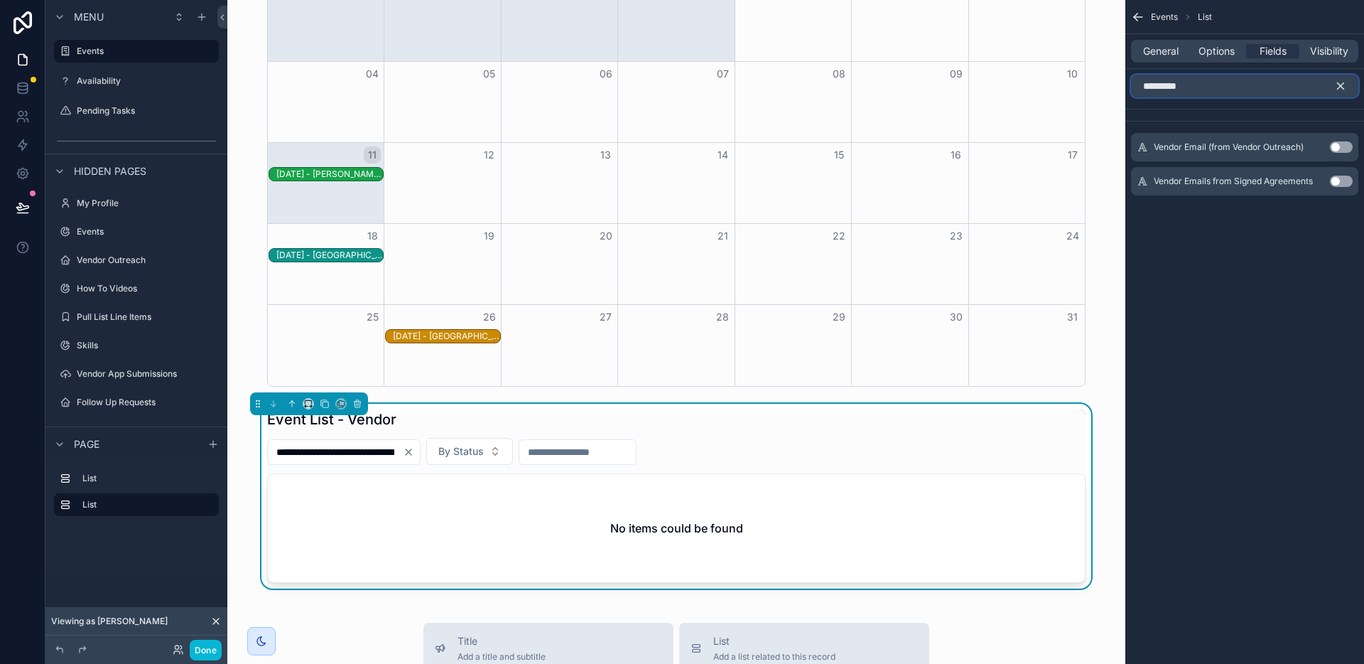
type input "*********"
click at [1339, 146] on button "Use setting" at bounding box center [1341, 146] width 23 height 11
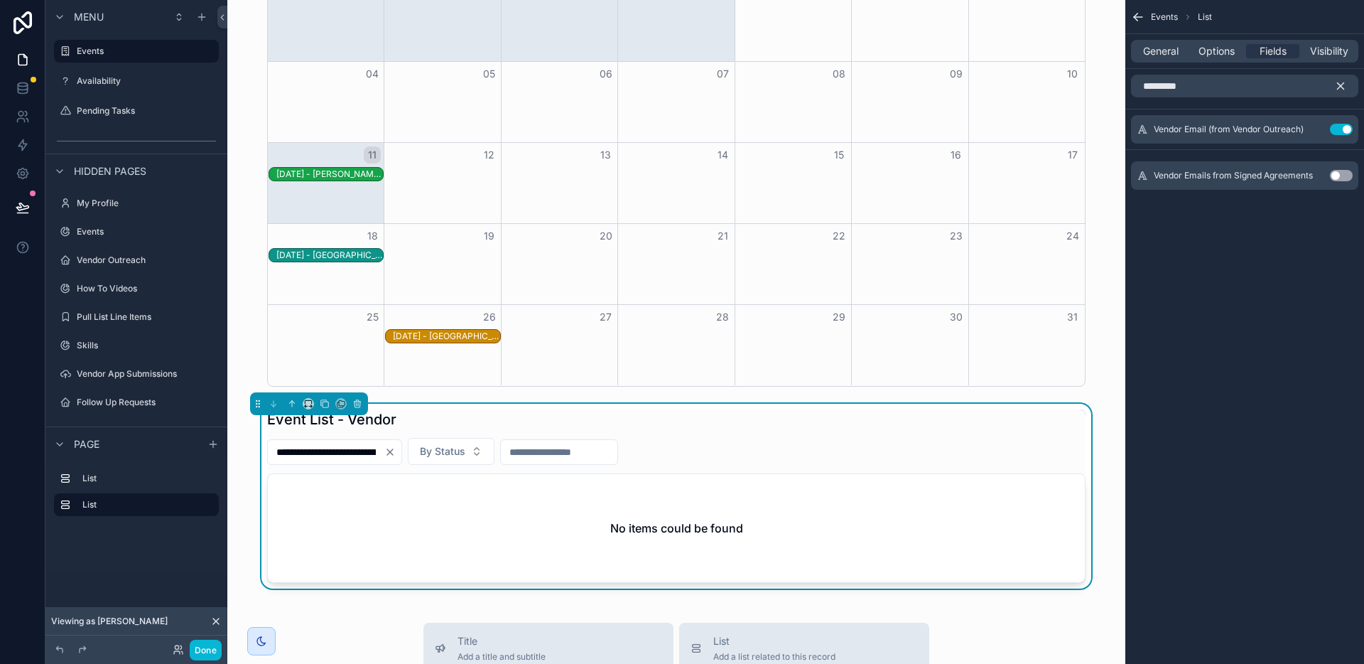
click at [868, 458] on div "**********" at bounding box center [676, 451] width 819 height 27
click at [1222, 54] on span "Options" at bounding box center [1217, 51] width 36 height 14
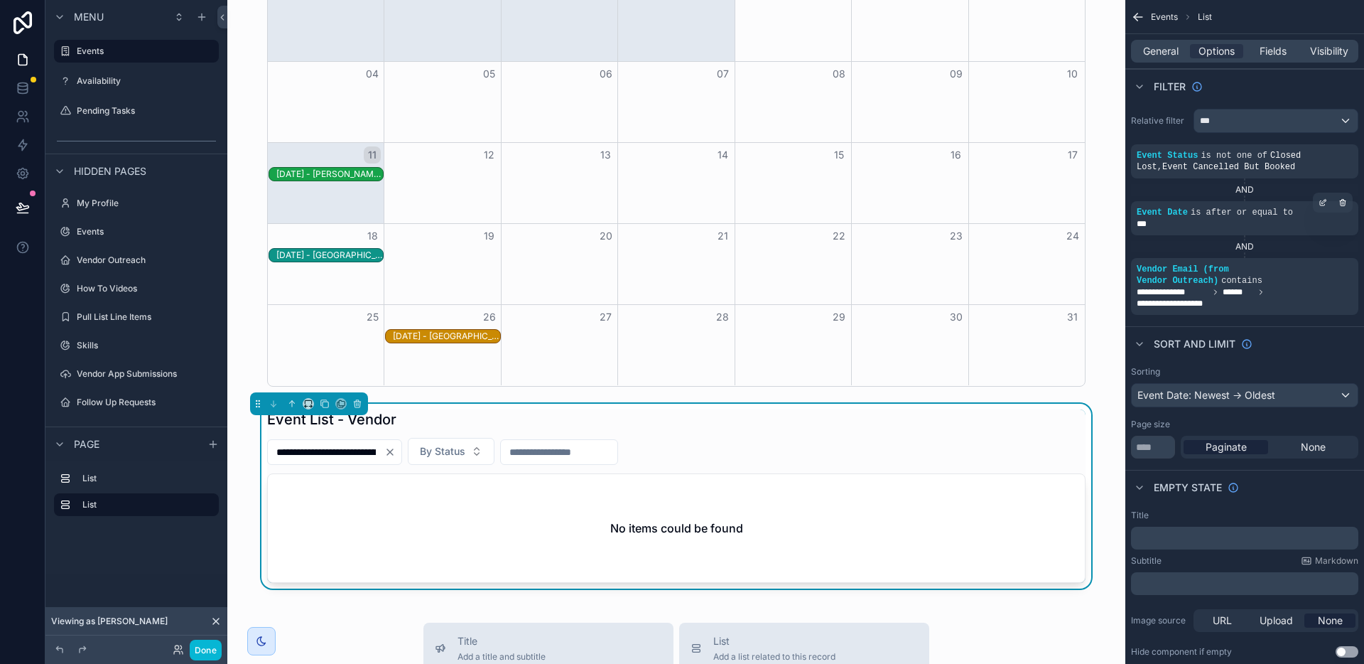
drag, startPoint x: 1341, startPoint y: 261, endPoint x: 1341, endPoint y: 232, distance: 28.4
click at [0, 0] on icon "scrollable content" at bounding box center [0, 0] width 0 height 0
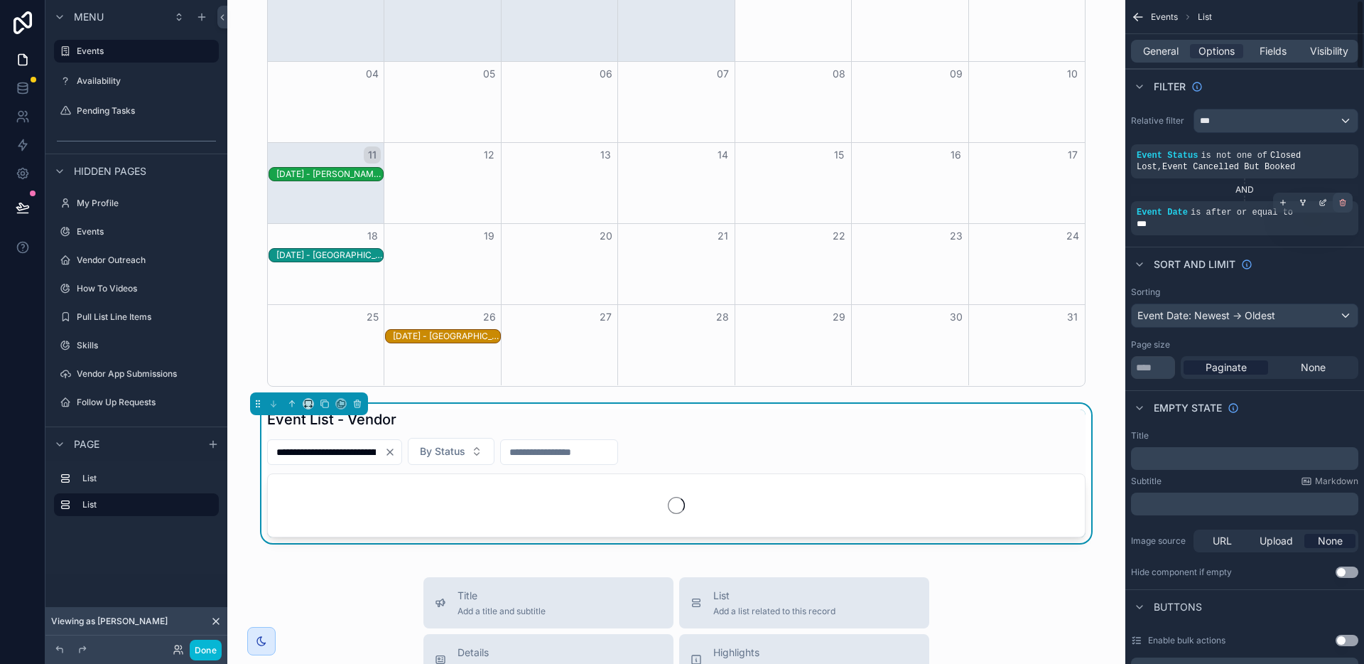
click at [1340, 205] on icon "scrollable content" at bounding box center [1343, 202] width 9 height 9
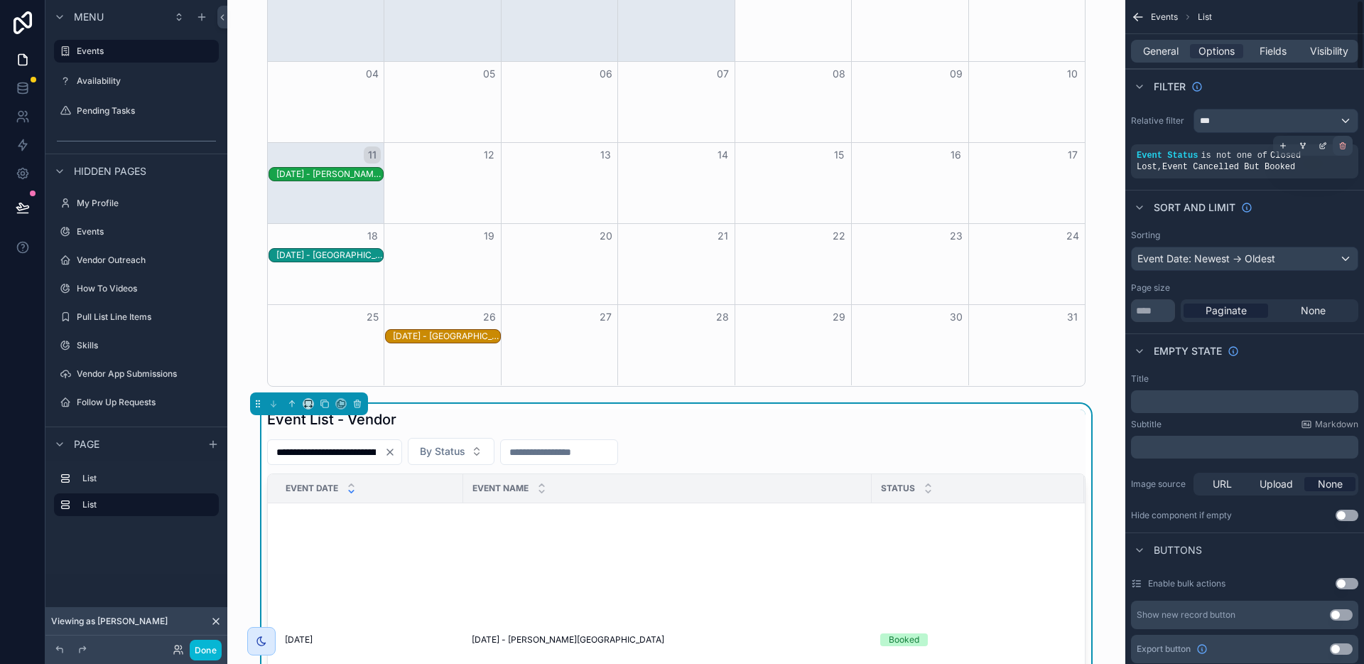
click at [1343, 147] on icon "scrollable content" at bounding box center [1343, 145] width 9 height 9
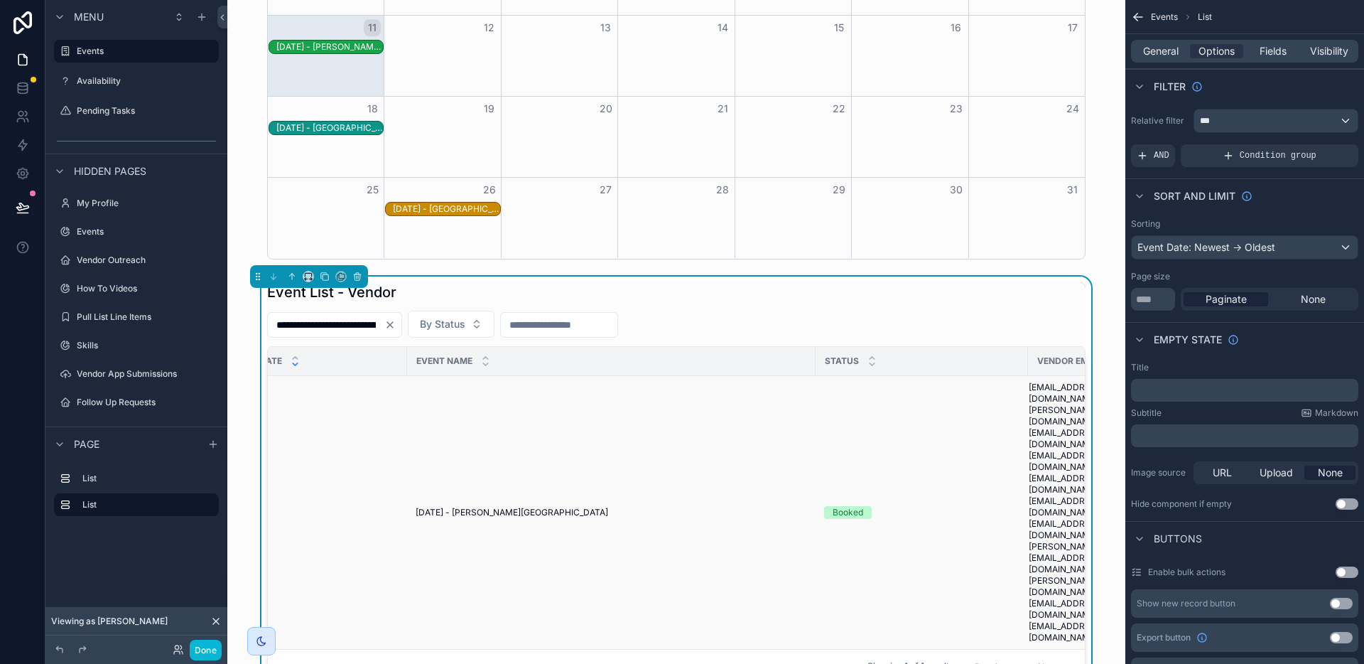
scroll to position [0, 119]
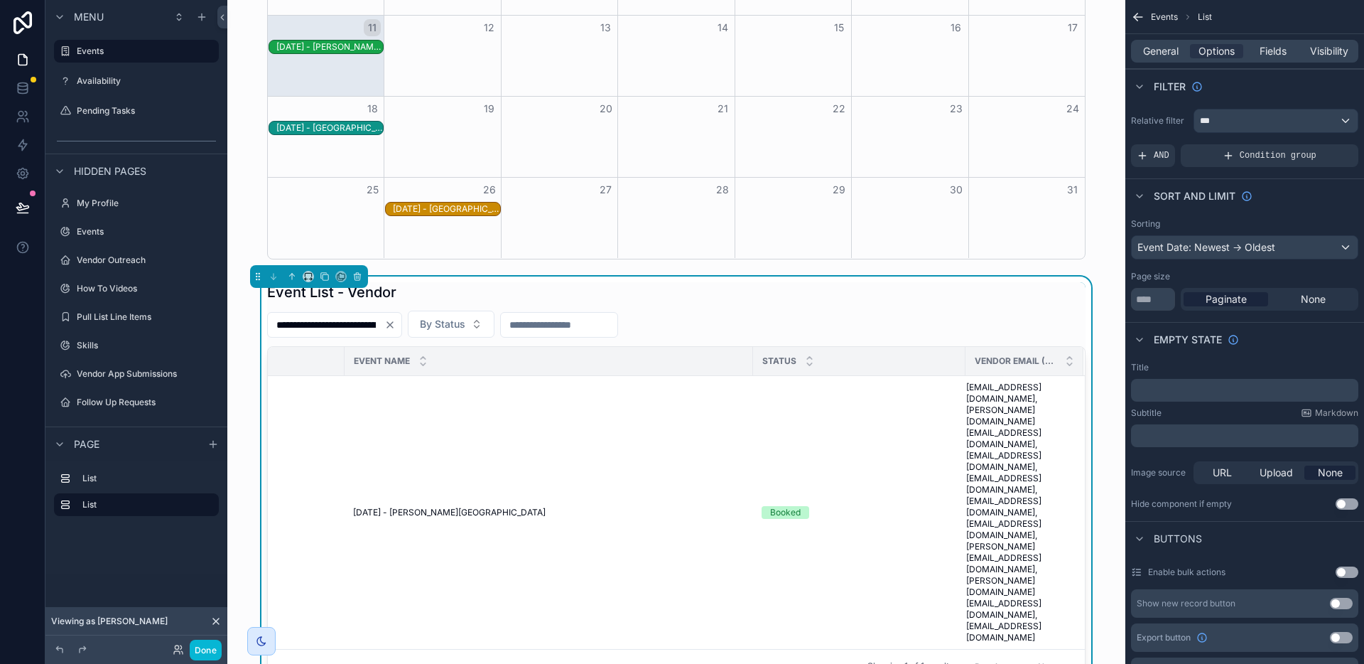
click at [1000, 313] on div "**********" at bounding box center [676, 323] width 819 height 27
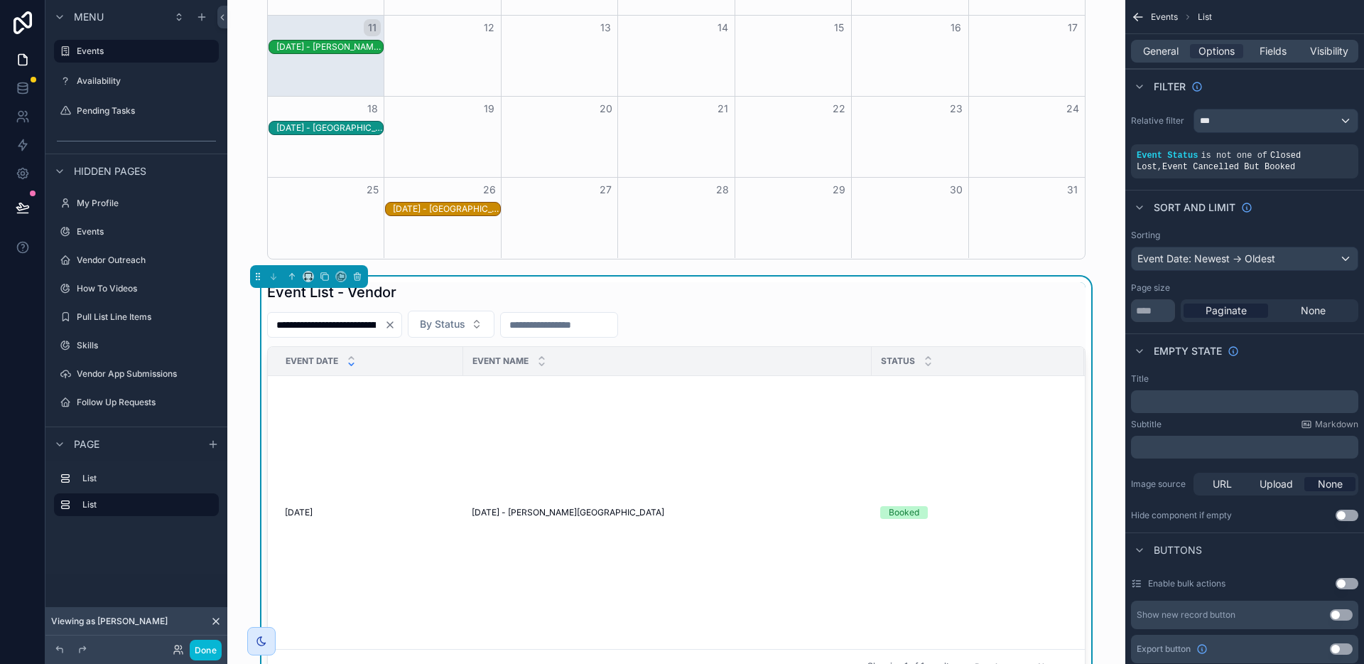
scroll to position [274, 0]
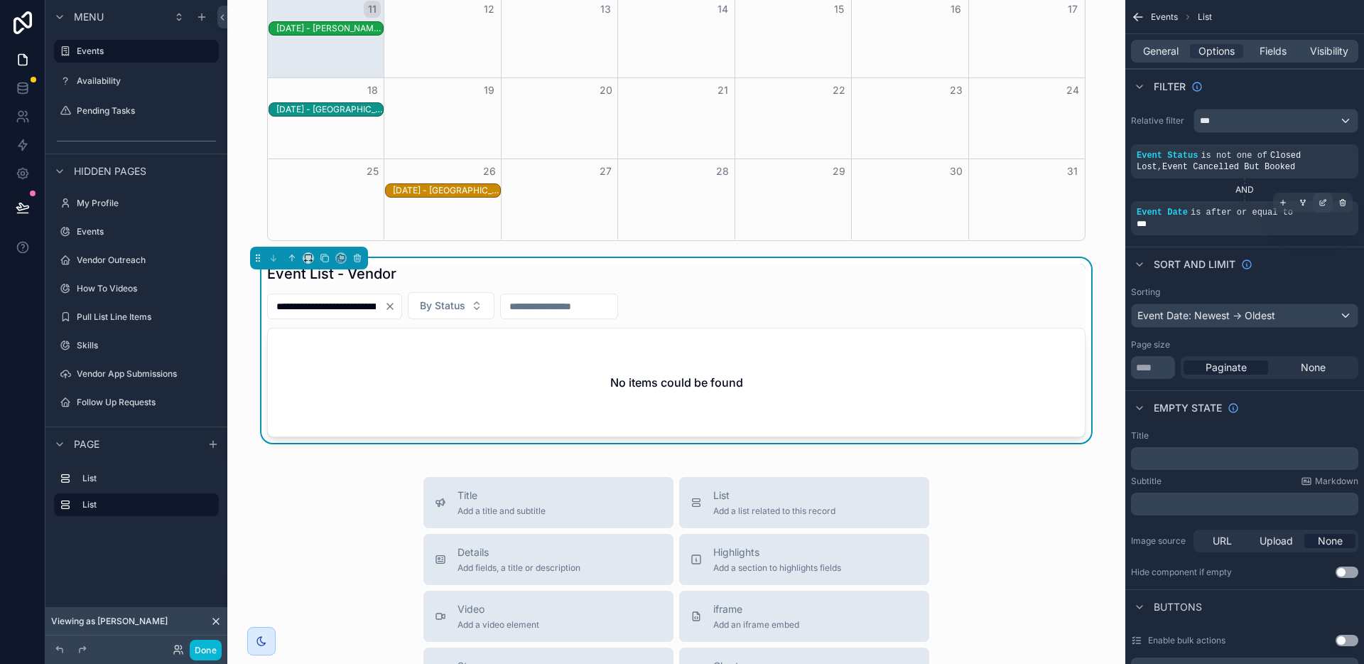
click at [1327, 203] on icon "scrollable content" at bounding box center [1323, 202] width 9 height 9
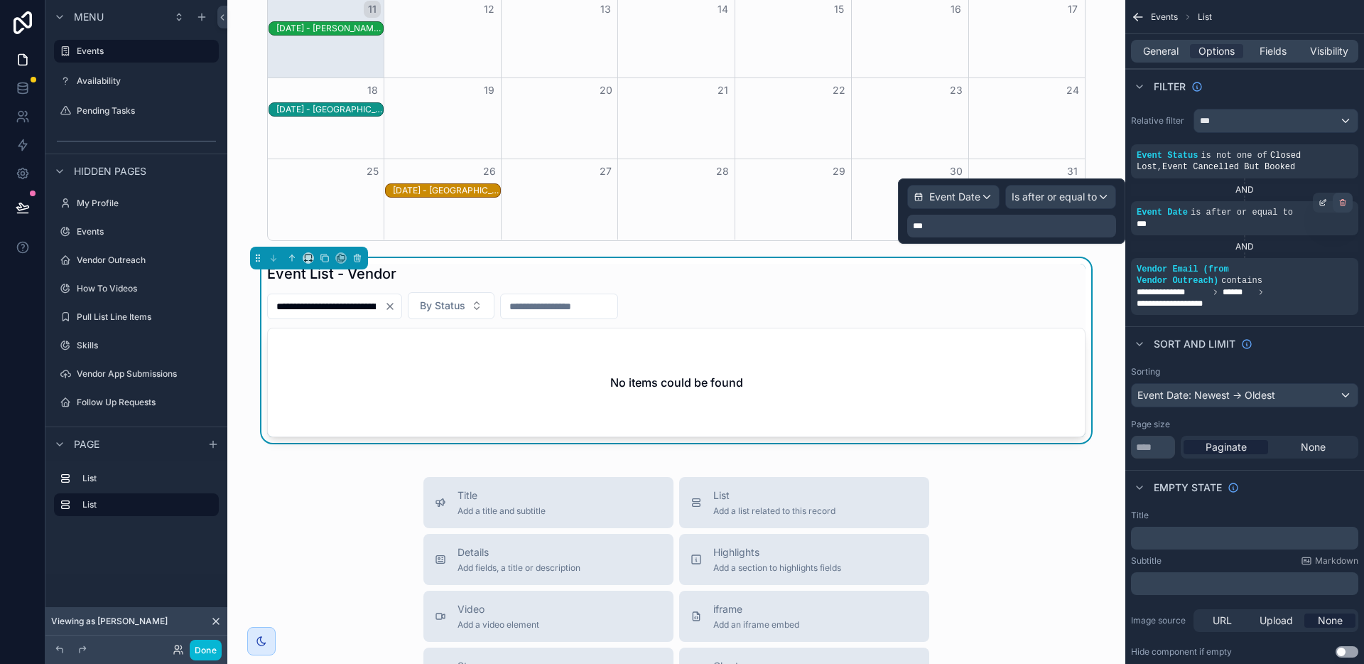
click at [1341, 207] on div "scrollable content" at bounding box center [1343, 203] width 20 height 20
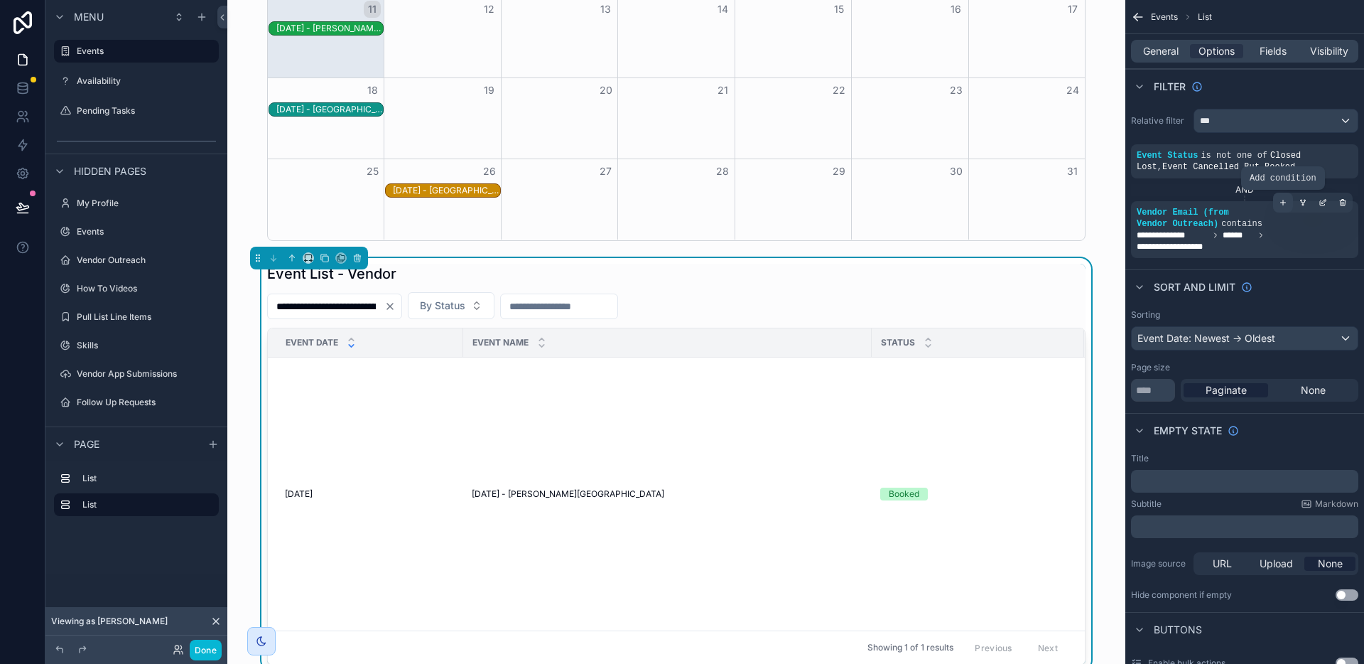
click at [1285, 207] on div "scrollable content" at bounding box center [1283, 203] width 20 height 20
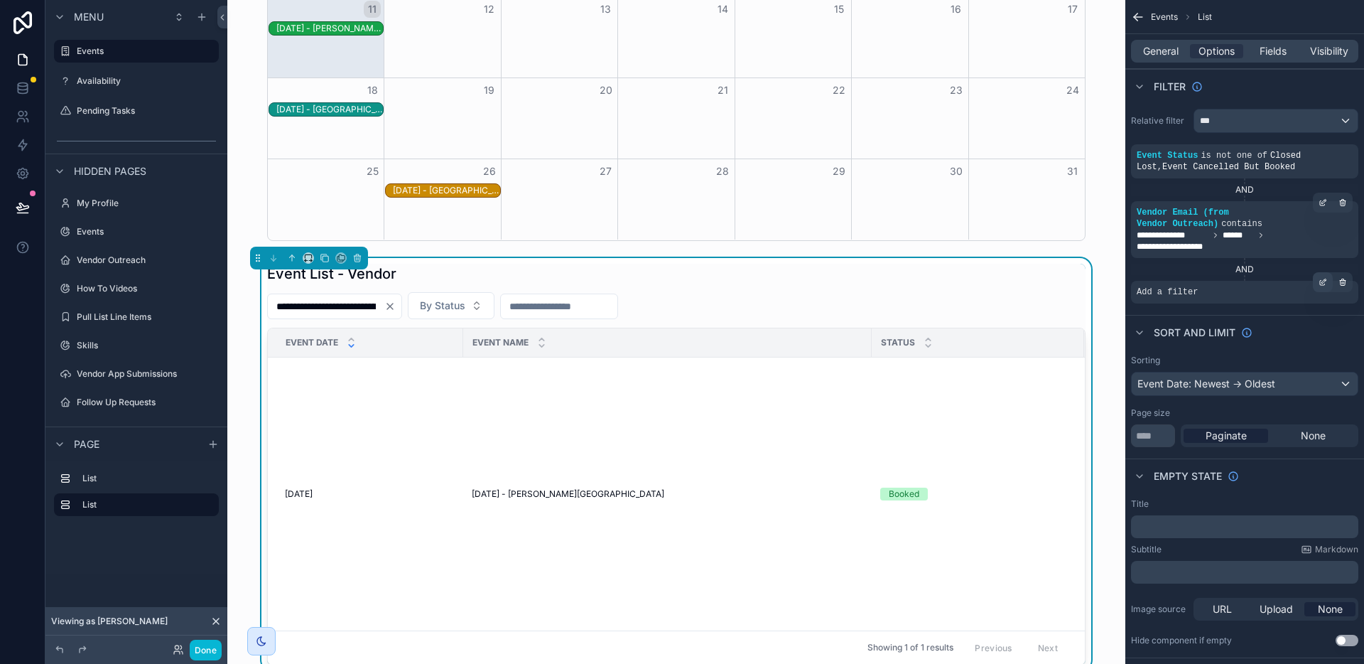
click at [1315, 286] on div "scrollable content" at bounding box center [1323, 282] width 20 height 20
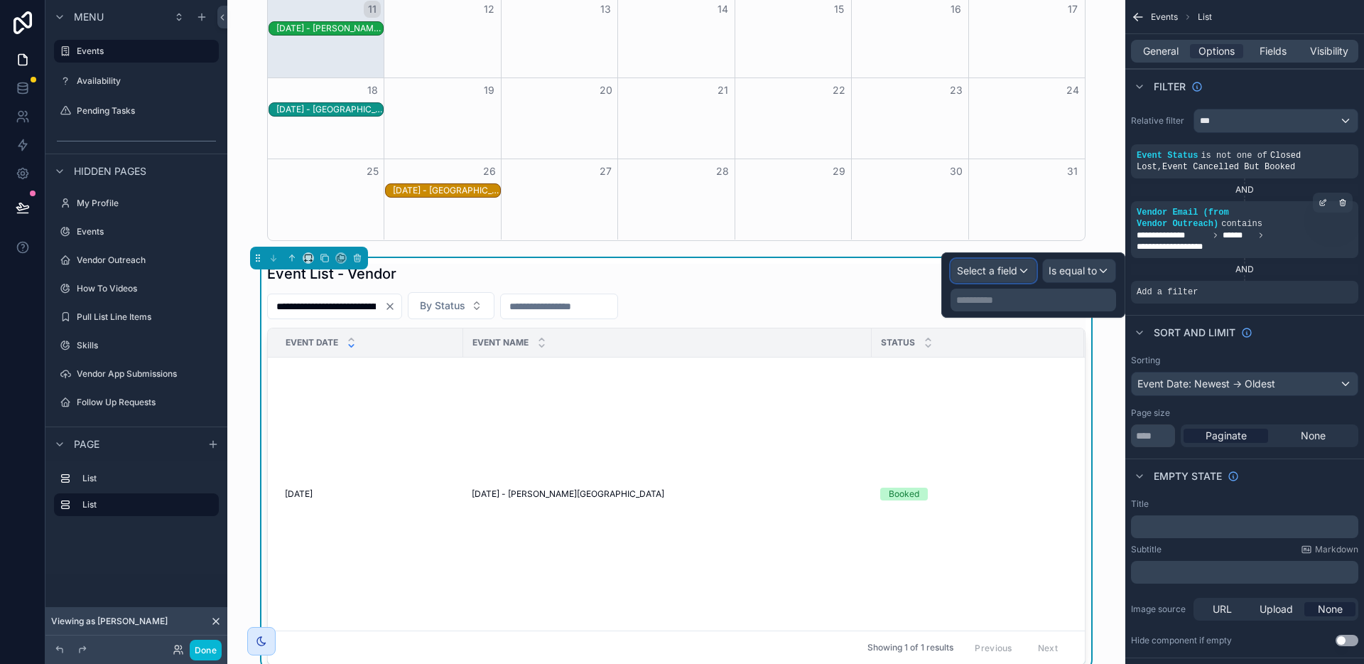
click at [1000, 271] on span "Select a field" at bounding box center [987, 270] width 60 height 12
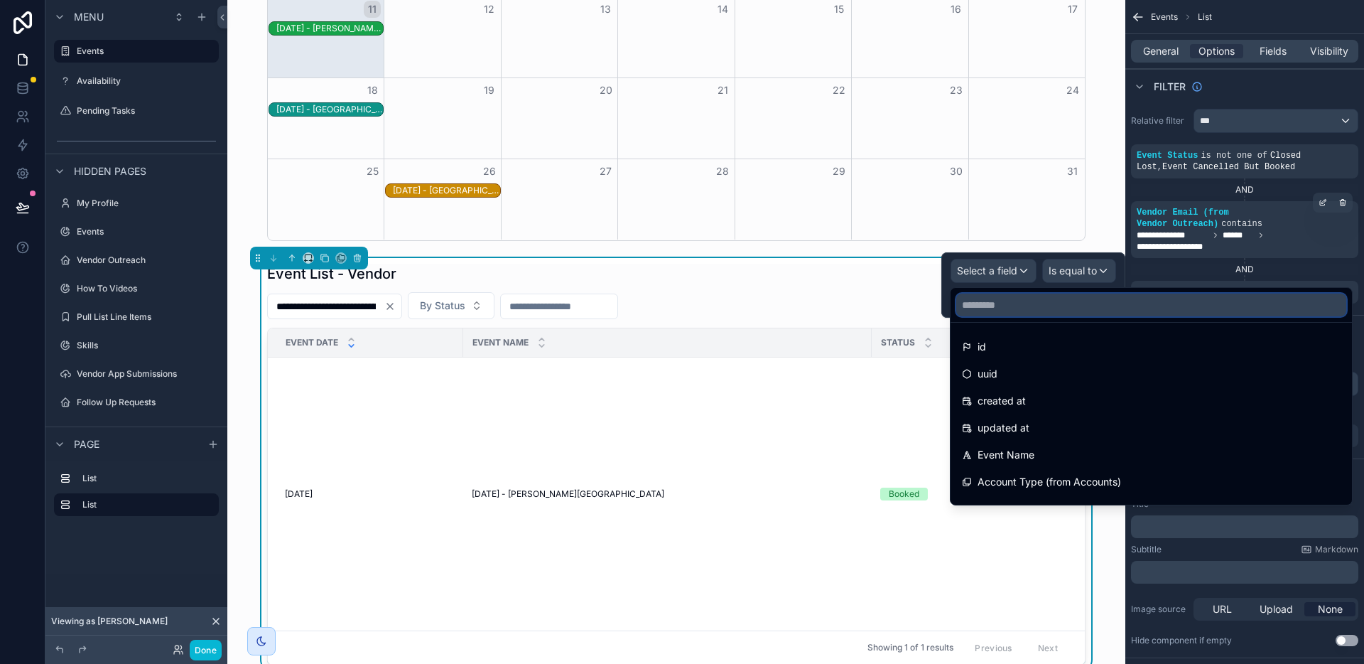
click at [994, 295] on input "text" at bounding box center [1151, 304] width 390 height 23
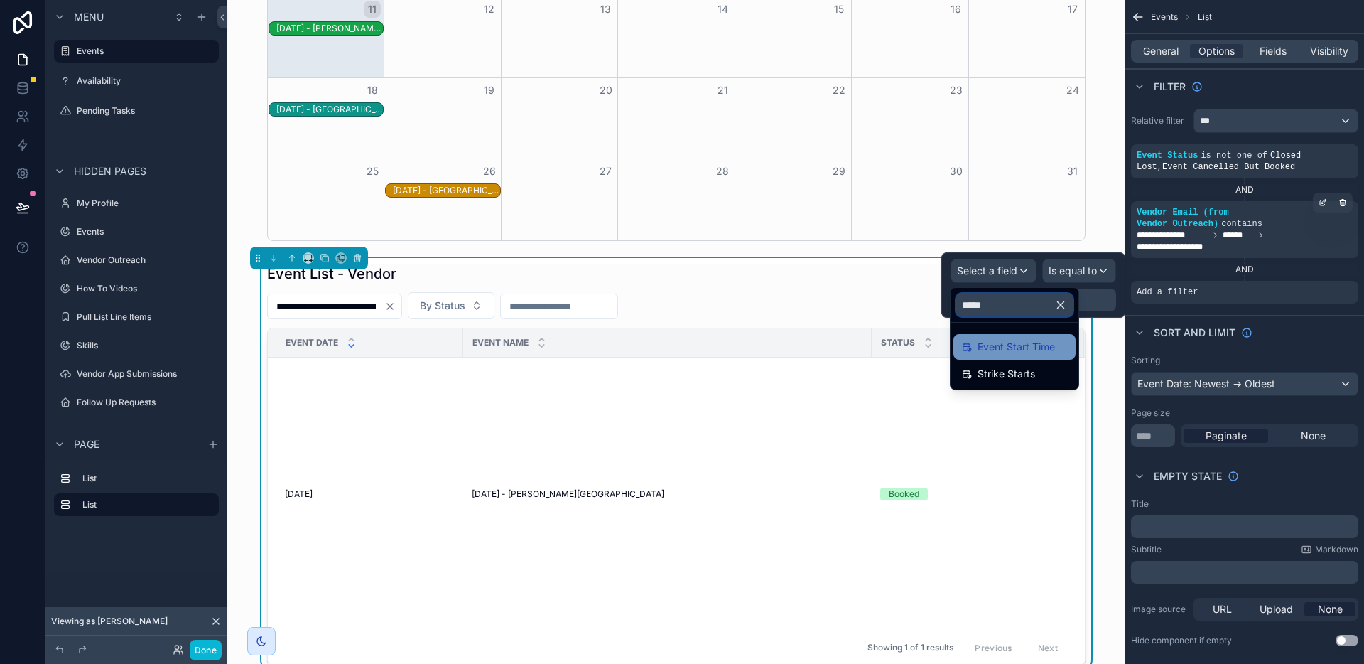
type input "*****"
click at [1042, 352] on span "Event Start Time" at bounding box center [1016, 346] width 77 height 17
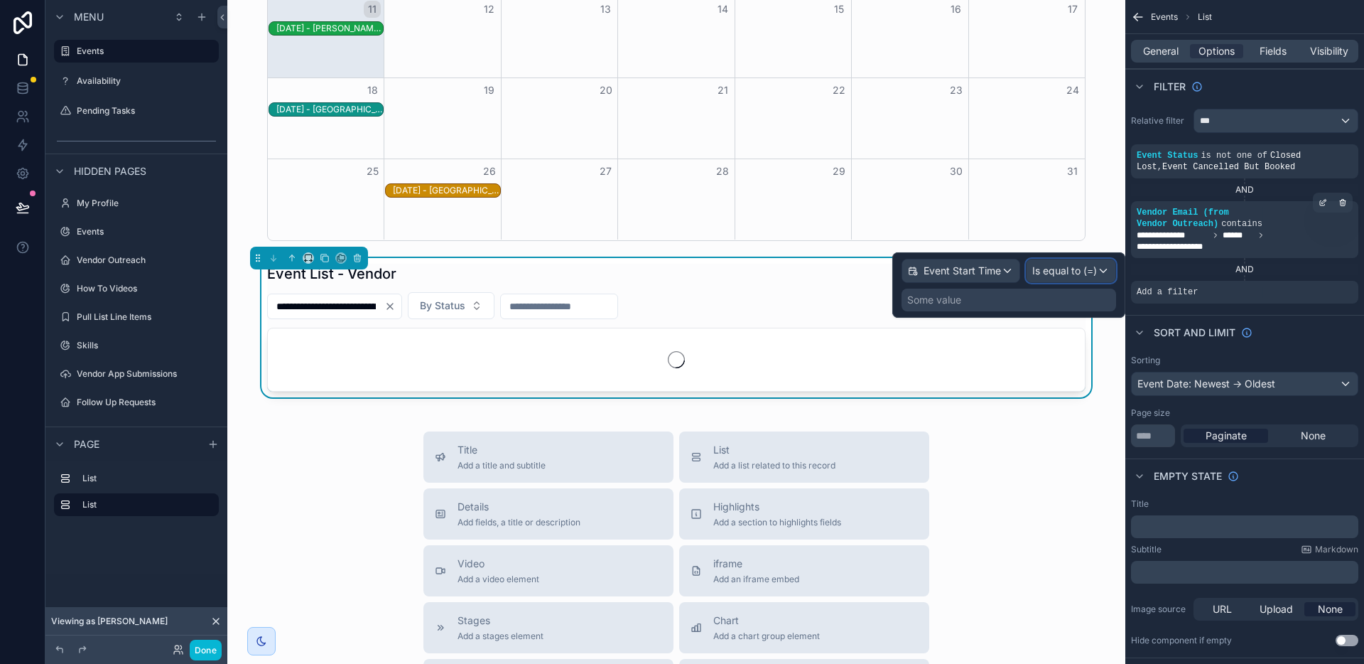
click at [1071, 277] on span "Is equal to (=)" at bounding box center [1064, 271] width 65 height 14
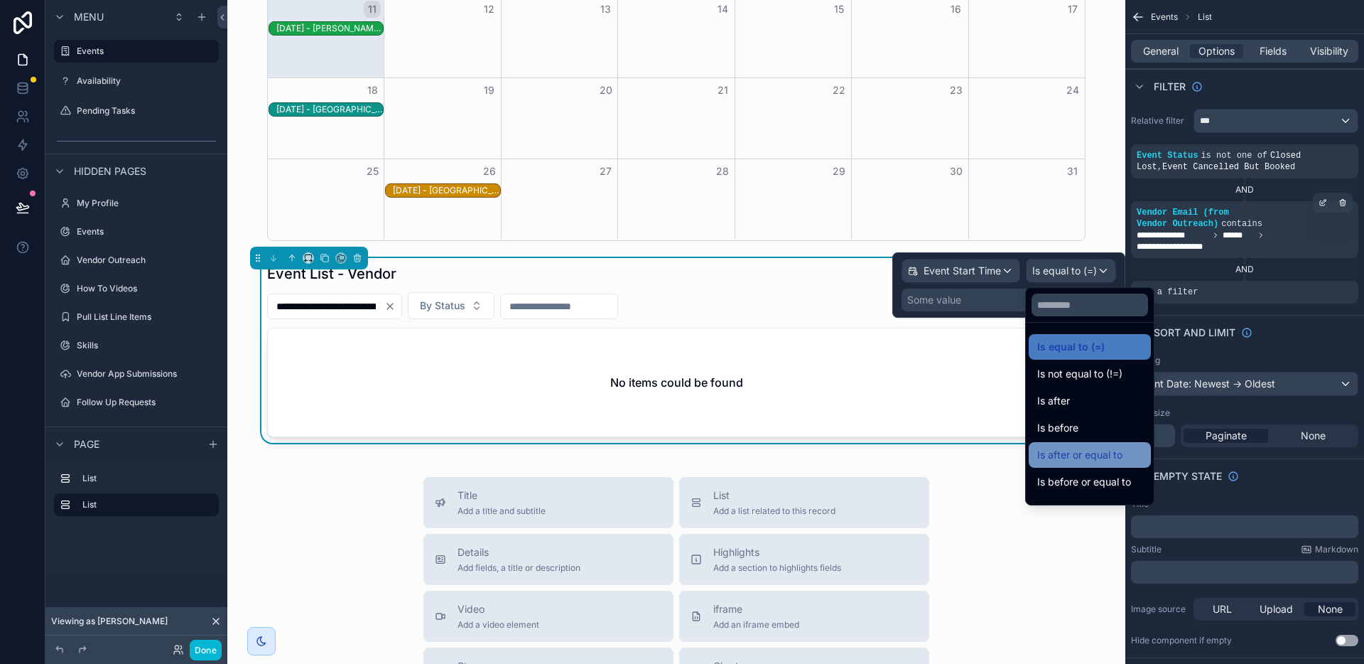
click at [1125, 460] on div "Is after or equal to" at bounding box center [1089, 454] width 105 height 17
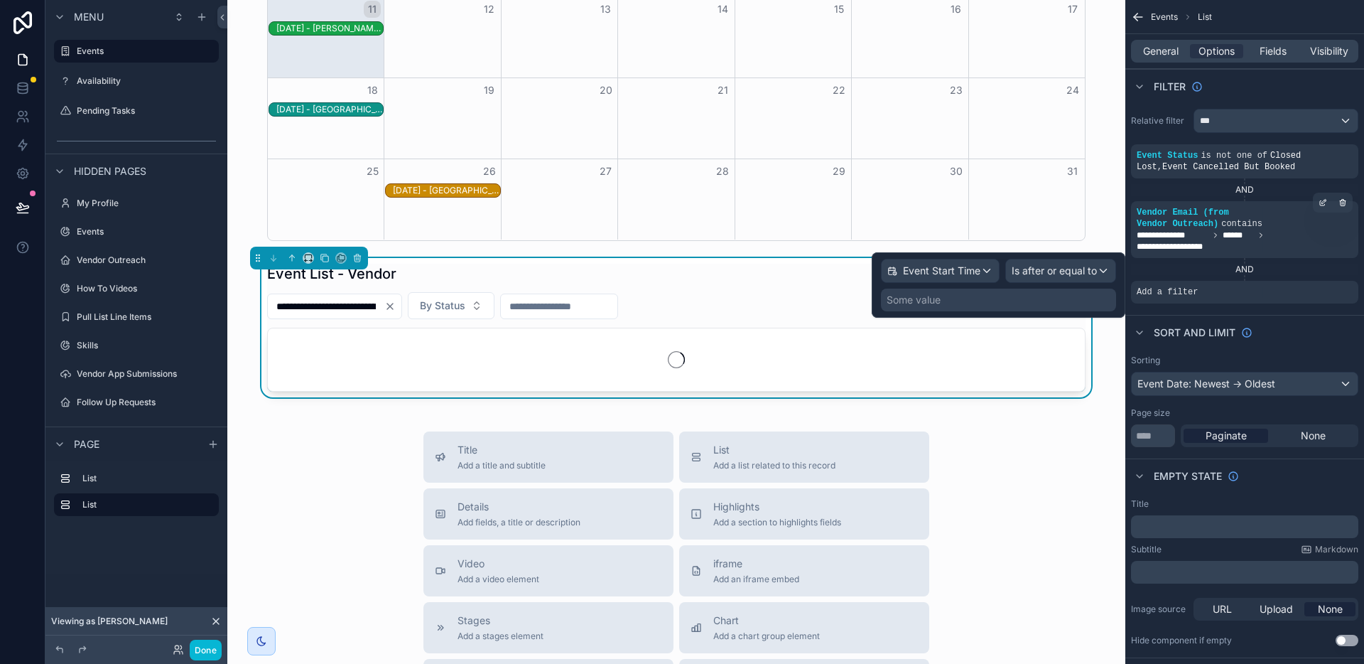
click at [1033, 300] on div "Some value" at bounding box center [998, 299] width 235 height 23
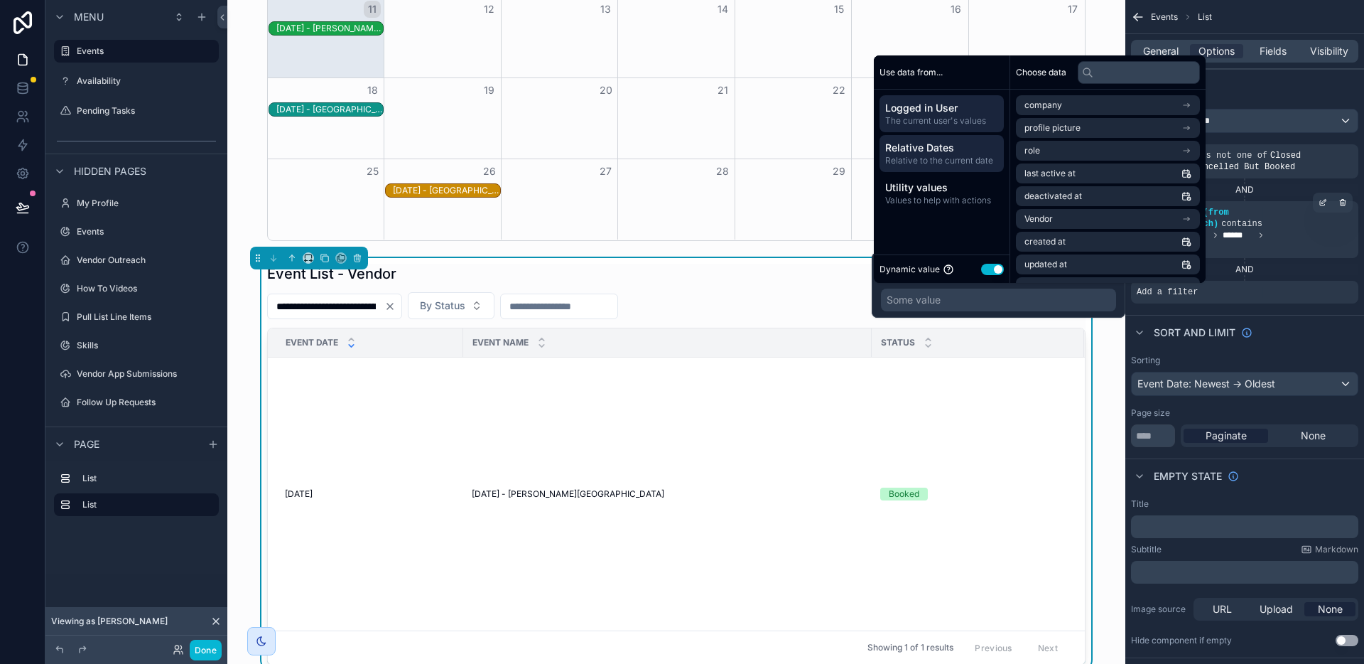
click at [946, 150] on span "Relative Dates" at bounding box center [941, 148] width 113 height 14
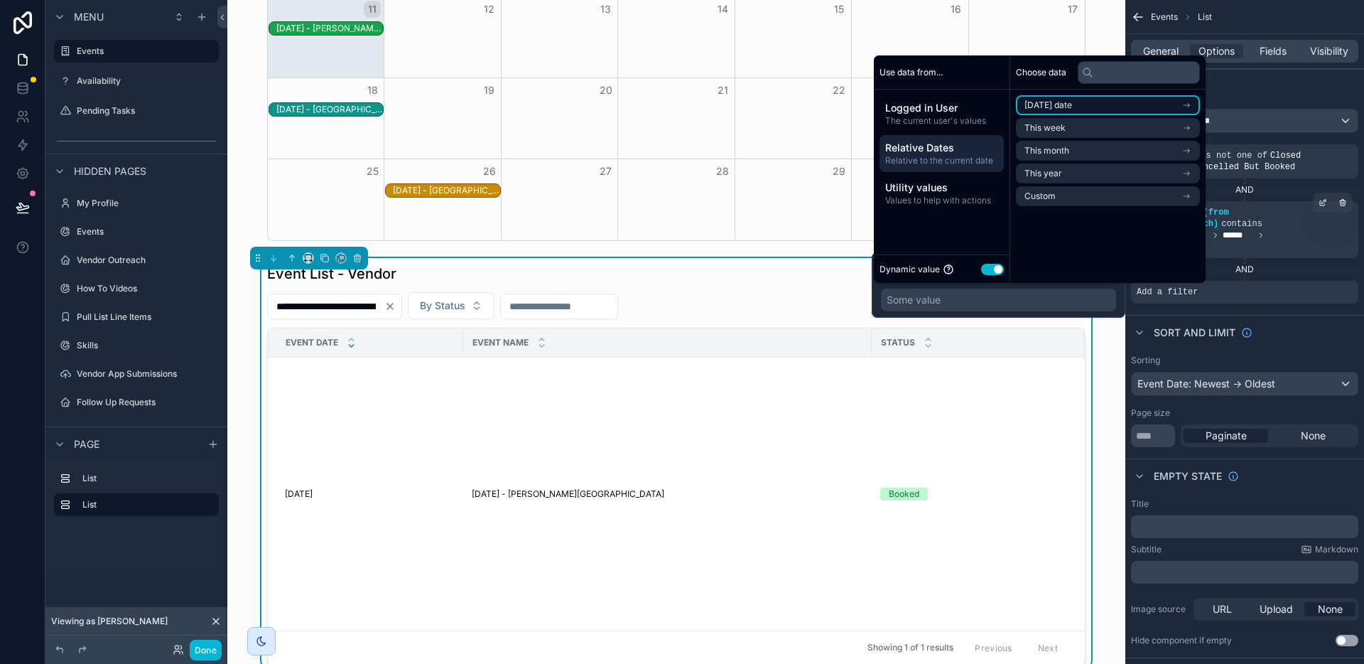
click at [1079, 107] on li "[DATE] date" at bounding box center [1108, 105] width 184 height 20
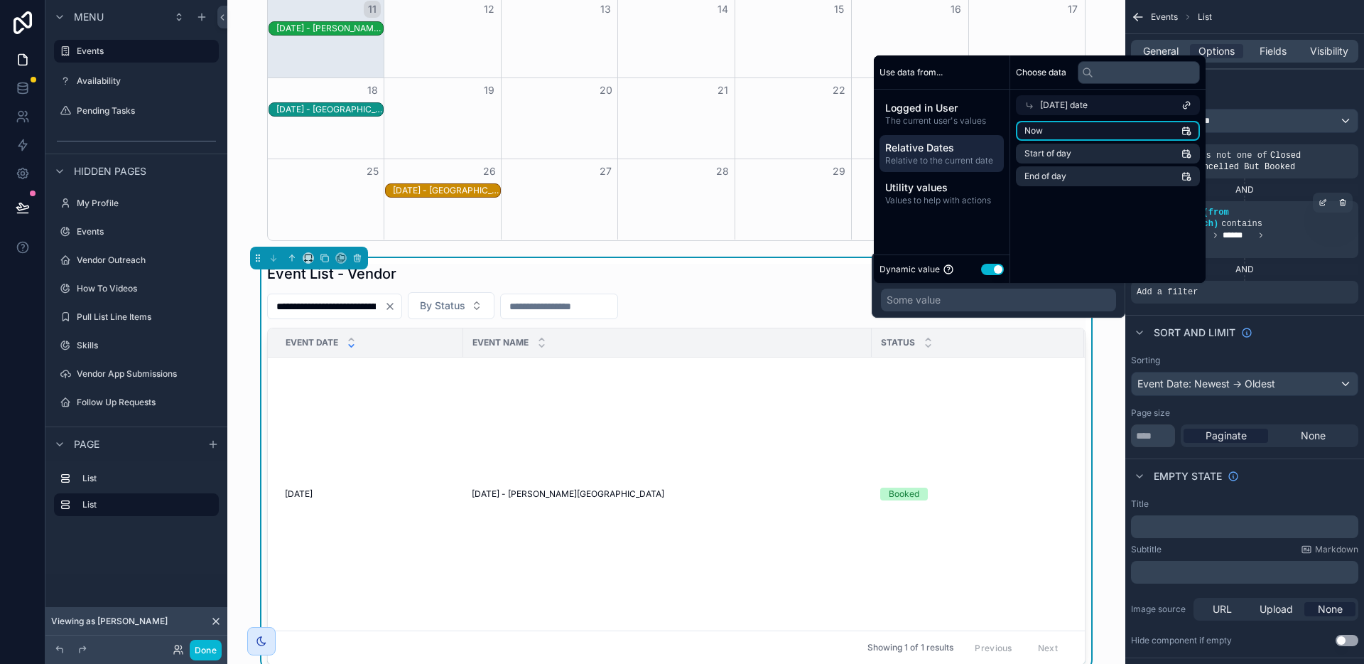
click at [1101, 129] on li "Now" at bounding box center [1108, 131] width 184 height 20
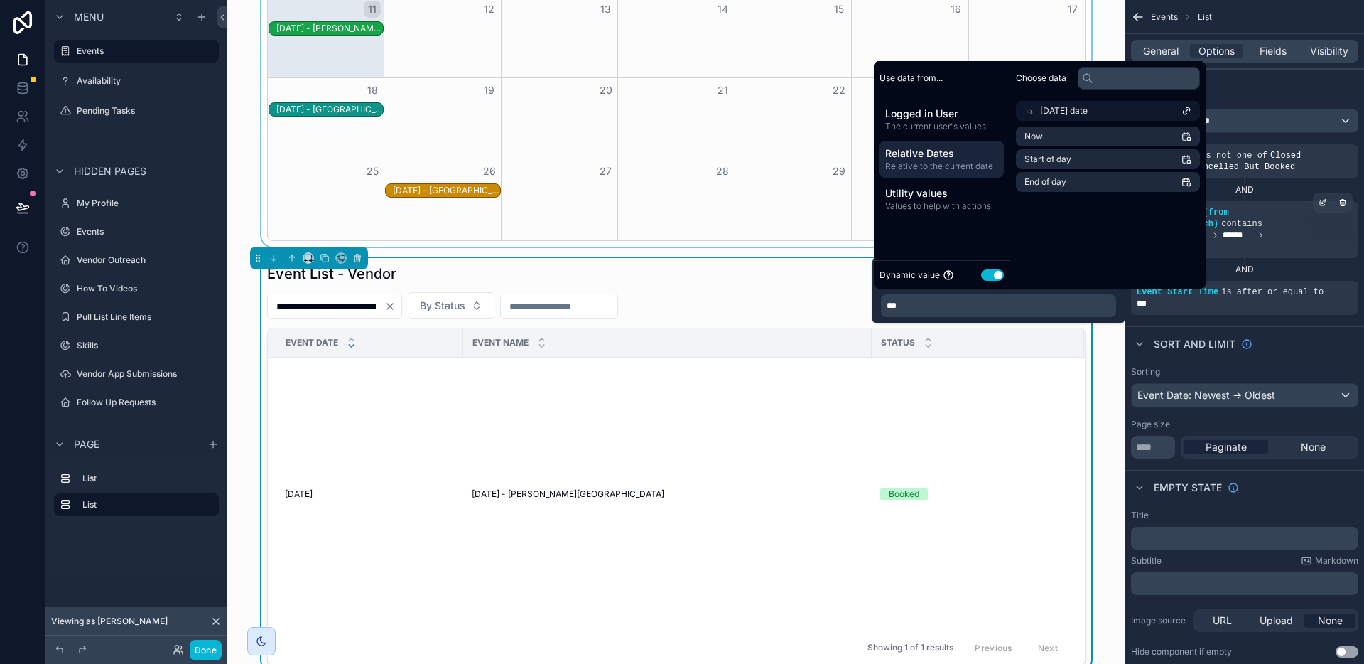
scroll to position [27, 0]
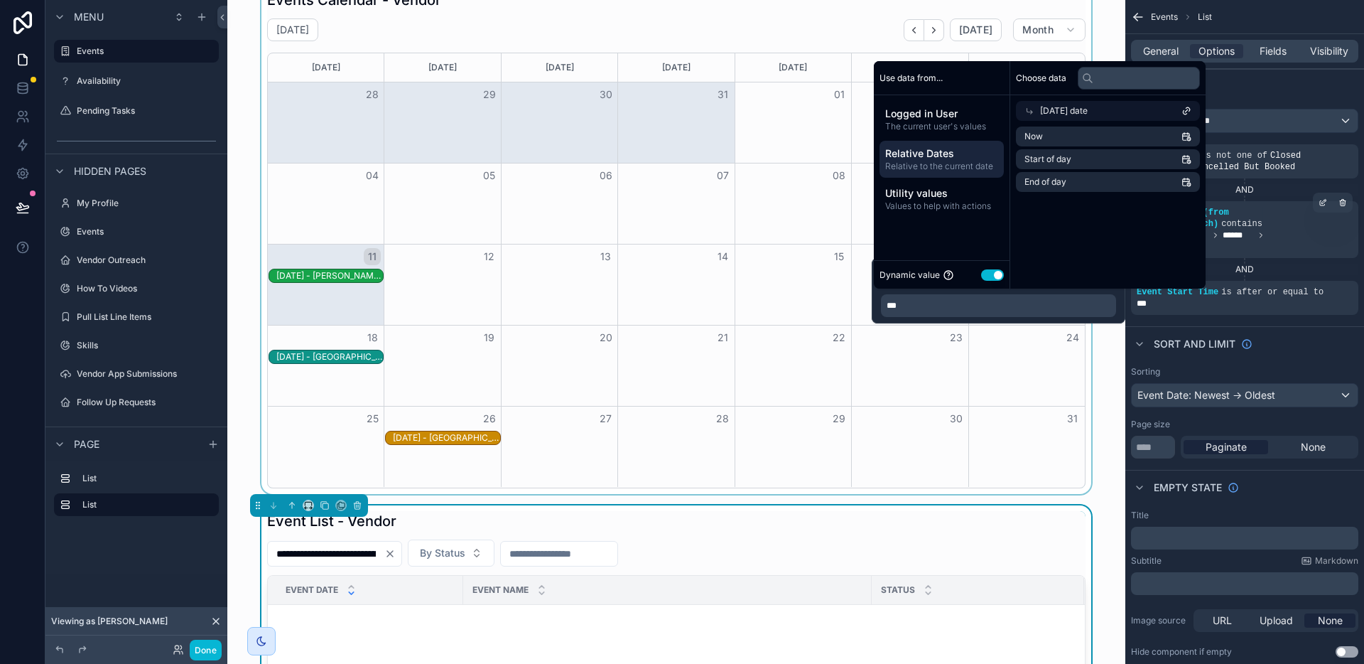
click at [746, 67] on div "scrollable content" at bounding box center [676, 238] width 875 height 509
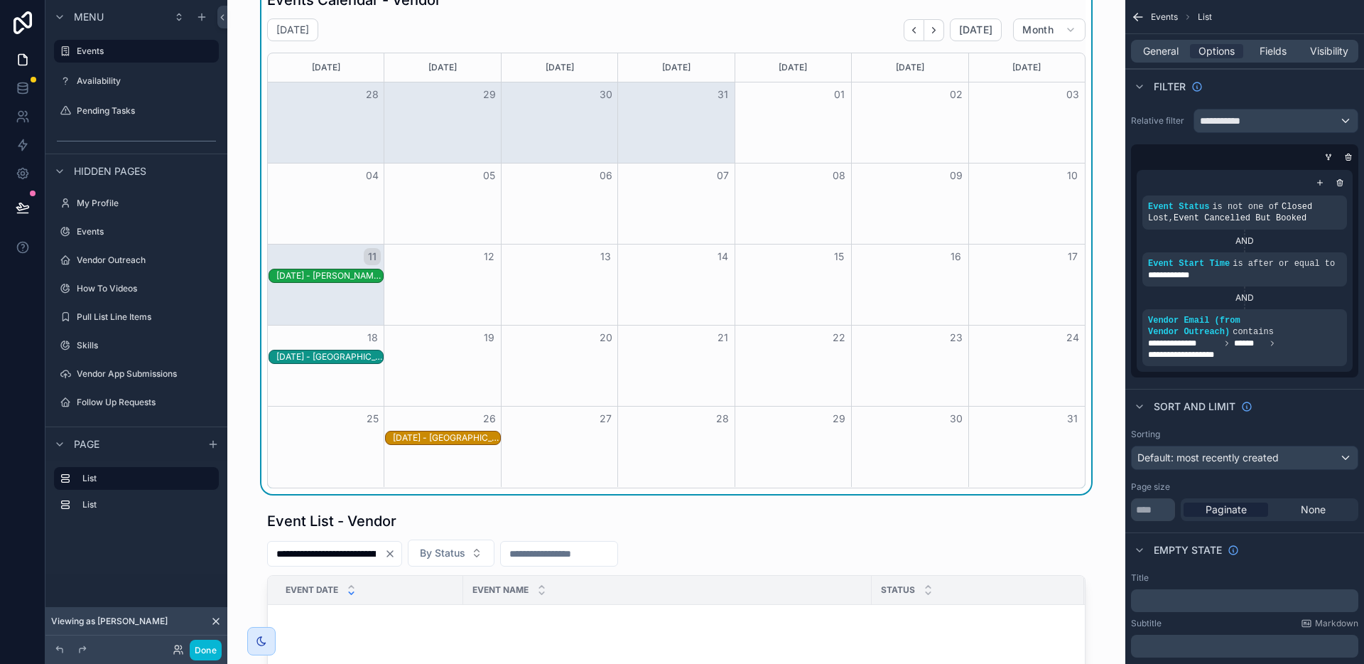
scroll to position [0, 0]
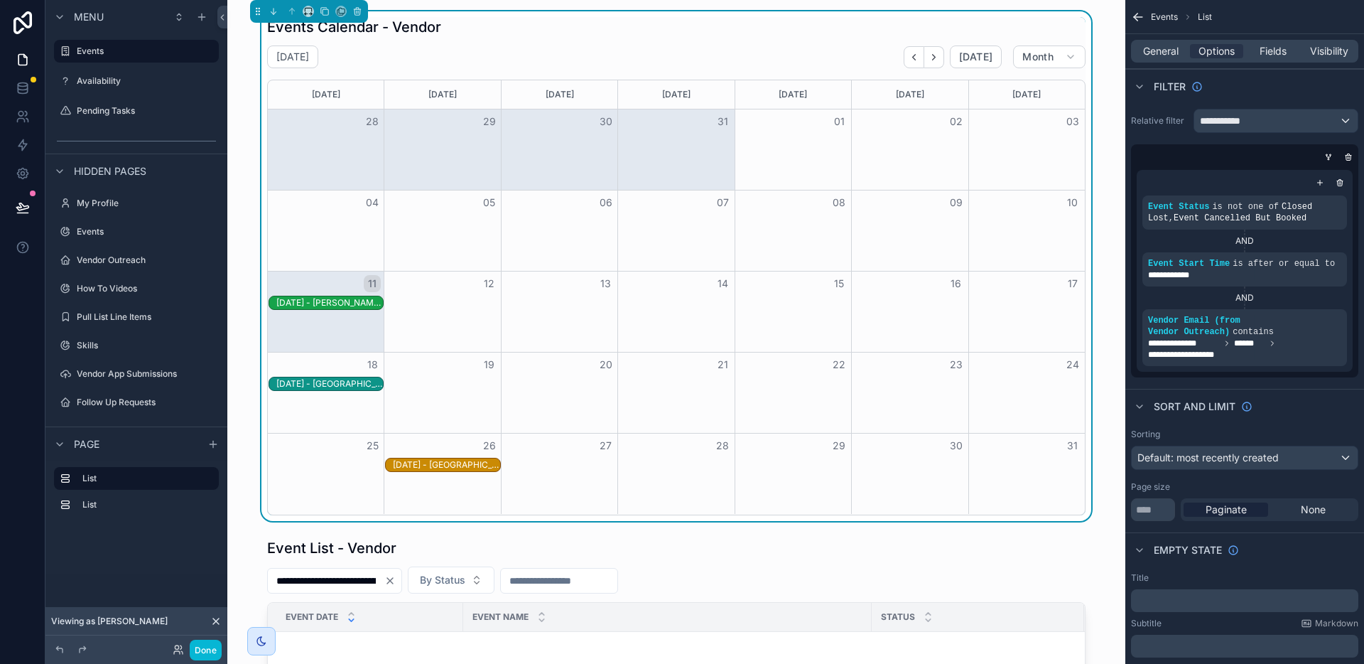
click at [772, 55] on div "[DATE] [DATE] Month" at bounding box center [676, 56] width 819 height 23
click at [205, 655] on button "Done" at bounding box center [206, 649] width 32 height 21
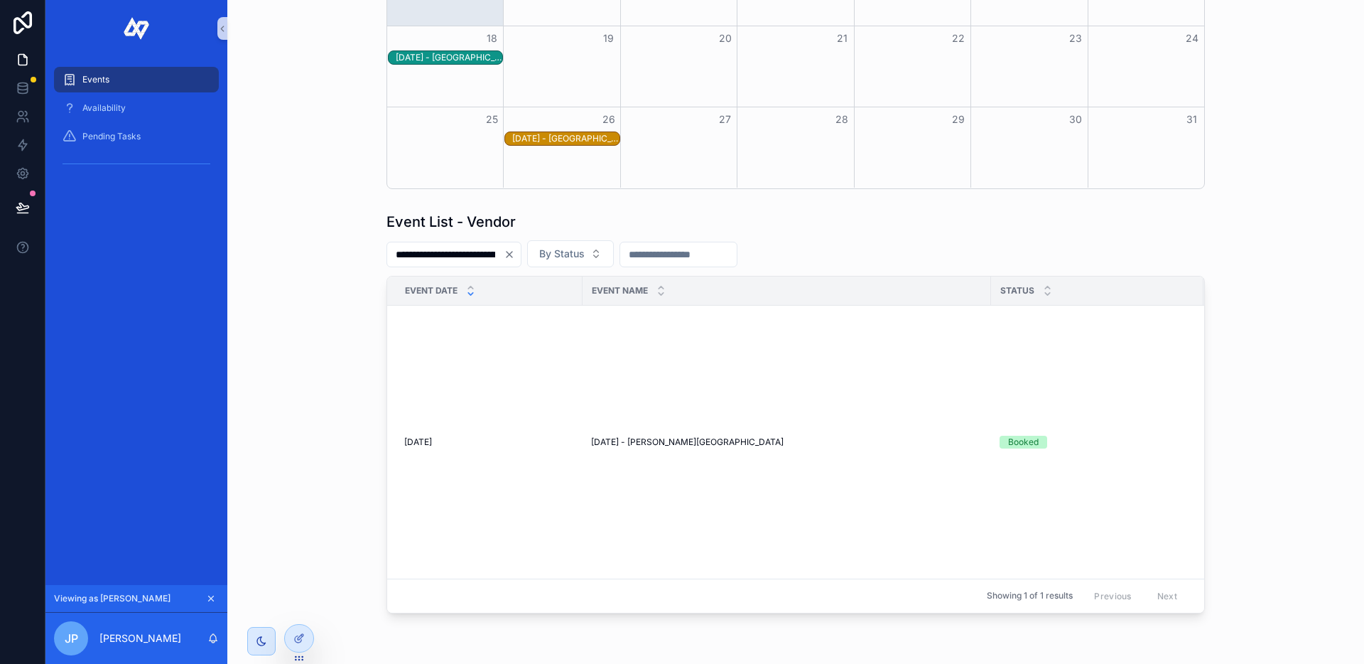
scroll to position [318, 0]
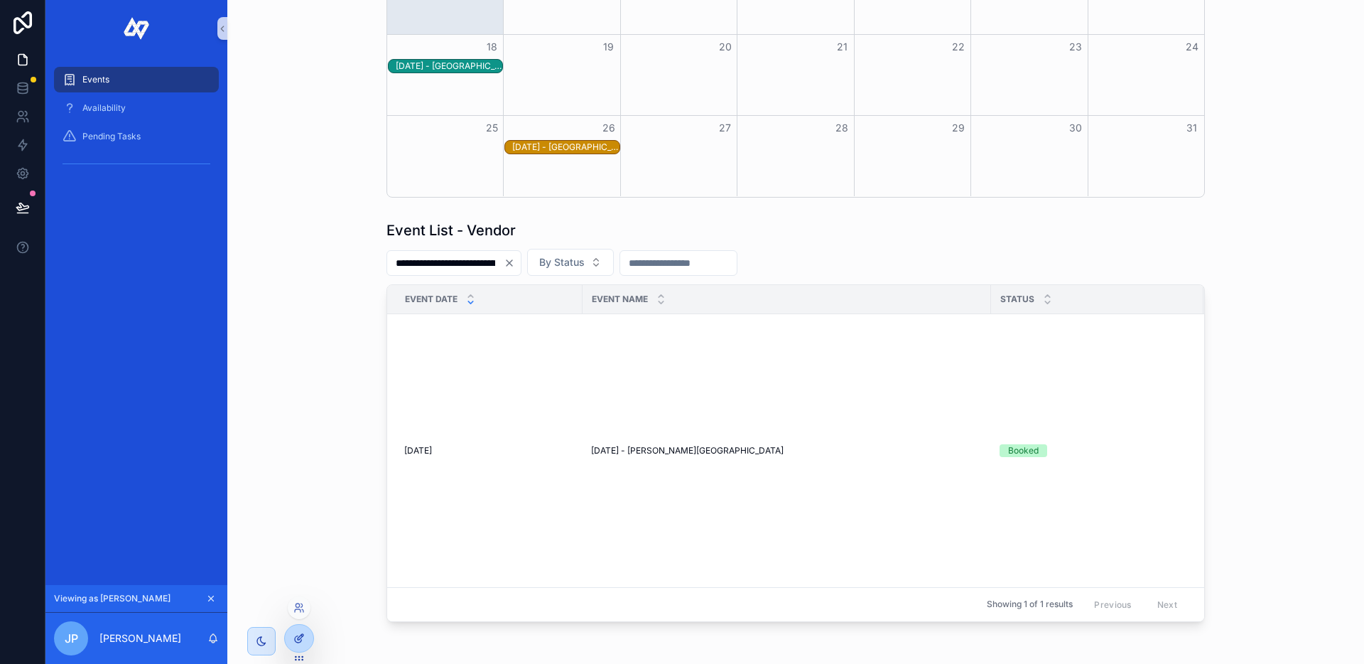
click at [299, 635] on icon at bounding box center [298, 637] width 11 height 11
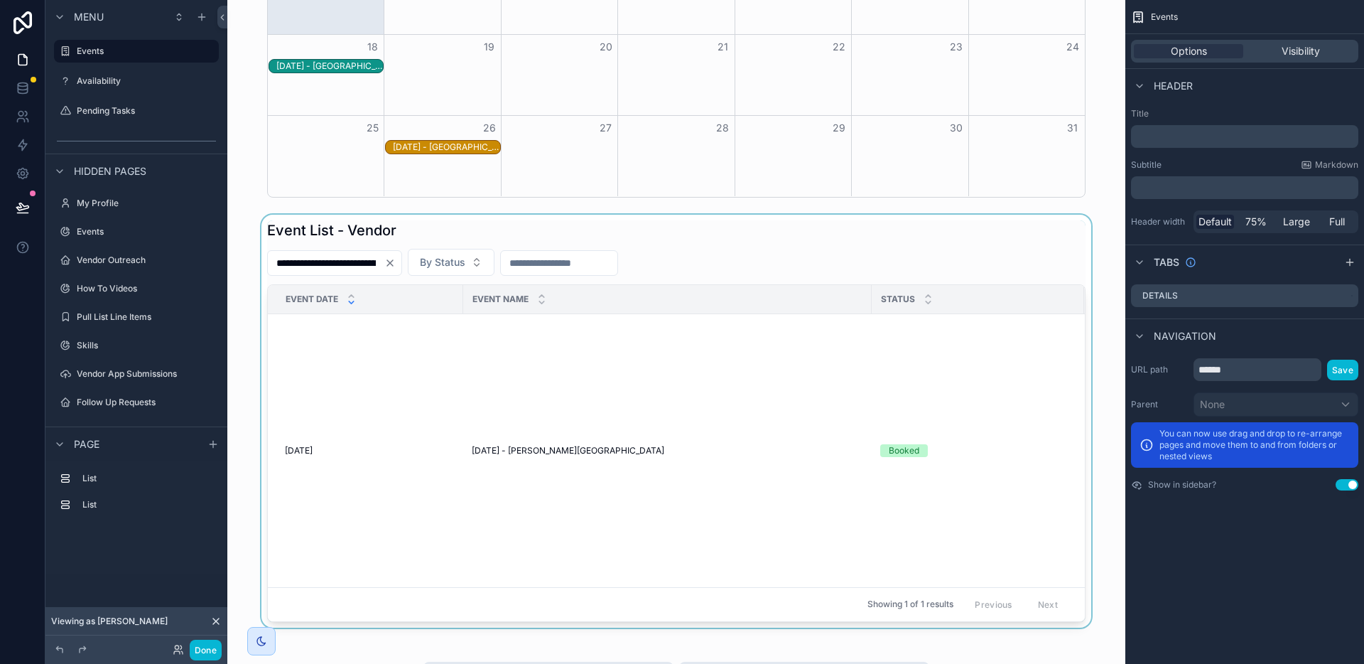
click at [769, 241] on div "scrollable content" at bounding box center [676, 421] width 875 height 413
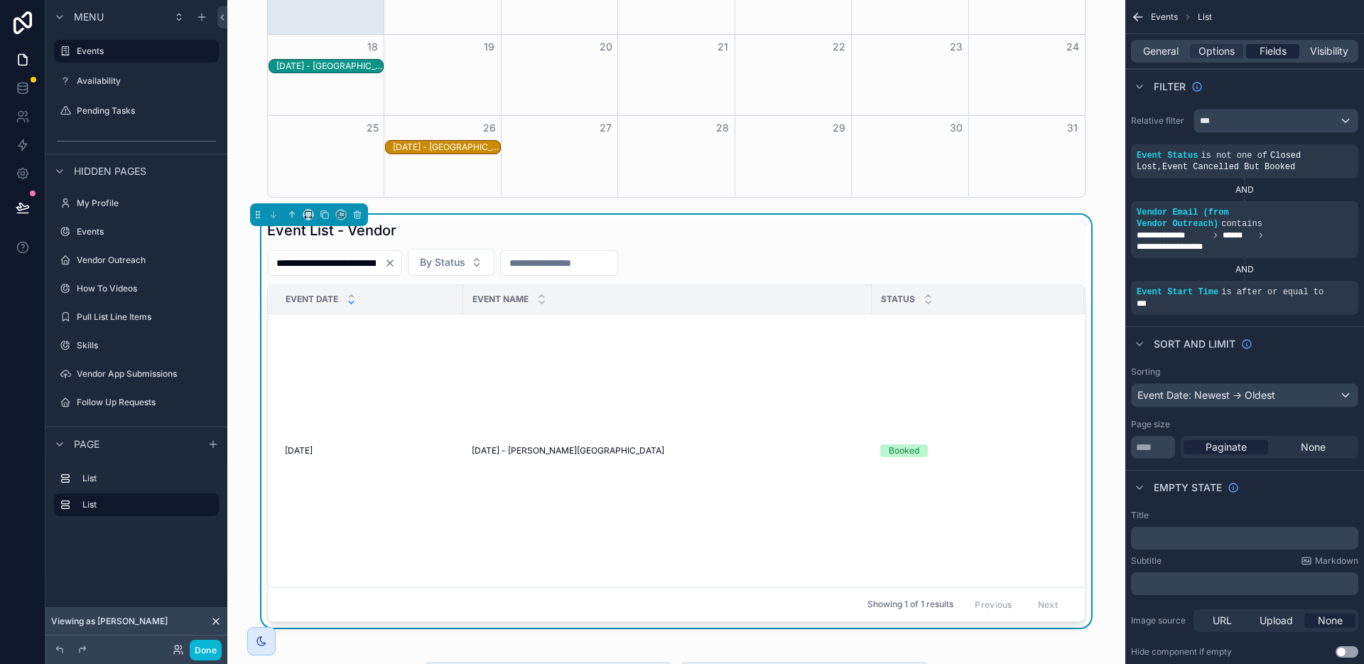
click at [1285, 54] on span "Fields" at bounding box center [1273, 51] width 27 height 14
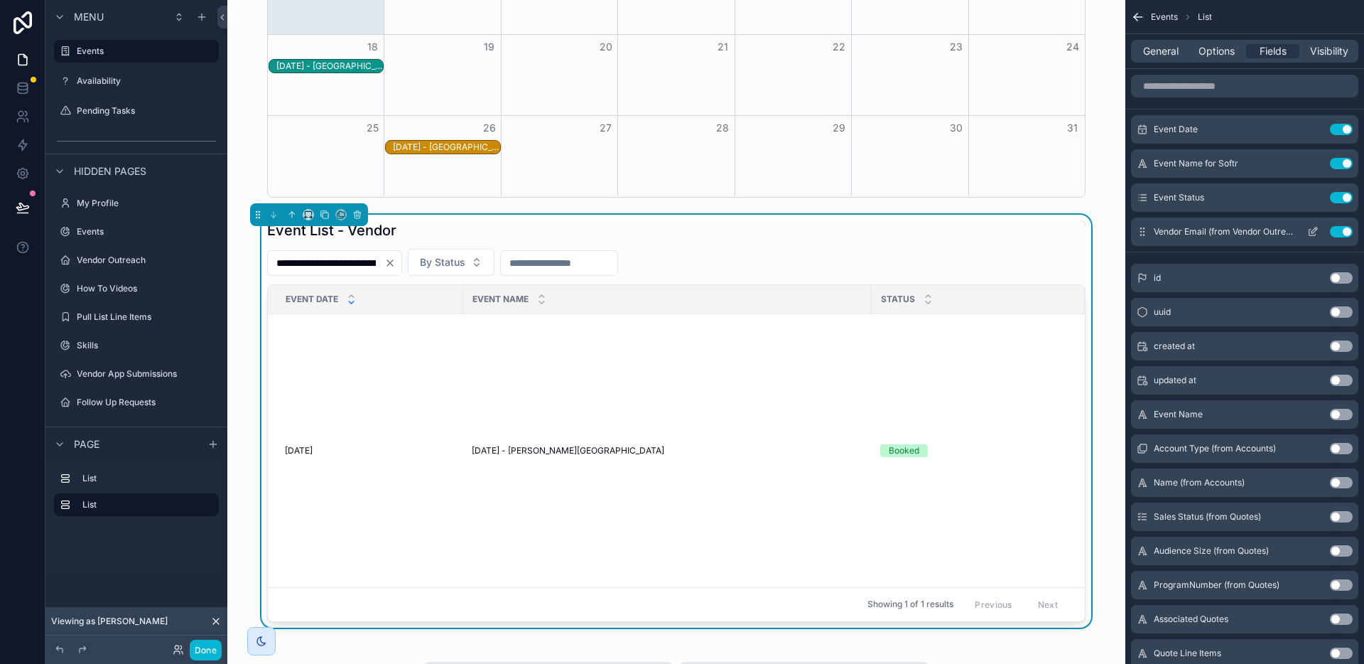
click at [1336, 233] on button "Use setting" at bounding box center [1341, 231] width 23 height 11
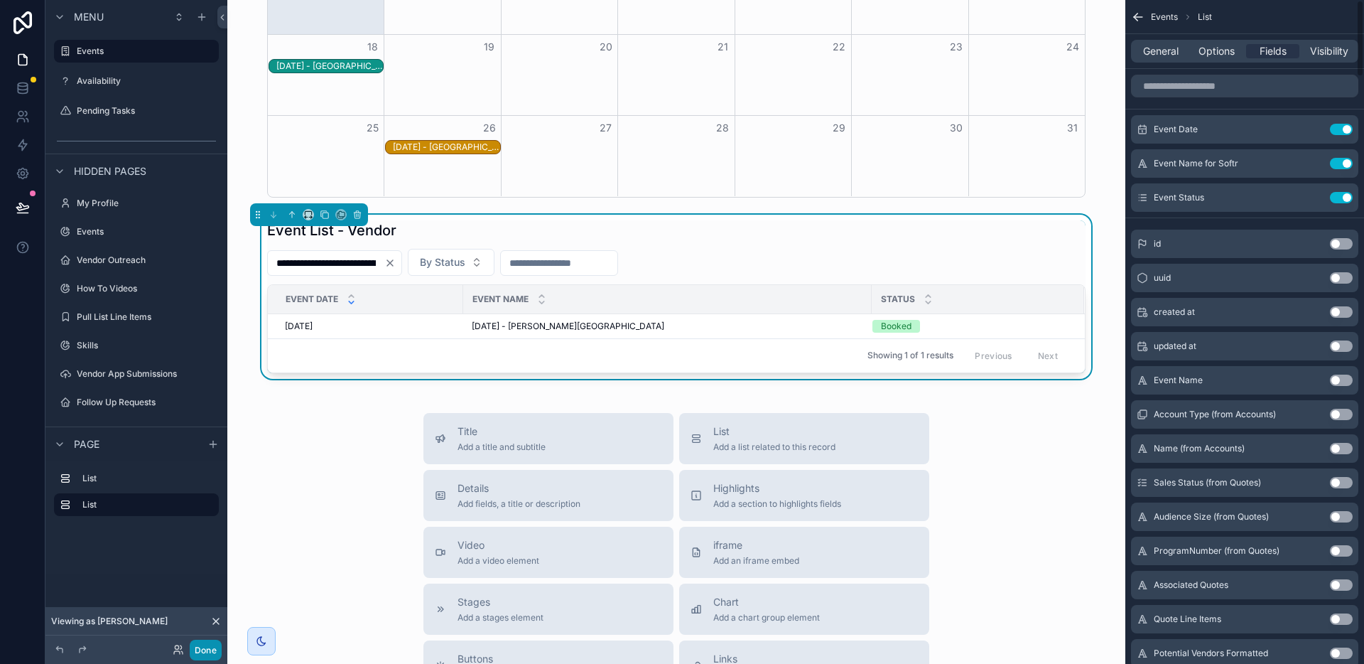
drag, startPoint x: 207, startPoint y: 651, endPoint x: 219, endPoint y: 643, distance: 13.8
click at [207, 651] on button "Done" at bounding box center [206, 649] width 32 height 21
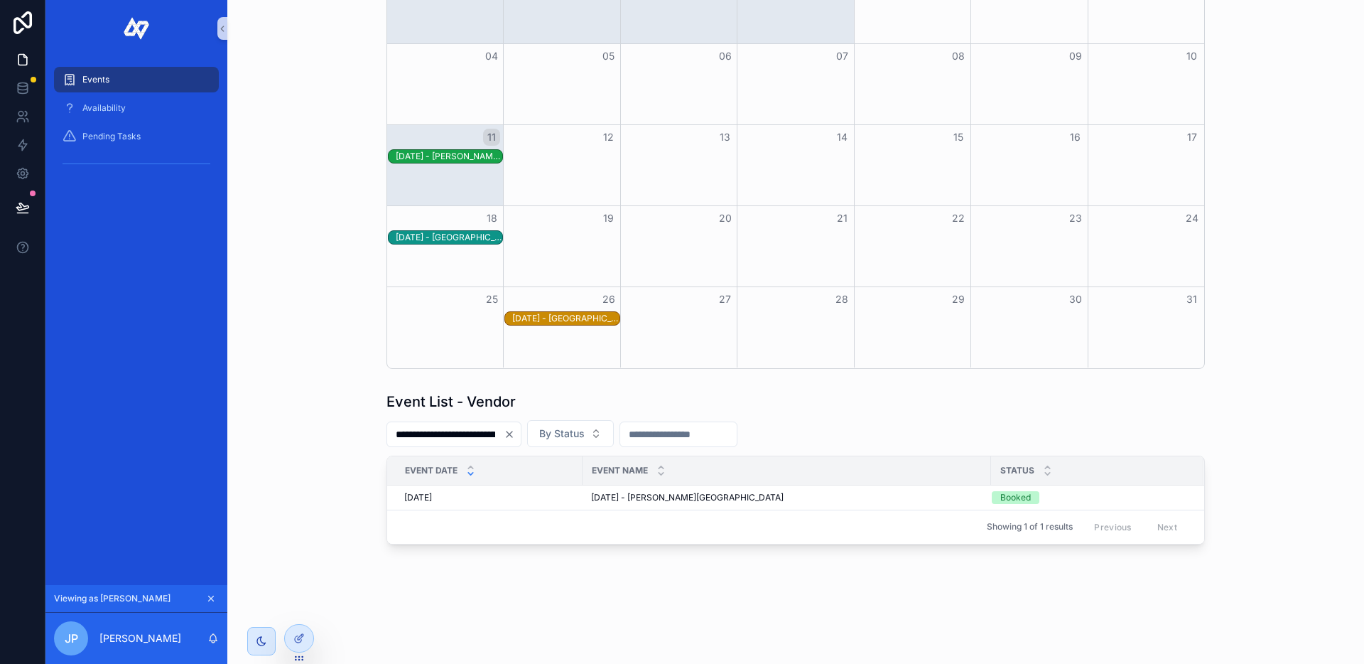
scroll to position [89, 0]
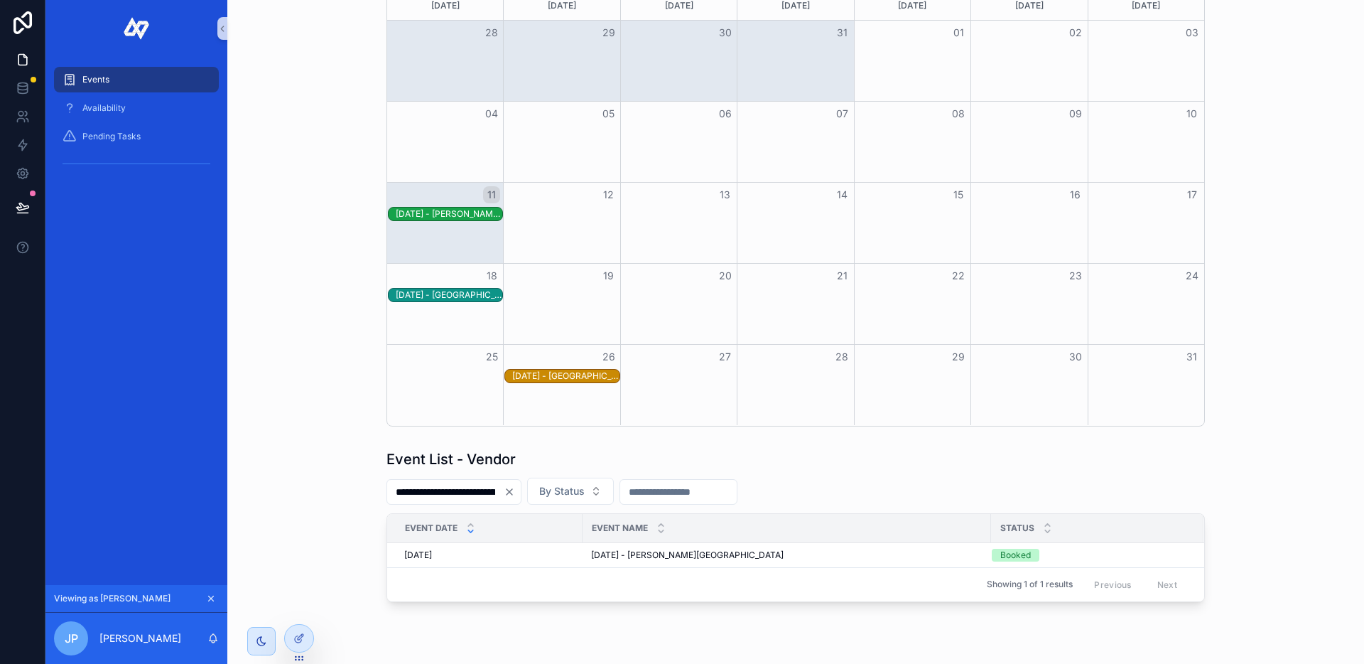
click at [515, 489] on icon "Clear" at bounding box center [509, 491] width 11 height 11
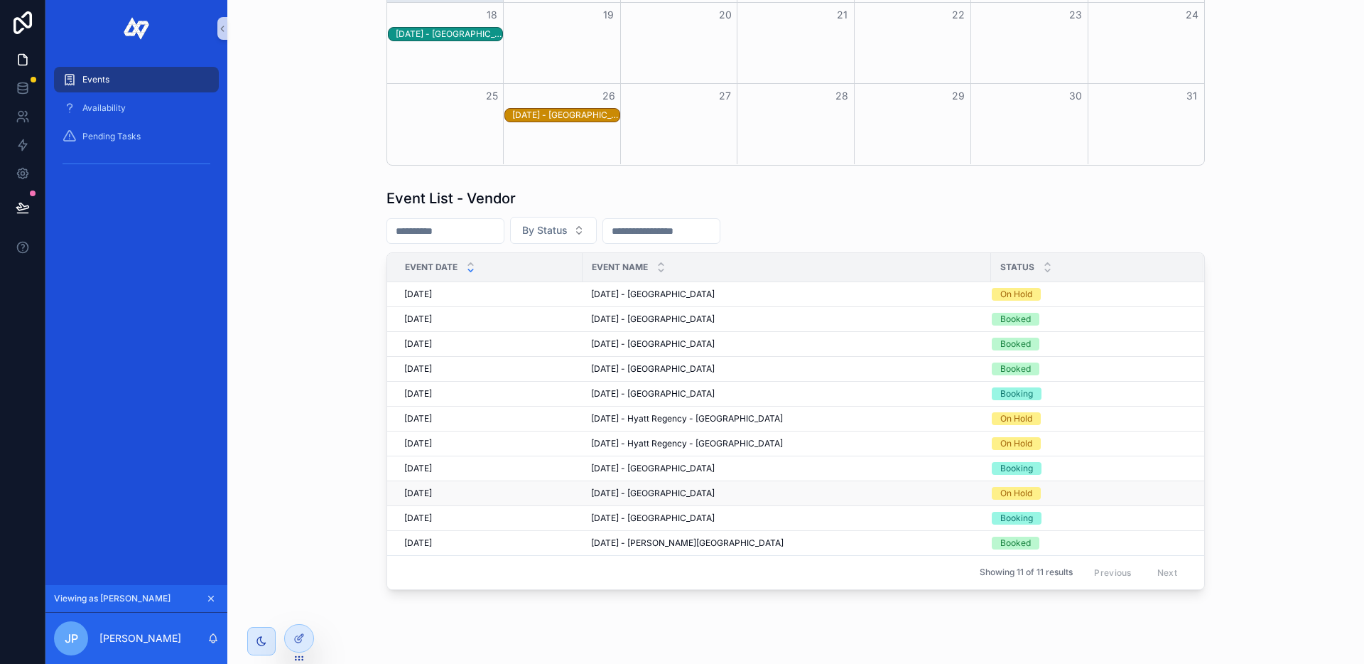
scroll to position [328, 0]
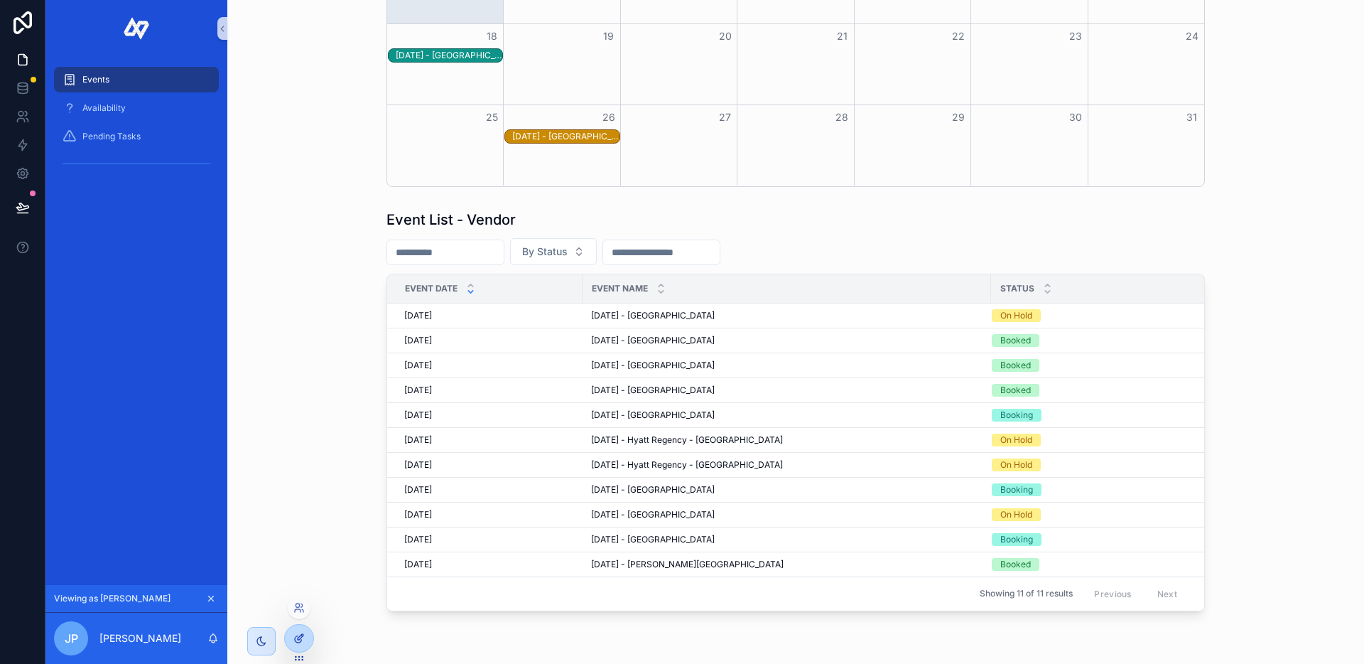
click at [297, 641] on icon at bounding box center [298, 637] width 11 height 11
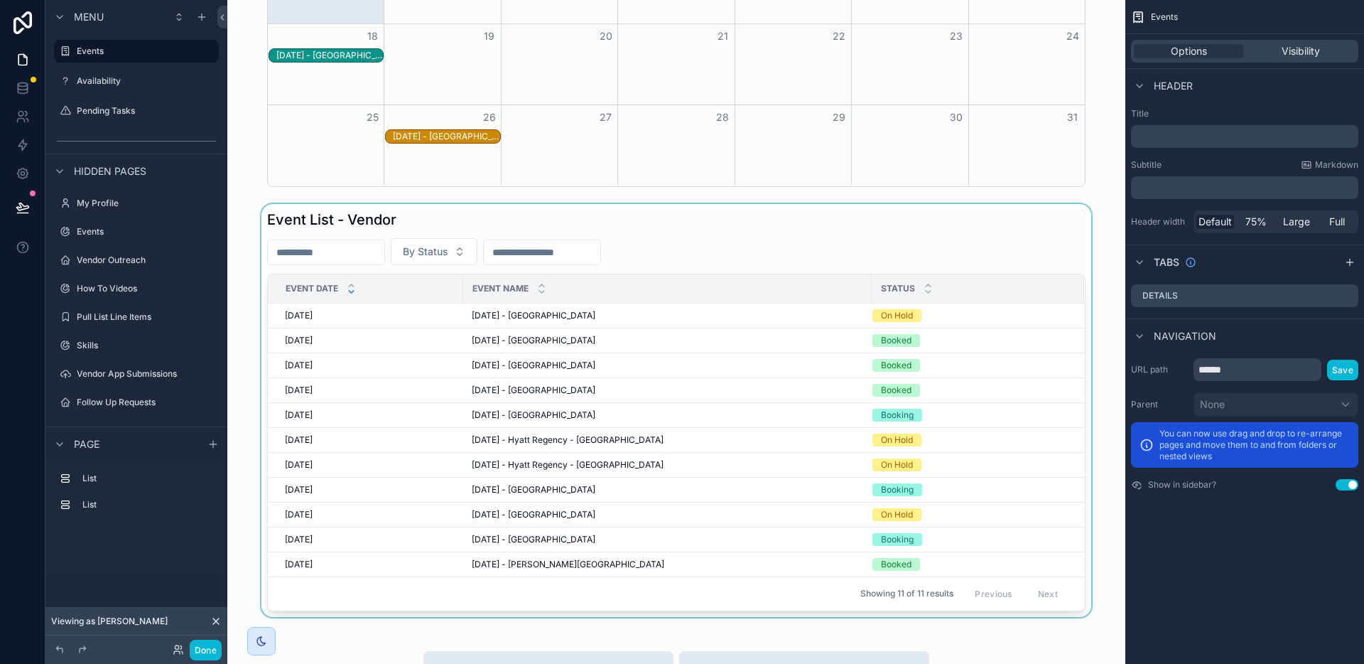
click at [768, 232] on div "scrollable content" at bounding box center [676, 410] width 875 height 413
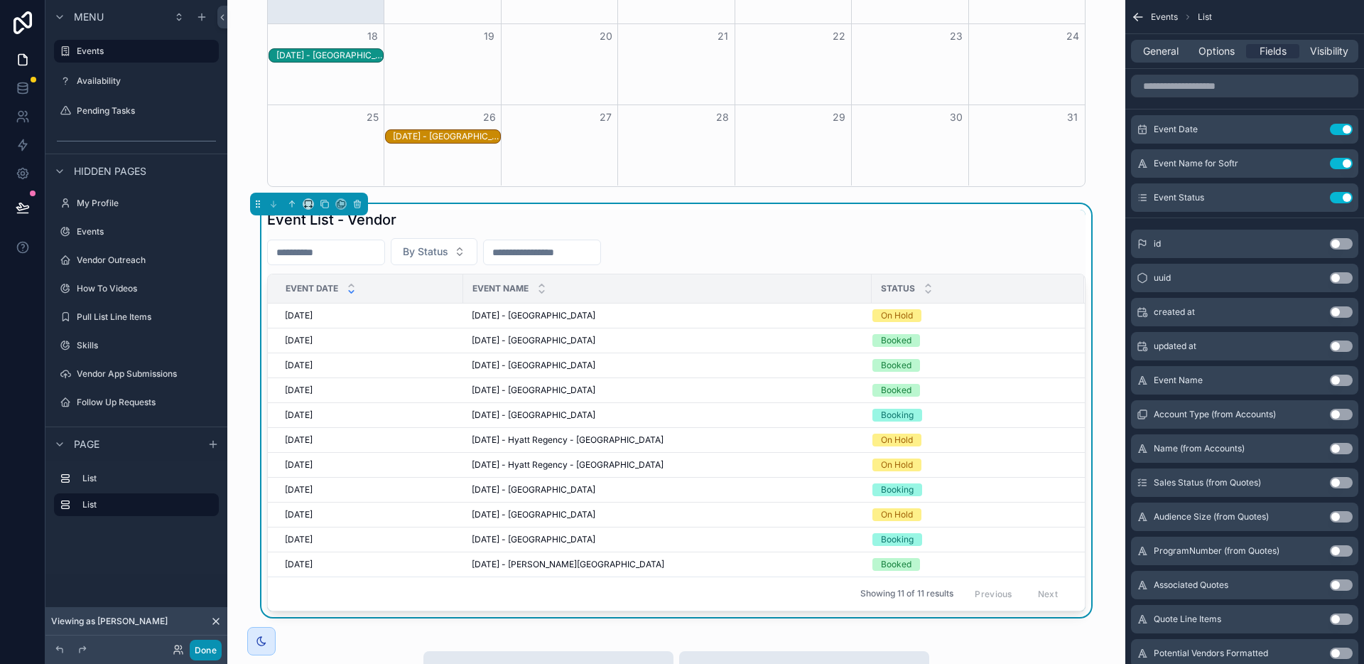
click at [212, 654] on button "Done" at bounding box center [206, 649] width 32 height 21
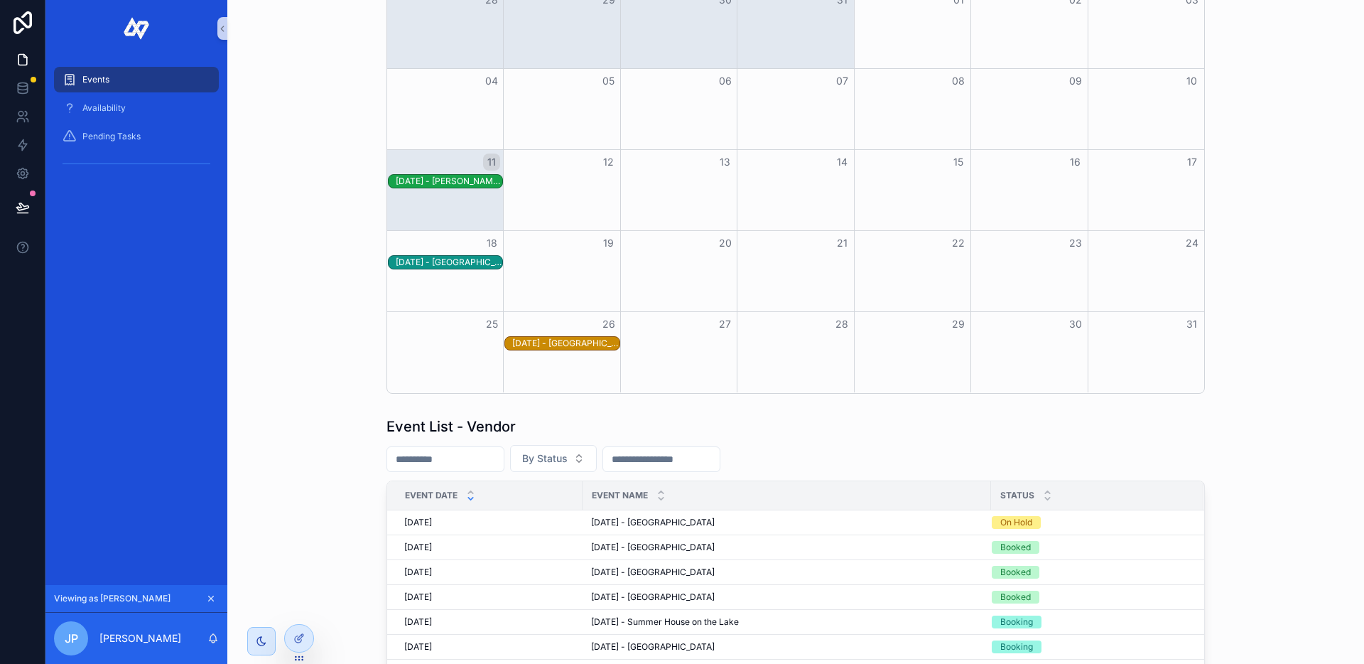
scroll to position [154, 0]
